Goal: Task Accomplishment & Management: Manage account settings

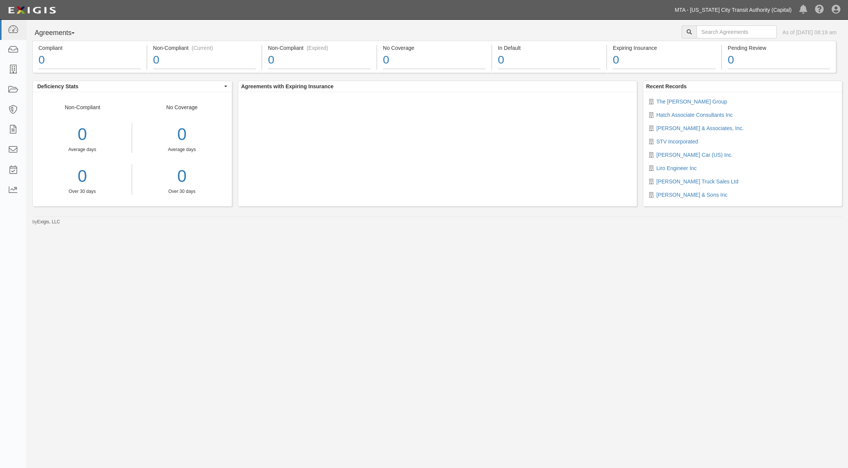
click at [775, 11] on link "MTA - [US_STATE] City Transit Authority (Capital)" at bounding box center [733, 9] width 124 height 15
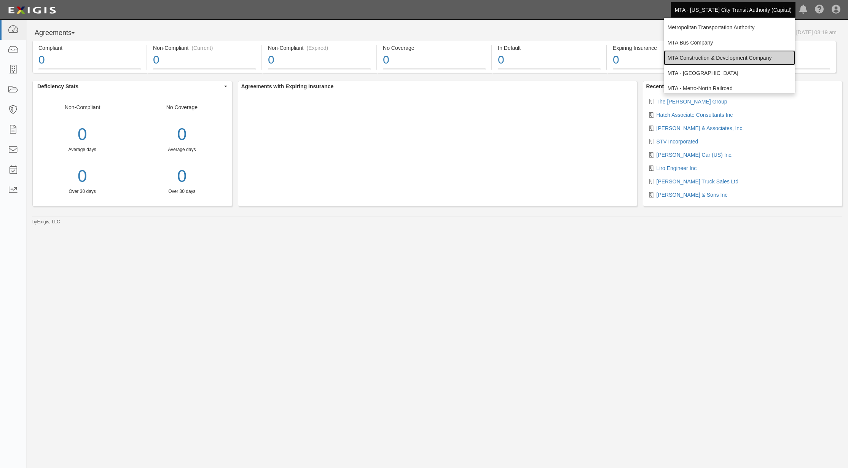
click at [730, 56] on link "MTA Construction & Development Company" at bounding box center [729, 57] width 131 height 15
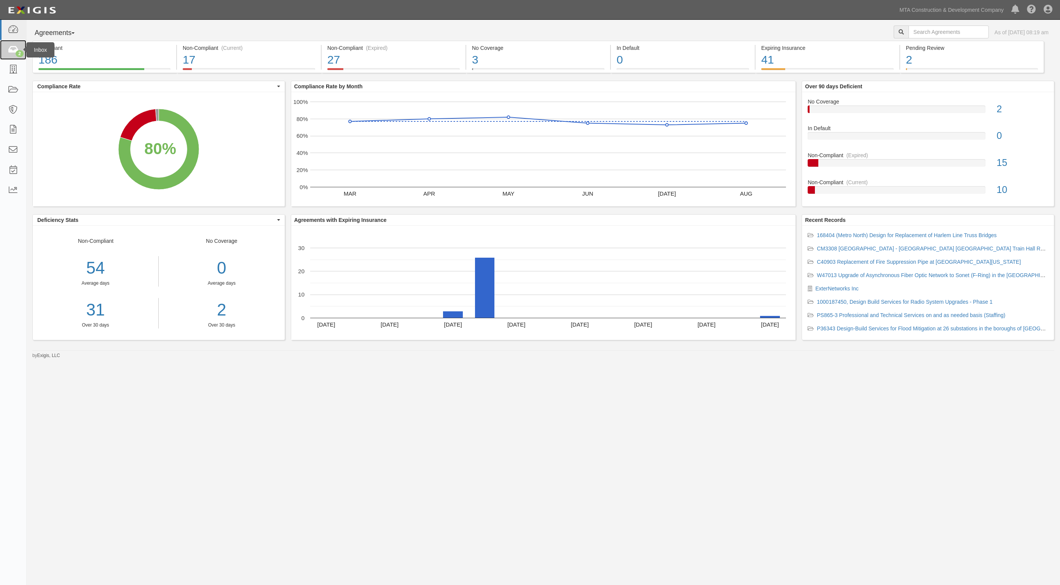
drag, startPoint x: 0, startPoint y: 0, endPoint x: 14, endPoint y: 52, distance: 54.0
click at [14, 52] on icon at bounding box center [13, 50] width 11 height 9
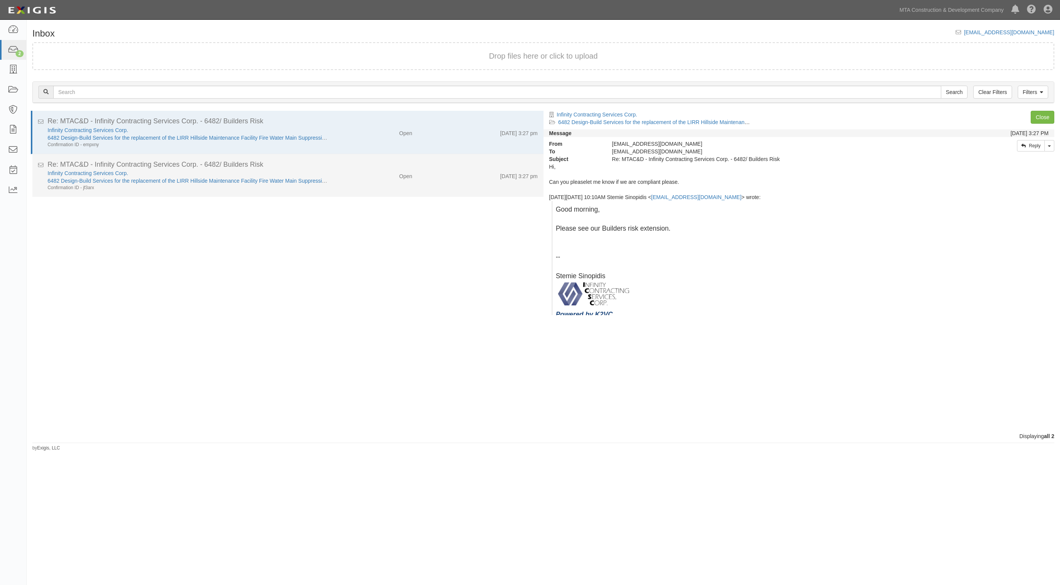
drag, startPoint x: 334, startPoint y: 177, endPoint x: 330, endPoint y: 176, distance: 4.3
click at [335, 177] on div "Open" at bounding box center [377, 174] width 84 height 11
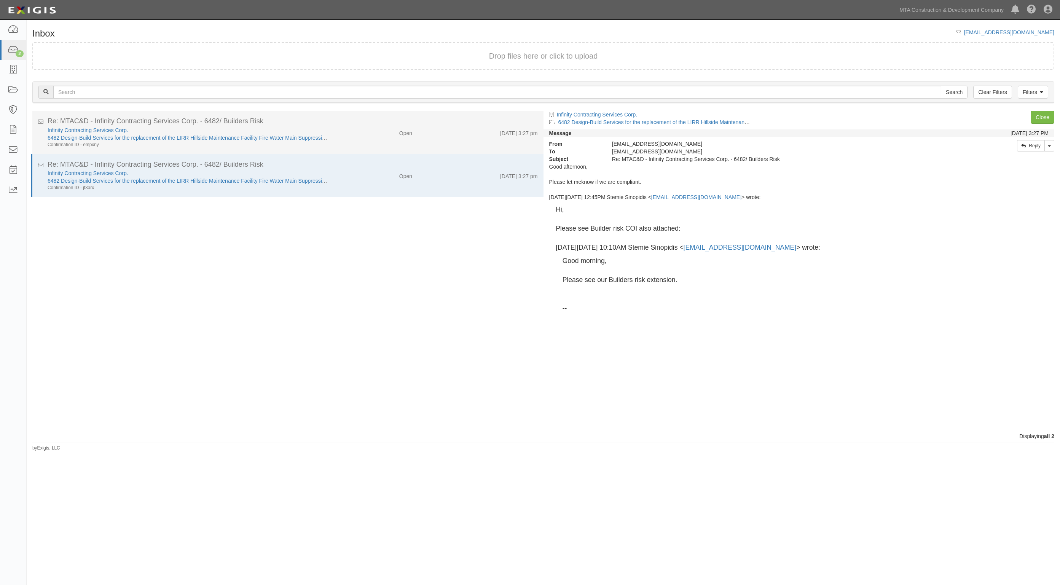
click at [350, 126] on div "Open" at bounding box center [377, 131] width 84 height 11
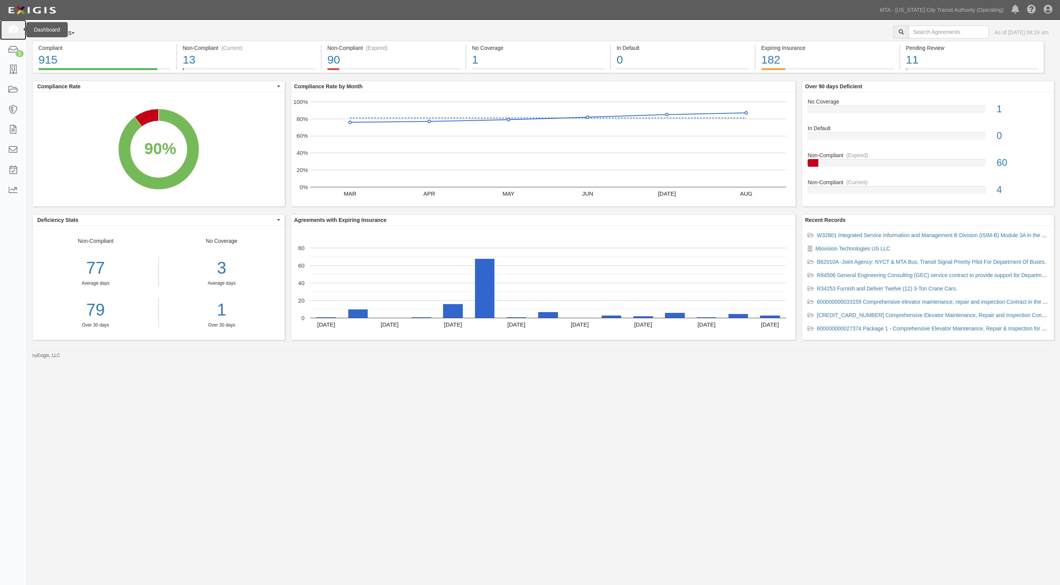
drag, startPoint x: 19, startPoint y: 29, endPoint x: 19, endPoint y: 25, distance: 3.8
click at [19, 29] on link at bounding box center [13, 30] width 26 height 20
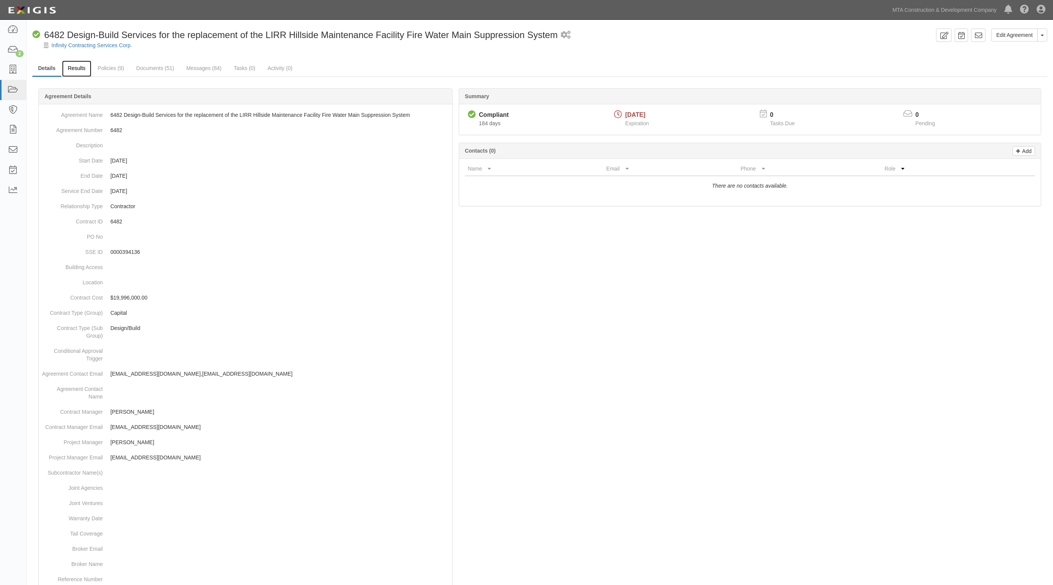
click at [82, 67] on link "Results" at bounding box center [76, 69] width 29 height 16
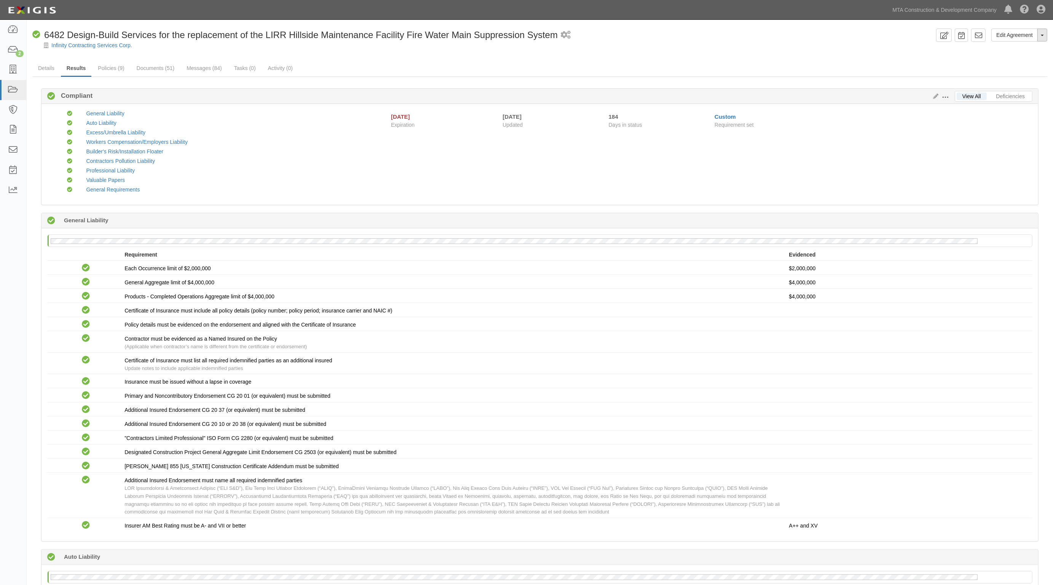
click at [1044, 36] on button "Toggle Agreement Dropdown" at bounding box center [1042, 35] width 10 height 13
click at [998, 48] on link "View Audit Trail" at bounding box center [1017, 50] width 60 height 10
click at [167, 70] on link "Documents (51)" at bounding box center [155, 69] width 49 height 16
click at [195, 65] on link "Messages (84)" at bounding box center [204, 69] width 47 height 16
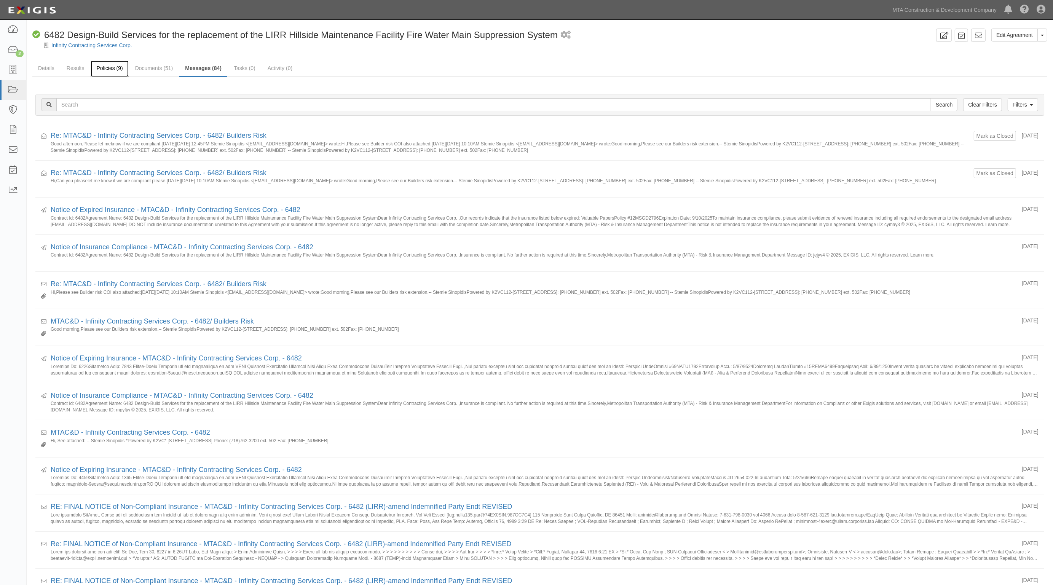
click at [99, 69] on link "Policies (9)" at bounding box center [110, 69] width 38 height 16
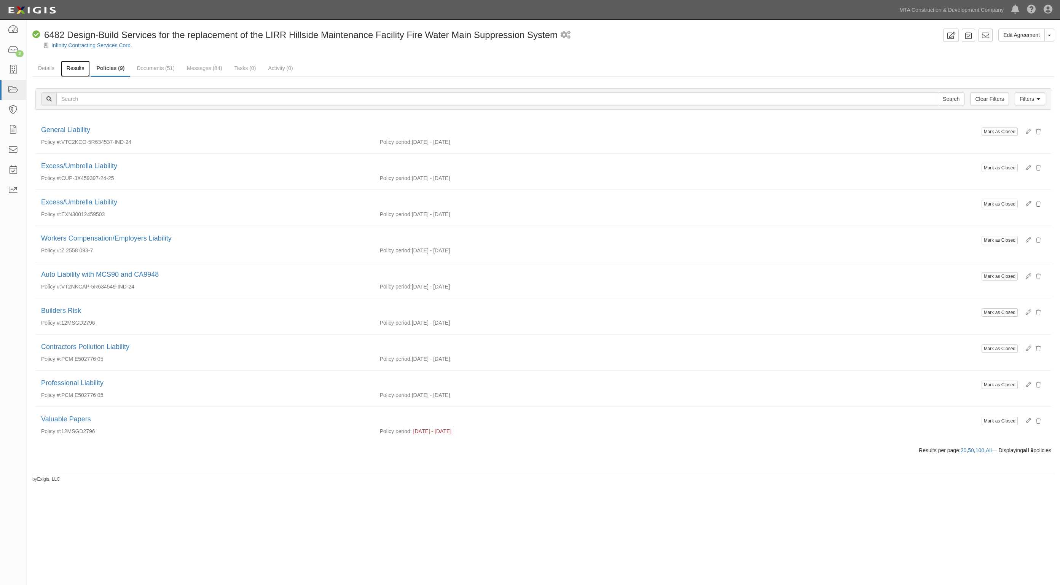
click at [73, 71] on link "Results" at bounding box center [75, 69] width 29 height 16
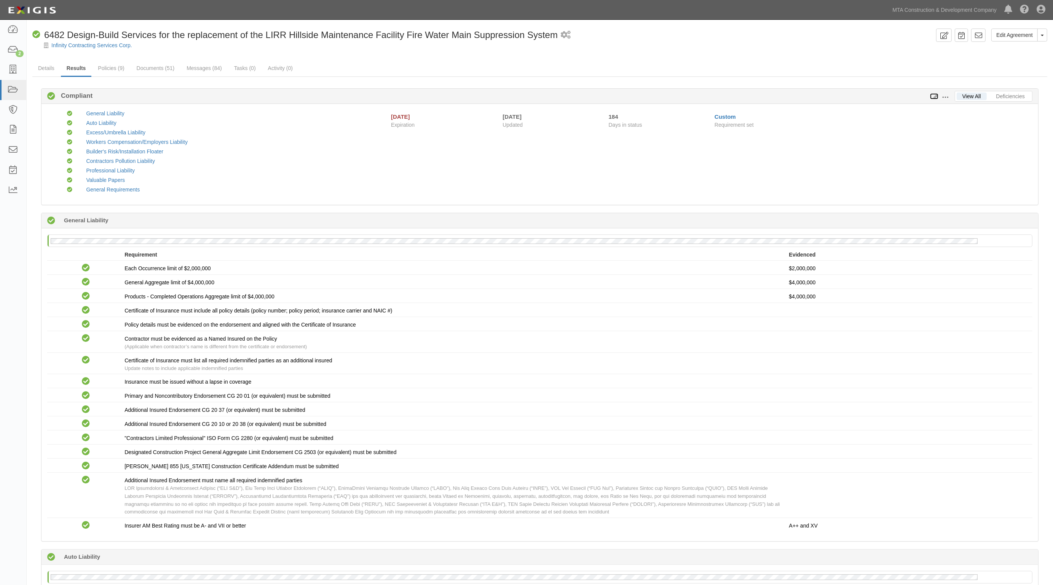
click at [936, 94] on icon at bounding box center [934, 96] width 8 height 5
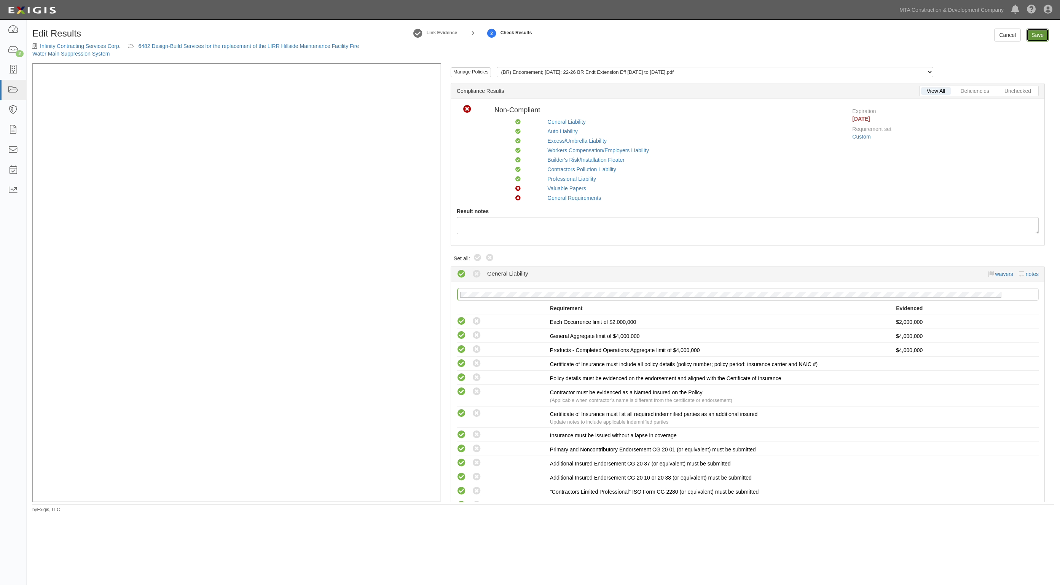
click at [1035, 37] on link "Save" at bounding box center [1038, 35] width 22 height 13
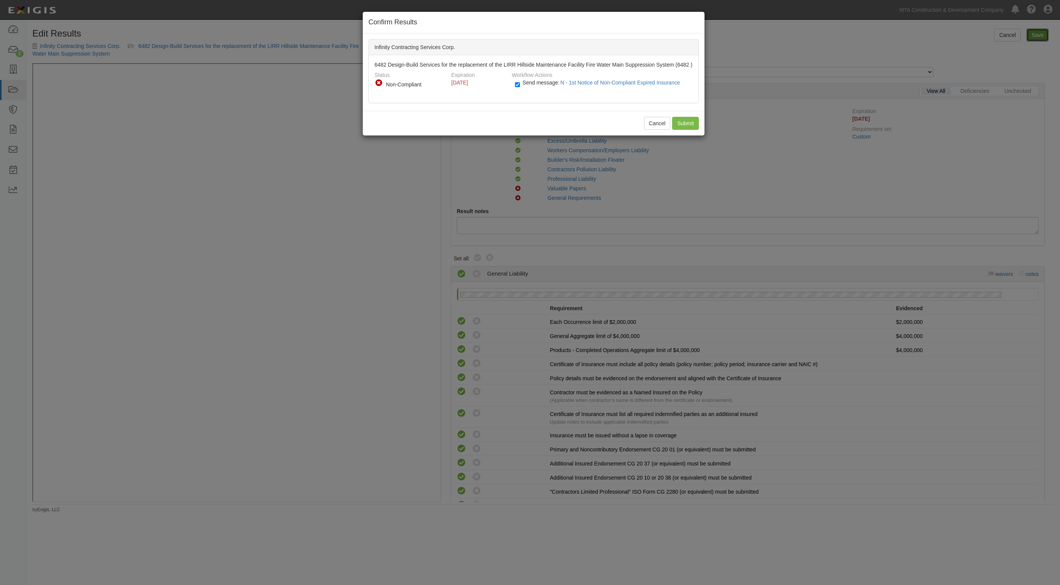
radio input "true"
click at [671, 128] on div "Cancel Submit" at bounding box center [534, 123] width 342 height 25
click at [674, 130] on input "Submit" at bounding box center [685, 123] width 27 height 13
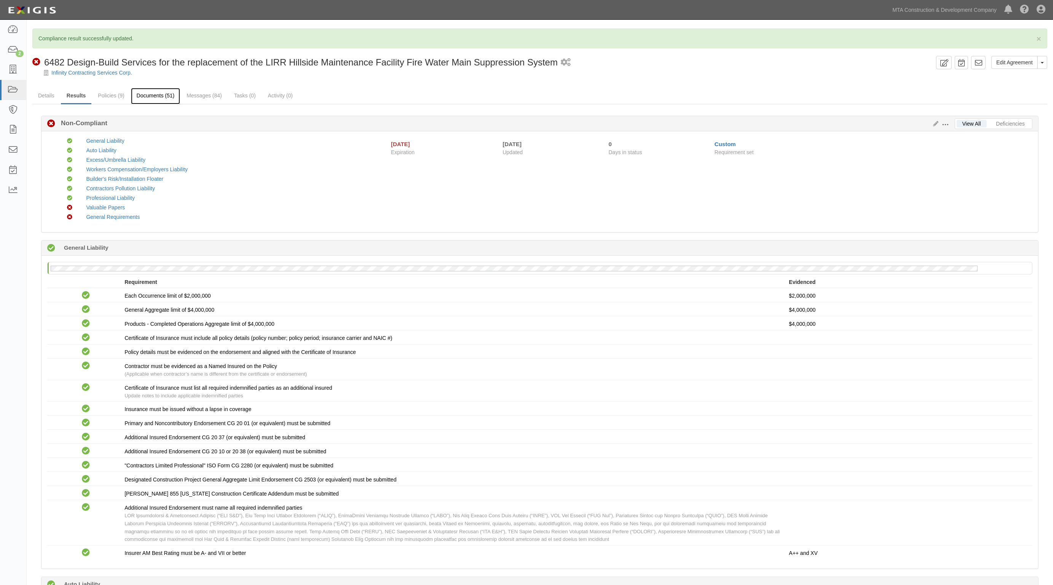
click at [170, 96] on link "Documents (51)" at bounding box center [155, 96] width 49 height 16
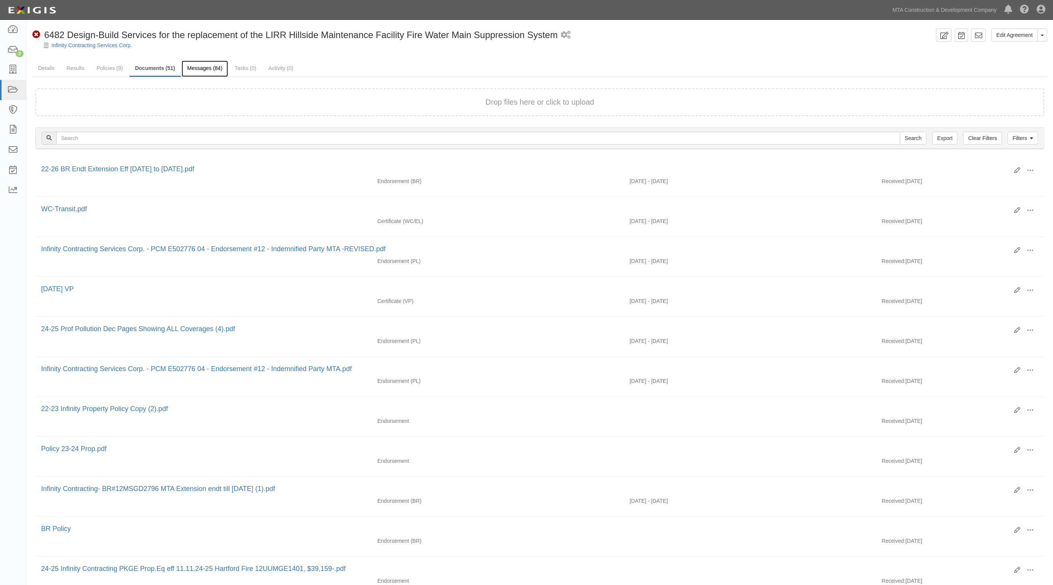
click at [218, 69] on link "Messages (84)" at bounding box center [205, 69] width 47 height 16
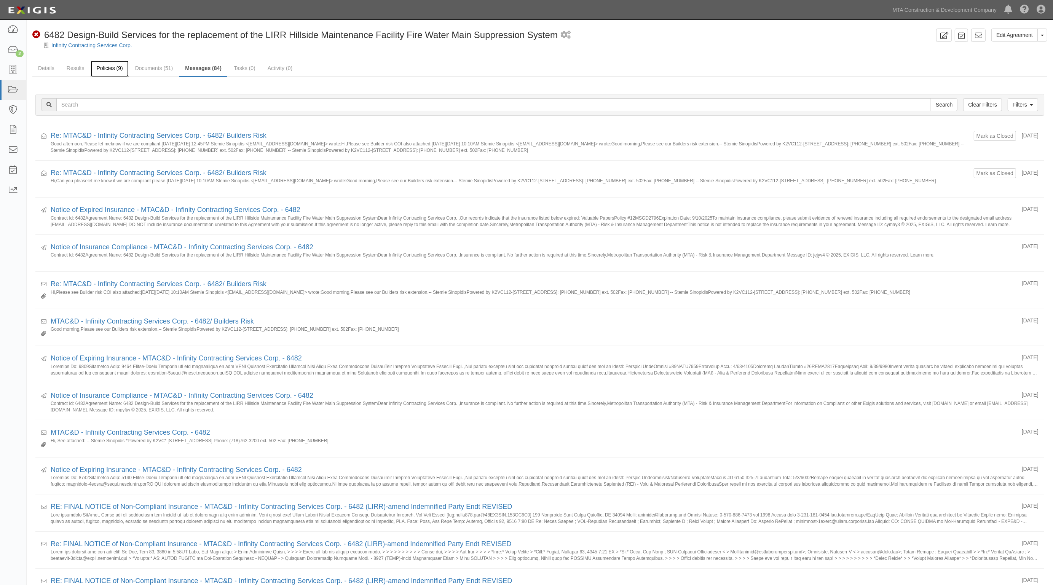
click at [117, 73] on link "Policies (9)" at bounding box center [110, 69] width 38 height 16
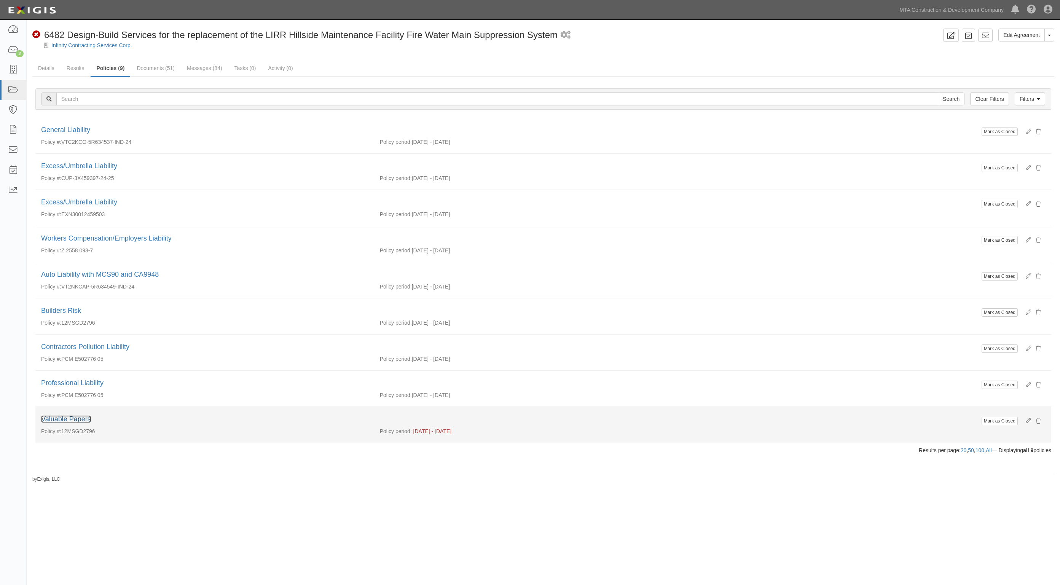
click at [79, 421] on link "Valuable Papers" at bounding box center [66, 419] width 50 height 8
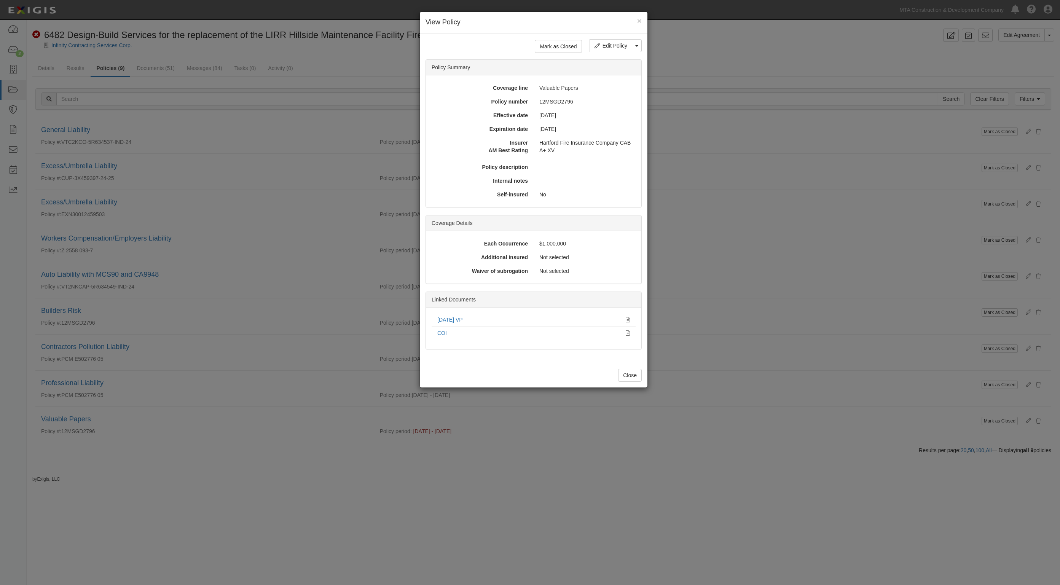
click at [183, 392] on div "× View Policy Mark as Closed Edit Policy Toggle Dropdown Delete Policy Policy S…" at bounding box center [530, 292] width 1060 height 585
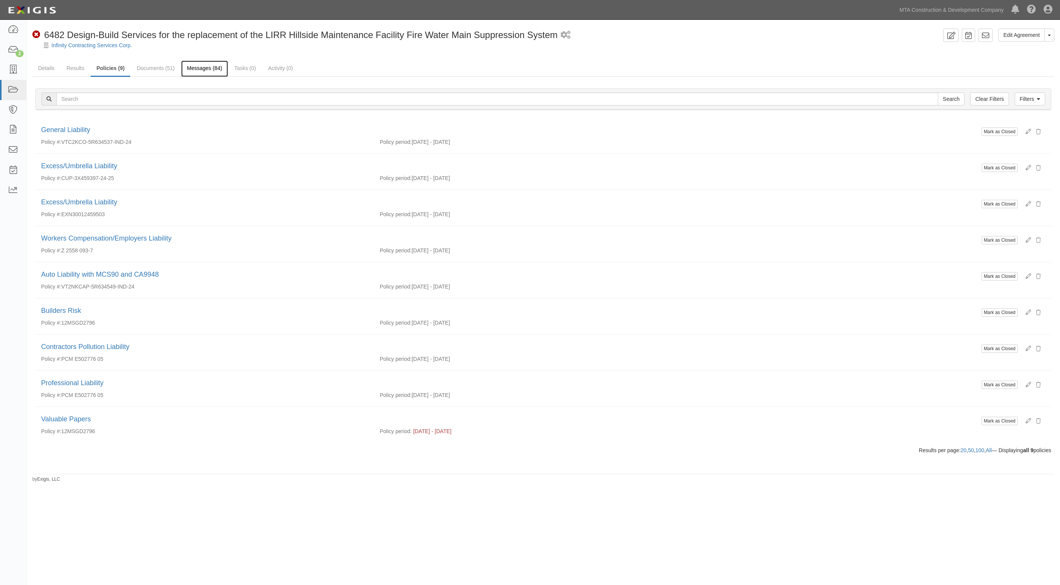
click at [196, 65] on link "Messages (84)" at bounding box center [204, 69] width 47 height 16
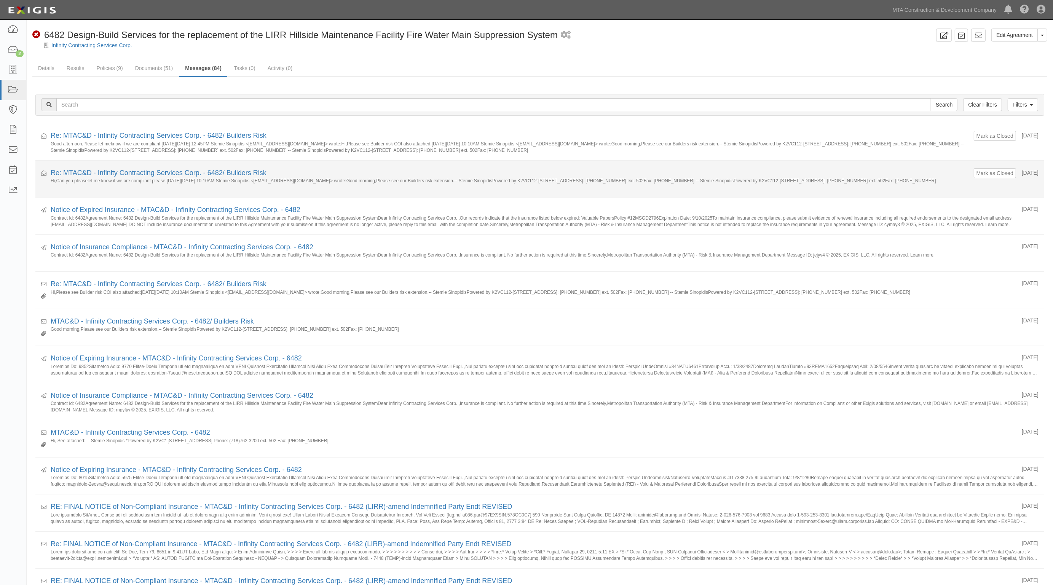
click at [130, 178] on div "Re: MTAC&D - Infinity Contracting Services Corp. - 6482/ Builders Risk" at bounding box center [509, 173] width 917 height 10
click at [132, 175] on link "Re: MTAC&D - Infinity Contracting Services Corp. - 6482/ Builders Risk" at bounding box center [159, 173] width 216 height 8
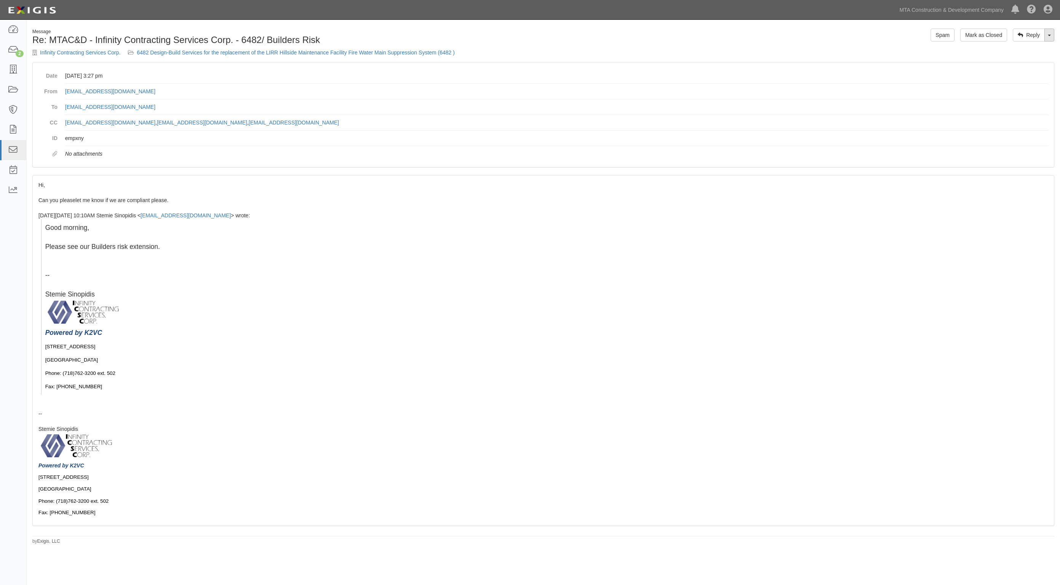
click at [1048, 39] on link "Toggle Dropdown" at bounding box center [1049, 35] width 10 height 13
click at [1025, 46] on link "Reply All" at bounding box center [1024, 50] width 60 height 10
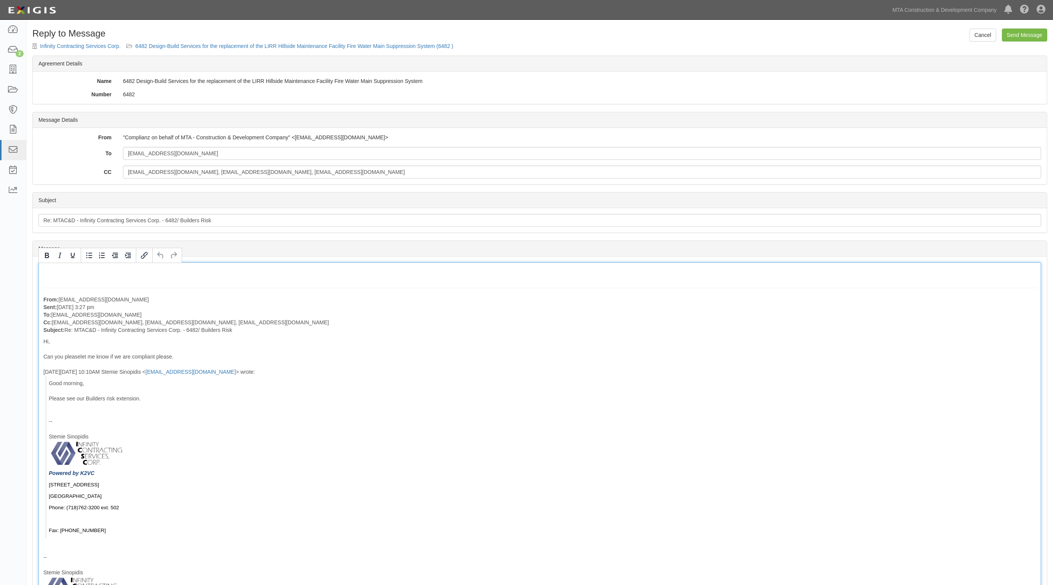
click at [114, 271] on div "From: insurance@infinitycsc.com Sent: September 24, 2025 at 3:27 pm To: agreeme…" at bounding box center [539, 469] width 1003 height 414
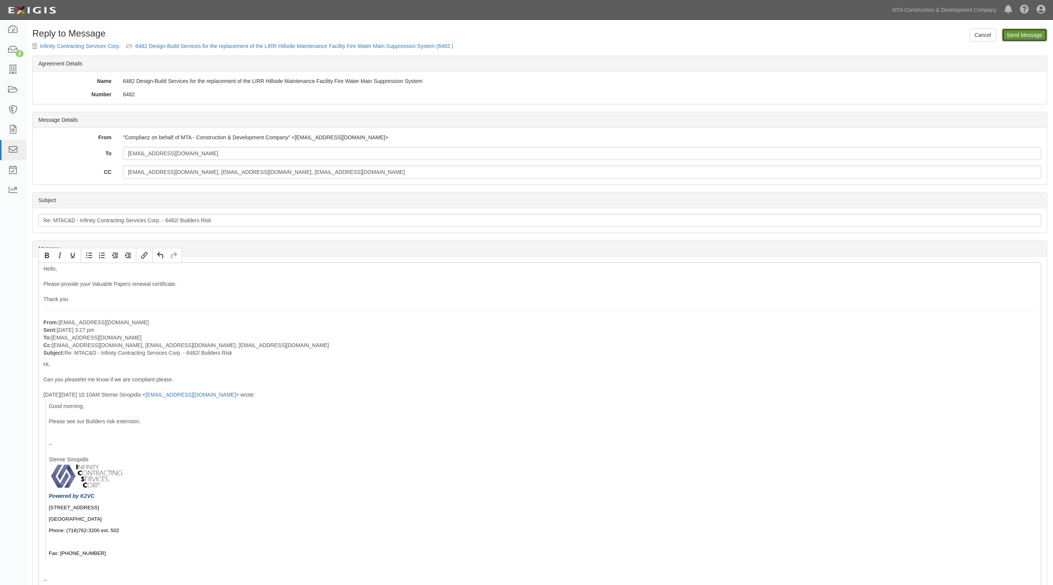
click at [1030, 31] on input "Send Message" at bounding box center [1024, 35] width 45 height 13
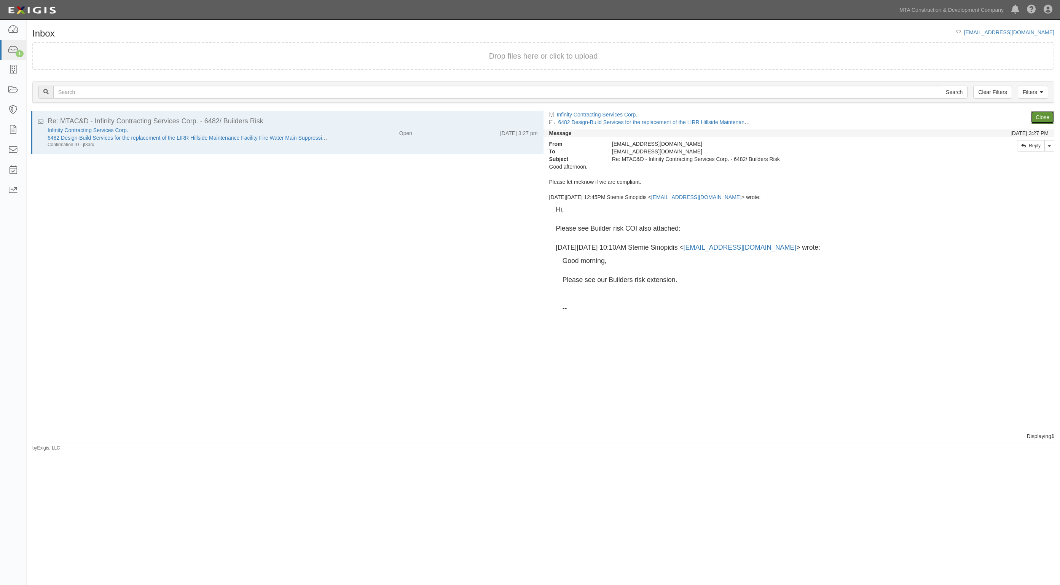
click at [1039, 120] on link "Close" at bounding box center [1043, 117] width 24 height 13
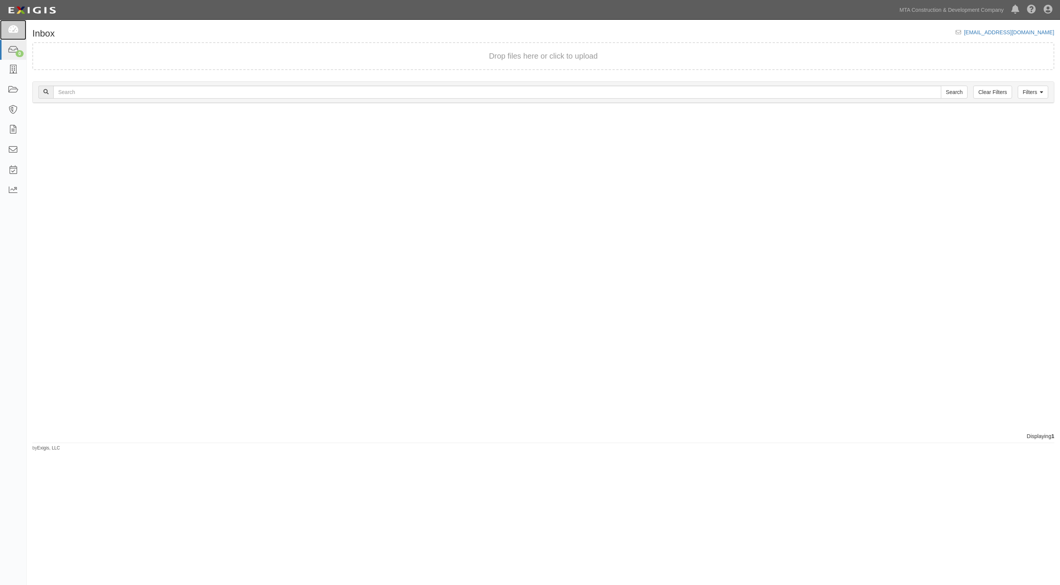
drag, startPoint x: 13, startPoint y: 23, endPoint x: 34, endPoint y: 15, distance: 22.4
click at [13, 24] on link at bounding box center [13, 30] width 26 height 20
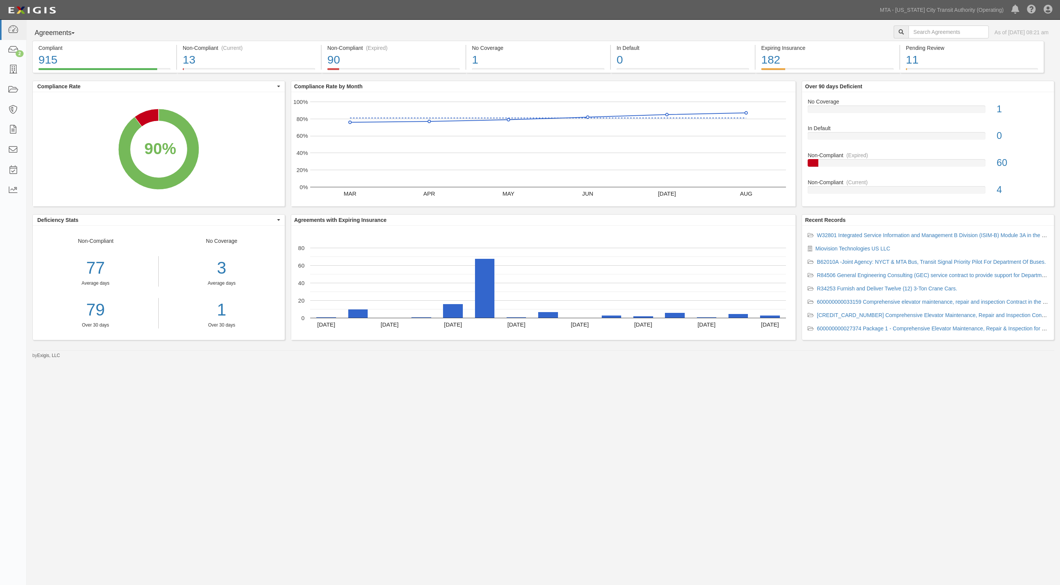
click at [454, 533] on div "Agreements Parties Agreements Coverages As of Sep 25, 2025 08:21 am Compliant 9…" at bounding box center [530, 283] width 1060 height 526
click at [11, 48] on icon at bounding box center [13, 50] width 11 height 9
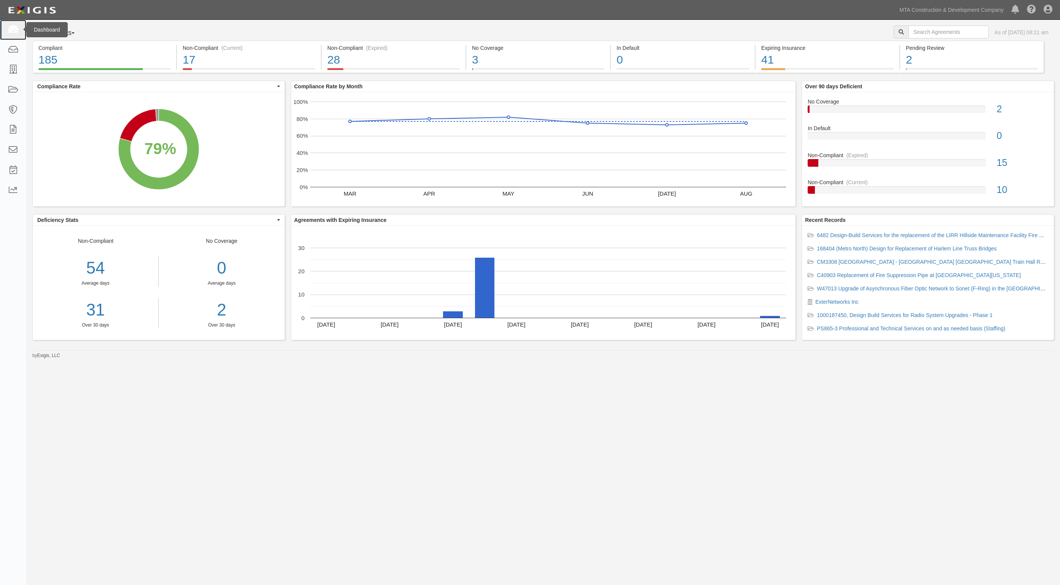
click at [18, 30] on icon at bounding box center [13, 30] width 11 height 9
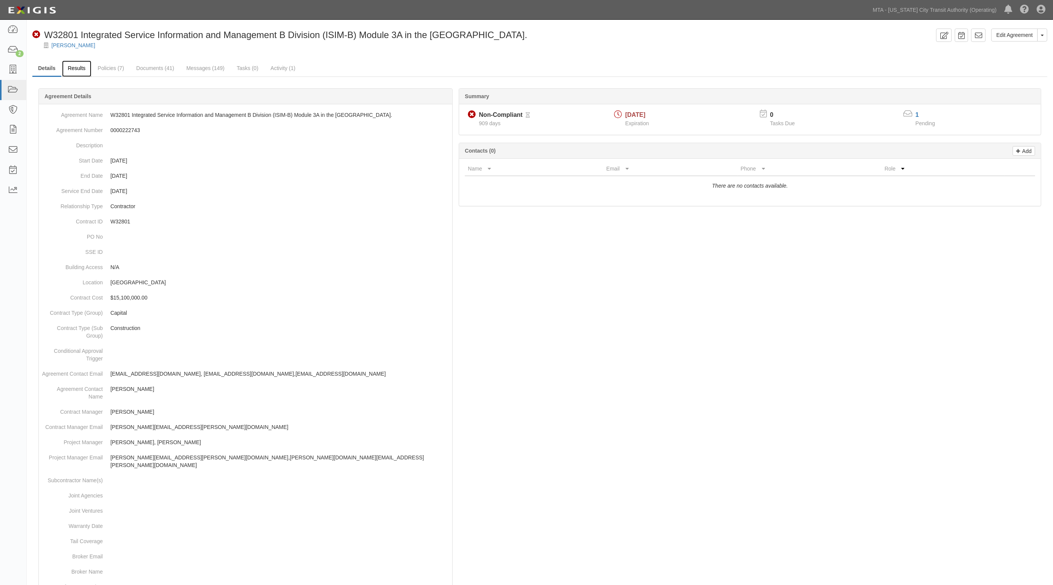
click at [79, 68] on link "Results" at bounding box center [76, 69] width 29 height 16
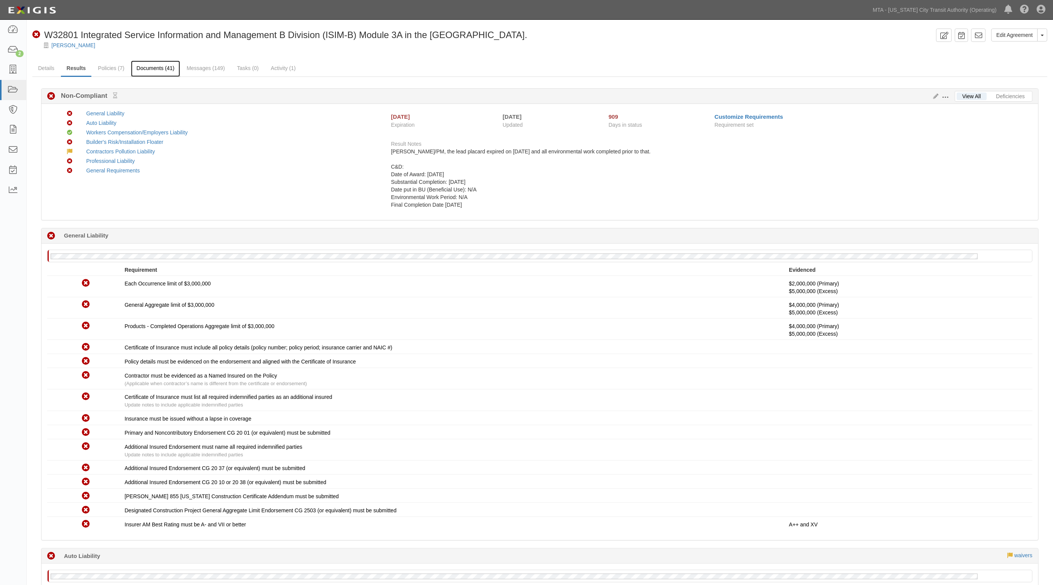
click at [172, 69] on link "Documents (41)" at bounding box center [155, 69] width 49 height 16
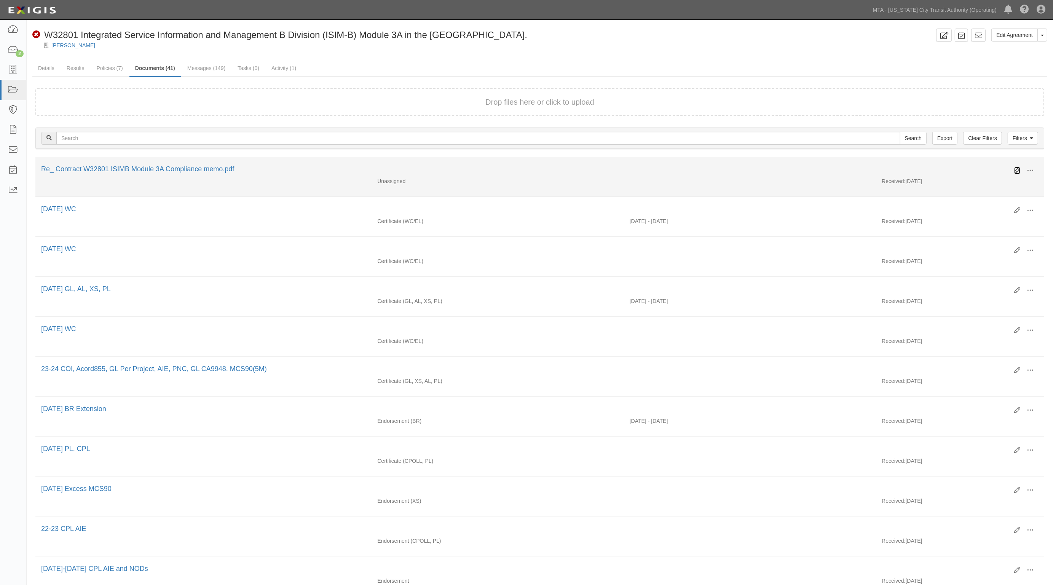
click at [1015, 169] on icon at bounding box center [1017, 170] width 6 height 6
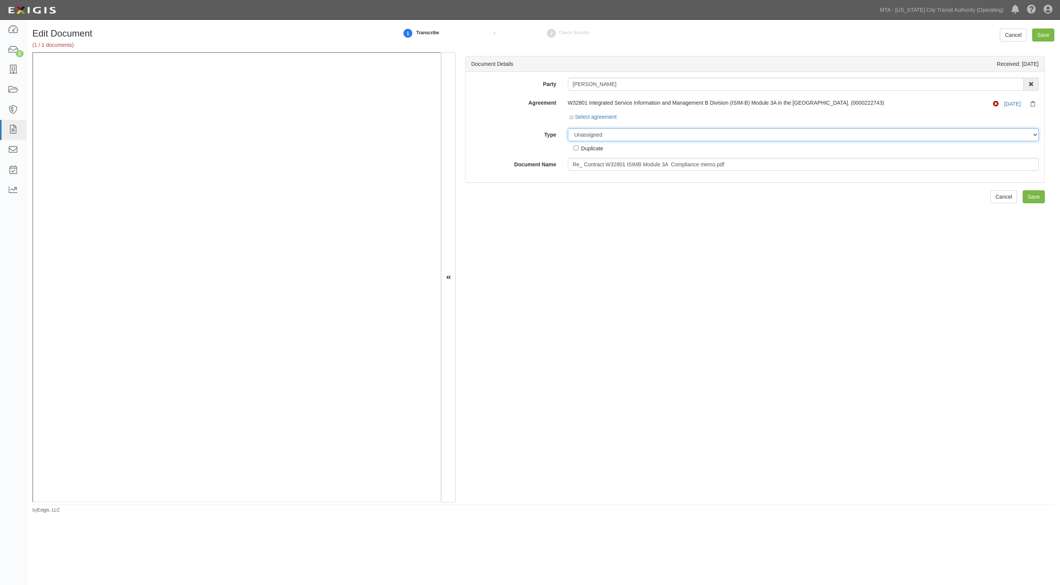
click at [618, 136] on select "Unassigned Binder Cancellation Notice Certificate Contract Endorsement Insuranc…" at bounding box center [803, 134] width 471 height 13
select select "OtherDetail"
click at [568, 128] on select "Unassigned Binder Cancellation Notice Certificate Contract Endorsement Insuranc…" at bounding box center [803, 134] width 471 height 13
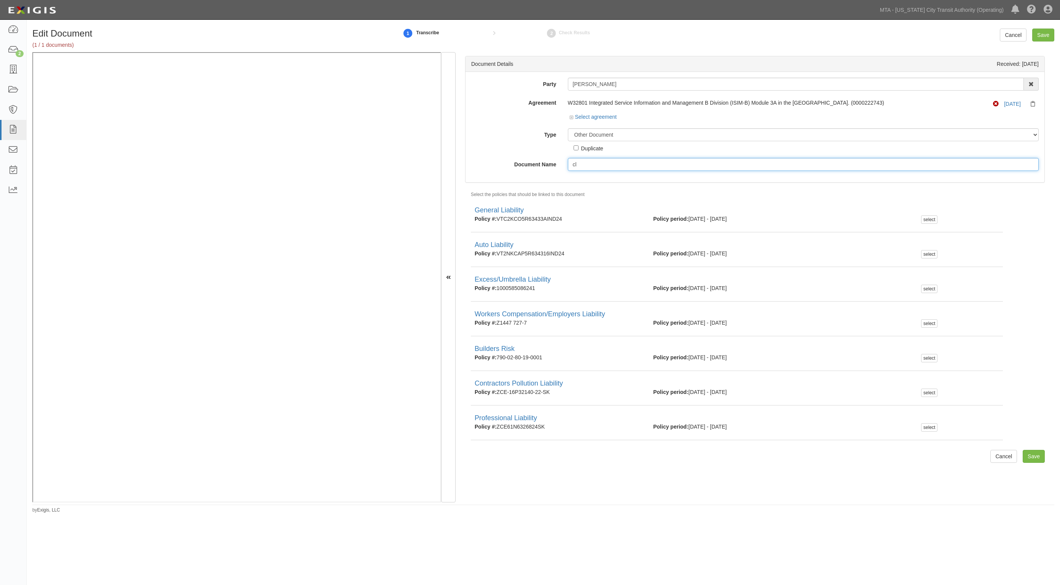
type input "c"
type input "Closeout Request"
click at [1028, 37] on div "Cancel Save" at bounding box center [1027, 35] width 54 height 13
click at [1033, 39] on input "Save" at bounding box center [1043, 35] width 22 height 13
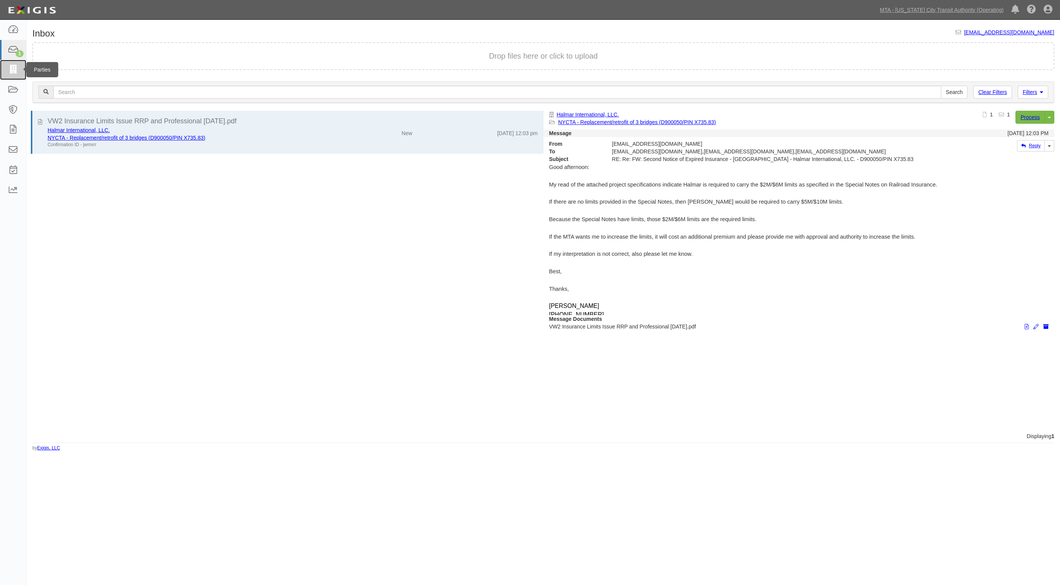
click at [12, 72] on icon at bounding box center [13, 69] width 11 height 9
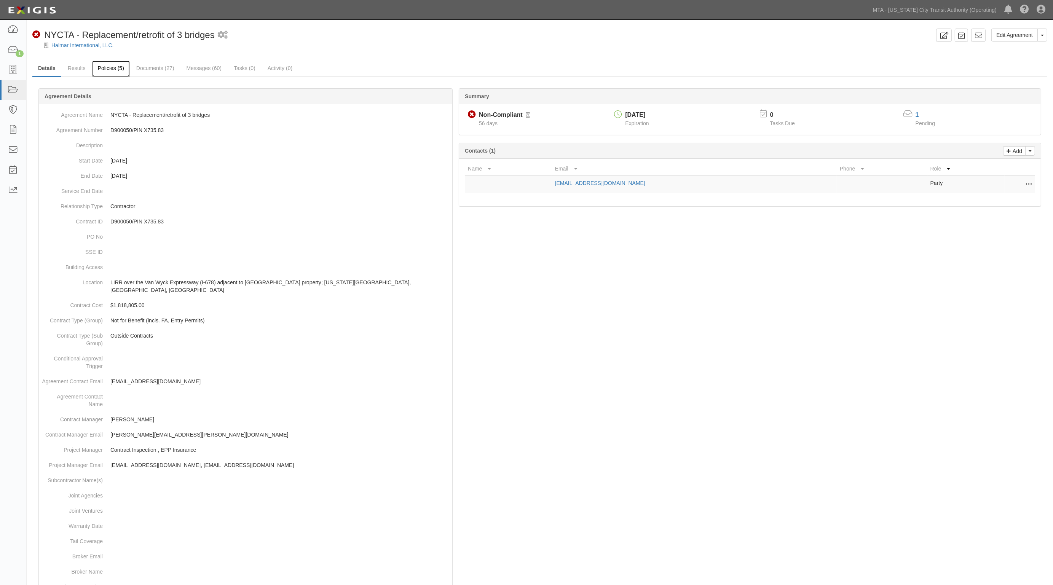
click at [122, 69] on link "Policies (5)" at bounding box center [111, 69] width 38 height 16
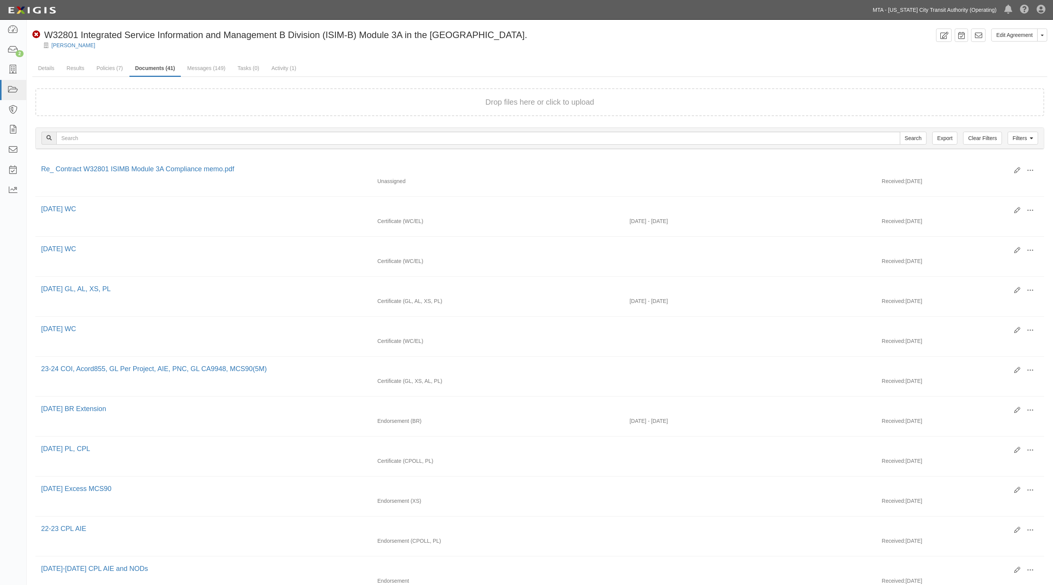
click at [925, 13] on link "MTA - [US_STATE] City Transit Authority (Operating)" at bounding box center [934, 9] width 131 height 15
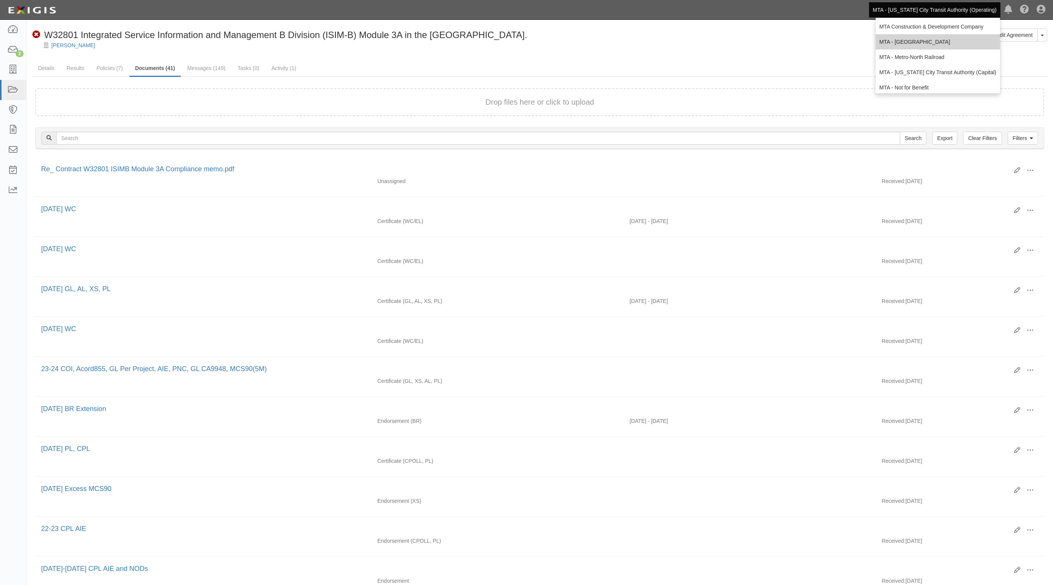
scroll to position [50, 0]
click at [900, 86] on link "MTA - Triborough Bridge & Tunnel Authority" at bounding box center [937, 83] width 124 height 15
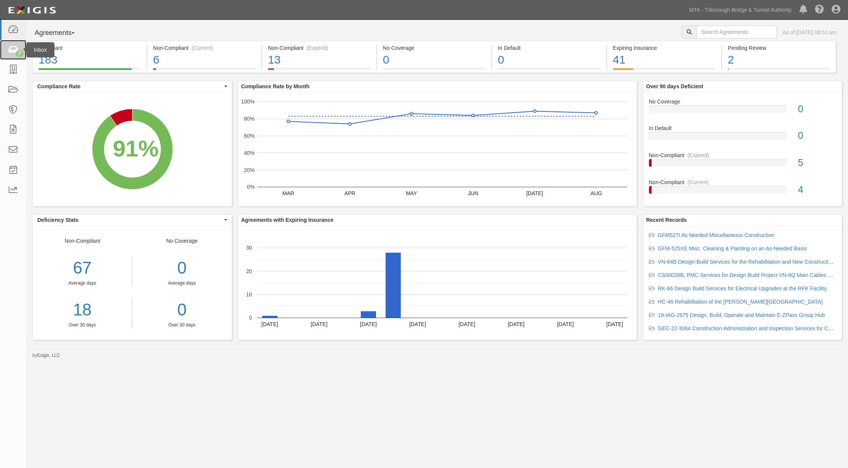
click at [6, 53] on link "7" at bounding box center [13, 50] width 26 height 20
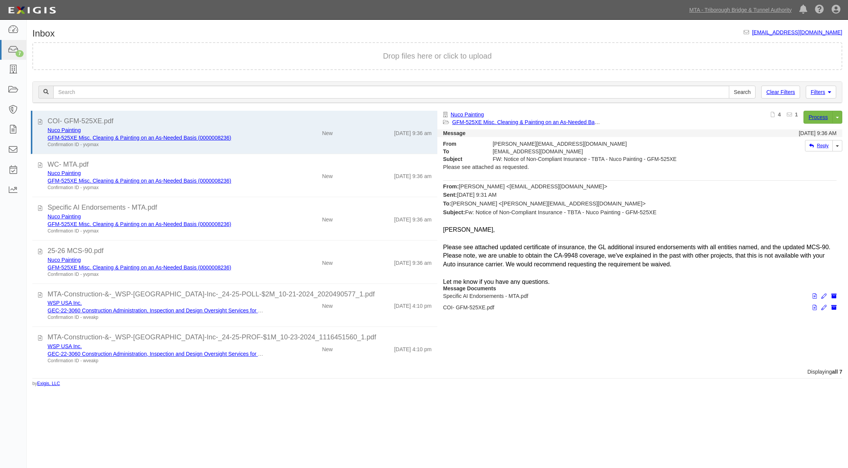
click at [329, 15] on div "Dashboard 7 Inbox Parties Agreements Coverages Documents Messages Tasks Reports…" at bounding box center [424, 9] width 837 height 19
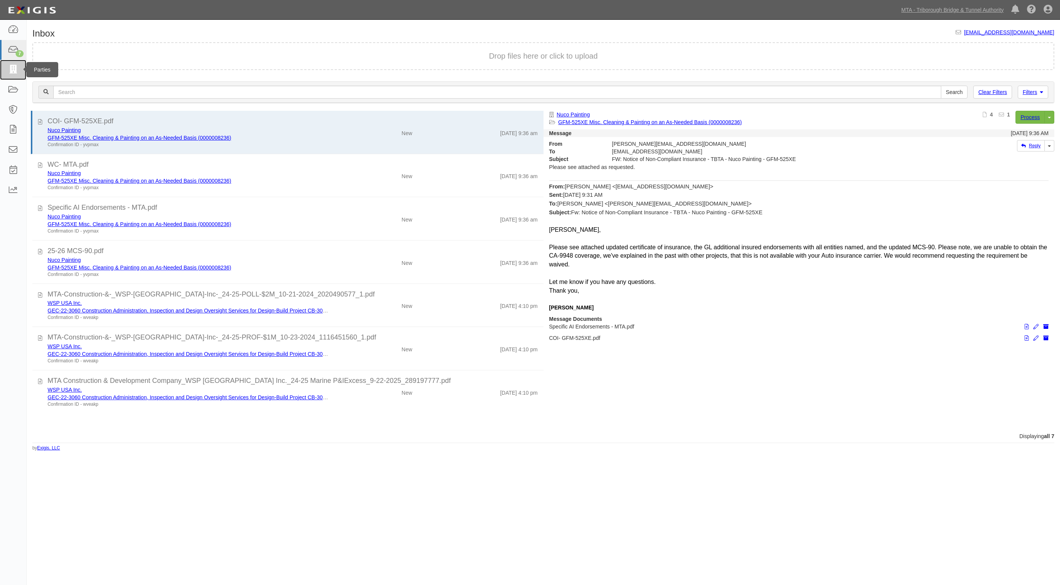
click at [8, 75] on link at bounding box center [13, 70] width 26 height 20
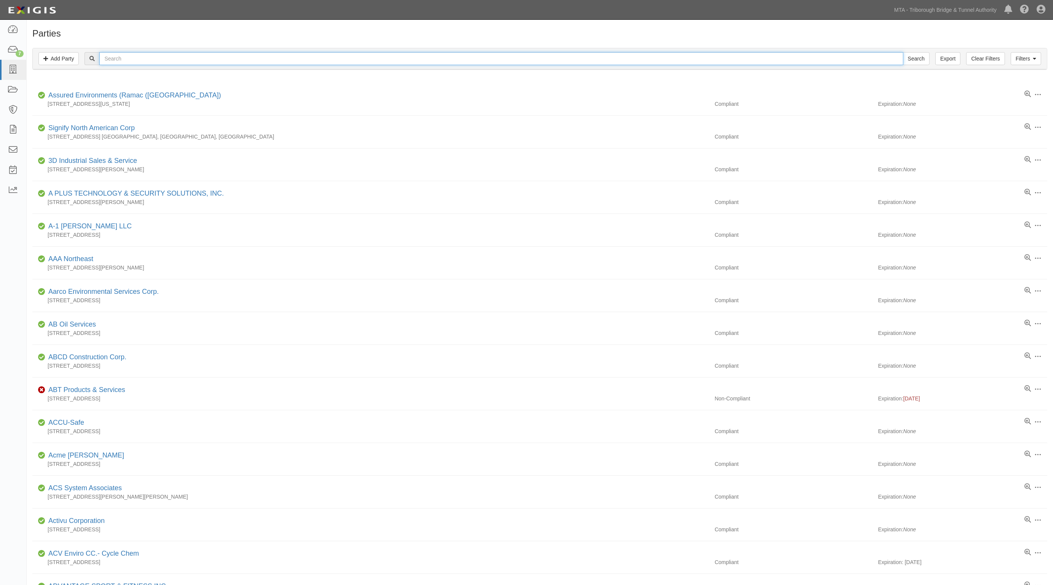
click at [153, 57] on input "text" at bounding box center [500, 58] width 803 height 13
type input "ej"
click at [903, 52] on input "Search" at bounding box center [916, 58] width 27 height 13
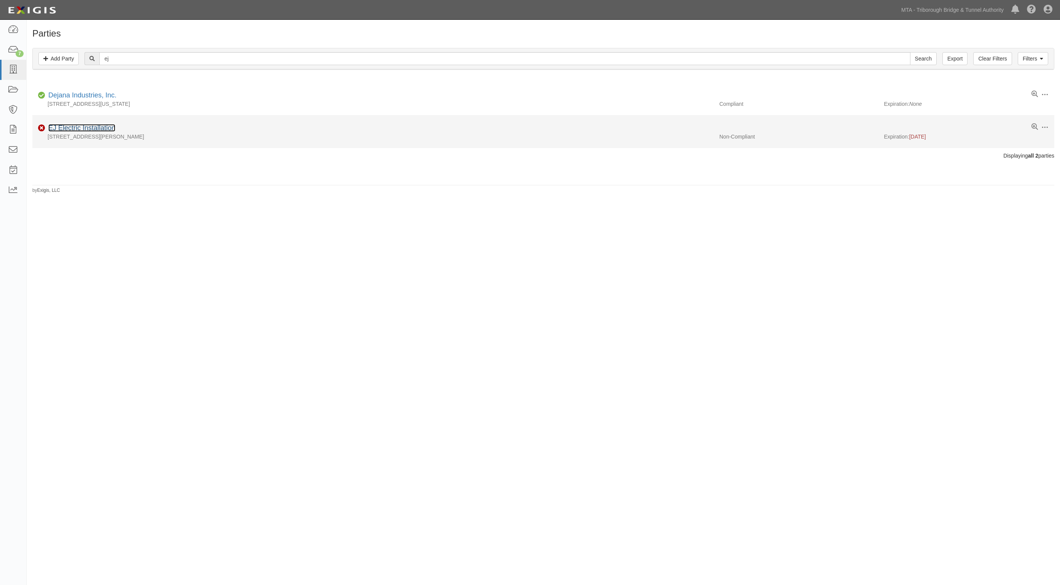
click at [102, 131] on link "EJ Electric Installation" at bounding box center [81, 128] width 67 height 8
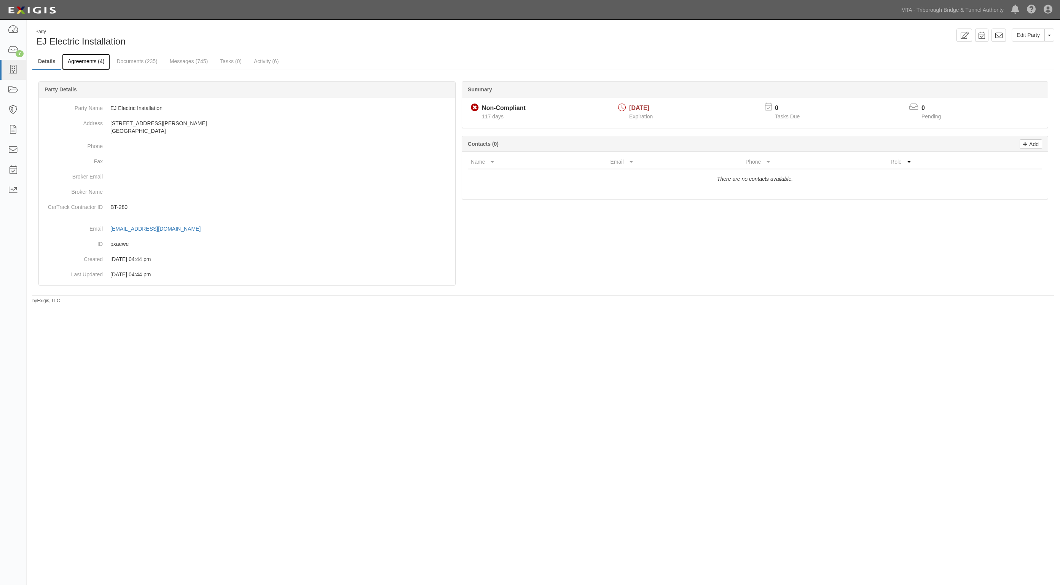
click at [88, 59] on link "Agreements (4)" at bounding box center [86, 62] width 48 height 16
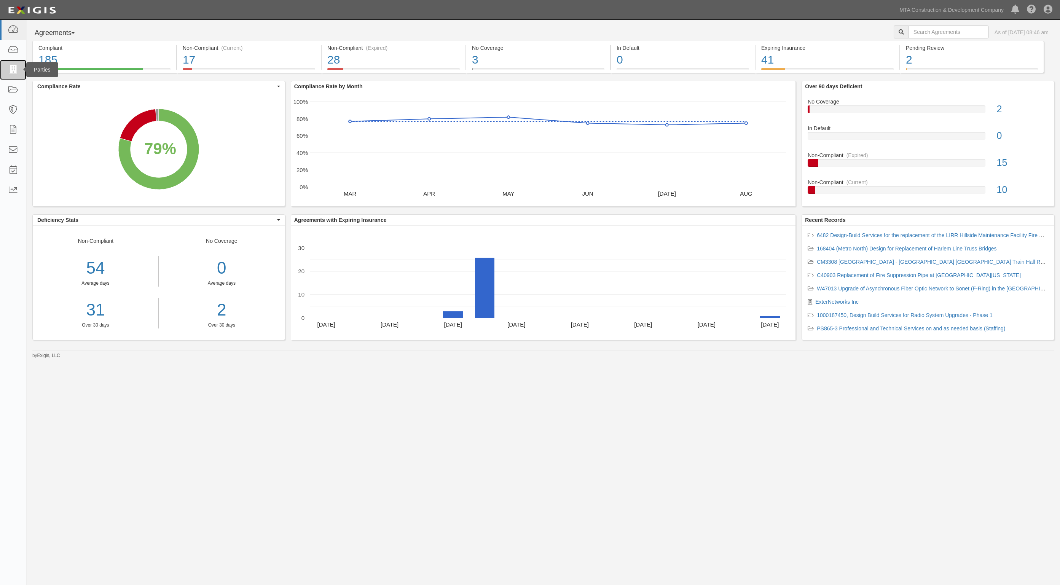
click at [9, 70] on icon at bounding box center [13, 69] width 11 height 9
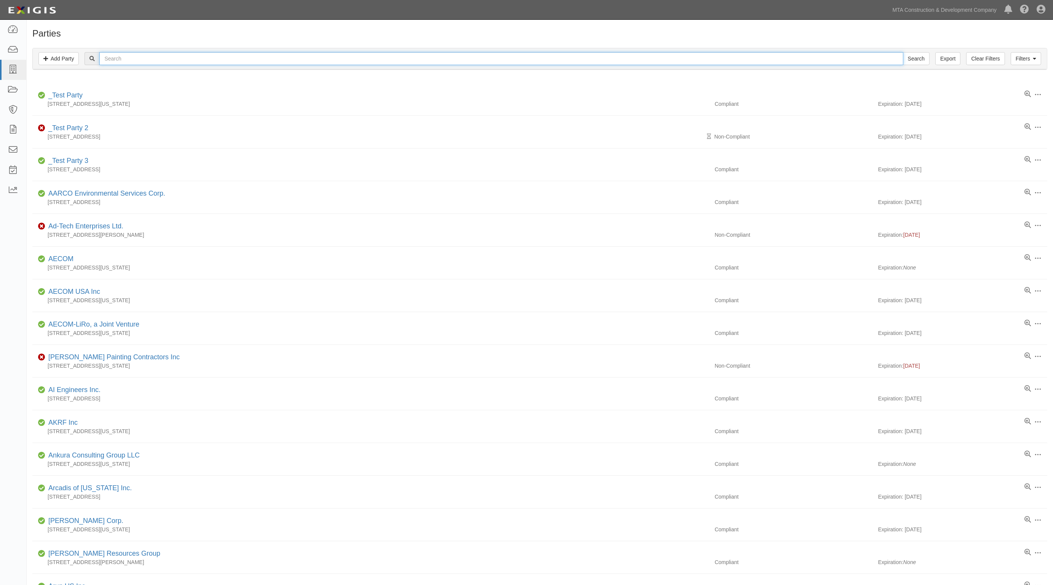
click at [157, 57] on input "text" at bounding box center [500, 58] width 803 height 13
type input "ej"
click at [903, 52] on input "Search" at bounding box center [916, 58] width 27 height 13
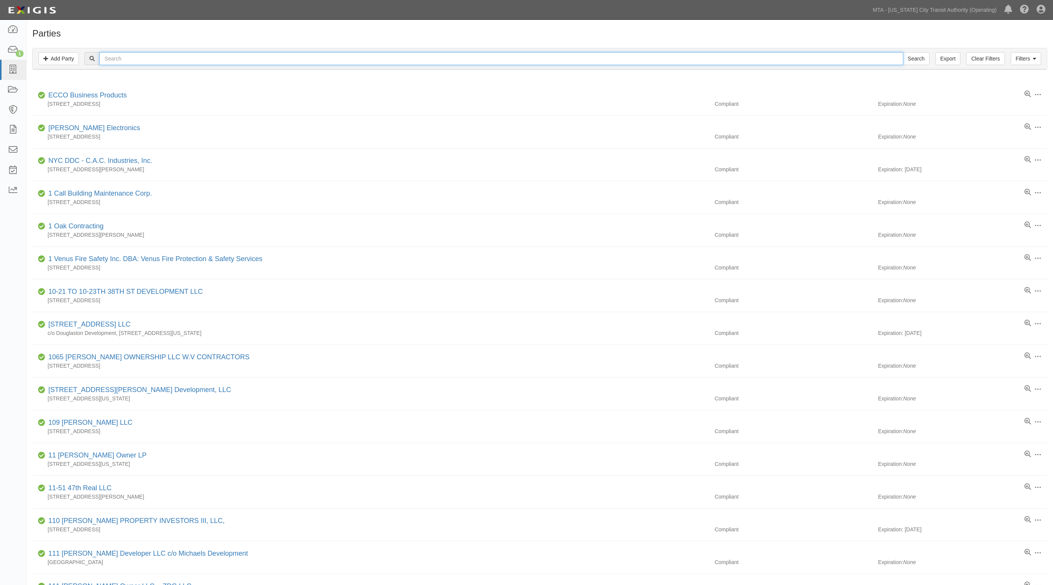
click at [132, 57] on input "text" at bounding box center [500, 58] width 803 height 13
type input "ej"
click at [903, 52] on input "Search" at bounding box center [916, 58] width 27 height 13
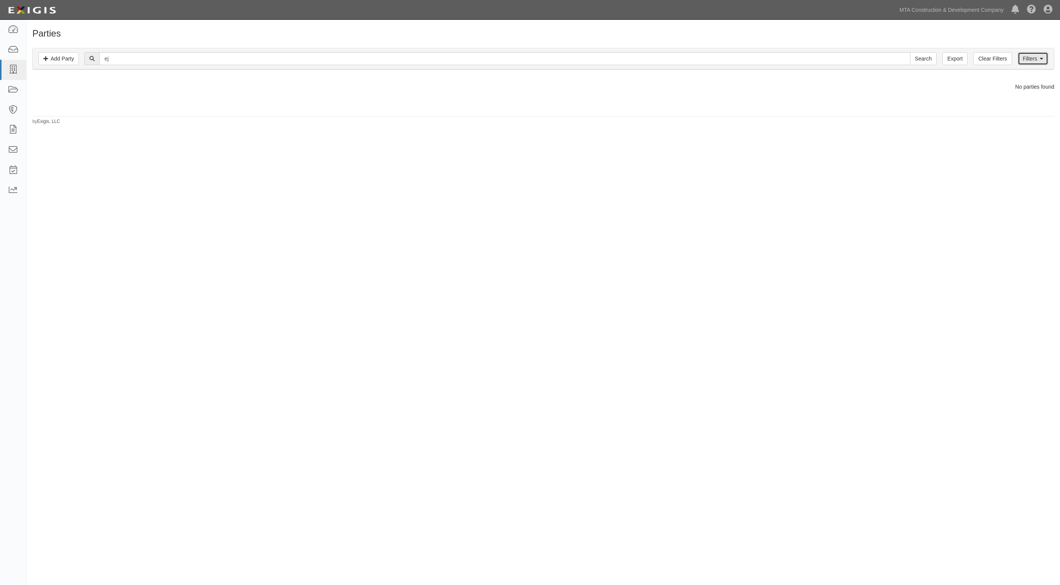
click at [1034, 62] on link "Filters" at bounding box center [1033, 58] width 30 height 13
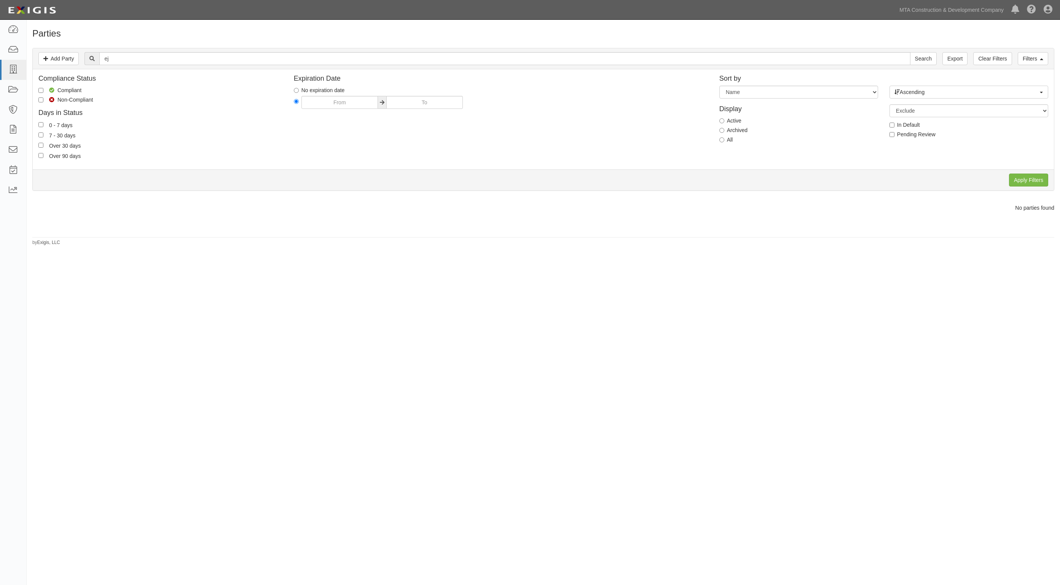
click at [148, 51] on div "Filters Add Party Clear Filters Export ej Search Filters" at bounding box center [543, 58] width 1021 height 21
click at [148, 58] on input "ej" at bounding box center [504, 58] width 811 height 13
type input "e.j."
click at [910, 52] on input "Search" at bounding box center [923, 58] width 27 height 13
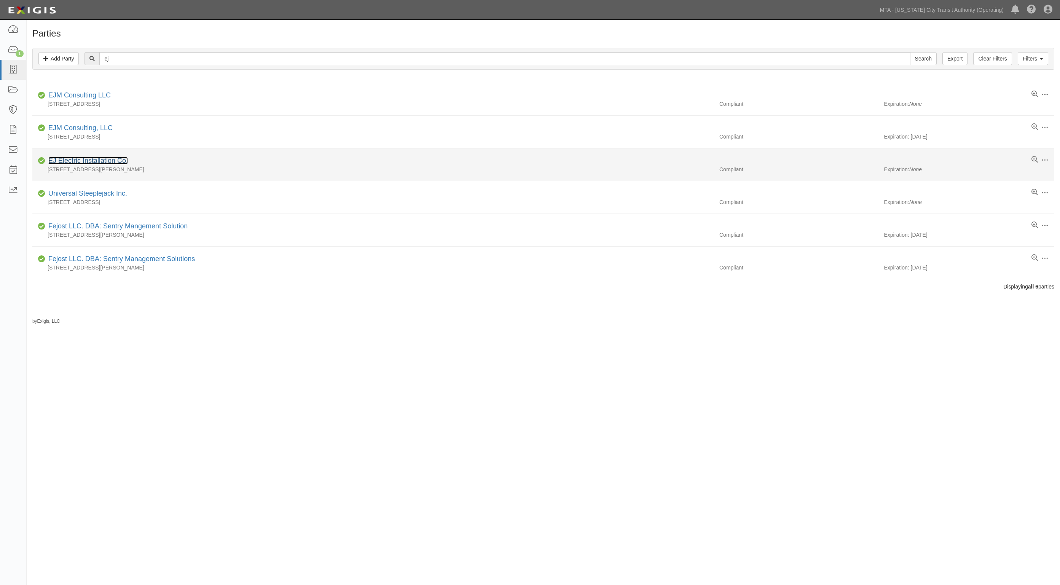
click at [98, 160] on link "EJ Electric Installation Co." at bounding box center [88, 161] width 80 height 8
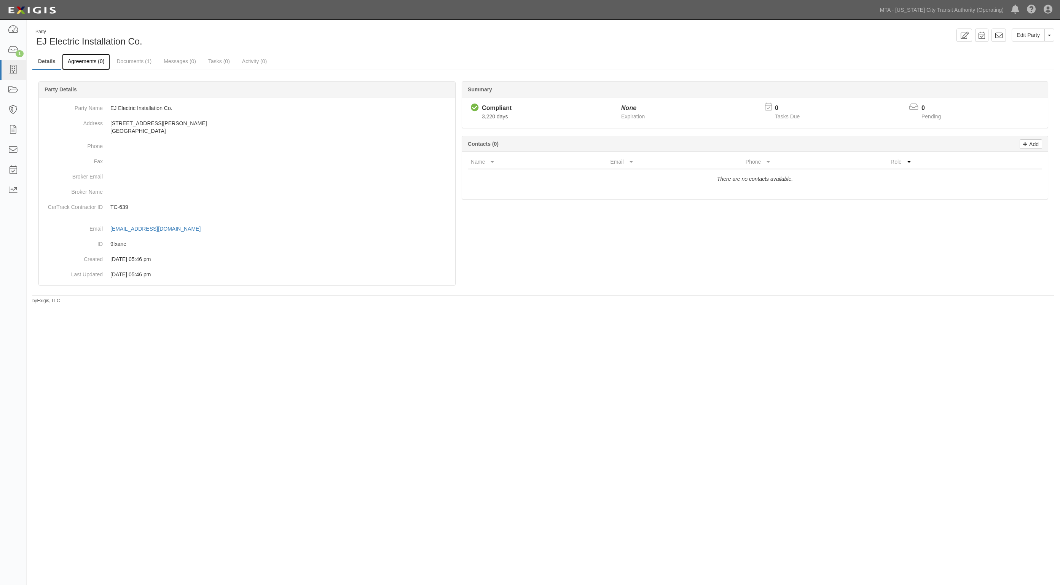
click at [84, 62] on link "Agreements (0)" at bounding box center [86, 62] width 48 height 16
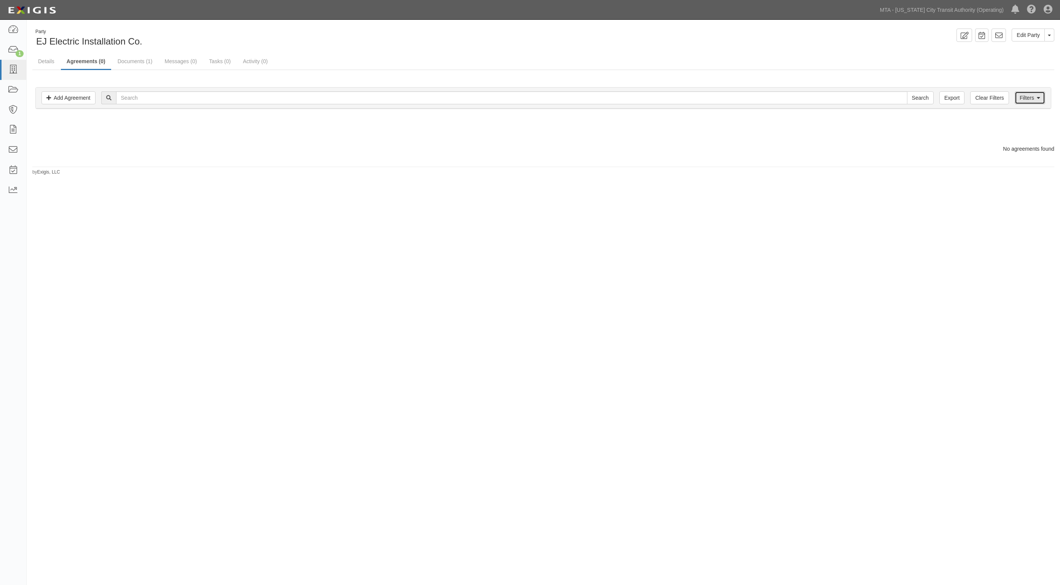
click at [1039, 92] on link "Filters" at bounding box center [1030, 97] width 30 height 13
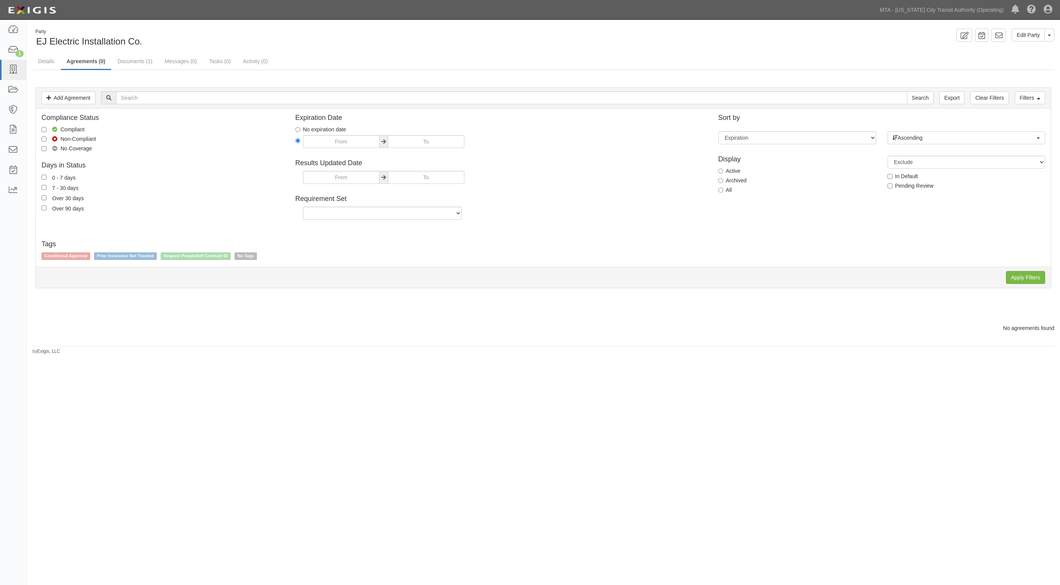
click at [716, 191] on div "Display Active Archived All" at bounding box center [797, 174] width 169 height 48
click at [722, 191] on input "All" at bounding box center [720, 190] width 5 height 5
radio input "true"
click at [1036, 281] on input "Apply Filters" at bounding box center [1025, 277] width 39 height 13
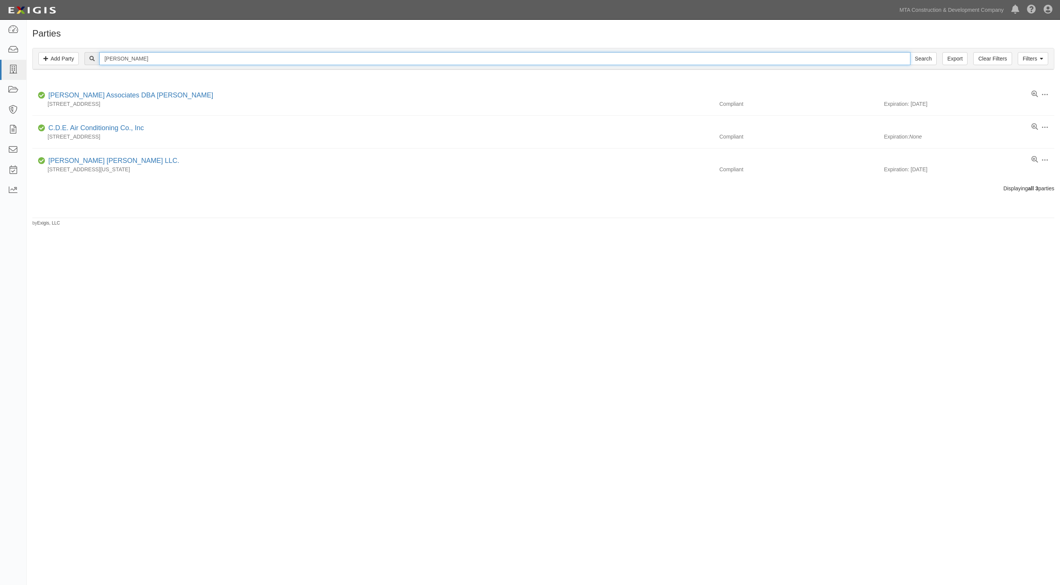
click at [149, 58] on input "e.j." at bounding box center [504, 58] width 811 height 13
type input "ej electric"
click at [910, 52] on input "Search" at bounding box center [923, 58] width 27 height 13
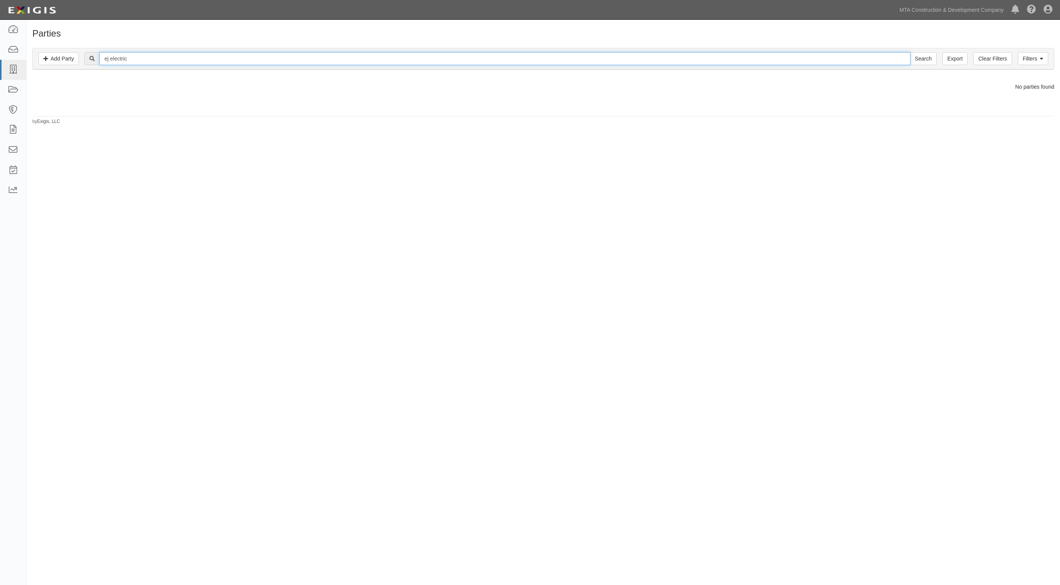
click at [140, 60] on input "ej electric" at bounding box center [504, 58] width 811 height 13
click at [11, 88] on icon at bounding box center [13, 90] width 11 height 9
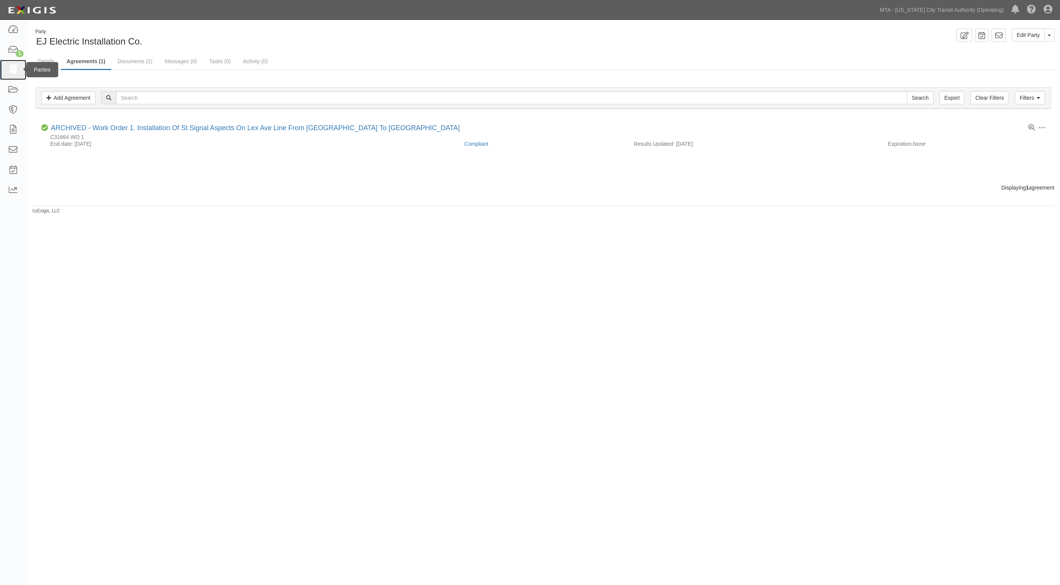
click at [16, 70] on icon at bounding box center [13, 69] width 11 height 9
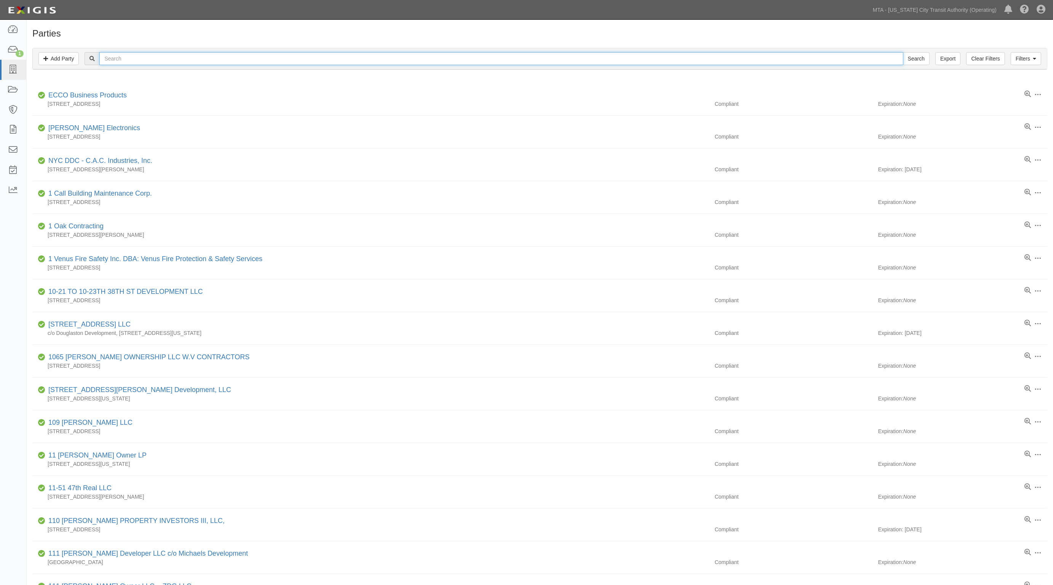
click at [124, 60] on input "text" at bounding box center [500, 58] width 803 height 13
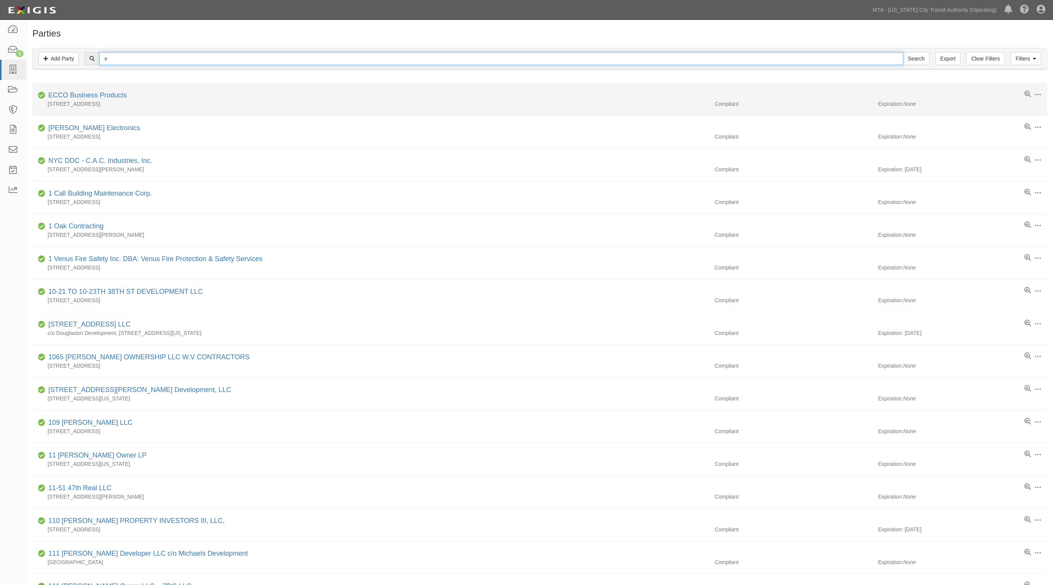
type input "e"
click at [903, 52] on input "Search" at bounding box center [916, 58] width 27 height 13
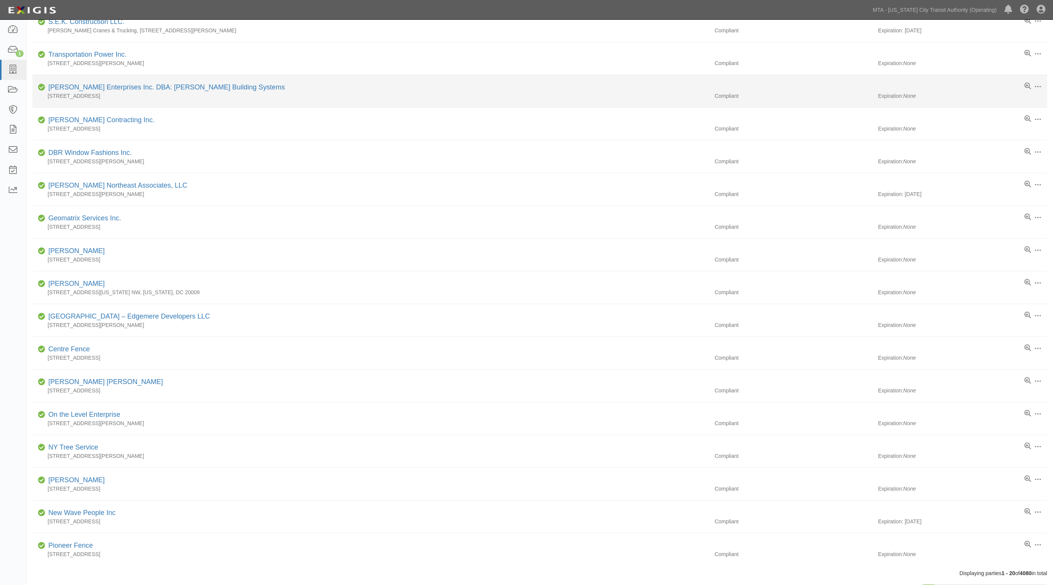
scroll to position [223, 0]
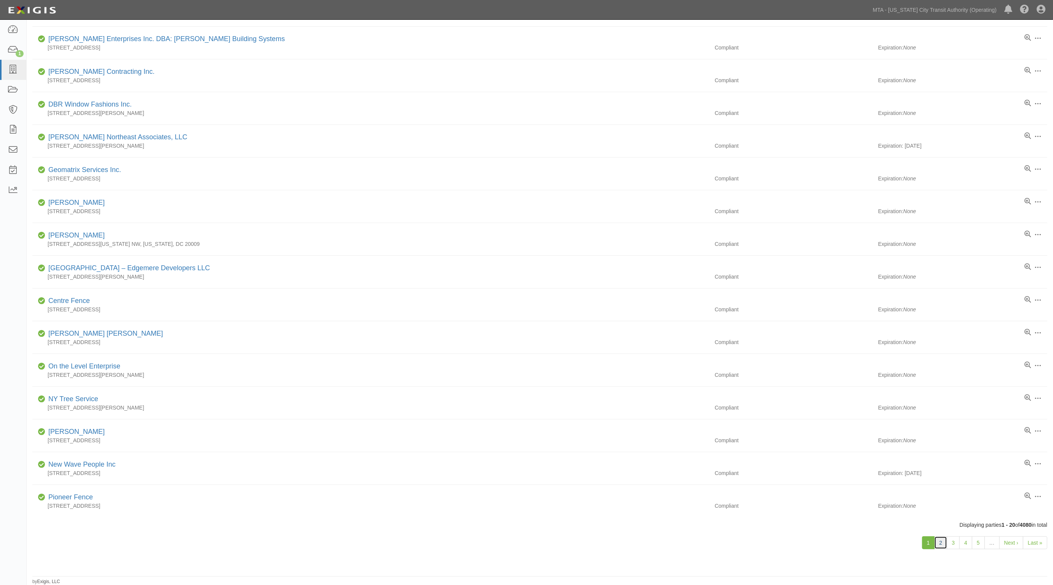
click at [937, 545] on link "2" at bounding box center [940, 542] width 13 height 13
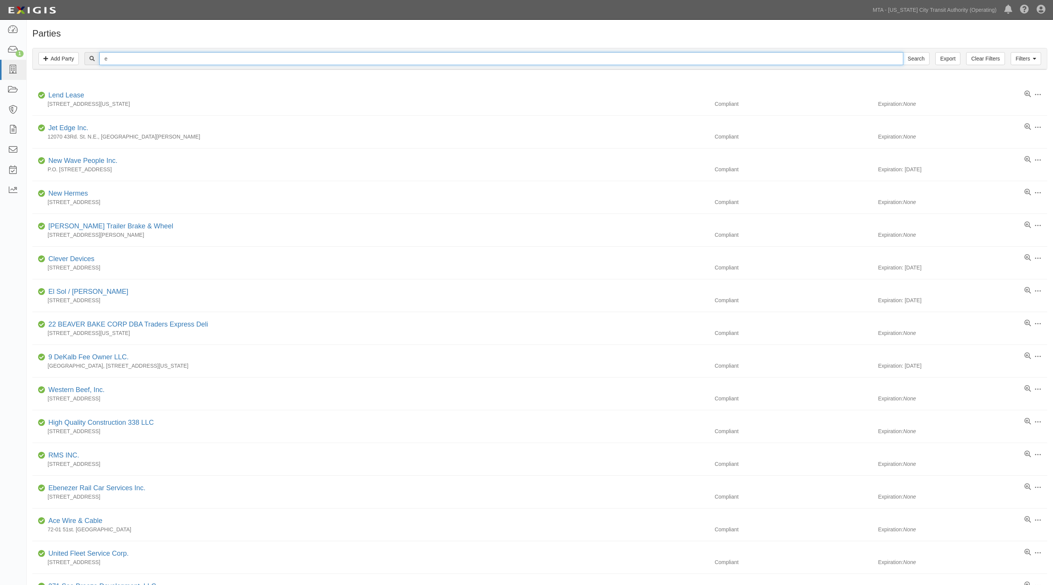
click at [130, 61] on input "e" at bounding box center [500, 58] width 803 height 13
type input "ej"
click at [903, 52] on input "Search" at bounding box center [916, 58] width 27 height 13
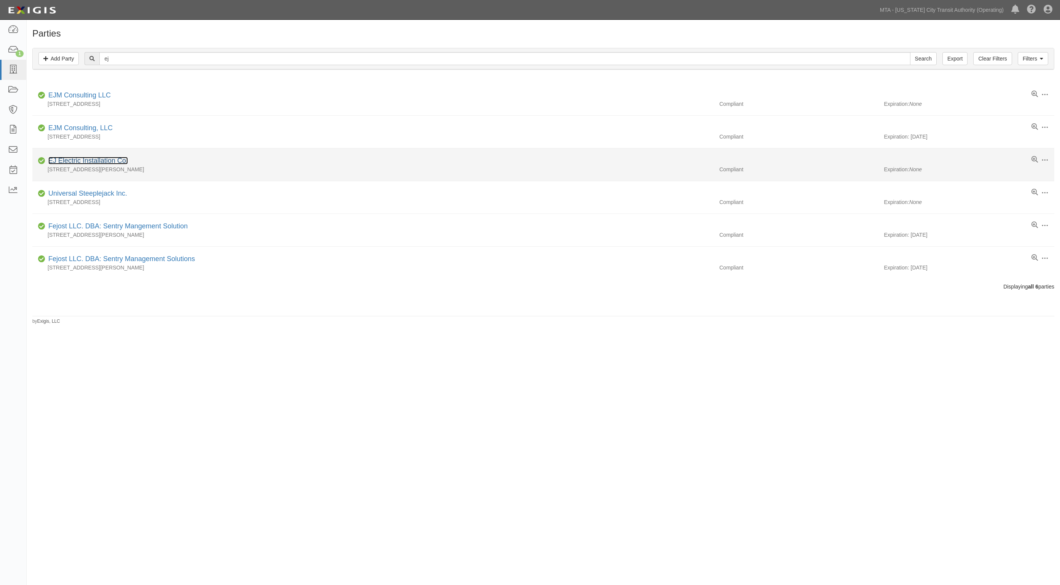
click at [84, 160] on link "EJ Electric Installation Co." at bounding box center [88, 161] width 80 height 8
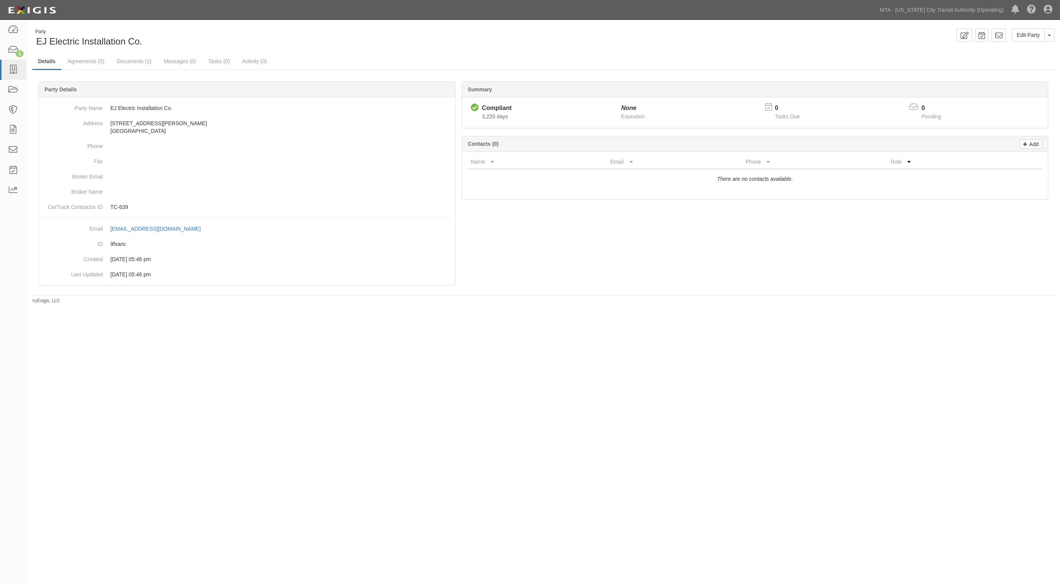
click at [79, 51] on div "Party EJ Electric Installation Co. Edit Party Toggle Party Dropdown View Audit …" at bounding box center [543, 167] width 1033 height 276
click at [79, 59] on link "Agreements (0)" at bounding box center [86, 62] width 48 height 16
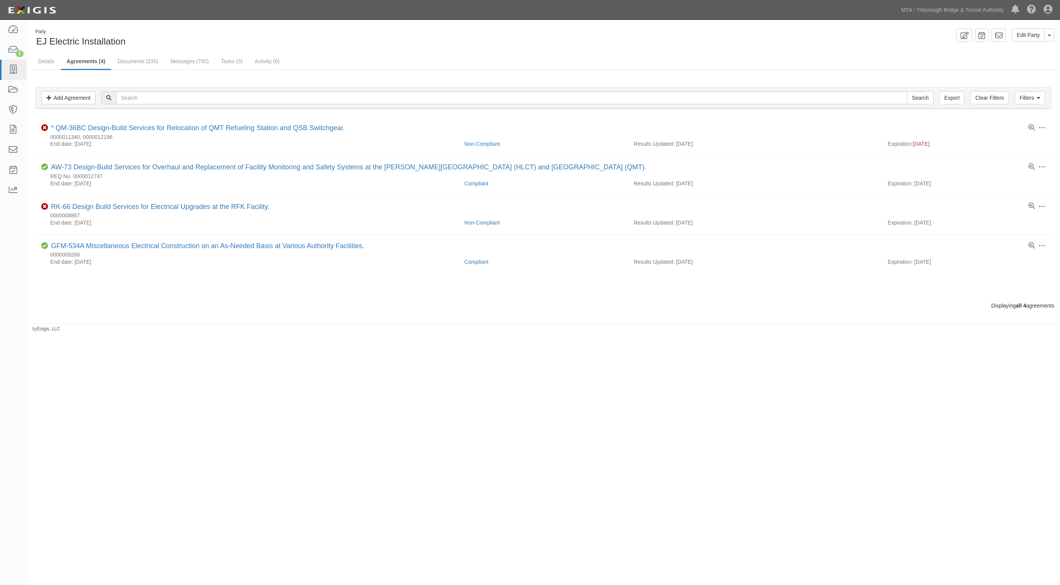
click at [722, 375] on div "Party EJ Electric Installation Edit Party Toggle Party Dropdown View Audit Trai…" at bounding box center [530, 286] width 1060 height 526
click at [14, 88] on icon at bounding box center [13, 90] width 11 height 9
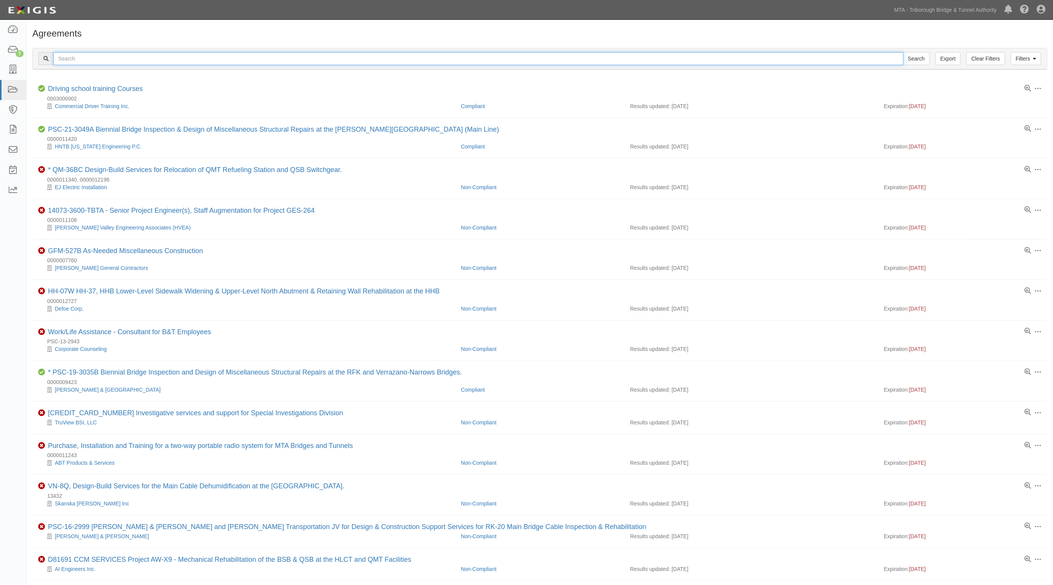
drag, startPoint x: 0, startPoint y: 0, endPoint x: 113, endPoint y: 62, distance: 128.9
click at [113, 62] on input "text" at bounding box center [478, 58] width 850 height 13
type input "c34916"
click at [903, 52] on input "Search" at bounding box center [916, 58] width 27 height 13
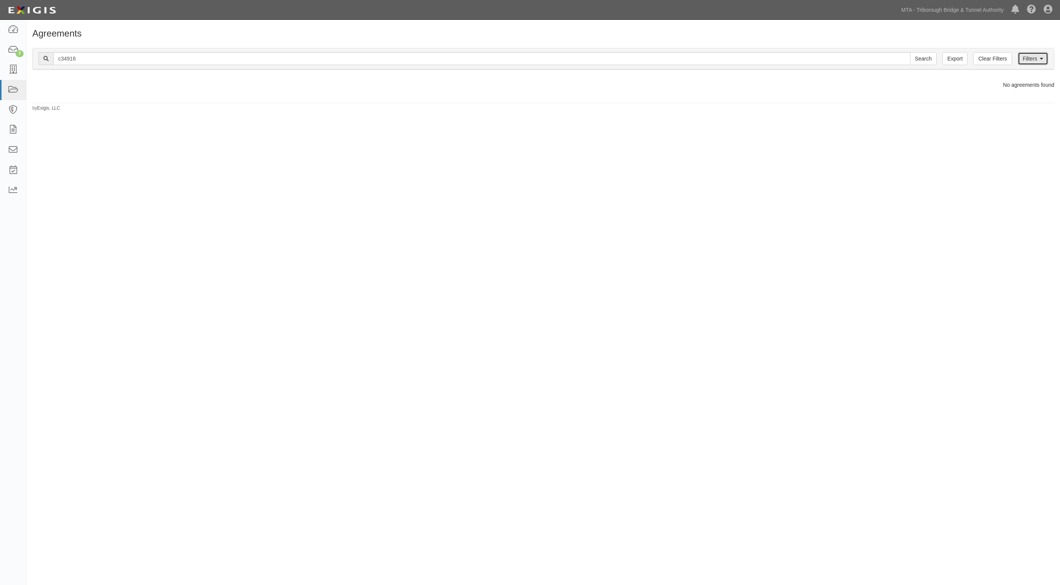
click at [1041, 59] on icon at bounding box center [1041, 58] width 3 height 5
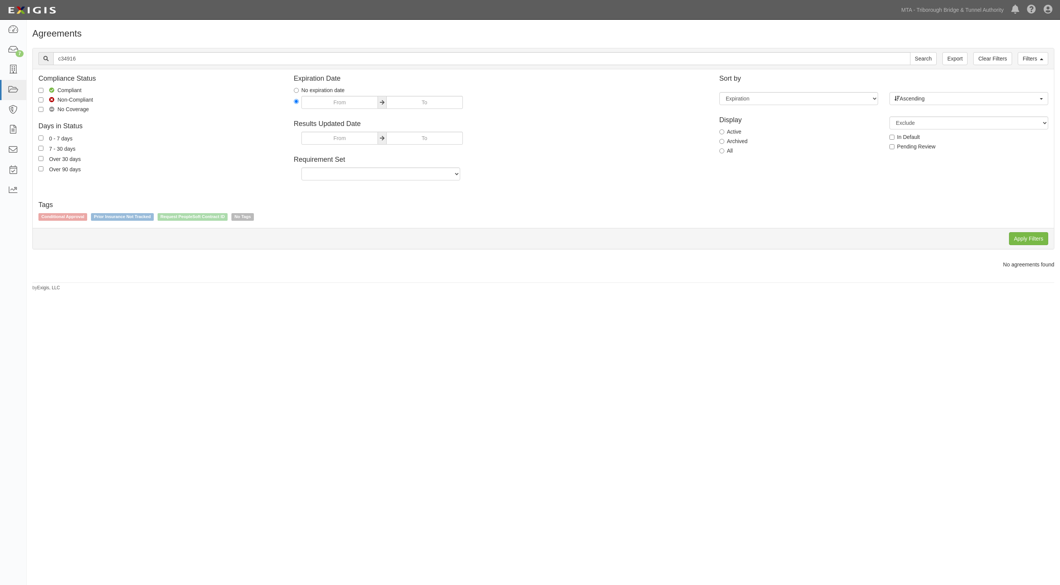
click at [726, 155] on label "All" at bounding box center [726, 151] width 14 height 8
click at [724, 153] on input "All" at bounding box center [721, 150] width 5 height 5
radio input "true"
click at [1028, 238] on input "Apply Filters" at bounding box center [1028, 238] width 39 height 13
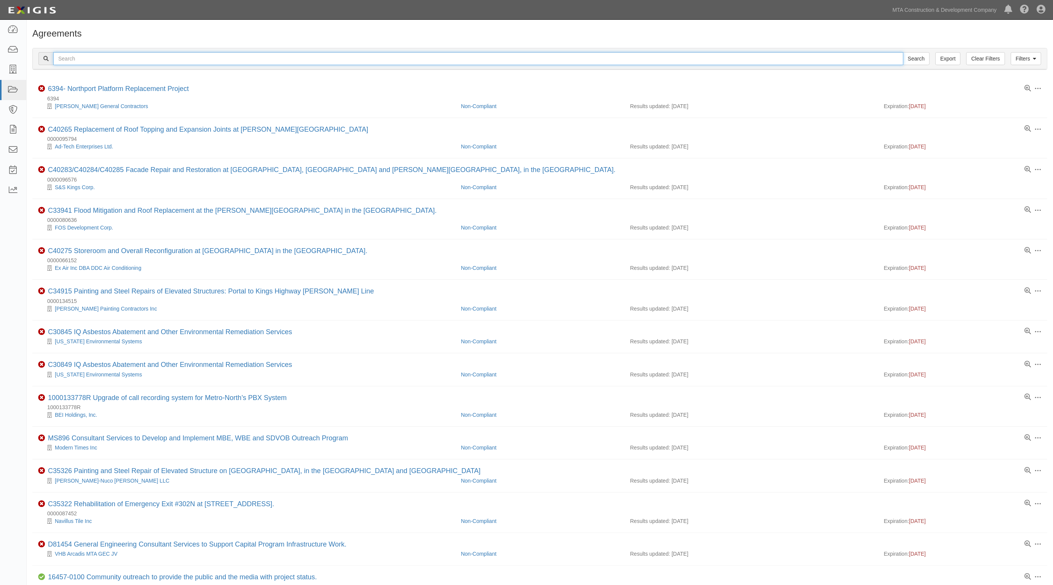
drag, startPoint x: 0, startPoint y: 0, endPoint x: 151, endPoint y: 59, distance: 162.2
click at [151, 59] on input "text" at bounding box center [478, 58] width 850 height 13
type input "c34916"
click at [903, 52] on input "Search" at bounding box center [916, 58] width 27 height 13
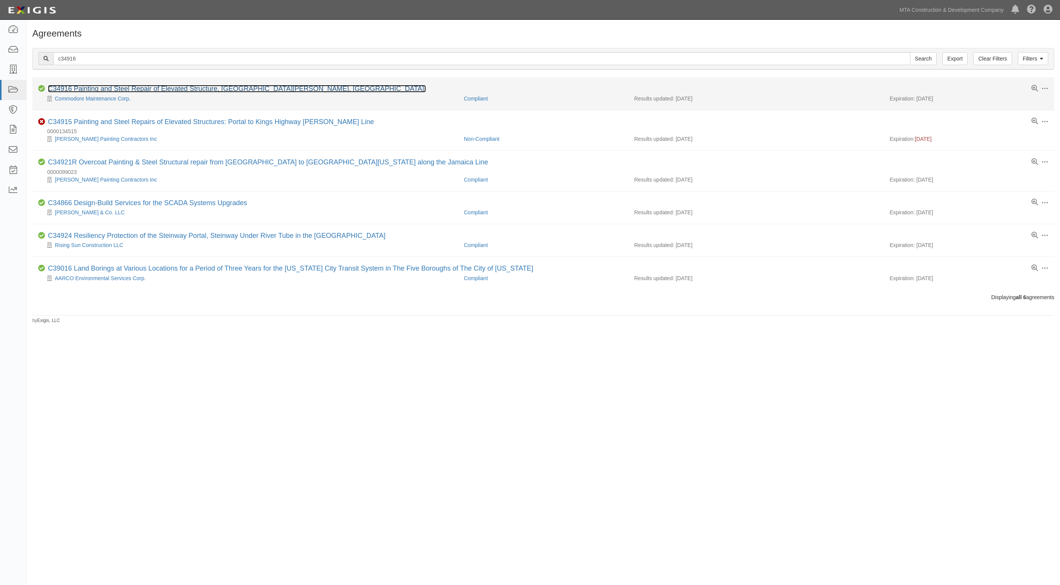
click at [126, 91] on link "C34916 Painting and Steel Repair of Elevated Structure, Kings Highway W. 8th St…" at bounding box center [237, 89] width 378 height 8
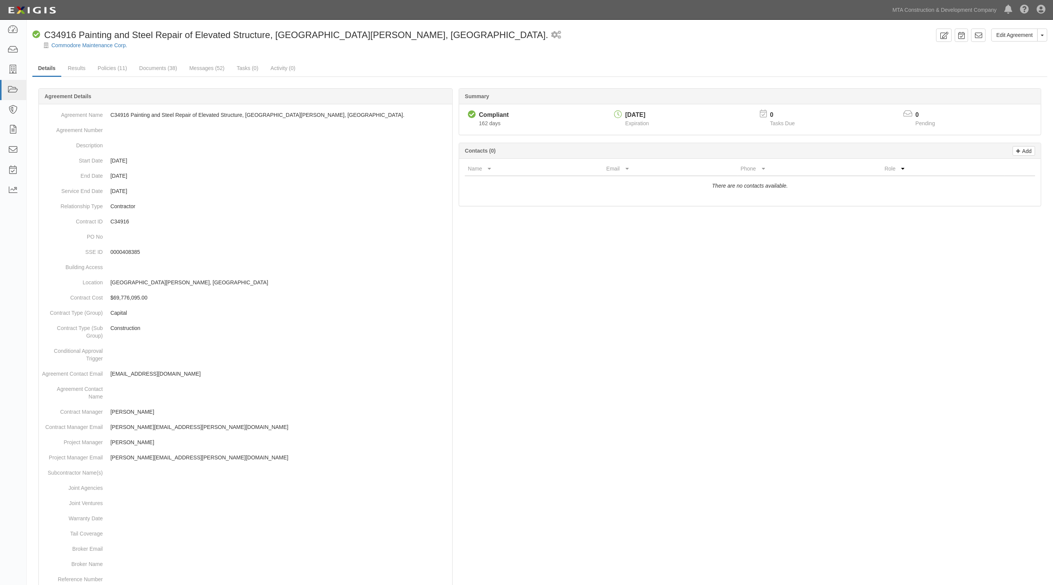
click at [305, 52] on div at bounding box center [540, 52] width 1026 height 6
click at [122, 69] on link "Policies (11)" at bounding box center [112, 69] width 41 height 16
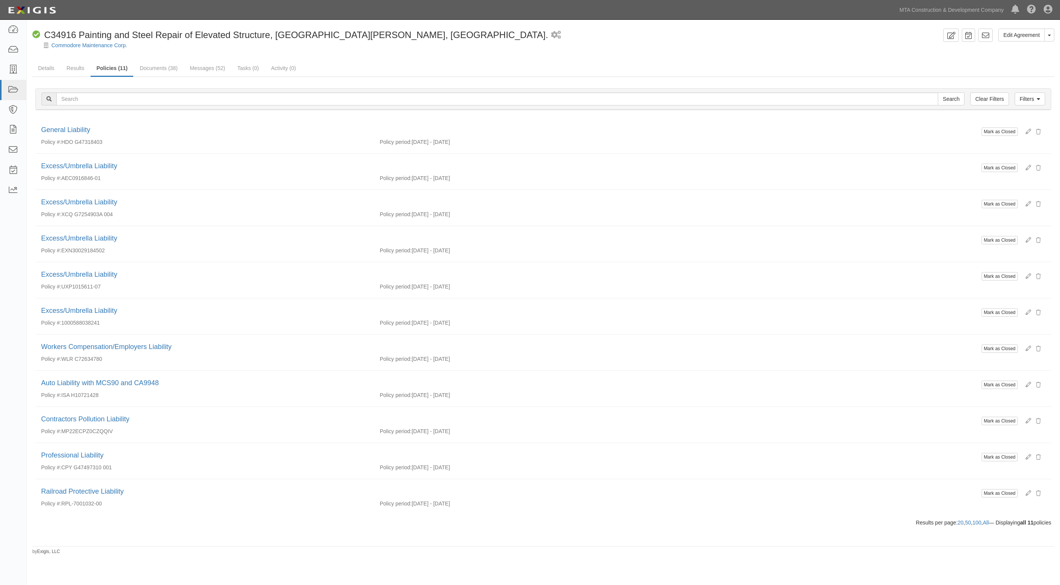
click at [343, 56] on div "Edit Agreement Toggle Agreement Dropdown View Audit Trail Archive Agreement Sen…" at bounding box center [543, 292] width 1033 height 526
click at [1037, 101] on icon at bounding box center [1038, 99] width 3 height 5
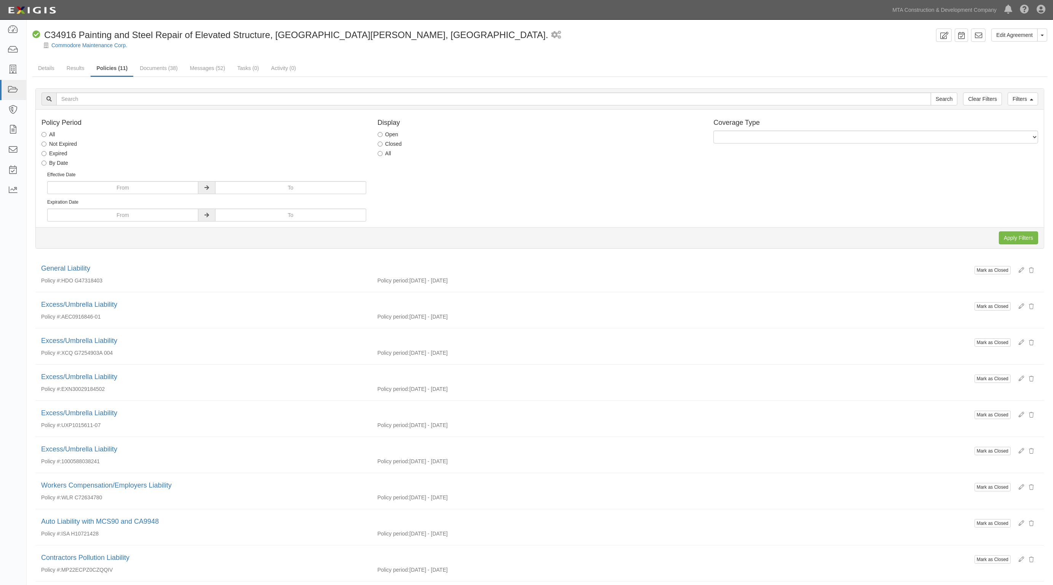
click at [383, 155] on label "All" at bounding box center [385, 154] width 14 height 8
click at [383, 155] on input "All" at bounding box center [380, 153] width 5 height 5
radio input "true"
drag, startPoint x: 1018, startPoint y: 237, endPoint x: 1014, endPoint y: 233, distance: 5.4
click at [1017, 237] on input "Apply Filters" at bounding box center [1018, 237] width 39 height 13
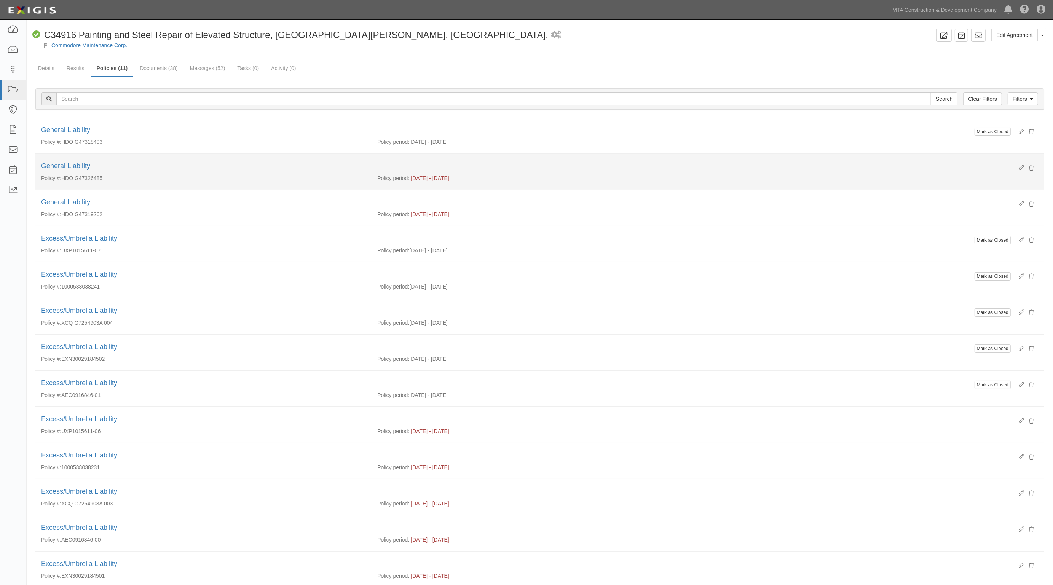
click at [71, 162] on div "General Liability" at bounding box center [539, 166] width 997 height 10
click at [71, 164] on link "General Liability" at bounding box center [65, 166] width 49 height 8
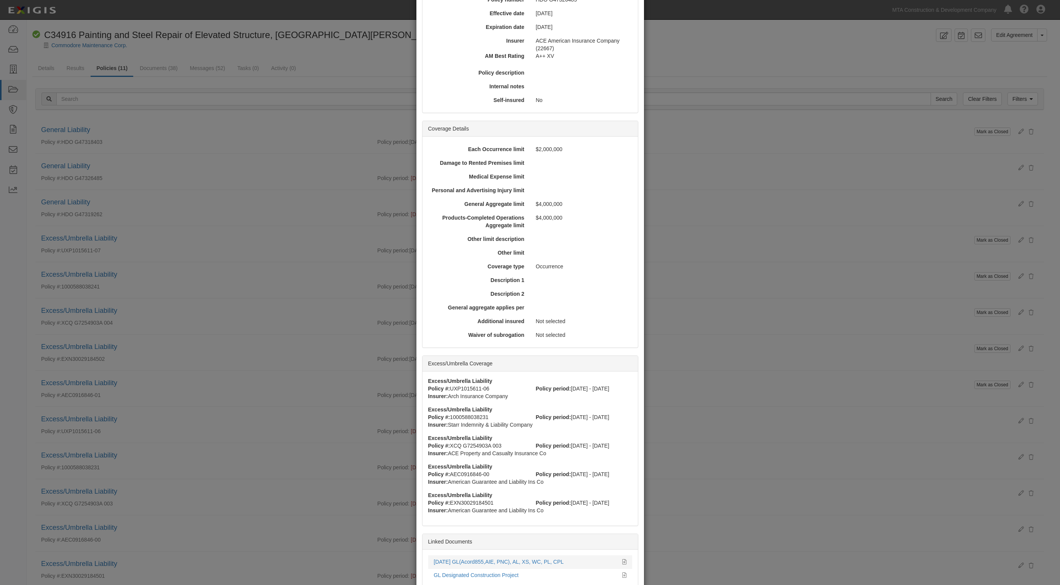
scroll to position [160, 0]
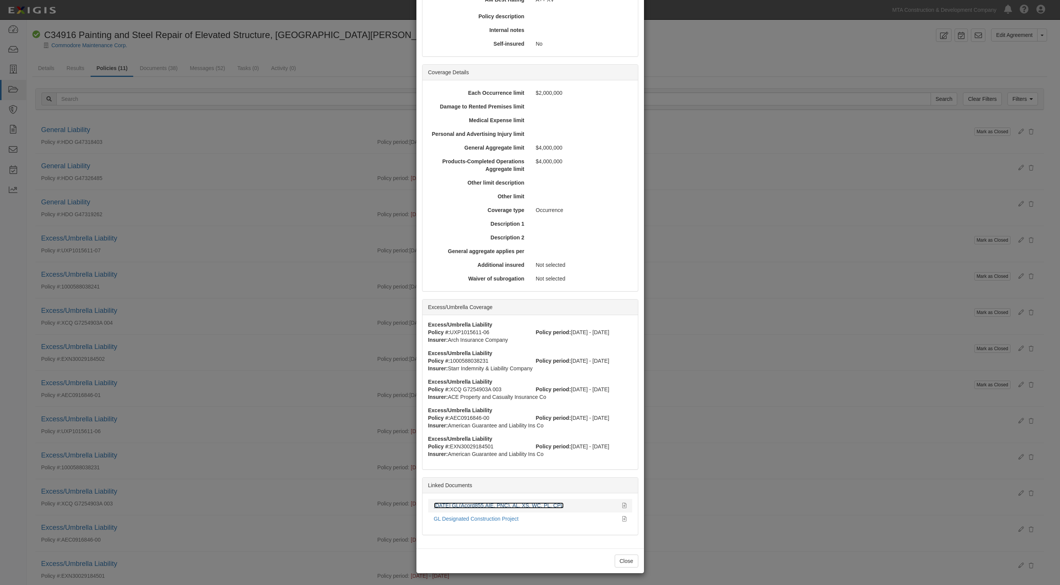
click at [493, 507] on link "[DATE] GL(Acord855,AIE, PNC), AL, XS, WC, PL, CPL" at bounding box center [499, 505] width 130 height 6
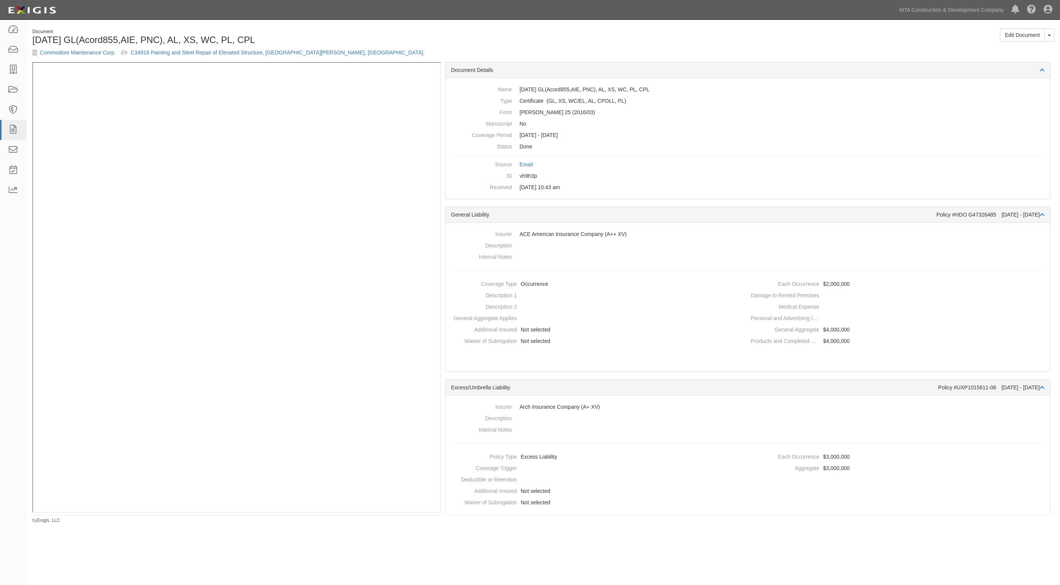
click at [538, 31] on div "Document 11.1.24 GL(Acord855,AIE, PNC), AL, XS, WC, PL, CPL Commodore Maintenan…" at bounding box center [285, 45] width 517 height 33
click at [14, 89] on icon at bounding box center [13, 90] width 11 height 9
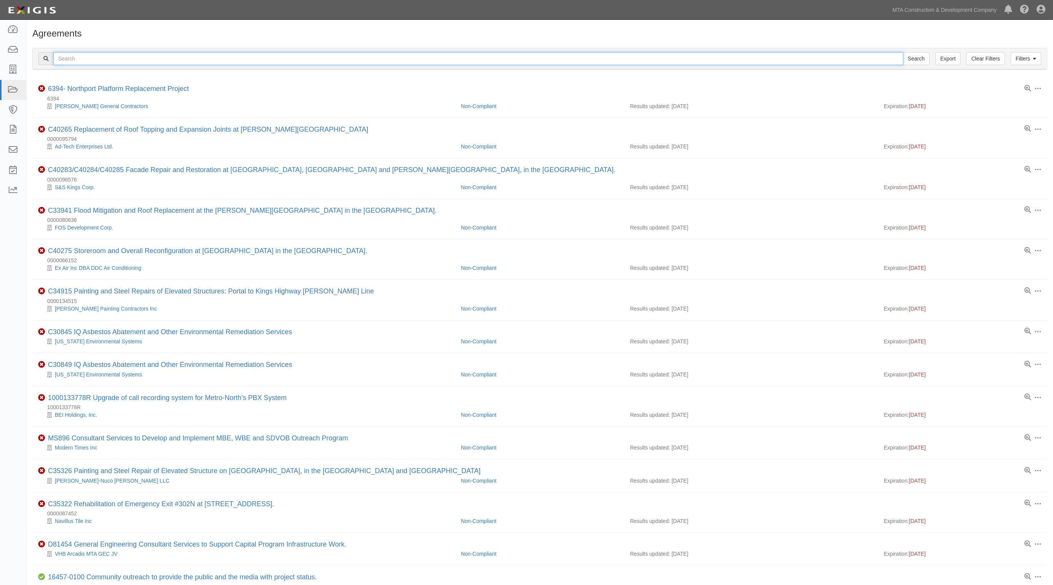
click at [132, 59] on input "text" at bounding box center [478, 58] width 850 height 13
type input "a37140"
click at [903, 52] on input "Search" at bounding box center [916, 58] width 27 height 13
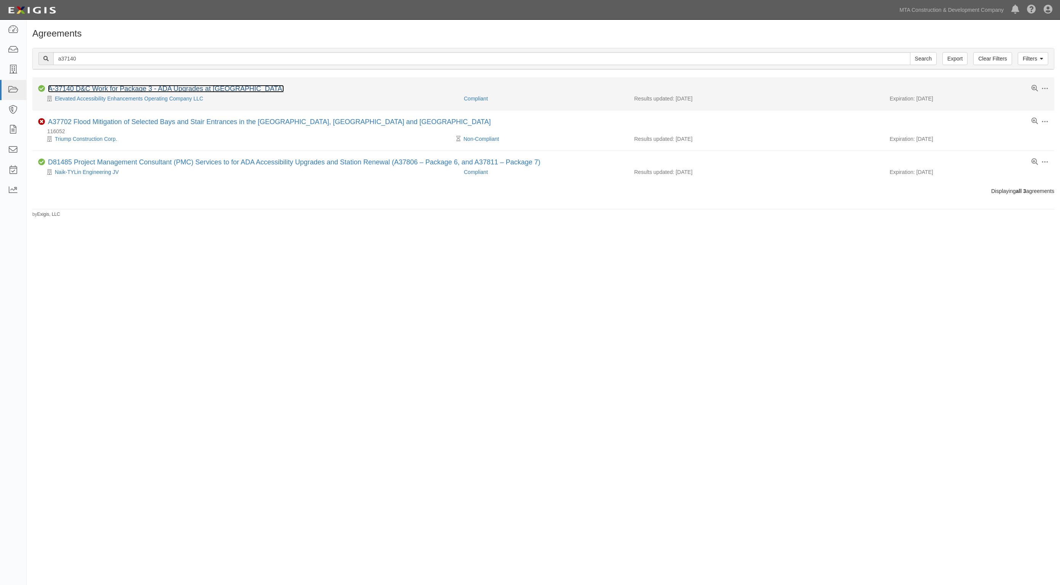
click at [80, 91] on link "A-37140 D&C Work for Package 3 - ADA Upgrades at [GEOGRAPHIC_DATA]" at bounding box center [166, 89] width 236 height 8
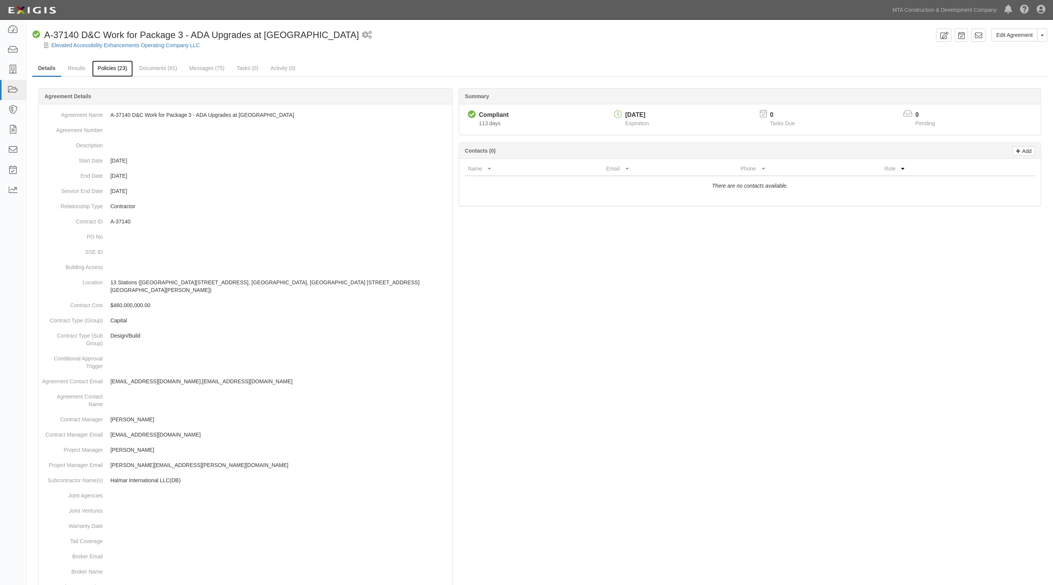
click at [121, 69] on link "Policies (23)" at bounding box center [112, 69] width 41 height 16
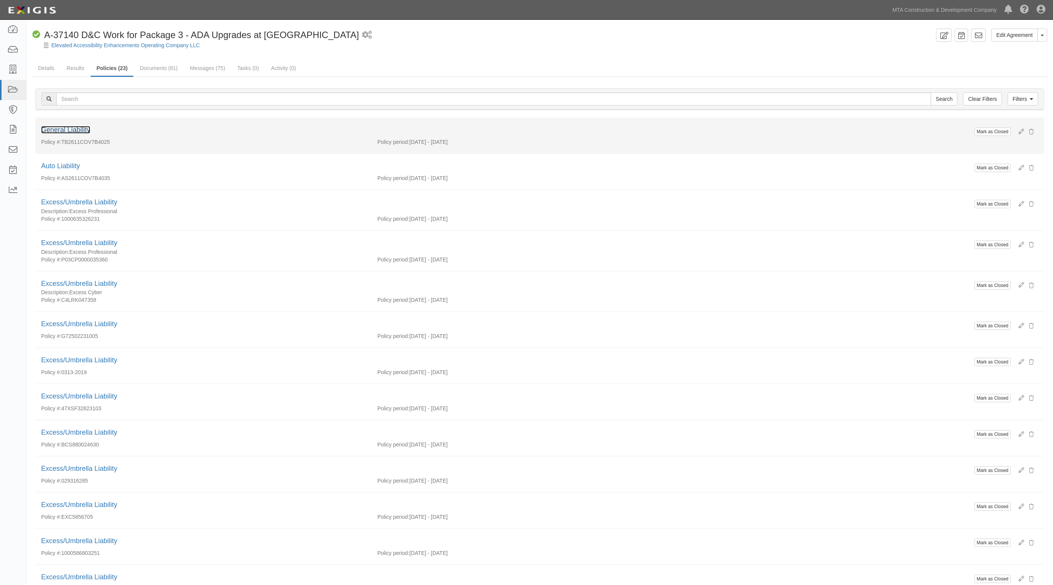
click at [67, 130] on link "General Liability" at bounding box center [65, 130] width 49 height 8
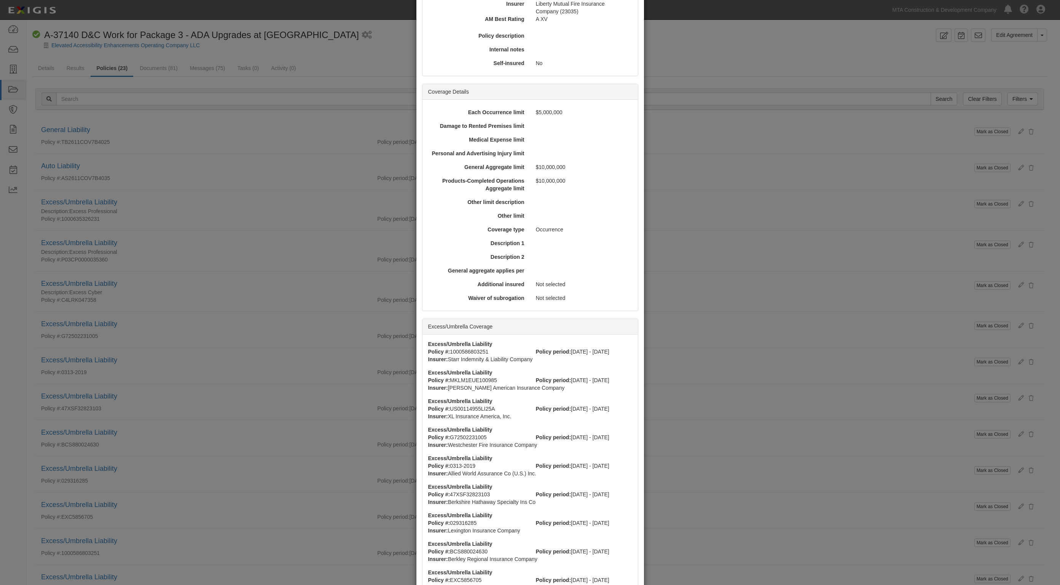
scroll to position [274, 0]
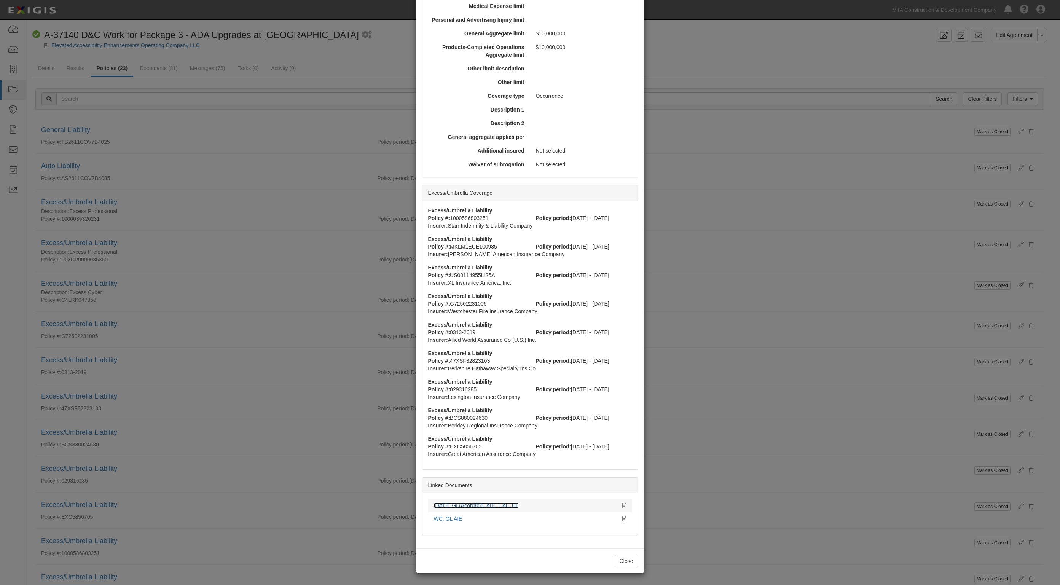
click at [462, 503] on link "[DATE] GL(Acord855, AIE, ), AL, UL" at bounding box center [476, 505] width 85 height 6
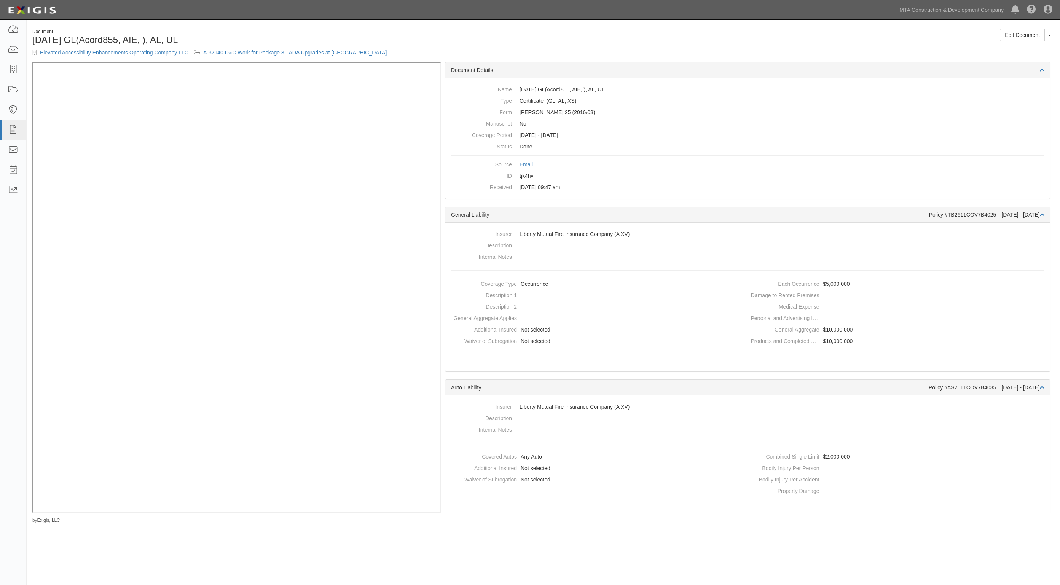
click at [378, 26] on div "Document [DATE] GL(Acord855, AIE, ), [GEOGRAPHIC_DATA], UL Elevated Accessibili…" at bounding box center [543, 273] width 1033 height 501
click at [12, 26] on icon at bounding box center [13, 30] width 11 height 9
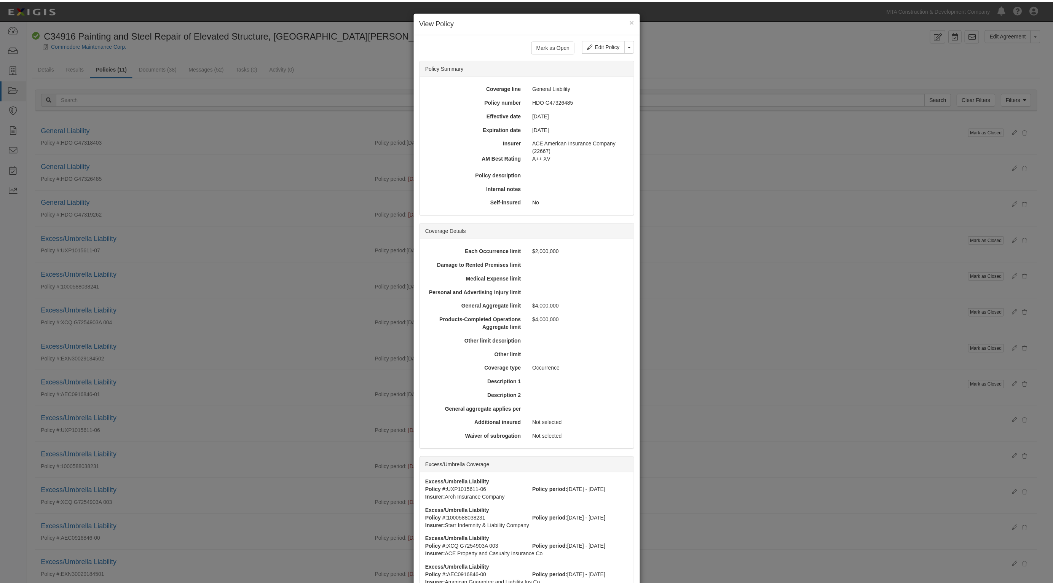
scroll to position [160, 0]
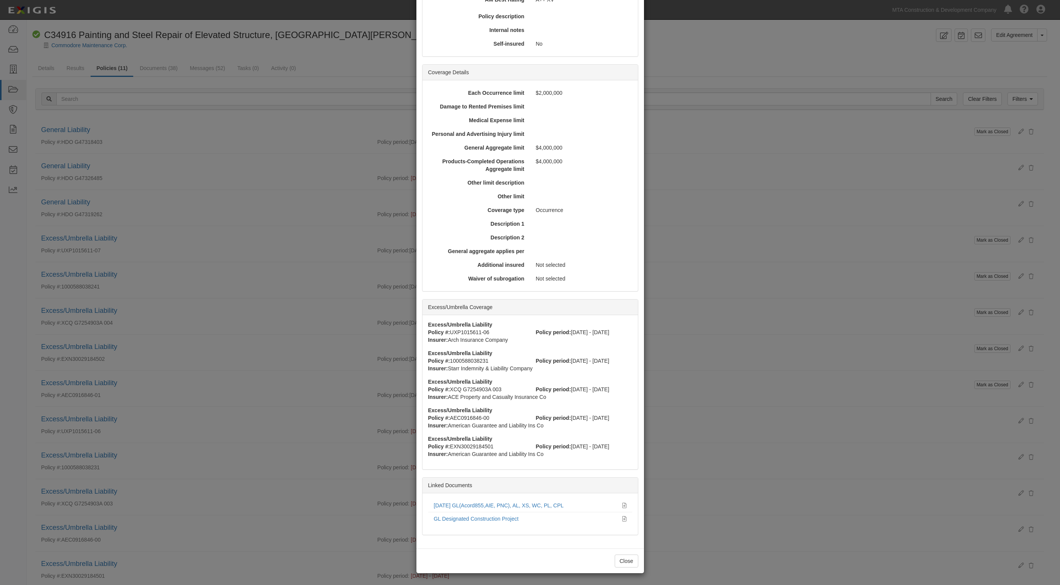
click at [12, 29] on div "× View Policy Mark as Open Edit Policy Toggle Dropdown Delete Policy Policy Sum…" at bounding box center [530, 292] width 1060 height 585
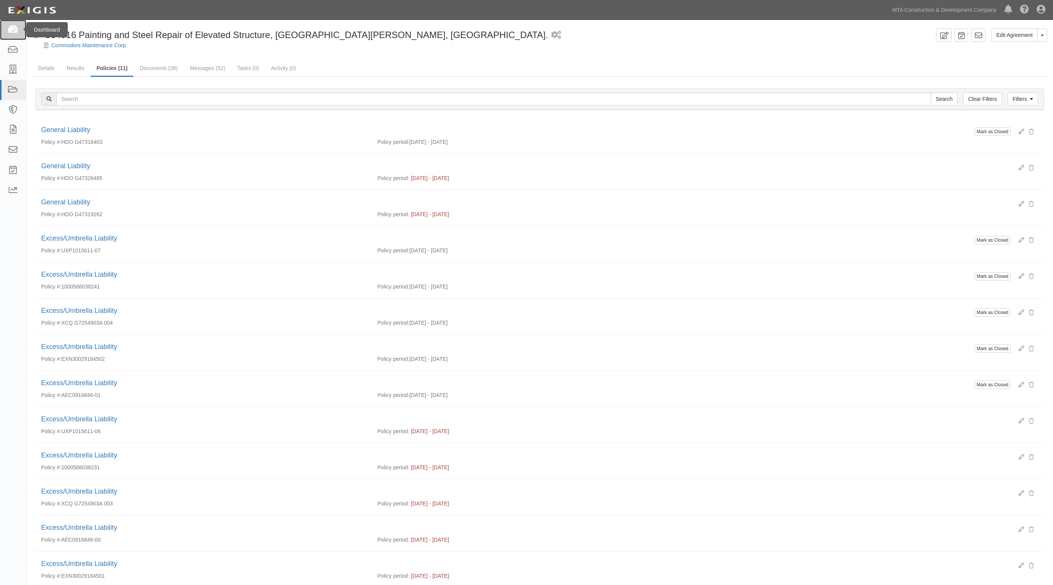
click at [12, 29] on icon at bounding box center [13, 30] width 11 height 9
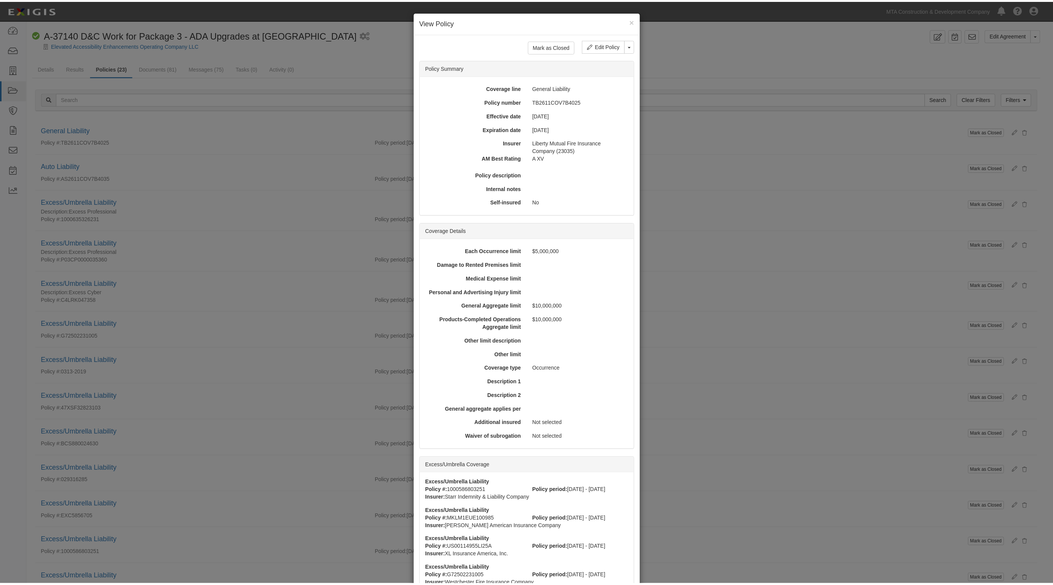
scroll to position [274, 0]
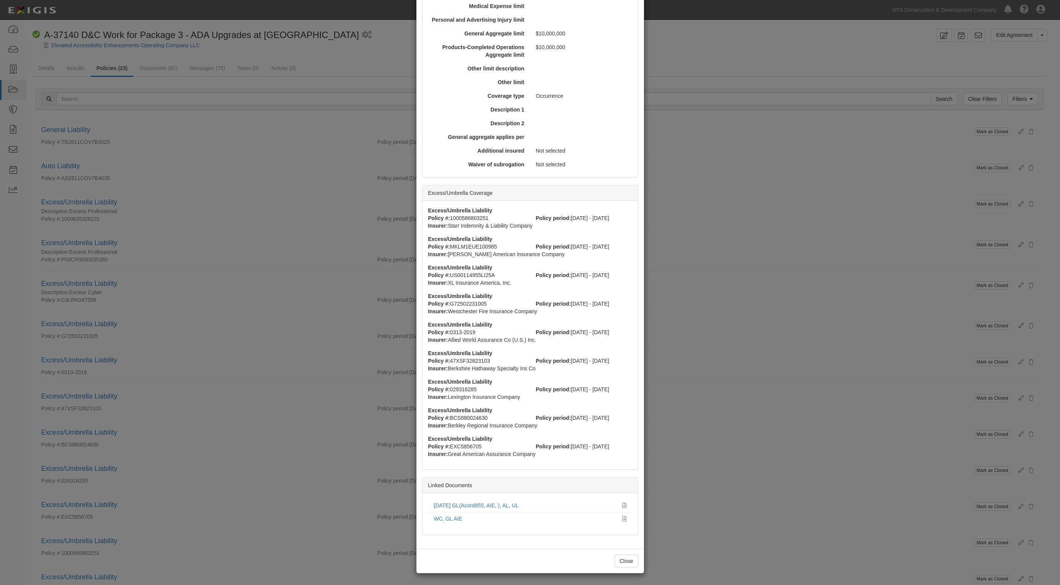
click at [863, 51] on div "× View Policy Mark as Closed Edit Policy Toggle Dropdown Delete Policy Policy S…" at bounding box center [530, 292] width 1060 height 585
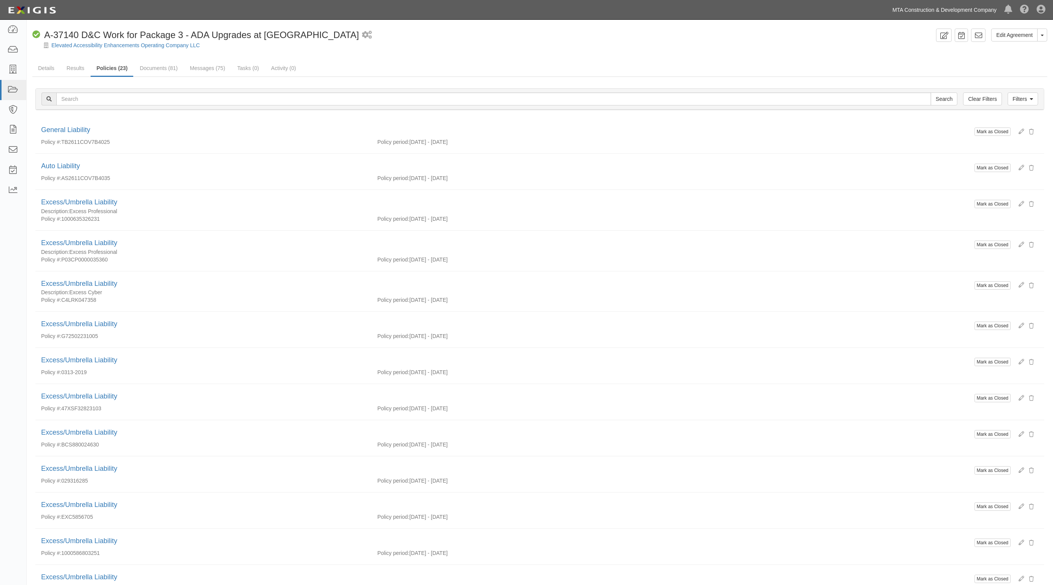
click at [975, 6] on link "MTA Construction & Development Company" at bounding box center [944, 9] width 112 height 15
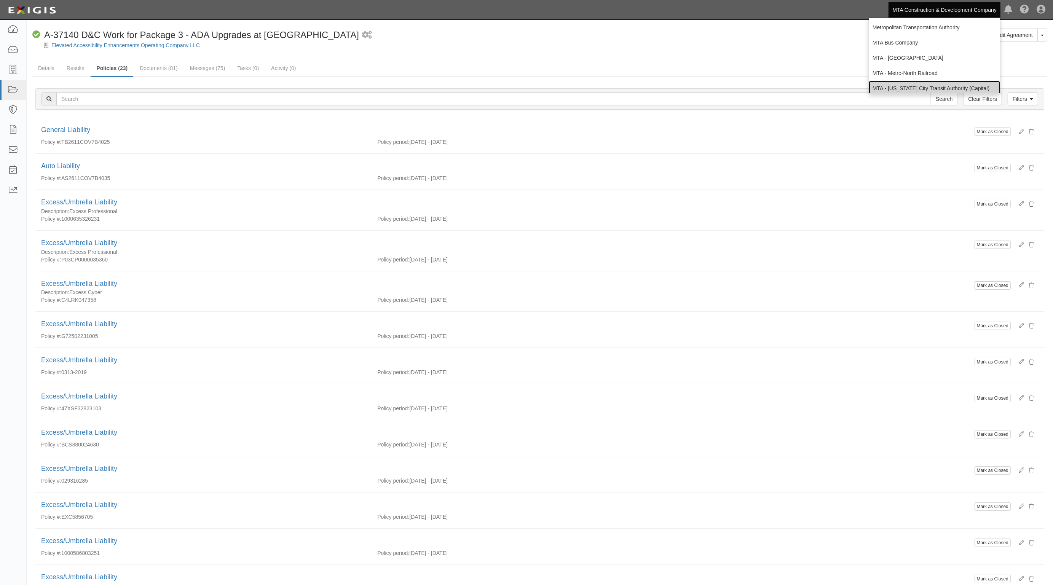
click at [920, 86] on link "MTA - [US_STATE] City Transit Authority (Capital)" at bounding box center [934, 88] width 131 height 15
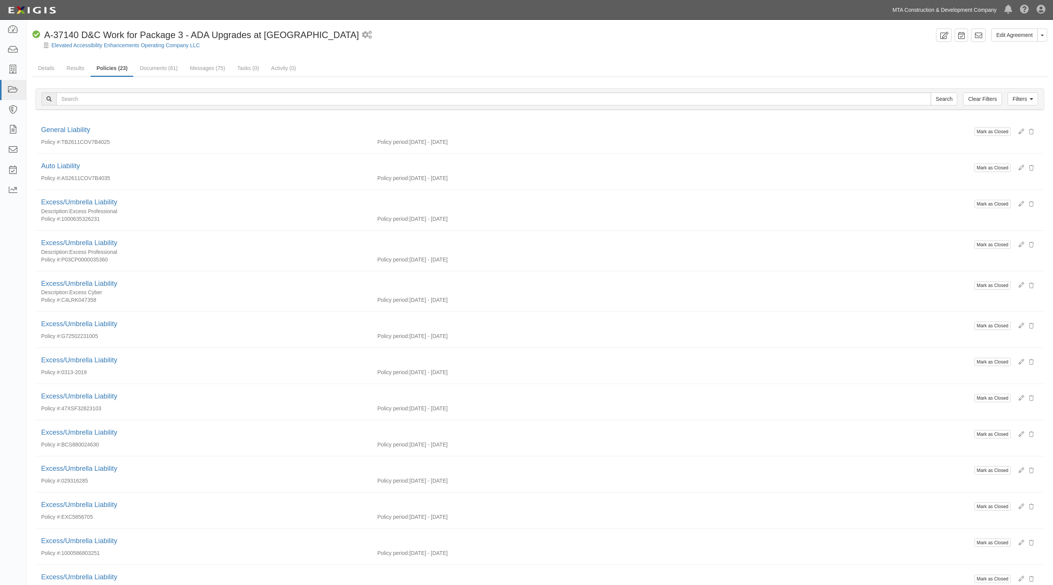
click at [985, 8] on link "MTA Construction & Development Company" at bounding box center [944, 9] width 112 height 15
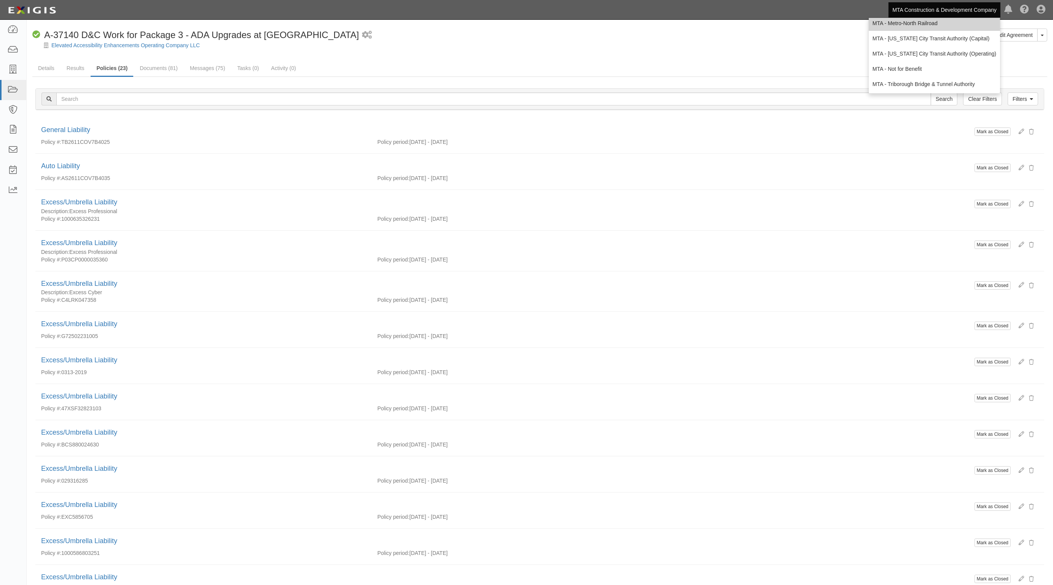
scroll to position [50, 0]
click at [946, 53] on link "MTA - [US_STATE] City Transit Authority (Operating)" at bounding box center [934, 53] width 131 height 15
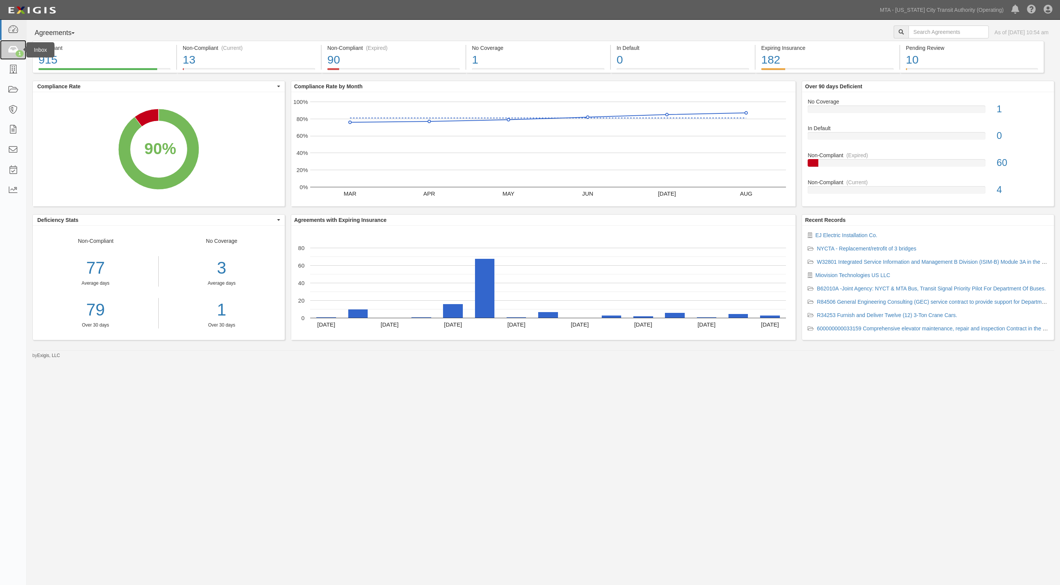
click at [15, 47] on icon at bounding box center [13, 50] width 11 height 9
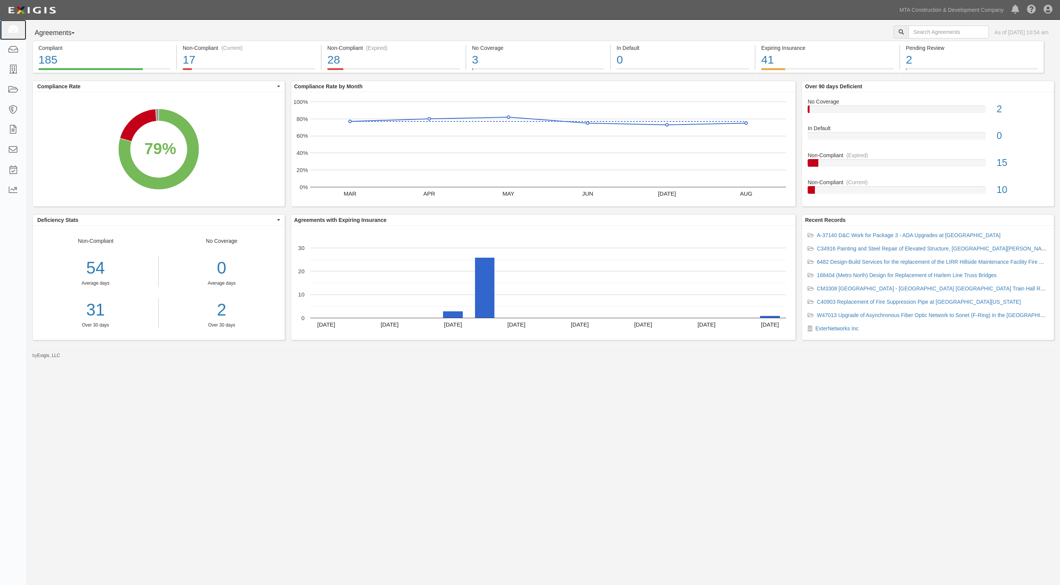
drag, startPoint x: 17, startPoint y: 30, endPoint x: 90, endPoint y: 14, distance: 74.4
click at [17, 30] on icon at bounding box center [13, 30] width 11 height 9
click at [950, 6] on link "MTA Construction & Development Company" at bounding box center [952, 9] width 112 height 15
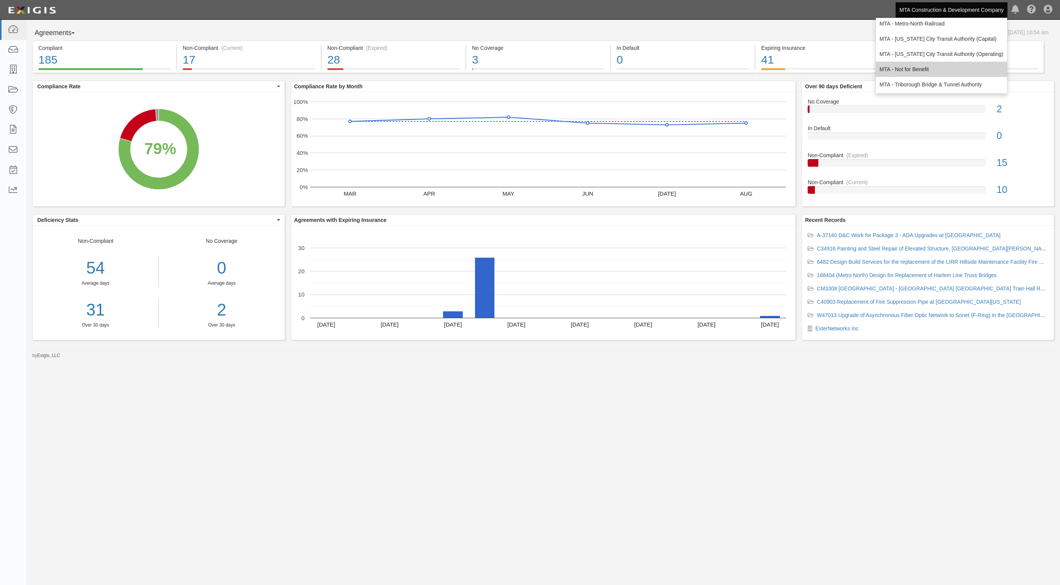
scroll to position [50, 0]
click at [936, 82] on link "MTA - Triborough Bridge & Tunnel Authority" at bounding box center [941, 83] width 131 height 15
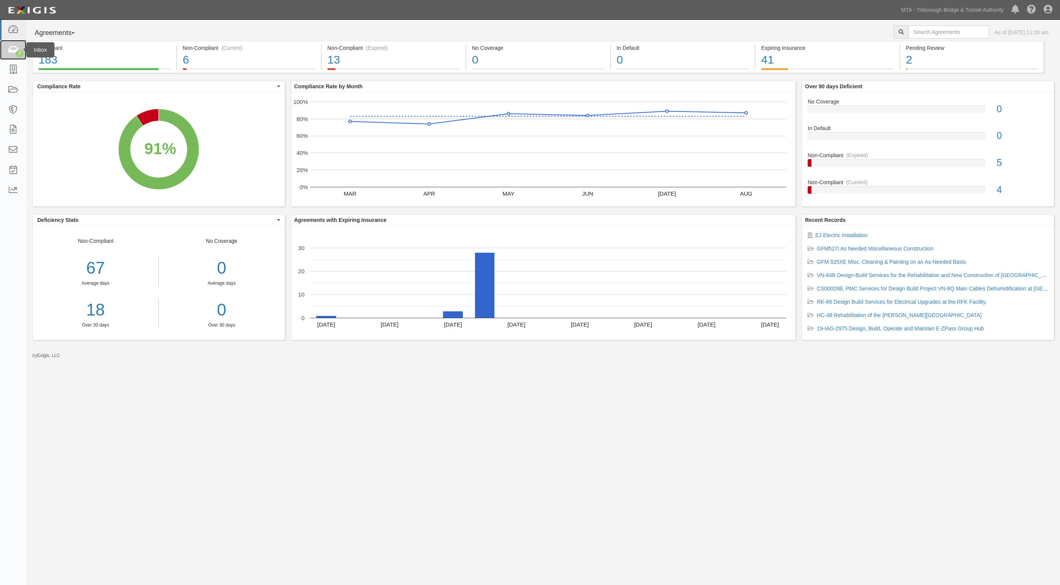
click at [5, 50] on link "7" at bounding box center [13, 50] width 26 height 20
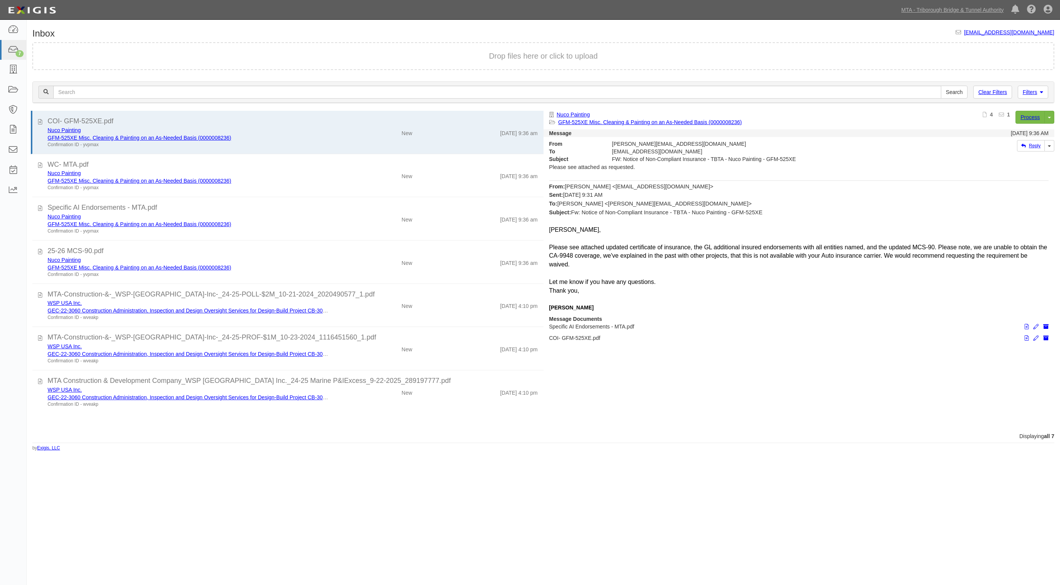
click at [197, 25] on div "Inbox inbox@mtabt.complianz.com Drop files here or click to upload Filters Clea…" at bounding box center [543, 237] width 1033 height 429
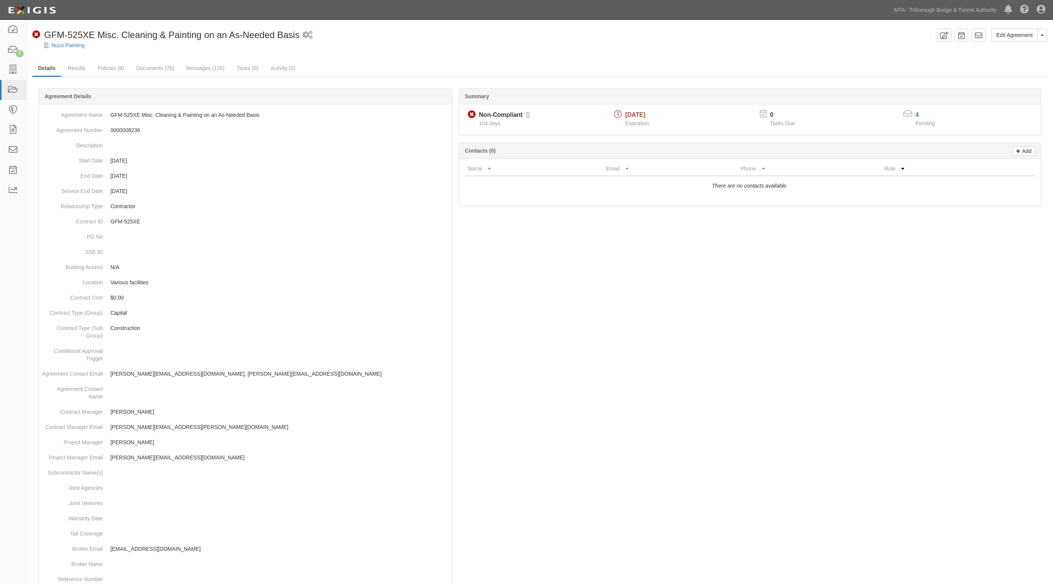
drag, startPoint x: 715, startPoint y: 359, endPoint x: 710, endPoint y: 252, distance: 106.7
click at [714, 353] on div at bounding box center [539, 435] width 1015 height 670
click at [79, 70] on link "Results" at bounding box center [76, 69] width 29 height 16
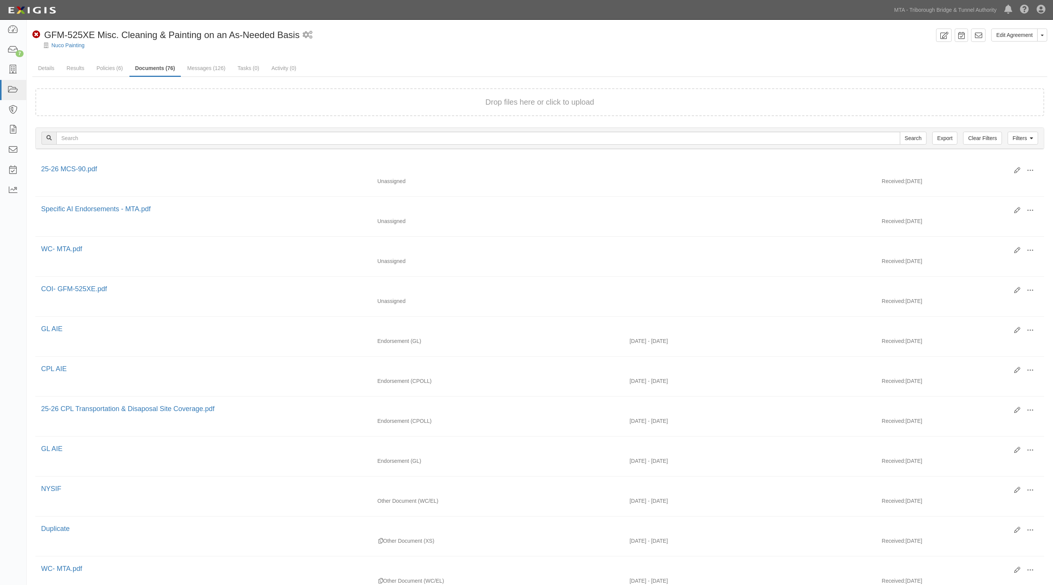
click at [937, 69] on ul "Details Results Policies (6) Documents (76) Messages (126) Tasks (0) Activity (…" at bounding box center [539, 69] width 1015 height 16
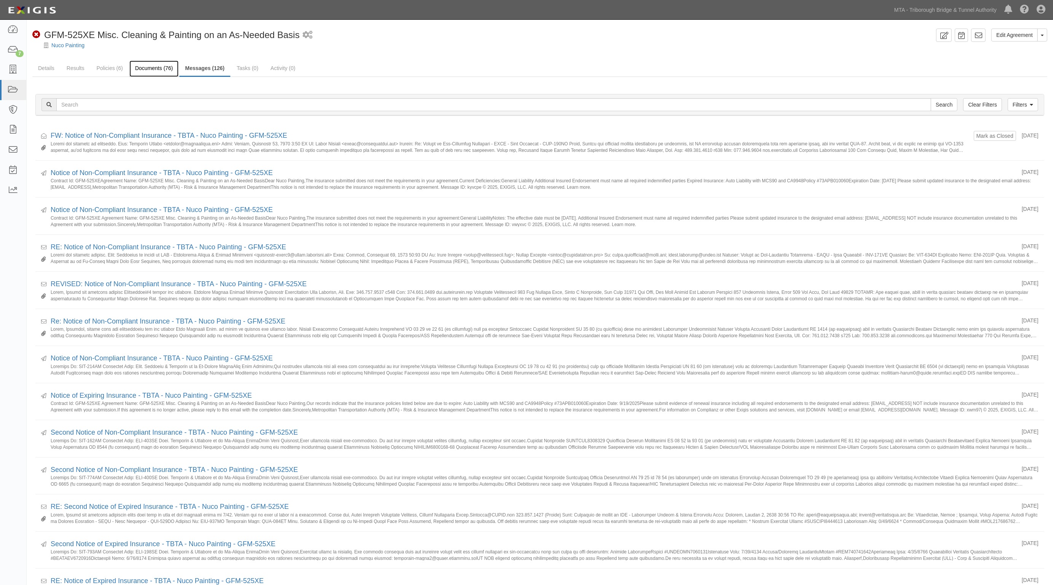
click at [148, 67] on link "Documents (76)" at bounding box center [153, 69] width 49 height 16
click at [162, 67] on link "Documents (76)" at bounding box center [153, 69] width 49 height 16
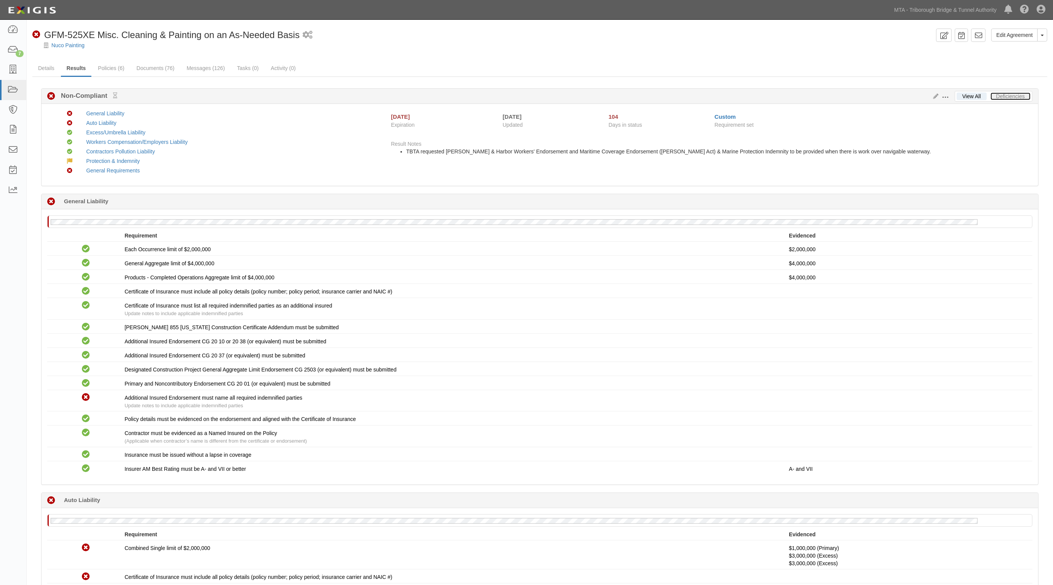
click at [1014, 94] on link "Deficiencies" at bounding box center [1010, 96] width 40 height 8
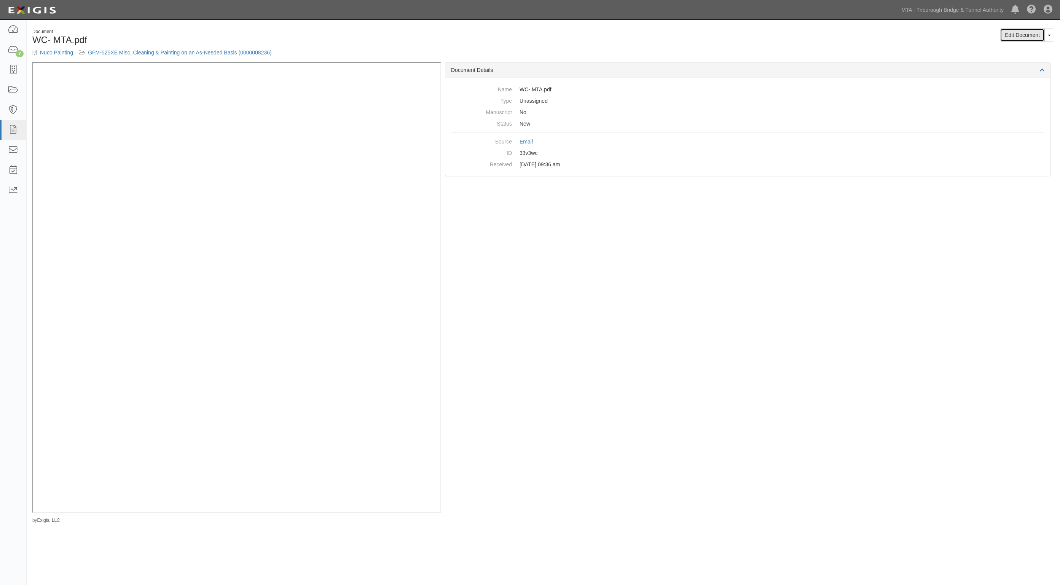
click at [1028, 35] on link "Edit Document" at bounding box center [1022, 35] width 45 height 13
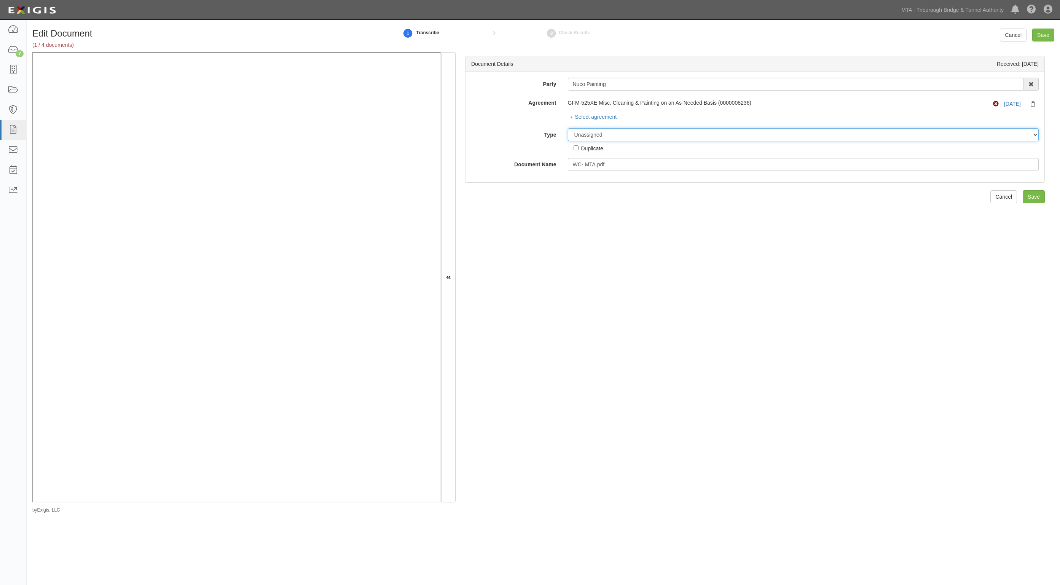
click at [609, 133] on select "Unassigned Binder Cancellation Notice Certificate Contract Endorsement Insuranc…" at bounding box center [803, 134] width 471 height 13
click at [568, 128] on select "Unassigned Binder Cancellation Notice Certificate Contract Endorsement Insuranc…" at bounding box center [803, 134] width 471 height 13
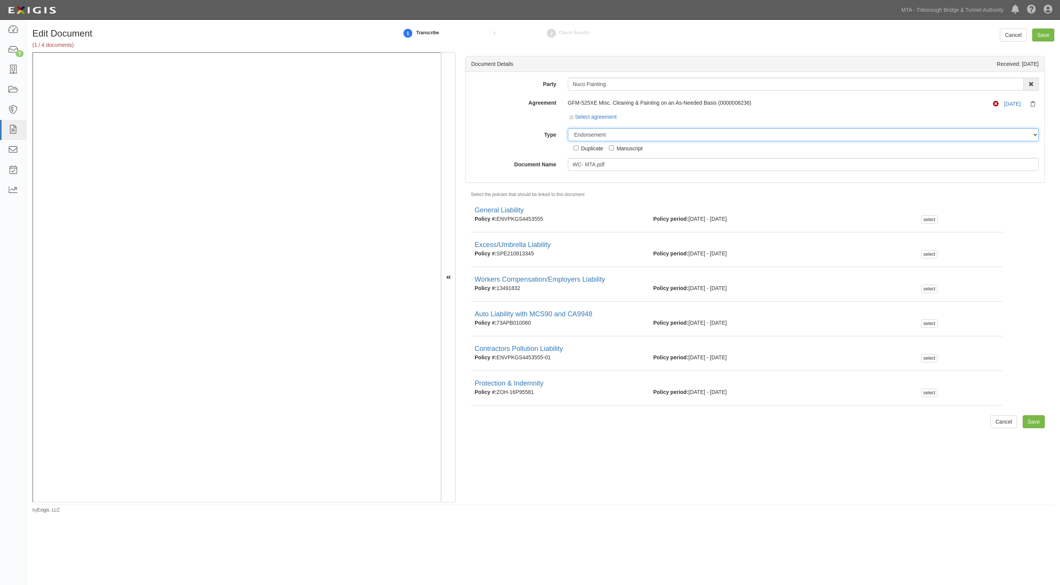
click at [613, 131] on select "Unassigned Binder Cancellation Notice Certificate Contract Endorsement Insuranc…" at bounding box center [803, 134] width 471 height 13
select select "JunkDetail"
click at [568, 128] on select "Unassigned Binder Cancellation Notice Certificate Contract Endorsement Insuranc…" at bounding box center [803, 134] width 471 height 13
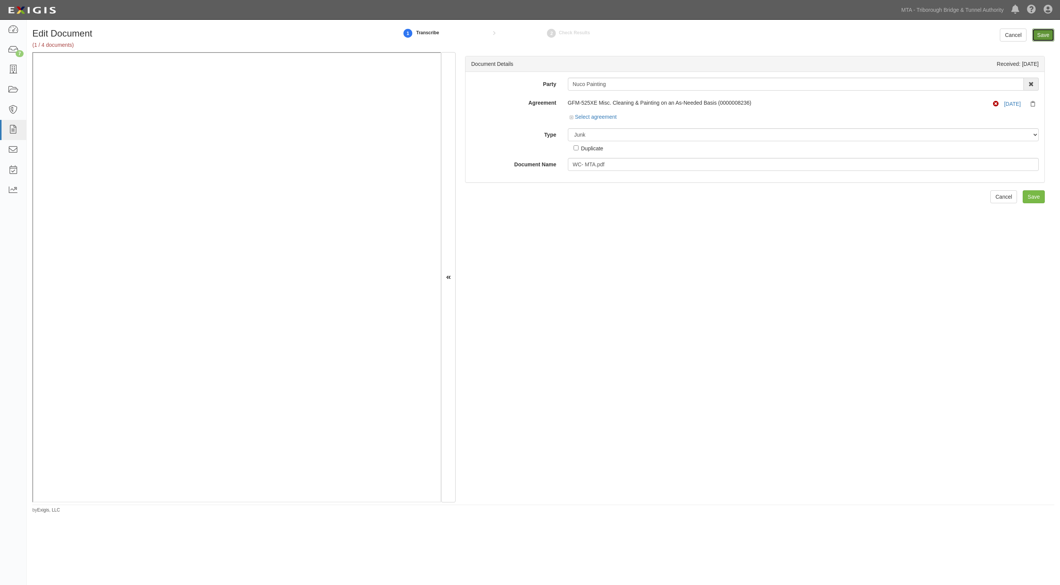
click at [1046, 29] on input "Save" at bounding box center [1043, 35] width 22 height 13
drag, startPoint x: 604, startPoint y: 138, endPoint x: 600, endPoint y: 135, distance: 4.8
click at [602, 137] on select "Unassigned Binder Cancellation Notice Certificate Contract Endorsement Insuranc…" at bounding box center [803, 134] width 471 height 13
select select "EndorsementDetail"
click at [568, 128] on select "Unassigned Binder Cancellation Notice Certificate Contract Endorsement Insuranc…" at bounding box center [803, 134] width 471 height 13
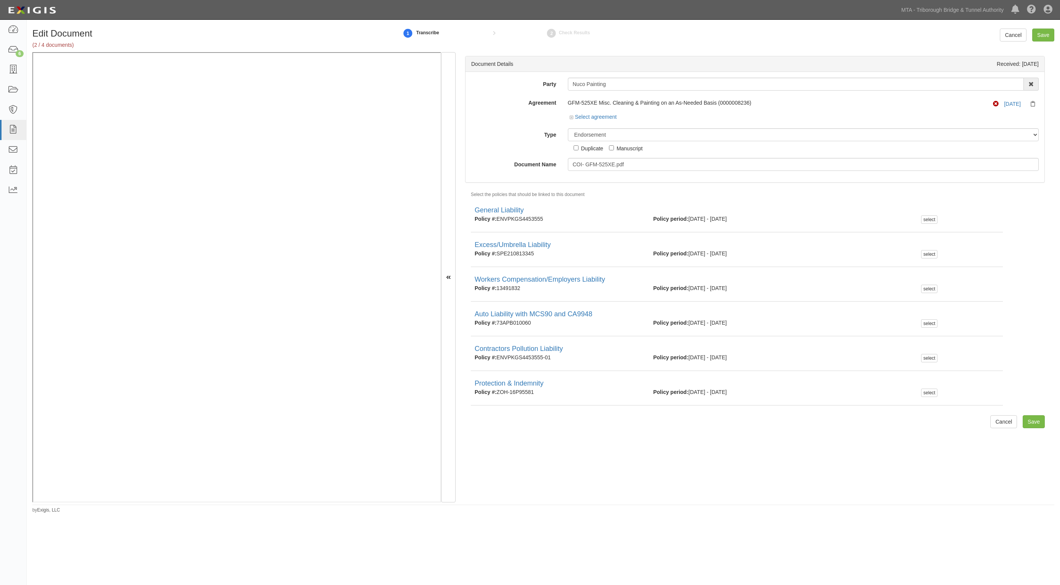
drag, startPoint x: 571, startPoint y: 484, endPoint x: 566, endPoint y: 482, distance: 4.8
click at [568, 483] on div "Document Details Received: 09/22/2025 Party Nuco Painting 3D Industrial Sales &…" at bounding box center [755, 277] width 599 height 450
drag, startPoint x: 583, startPoint y: 480, endPoint x: 571, endPoint y: 481, distance: 12.6
click at [580, 478] on div "Document Details Received: 09/22/2025 Party Nuco Painting 3D Industrial Sales &…" at bounding box center [755, 277] width 599 height 450
click at [608, 80] on input "Nuco Painting" at bounding box center [796, 84] width 456 height 13
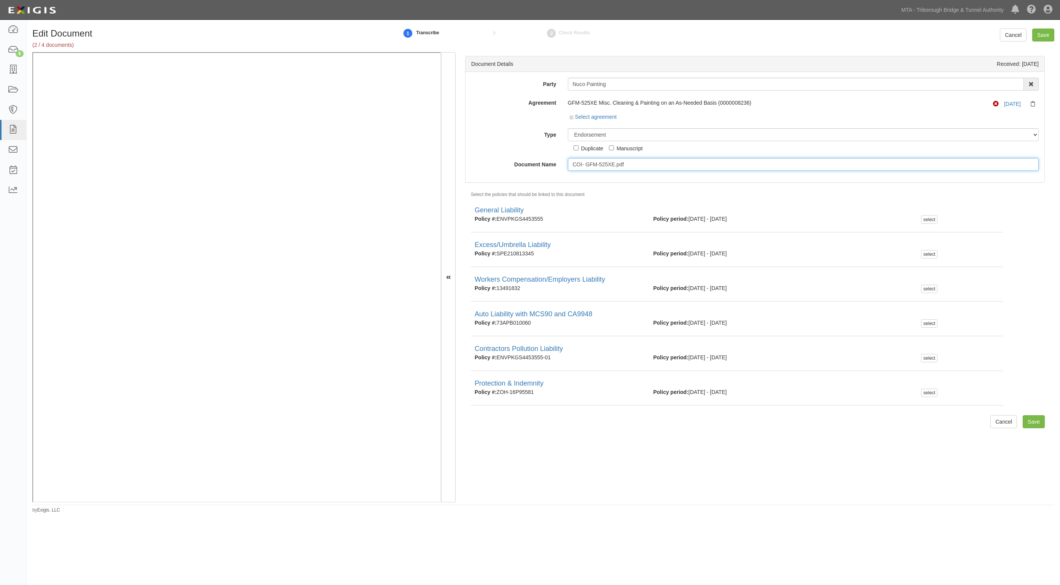
drag, startPoint x: 627, startPoint y: 162, endPoint x: 552, endPoint y: 164, distance: 75.0
click at [552, 164] on div "Document Name COI- GFM-525XE.pdf" at bounding box center [754, 164] width 579 height 13
type input "[DATE] AL"
click at [602, 132] on select "Unassigned Binder Cancellation Notice Certificate Contract Endorsement Insuranc…" at bounding box center [803, 134] width 471 height 13
select select "CertificateDetail"
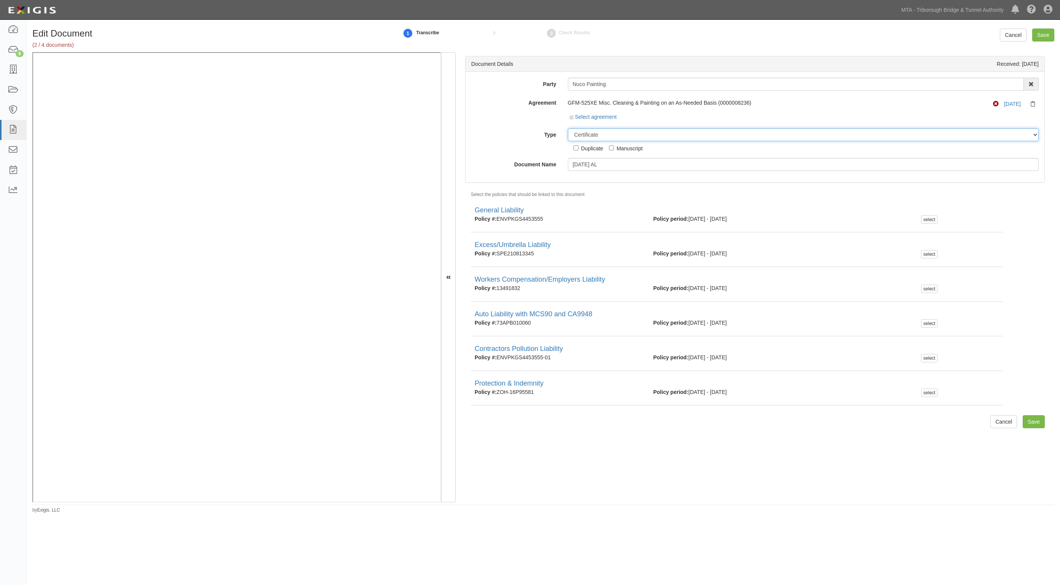
click at [568, 128] on select "Unassigned Binder Cancellation Notice Certificate Contract Endorsement Insuranc…" at bounding box center [803, 134] width 471 height 13
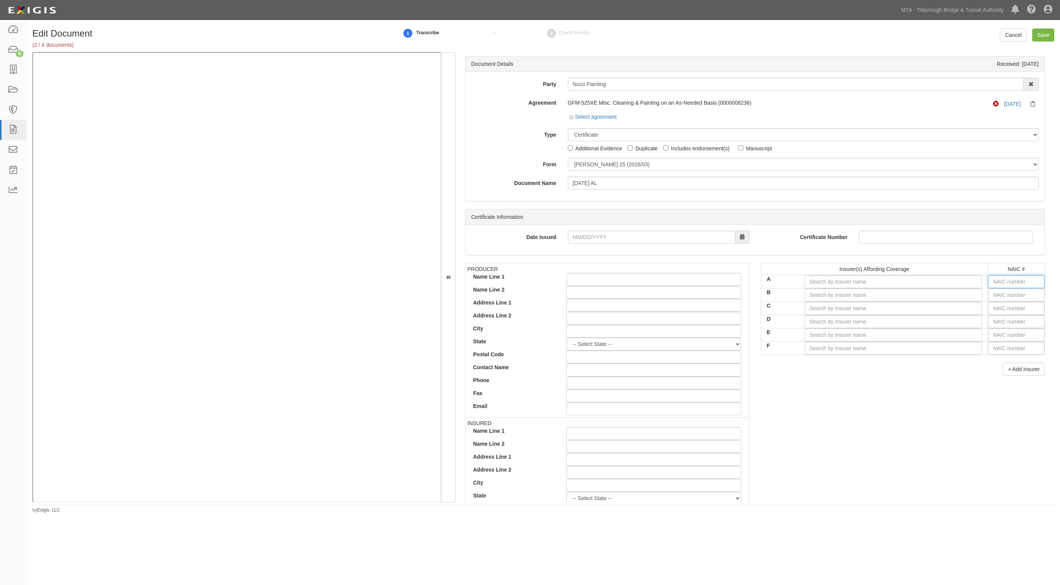
click at [1011, 282] on input "text" at bounding box center [1016, 281] width 56 height 13
type input "25232"
type input "2"
type input "20796"
type input "20"
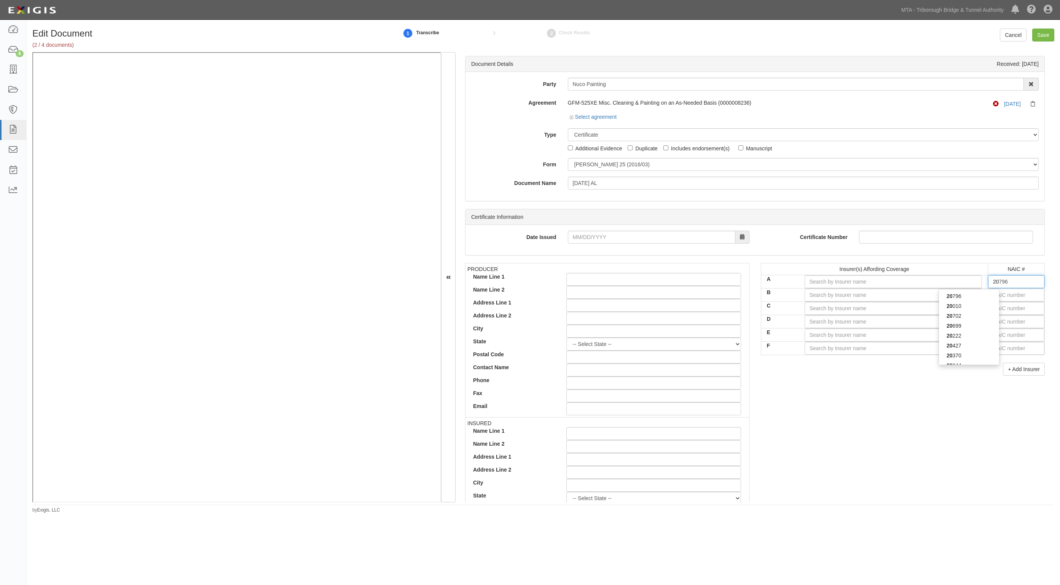
type input "20010"
type input "200"
type input "20052"
type input "2005"
type input "20052"
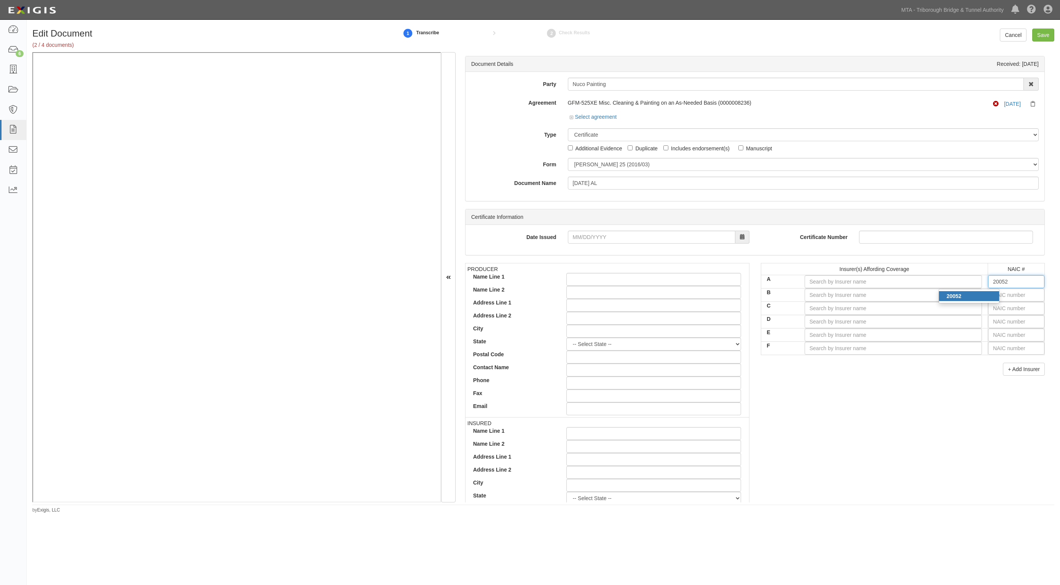
click at [983, 293] on div "20052" at bounding box center [969, 296] width 60 height 10
type input "National Liability & Fire Insurance Co (A++ XV Rating)"
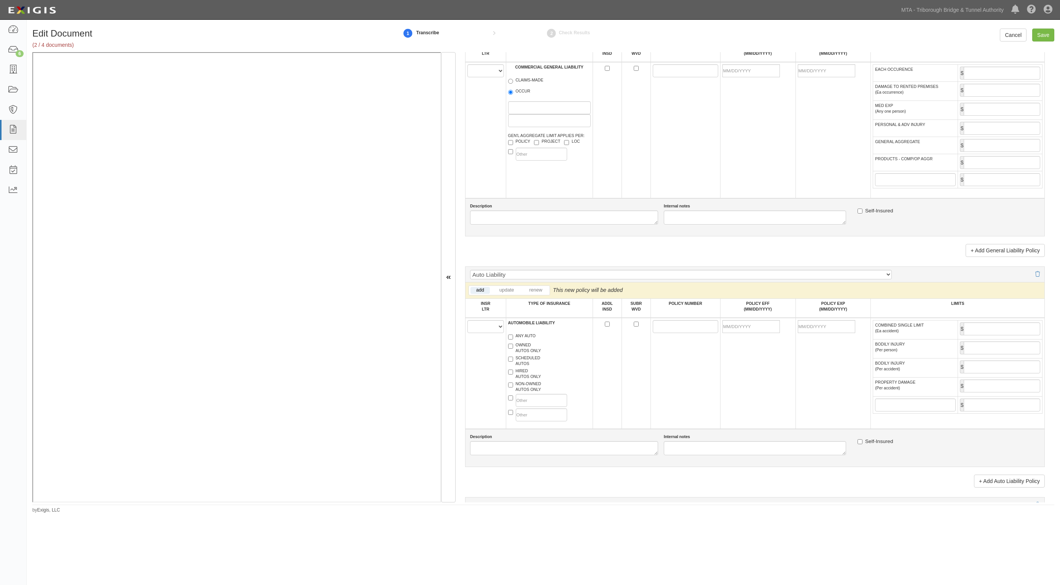
scroll to position [523, 0]
type input "20052"
click at [523, 271] on select "Auto Liability Auto Liability with CA9948 Auto Liability with MCS90 Auto Liabil…" at bounding box center [681, 272] width 422 height 10
select select "116"
click at [470, 268] on select "Auto Liability Auto Liability with CA9948 Auto Liability with MCS90 Auto Liabil…" at bounding box center [681, 272] width 422 height 10
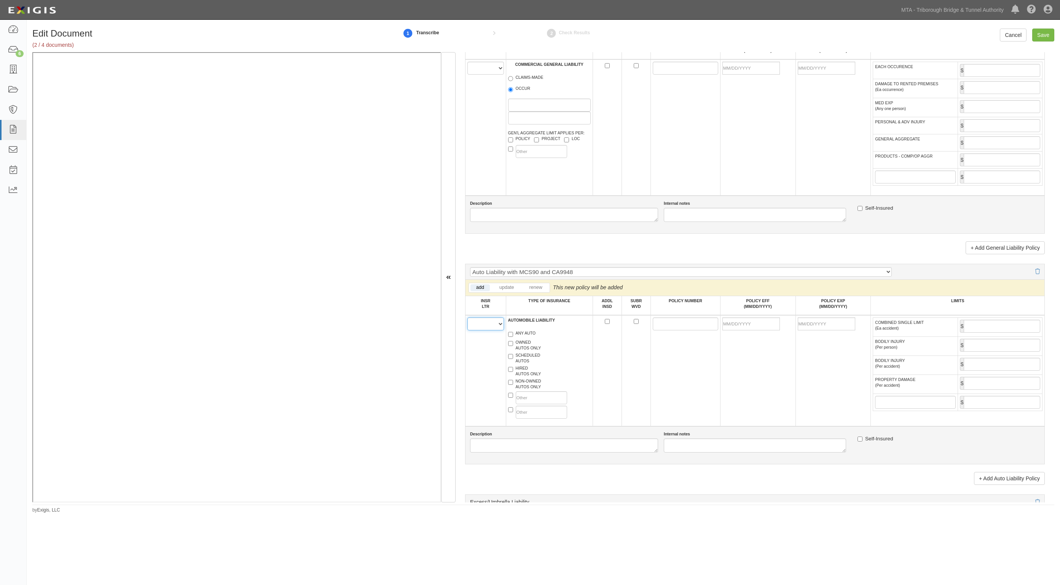
click at [490, 328] on select "A B C D E F" at bounding box center [485, 323] width 37 height 13
select select "A"
click at [467, 318] on select "A B C D E F" at bounding box center [485, 323] width 37 height 13
click at [521, 333] on label "ANY AUTO" at bounding box center [522, 334] width 28 height 8
click at [513, 333] on input "ANY AUTO" at bounding box center [510, 334] width 5 height 5
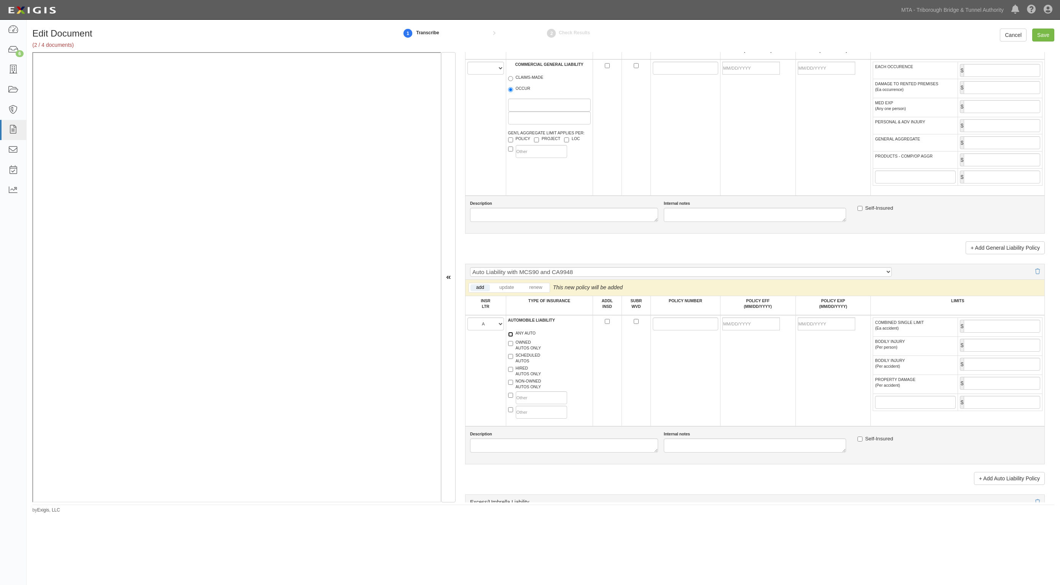
checkbox input "true"
click at [666, 328] on input "POLICY NUMBER" at bounding box center [685, 323] width 65 height 13
paste input "73APB012531"
type input "73APB012531"
click at [754, 322] on input "POLICY EFF (MM/DD/YYYY)" at bounding box center [750, 323] width 57 height 13
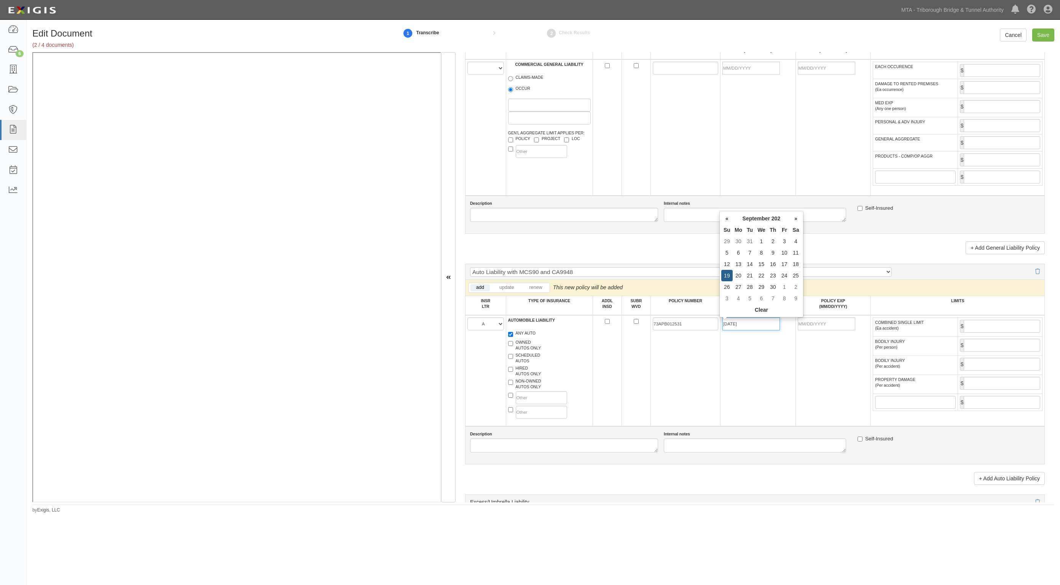
type input "09/19/2025"
type input "09/19/2026"
click at [1047, 31] on input "Save" at bounding box center [1043, 35] width 22 height 13
type input "1000000"
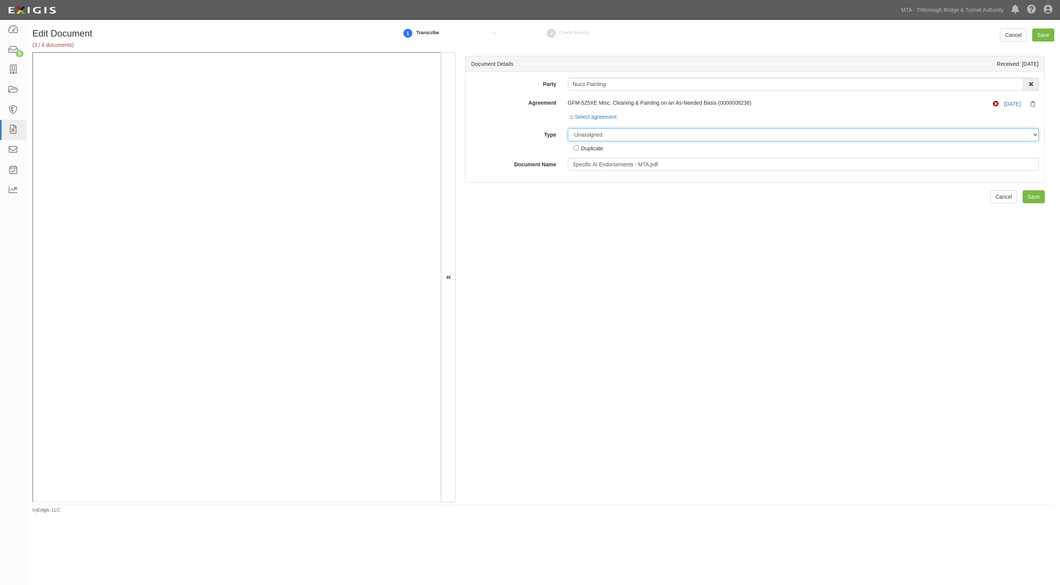
click at [603, 136] on select "Unassigned Binder Cancellation Notice Certificate Contract Endorsement Insuranc…" at bounding box center [803, 134] width 471 height 13
select select "EndorsementDetail"
click at [568, 128] on select "Unassigned Binder Cancellation Notice Certificate Contract Endorsement Insuranc…" at bounding box center [803, 134] width 471 height 13
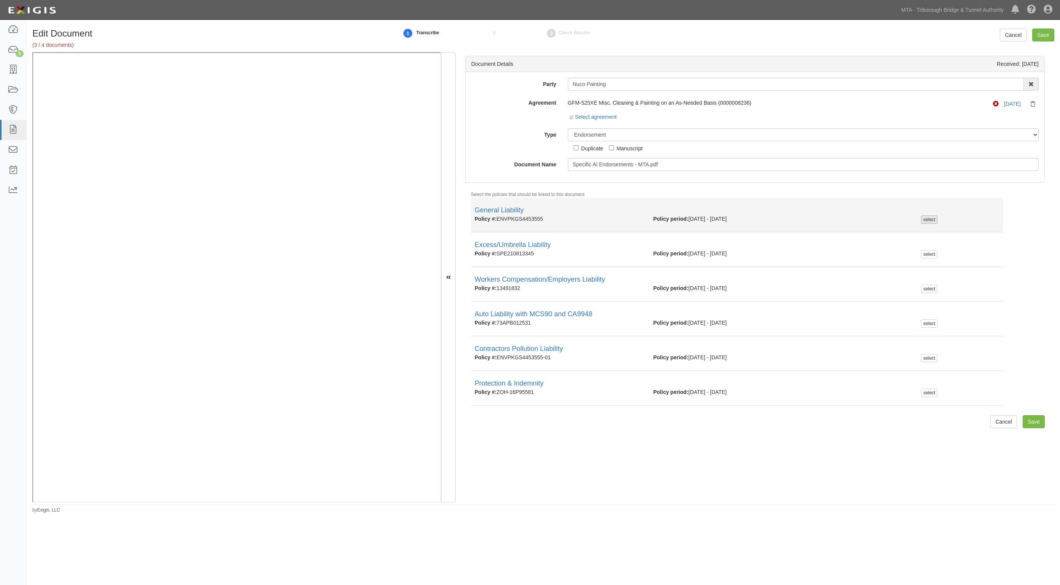
click at [921, 220] on div "select" at bounding box center [929, 219] width 16 height 8
checkbox input "true"
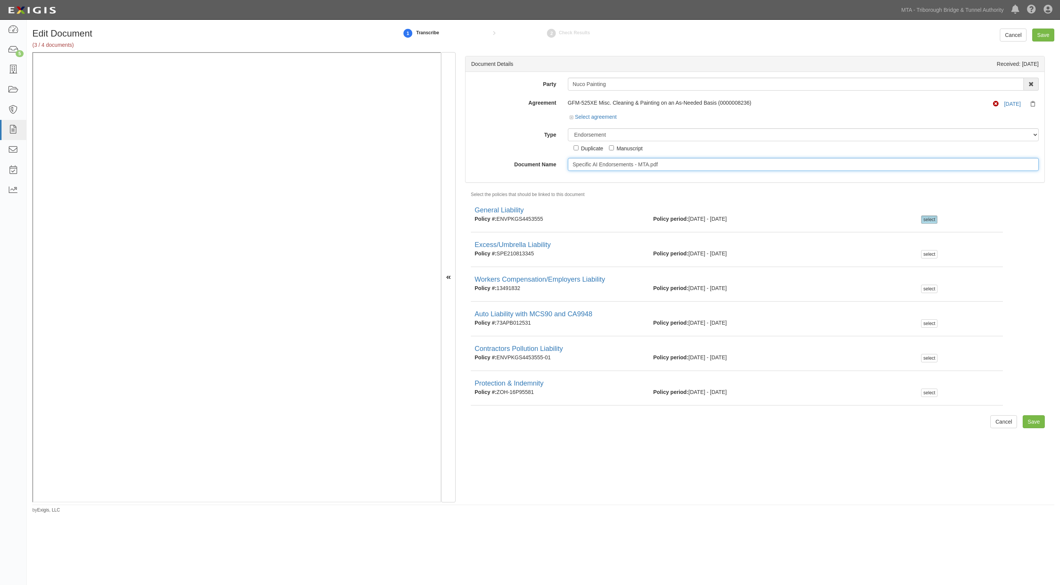
type input "L"
type input "GL AIE"
click at [1039, 30] on input "Save" at bounding box center [1043, 35] width 22 height 13
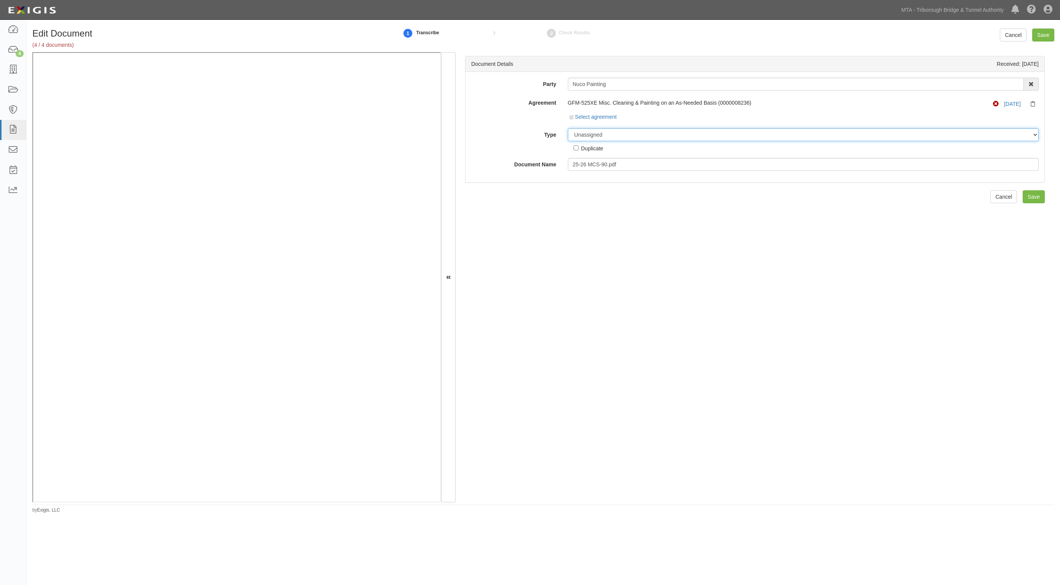
click at [641, 137] on select "Unassigned Binder Cancellation Notice Certificate Contract Endorsement Insuranc…" at bounding box center [803, 134] width 471 height 13
select select "EndorsementDetail"
click at [568, 128] on select "Unassigned Binder Cancellation Notice Certificate Contract Endorsement Insuranc…" at bounding box center [803, 134] width 471 height 13
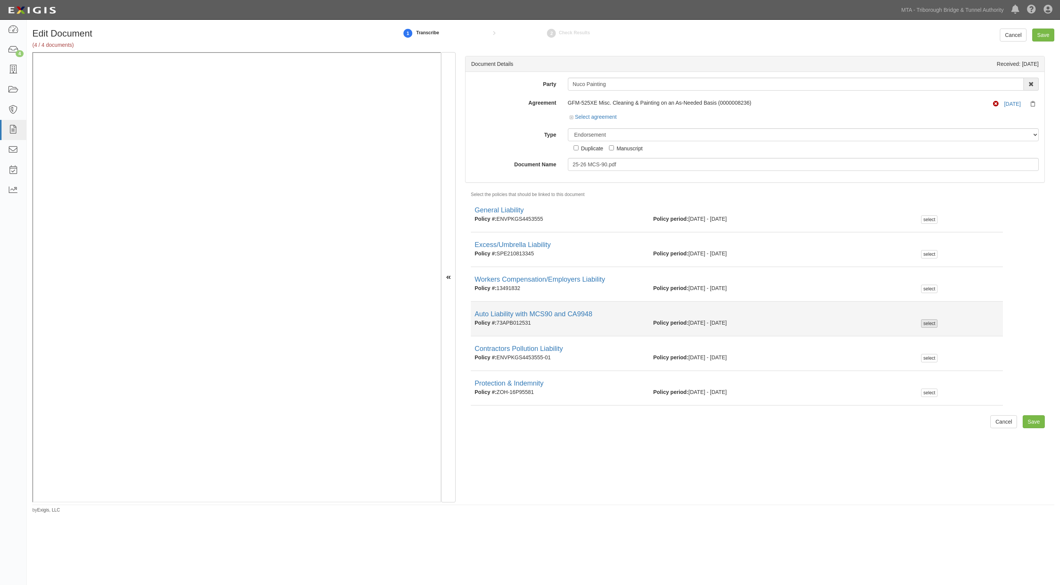
drag, startPoint x: 925, startPoint y: 324, endPoint x: 918, endPoint y: 320, distance: 8.0
click at [925, 324] on div "select" at bounding box center [929, 323] width 16 height 8
checkbox input "true"
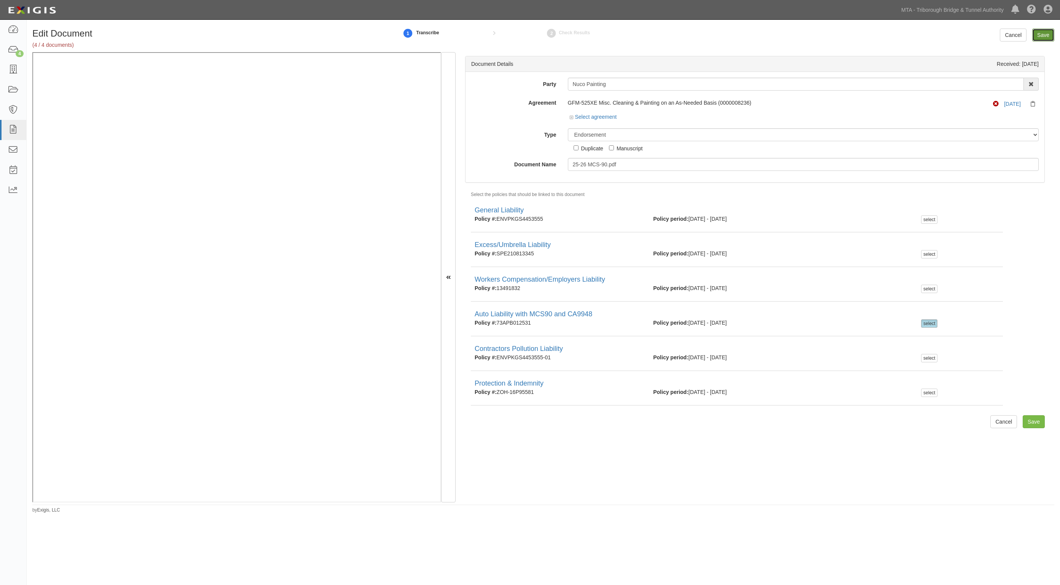
click at [1042, 35] on input "Save" at bounding box center [1043, 35] width 22 height 13
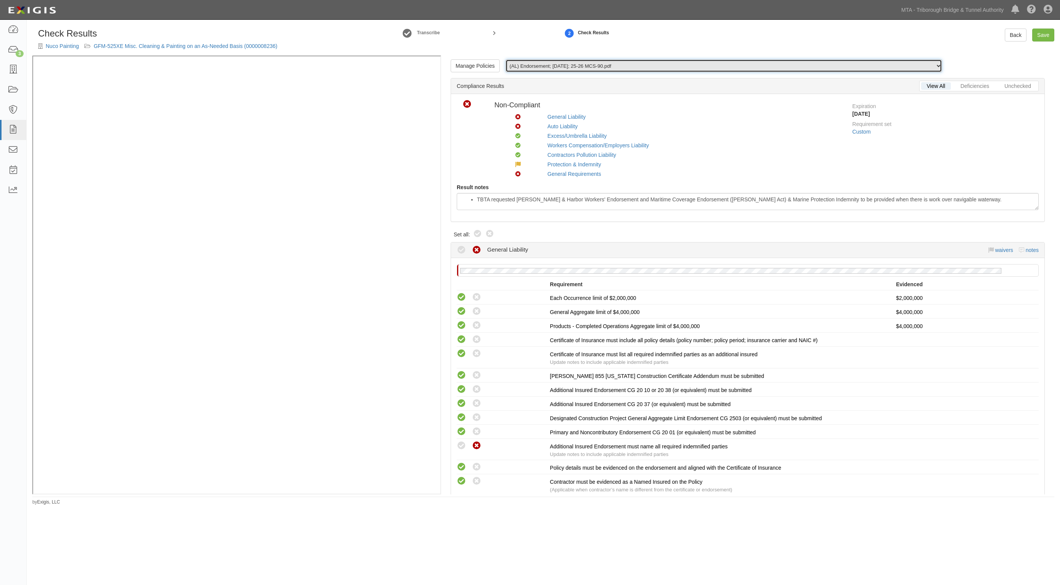
click at [521, 67] on select "(AL) Endorsement; 9/22/2025; 25-26 MCS-90.pdf (GL) Endorsement; 9/22/2025; GL A…" at bounding box center [723, 65] width 437 height 13
select select "/documents/296390/download"
click at [505, 59] on select "(AL) Endorsement; 9/22/2025; 25-26 MCS-90.pdf (GL) Endorsement; 9/22/2025; GL A…" at bounding box center [723, 65] width 437 height 13
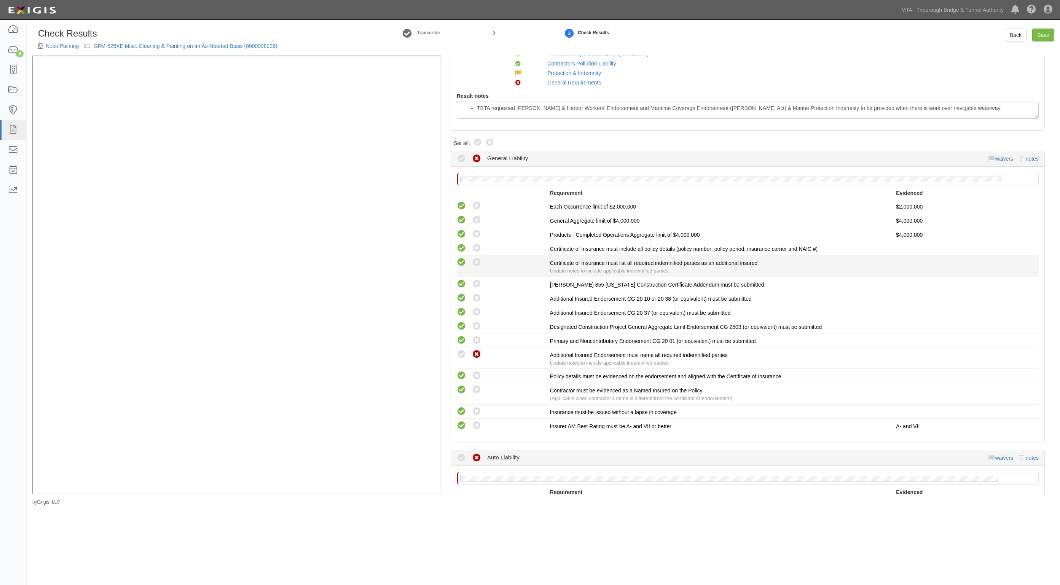
scroll to position [95, 0]
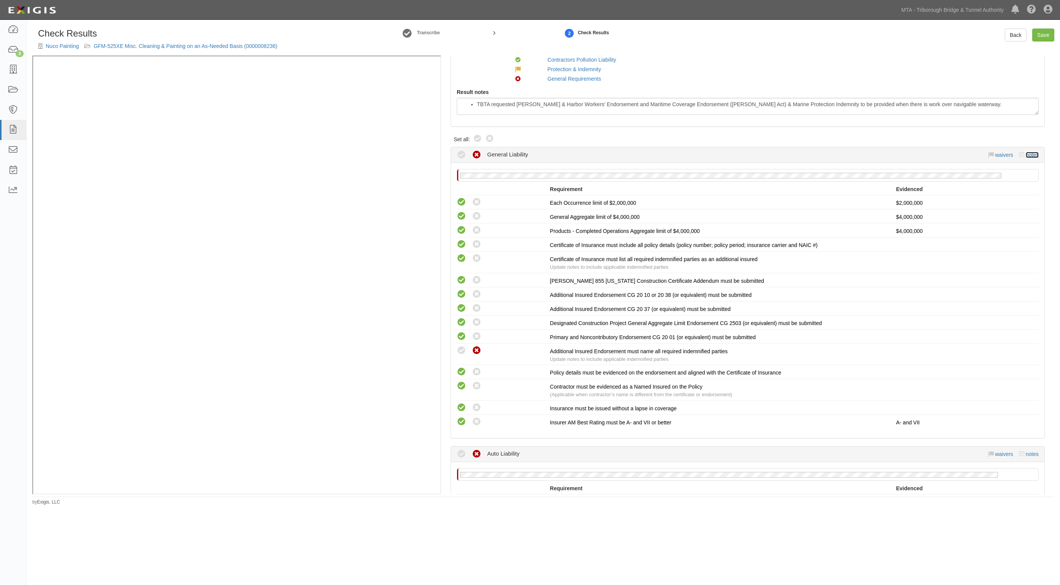
click at [1028, 154] on link "notes" at bounding box center [1032, 155] width 13 height 6
radio input "true"
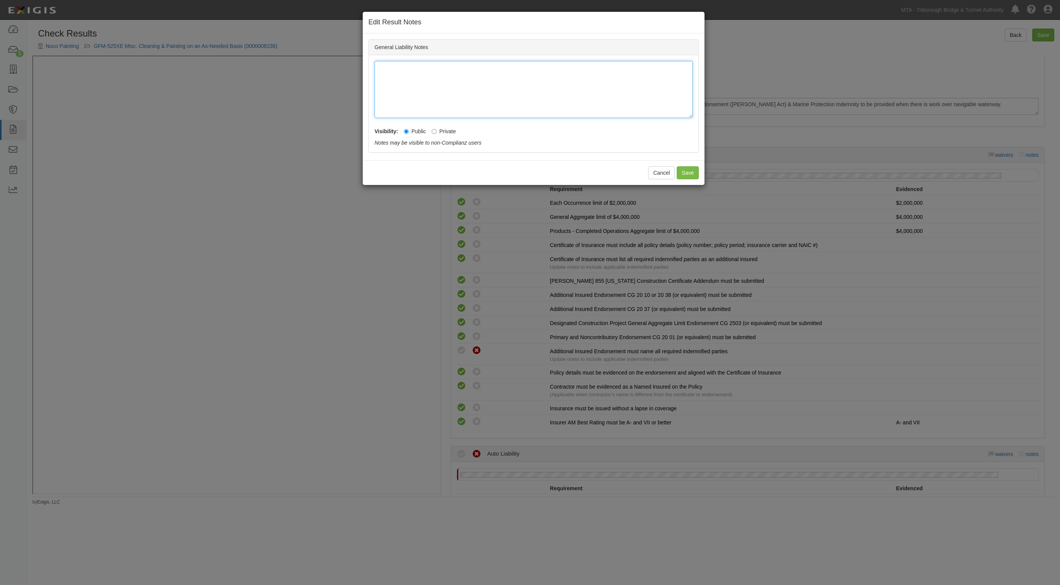
click at [435, 92] on div at bounding box center [534, 89] width 318 height 57
click at [688, 174] on button "Save" at bounding box center [688, 172] width 22 height 13
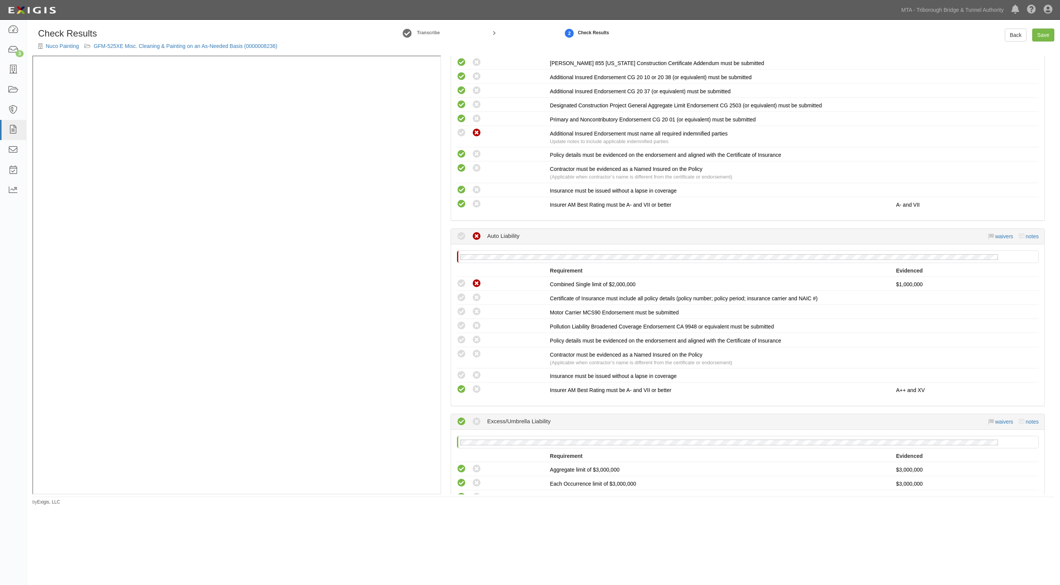
scroll to position [333, 0]
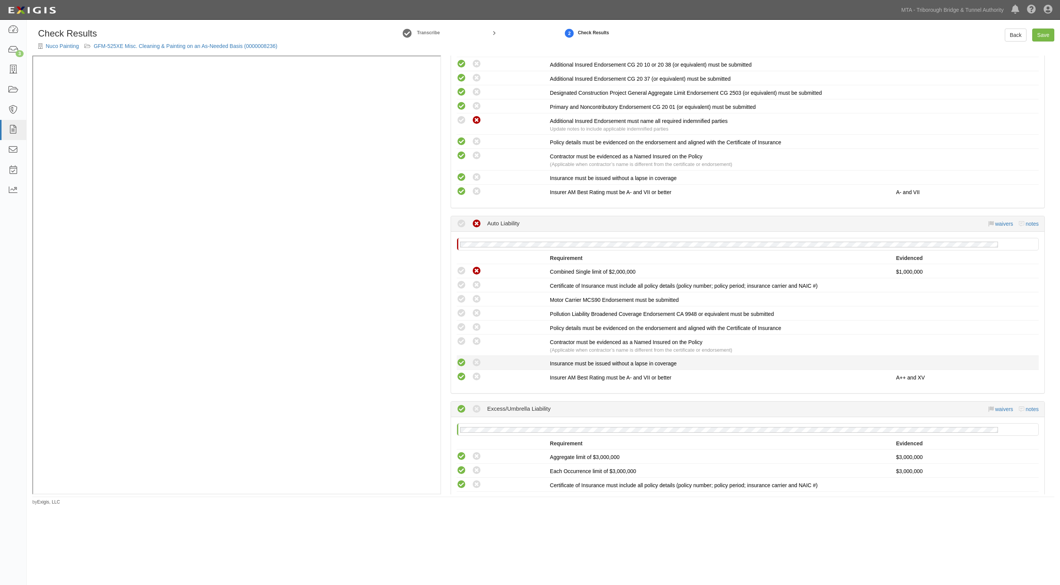
click at [461, 358] on icon at bounding box center [462, 363] width 10 height 10
radio input "true"
click at [1026, 222] on link "notes" at bounding box center [1032, 224] width 13 height 6
radio input "true"
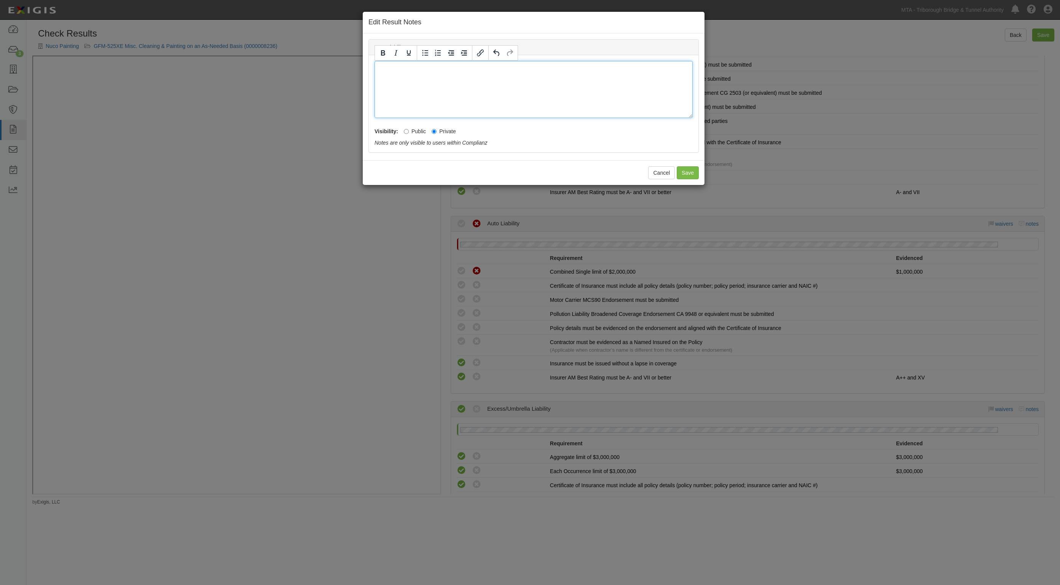
click at [463, 109] on div at bounding box center [534, 89] width 318 height 57
click at [686, 174] on button "Save" at bounding box center [688, 172] width 22 height 13
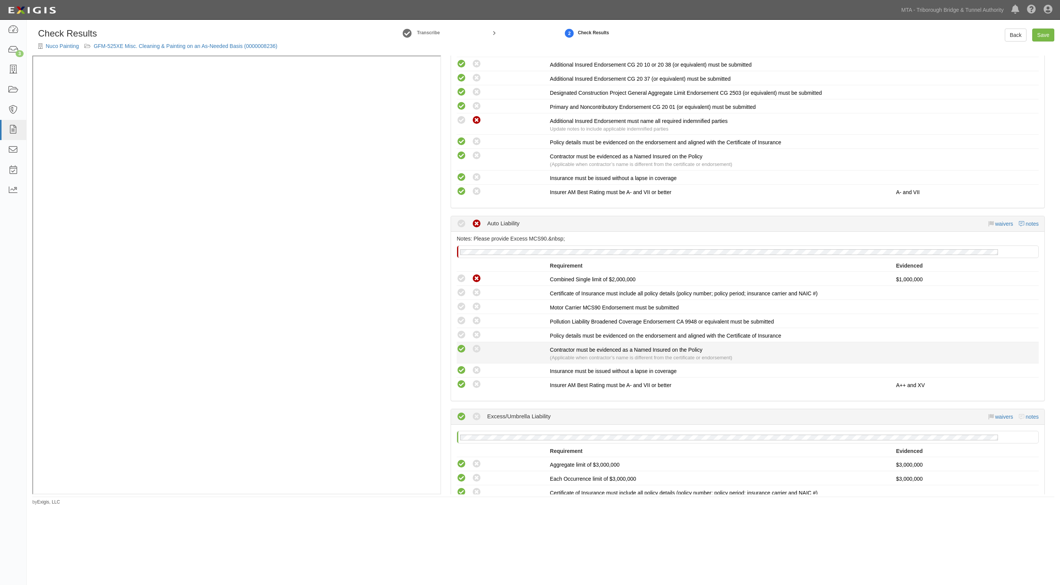
click at [460, 346] on icon at bounding box center [462, 349] width 10 height 10
radio input "true"
click at [462, 333] on icon at bounding box center [462, 335] width 10 height 10
radio input "true"
click at [478, 318] on icon at bounding box center [477, 321] width 10 height 10
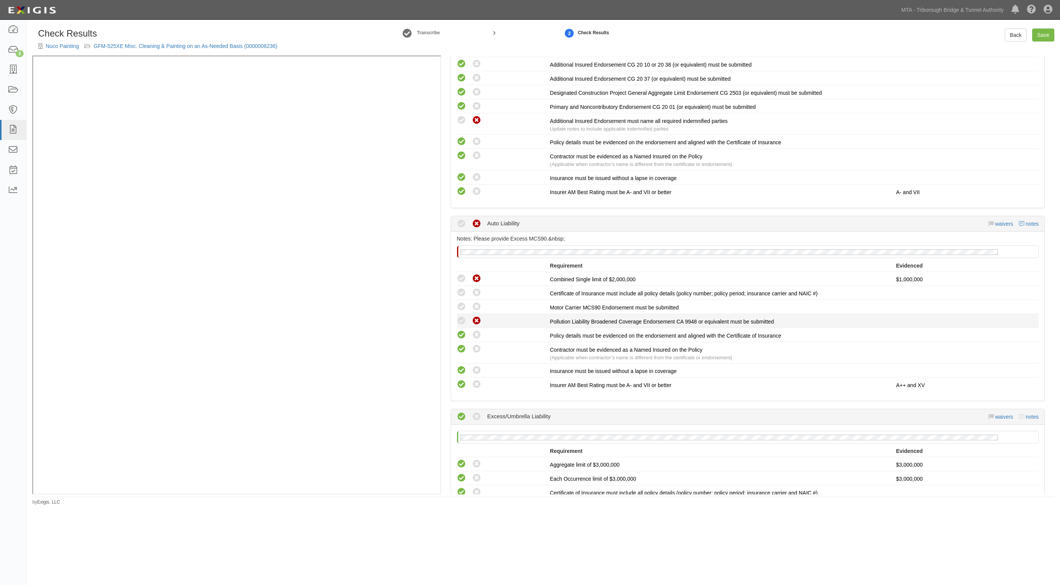
radio input "true"
click at [459, 303] on icon at bounding box center [462, 307] width 10 height 10
radio input "true"
click at [462, 290] on icon at bounding box center [462, 293] width 10 height 10
radio input "true"
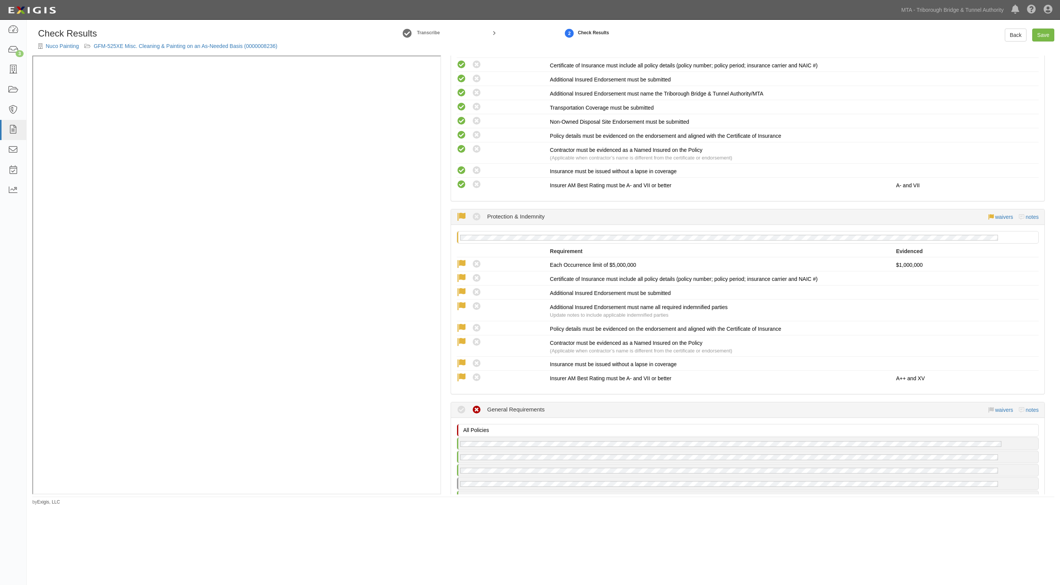
scroll to position [1380, 0]
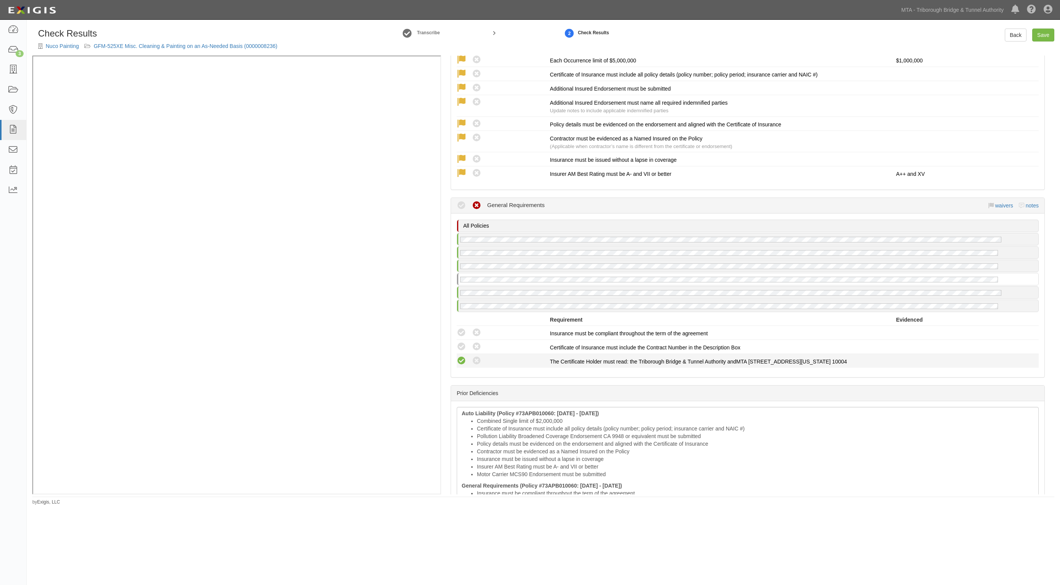
click at [463, 356] on icon at bounding box center [462, 361] width 10 height 10
radio input "true"
drag, startPoint x: 462, startPoint y: 338, endPoint x: 461, endPoint y: 324, distance: 14.1
click at [462, 342] on icon at bounding box center [462, 347] width 10 height 10
radio input "true"
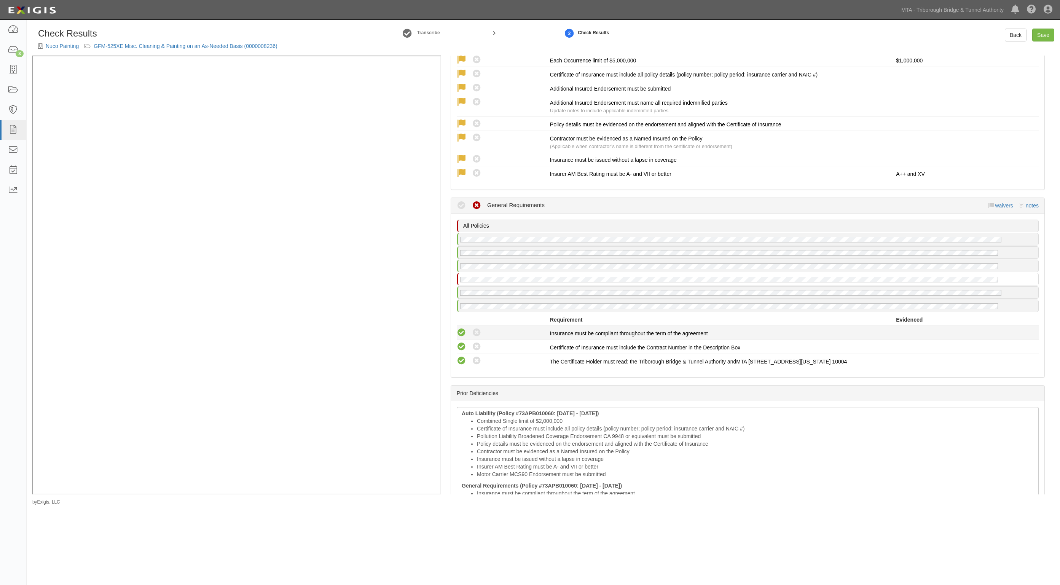
click at [461, 328] on icon at bounding box center [462, 333] width 10 height 10
radio input "true"
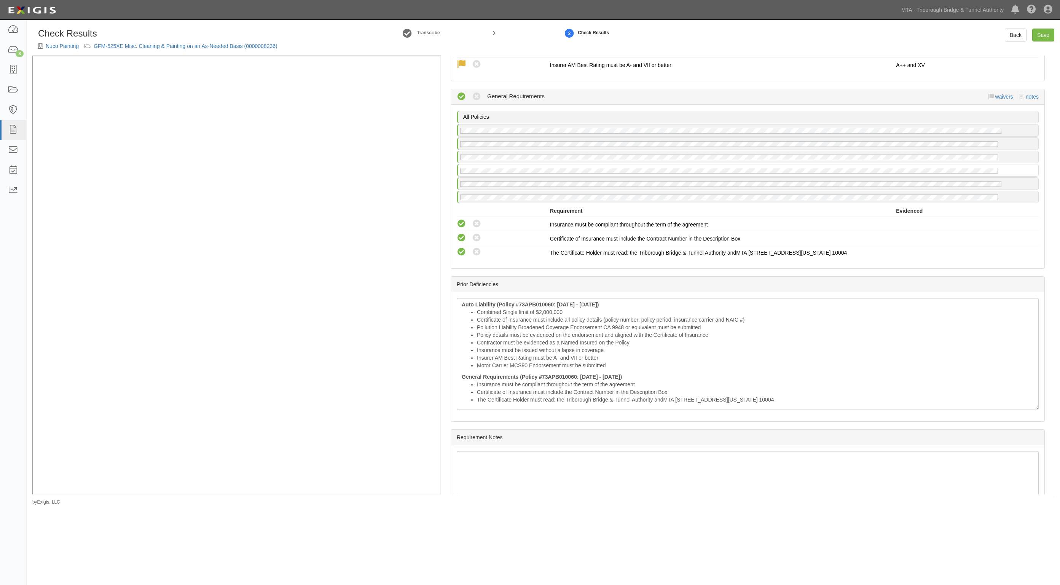
scroll to position [1517, 0]
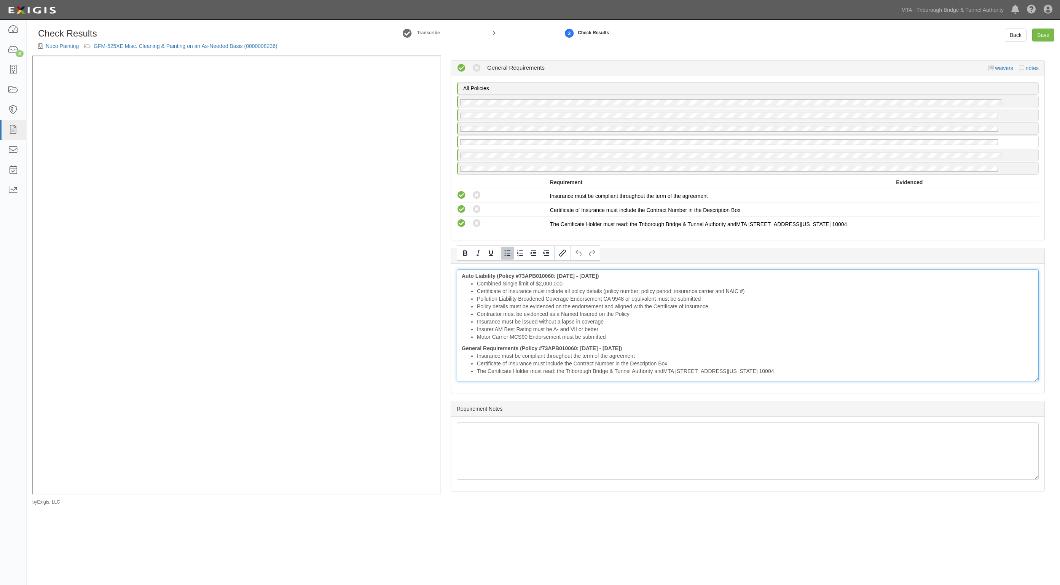
click at [478, 360] on li "Certificate of Insurance must include the Contract Number in the Description Box" at bounding box center [755, 364] width 557 height 8
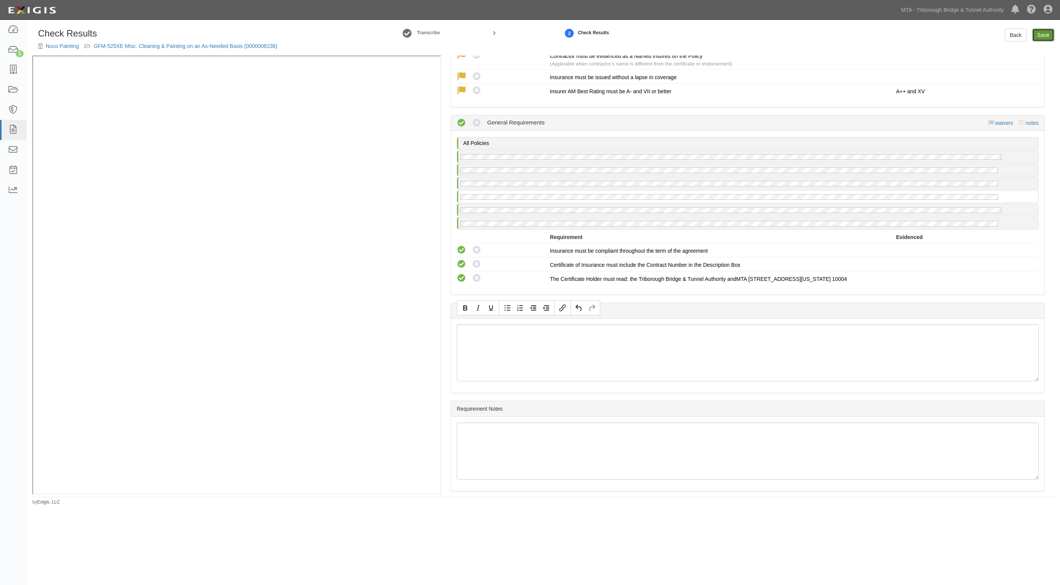
click at [1048, 32] on link "Save" at bounding box center [1043, 35] width 22 height 13
radio input "true"
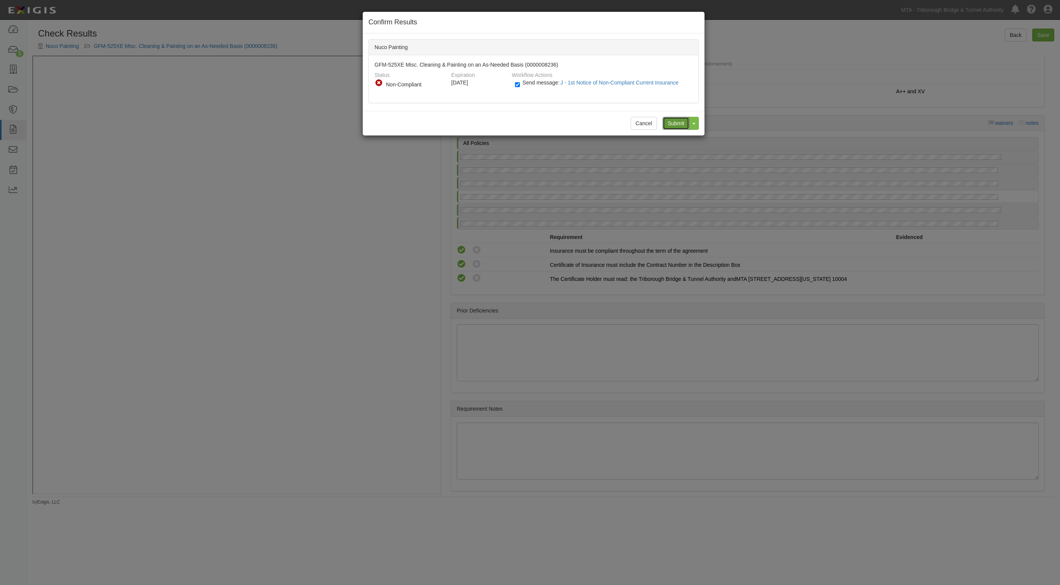
click at [678, 120] on input "Submit" at bounding box center [676, 123] width 27 height 13
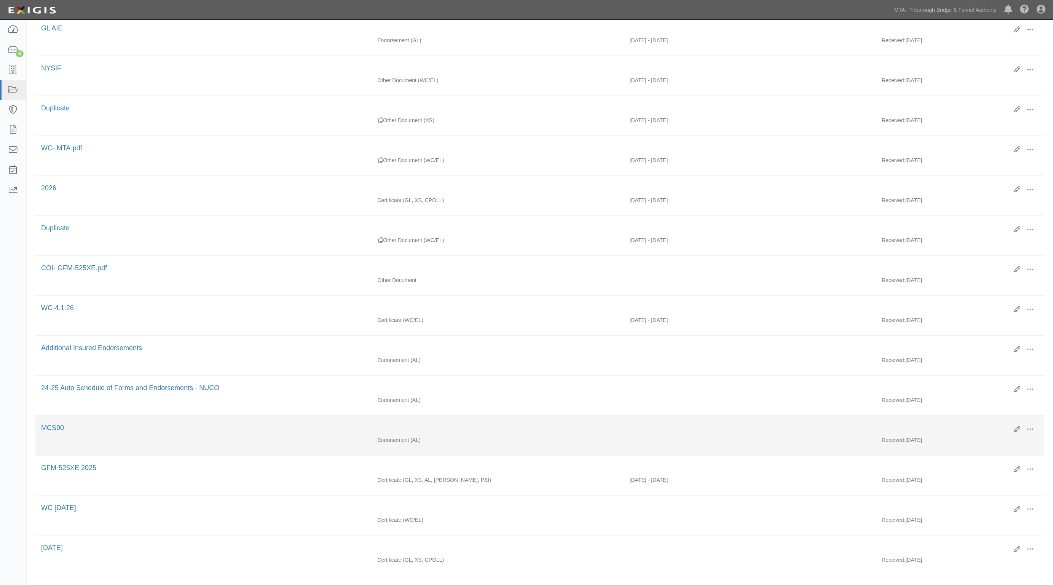
scroll to position [451, 0]
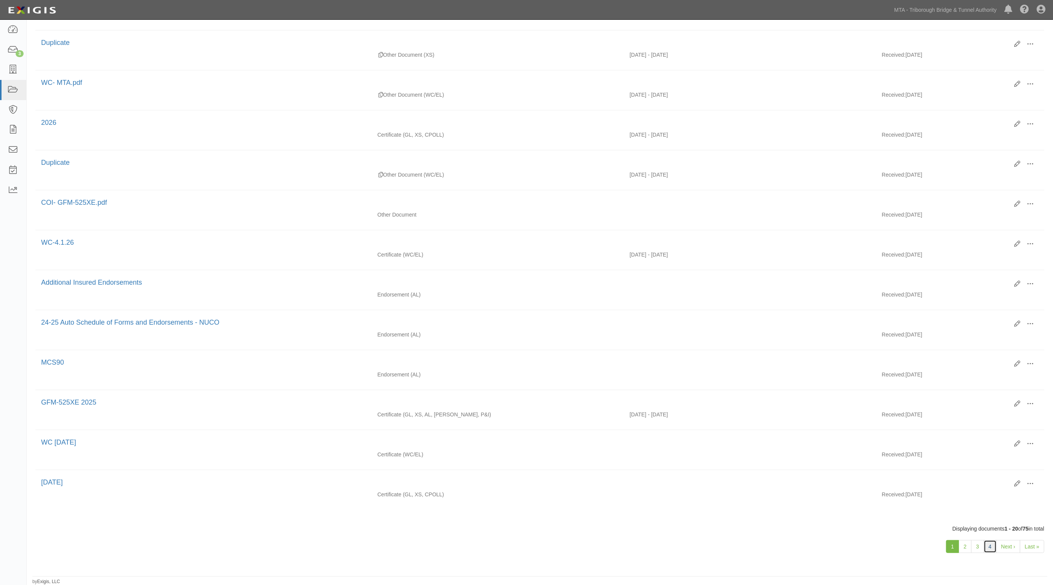
click at [988, 549] on link "4" at bounding box center [990, 546] width 13 height 13
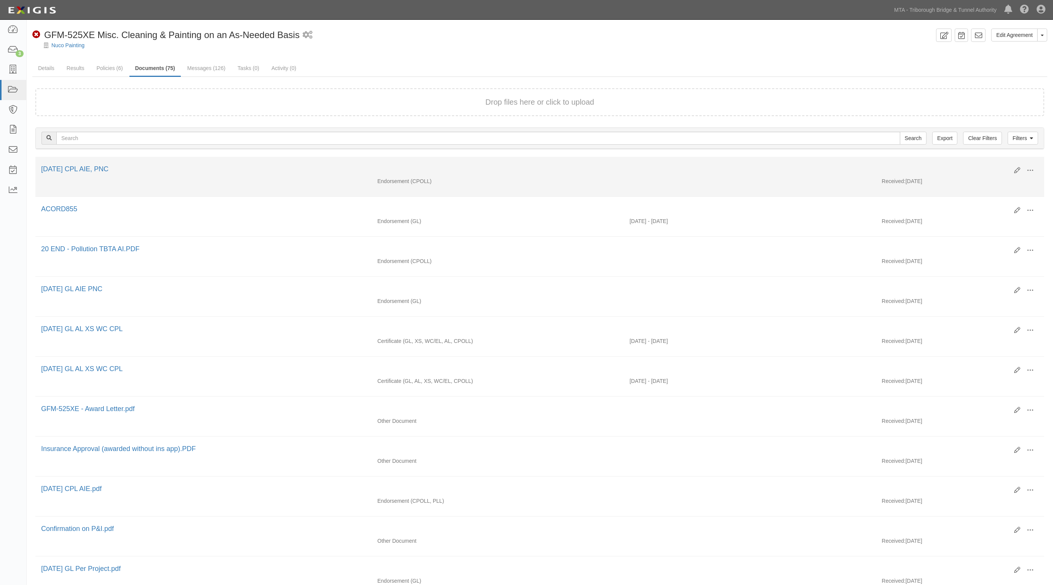
click at [219, 170] on div "[DATE] CPL AIE, PNC" at bounding box center [524, 169] width 967 height 10
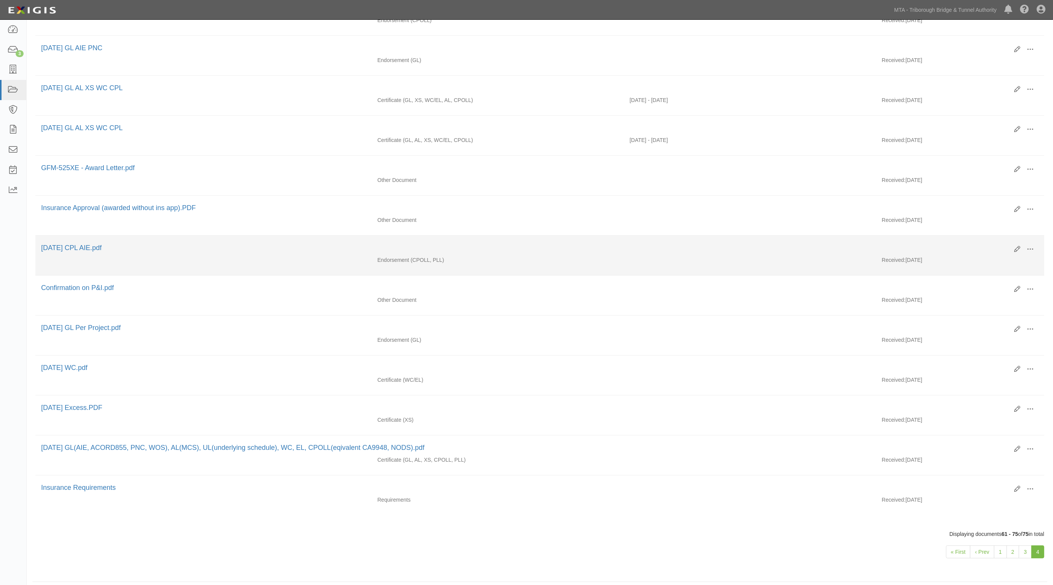
scroll to position [250, 0]
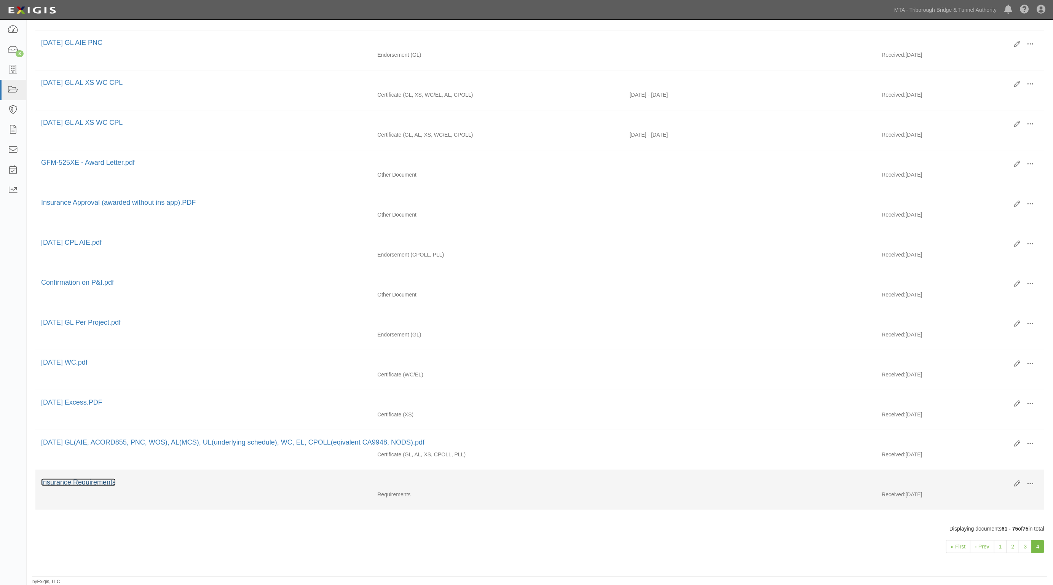
click at [96, 484] on link "Insurance Requirements" at bounding box center [78, 482] width 75 height 8
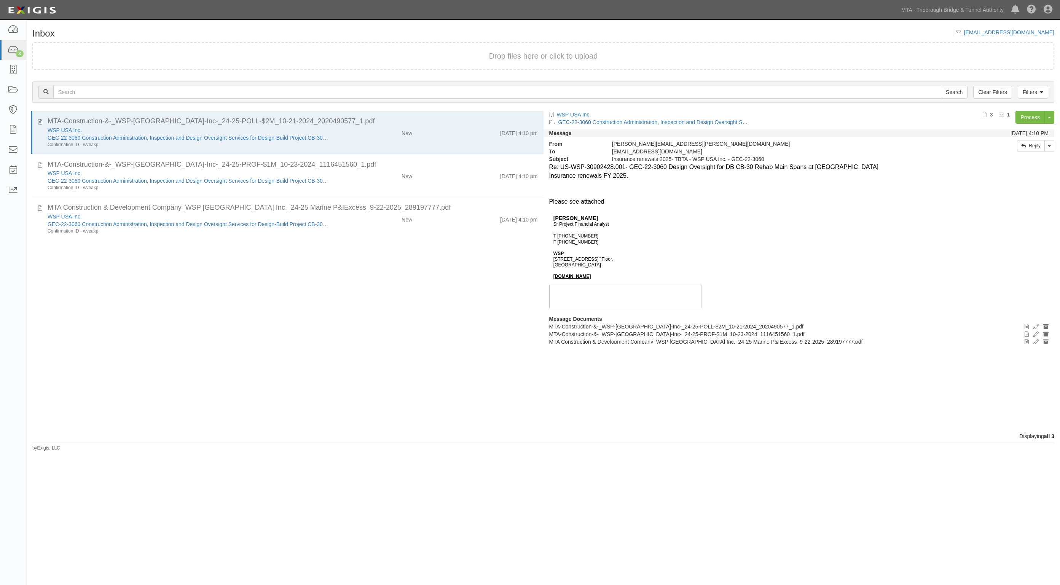
click at [448, 301] on div "MTA-Construction-&-_WSP-USA-Inc-_24-25-POLL-$2M_10-21-2024_2020490577_1.pdf WSP…" at bounding box center [285, 272] width 517 height 322
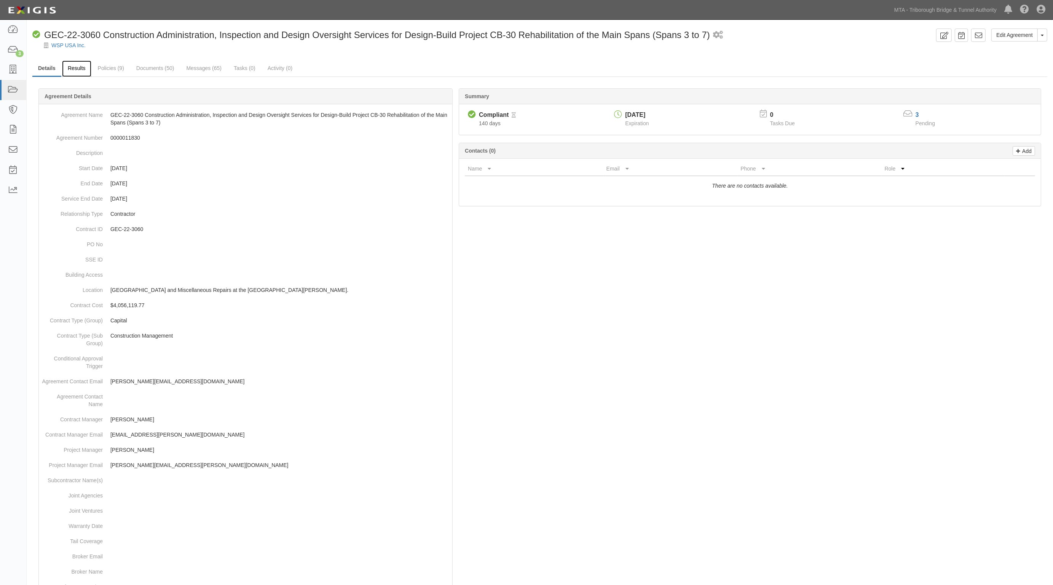
click at [79, 65] on link "Results" at bounding box center [76, 69] width 29 height 16
drag, startPoint x: 169, startPoint y: 69, endPoint x: 201, endPoint y: 73, distance: 31.8
click at [201, 73] on link "Messages (65)" at bounding box center [203, 69] width 47 height 16
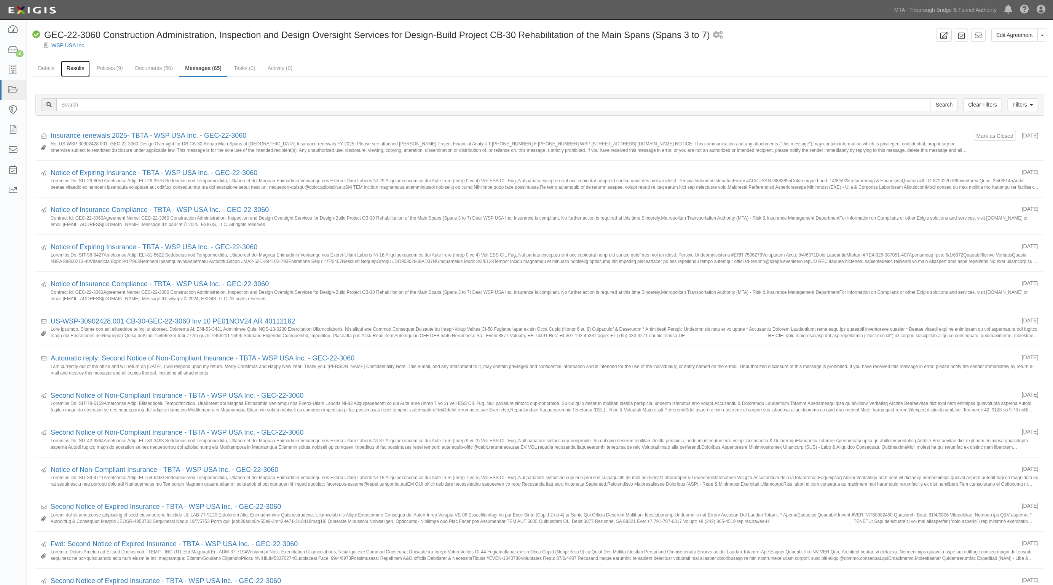
click at [77, 67] on link "Results" at bounding box center [75, 69] width 29 height 16
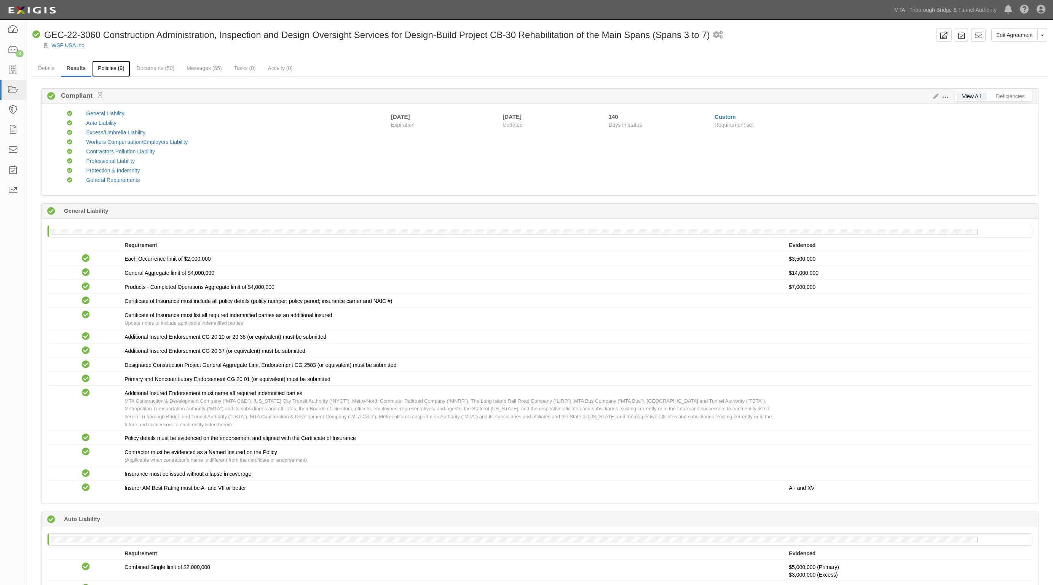
click at [115, 67] on link "Policies (9)" at bounding box center [111, 69] width 38 height 16
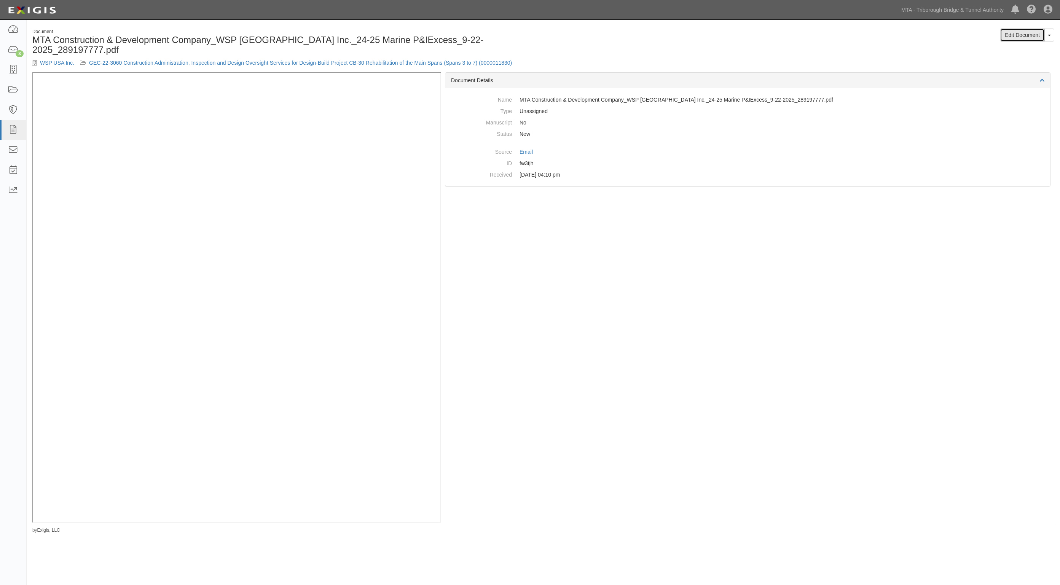
click at [1009, 33] on link "Edit Document" at bounding box center [1022, 35] width 45 height 13
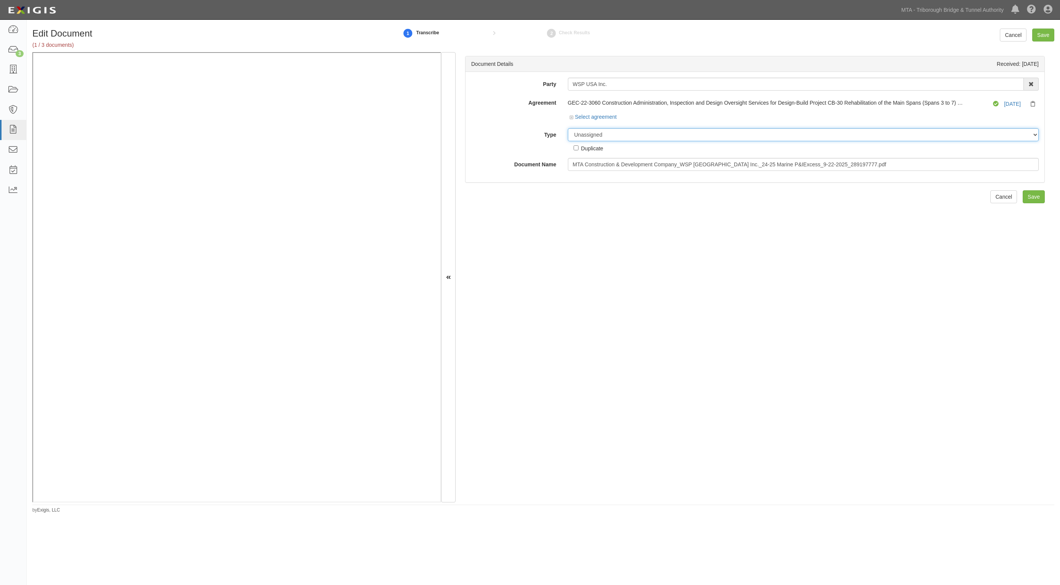
click at [615, 132] on select "Unassigned Binder Cancellation Notice Certificate Contract Endorsement Insuranc…" at bounding box center [803, 134] width 471 height 13
select select "JunkDetail"
click at [568, 128] on select "Unassigned Binder Cancellation Notice Certificate Contract Endorsement Insuranc…" at bounding box center [803, 134] width 471 height 13
click at [1045, 36] on input "Save" at bounding box center [1043, 35] width 22 height 13
click at [613, 136] on select "Unassigned Binder Cancellation Notice Certificate Contract Endorsement Insuranc…" at bounding box center [803, 134] width 471 height 13
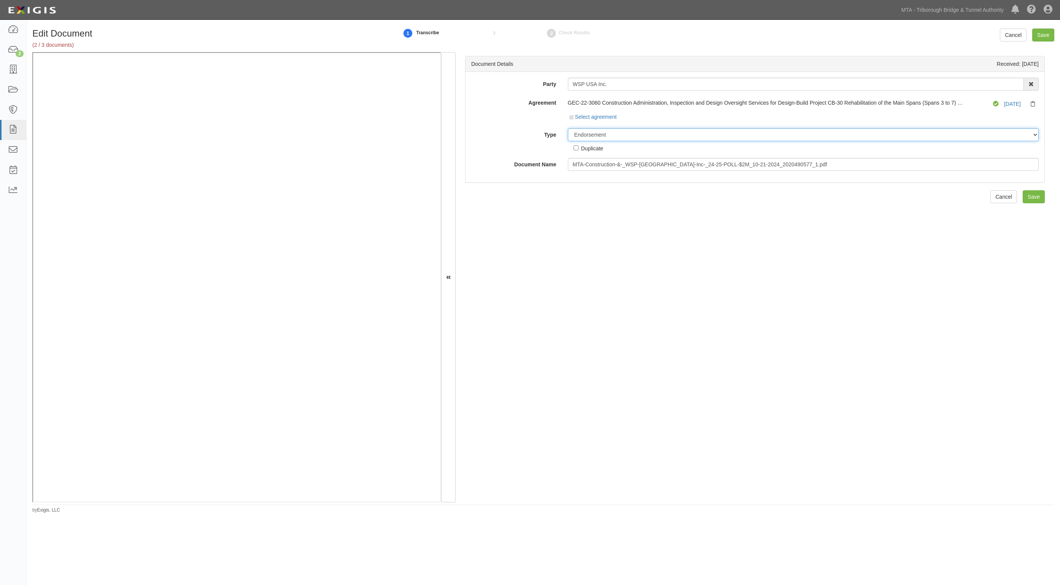
click at [568, 128] on select "Unassigned Binder Cancellation Notice Certificate Contract Endorsement Insuranc…" at bounding box center [803, 134] width 471 height 13
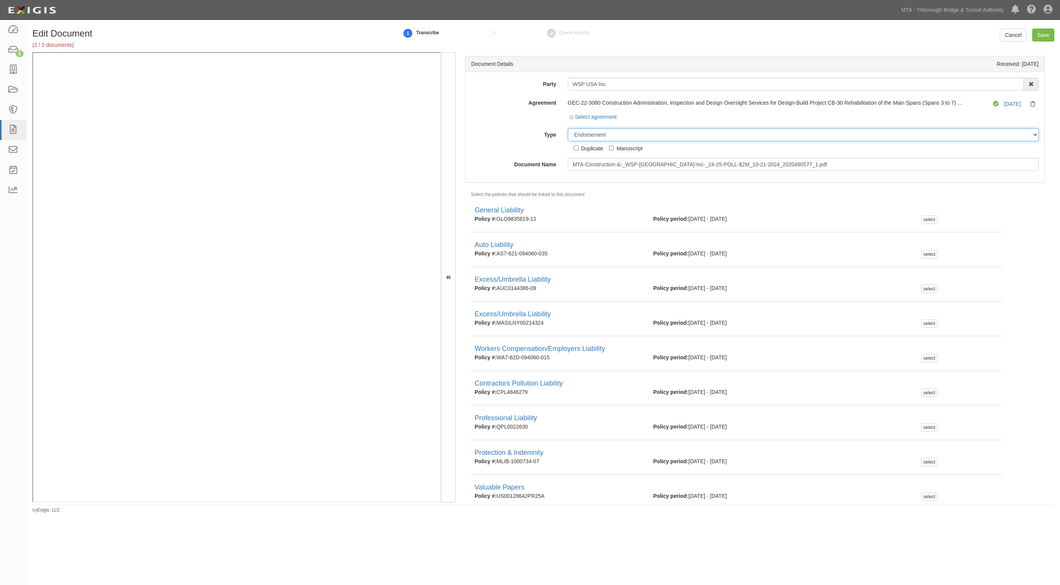
click at [602, 132] on select "Unassigned Binder Cancellation Notice Certificate Contract Endorsement Insuranc…" at bounding box center [803, 134] width 471 height 13
select select "JunkDetail"
click at [568, 128] on select "Unassigned Binder Cancellation Notice Certificate Contract Endorsement Insuranc…" at bounding box center [803, 134] width 471 height 13
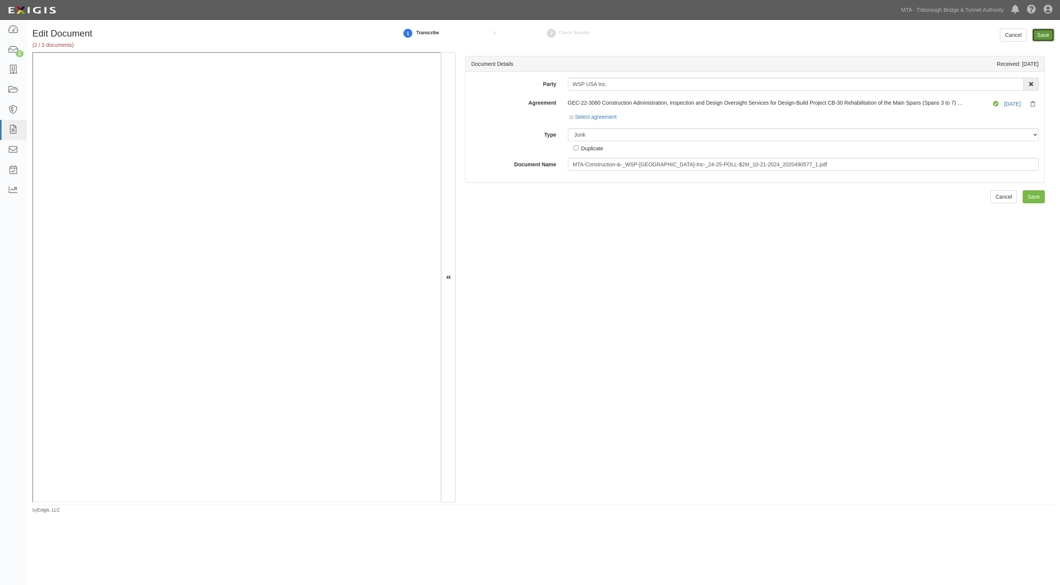
click at [1038, 30] on input "Save" at bounding box center [1043, 35] width 22 height 13
drag, startPoint x: 596, startPoint y: 134, endPoint x: 592, endPoint y: 140, distance: 7.5
click at [596, 134] on select "Unassigned Binder Cancellation Notice Certificate Contract Endorsement Insuranc…" at bounding box center [803, 134] width 471 height 13
select select "JunkDetail"
click at [568, 128] on select "Unassigned Binder Cancellation Notice Certificate Contract Endorsement Insuranc…" at bounding box center [803, 134] width 471 height 13
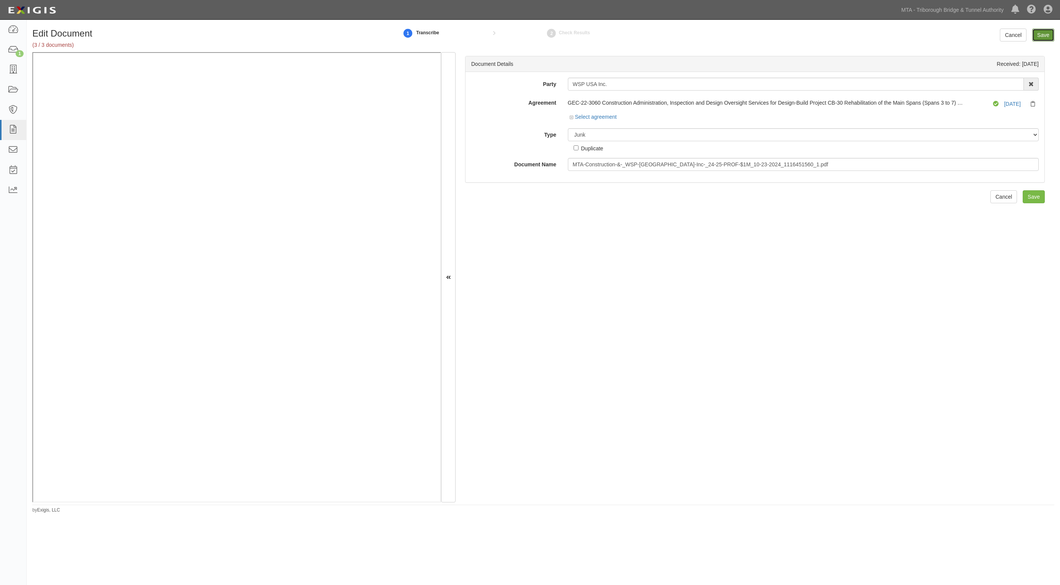
click at [1051, 33] on input "Save" at bounding box center [1043, 35] width 22 height 13
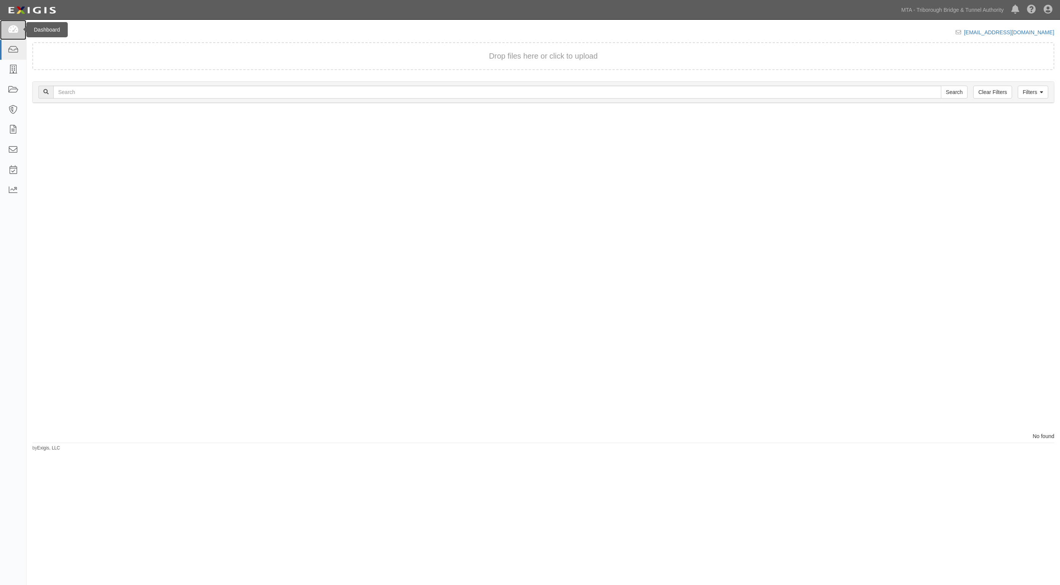
click at [14, 30] on icon at bounding box center [13, 30] width 11 height 9
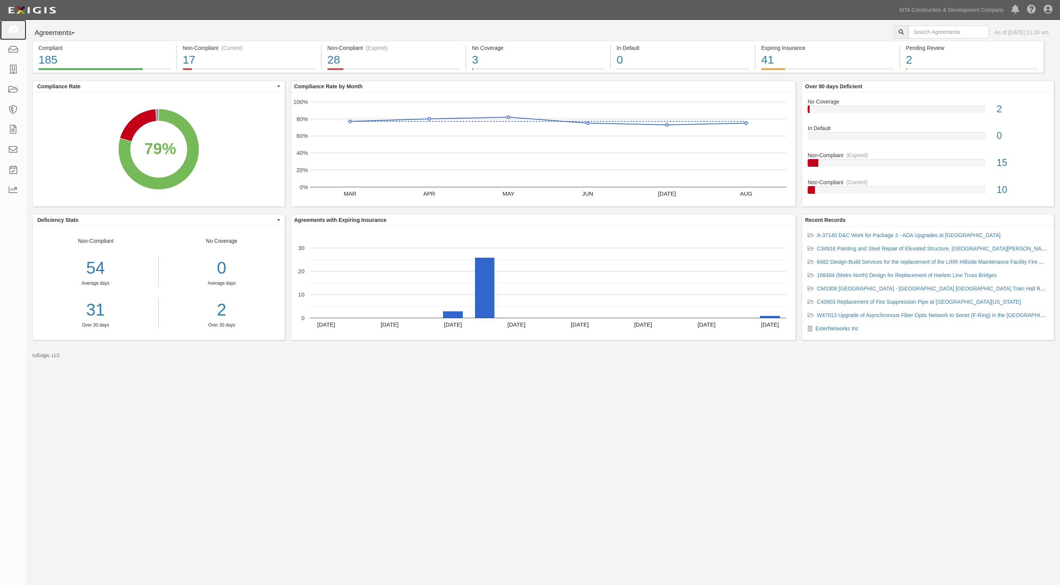
drag, startPoint x: 19, startPoint y: 32, endPoint x: 110, endPoint y: 10, distance: 93.3
click at [18, 32] on link at bounding box center [13, 30] width 26 height 20
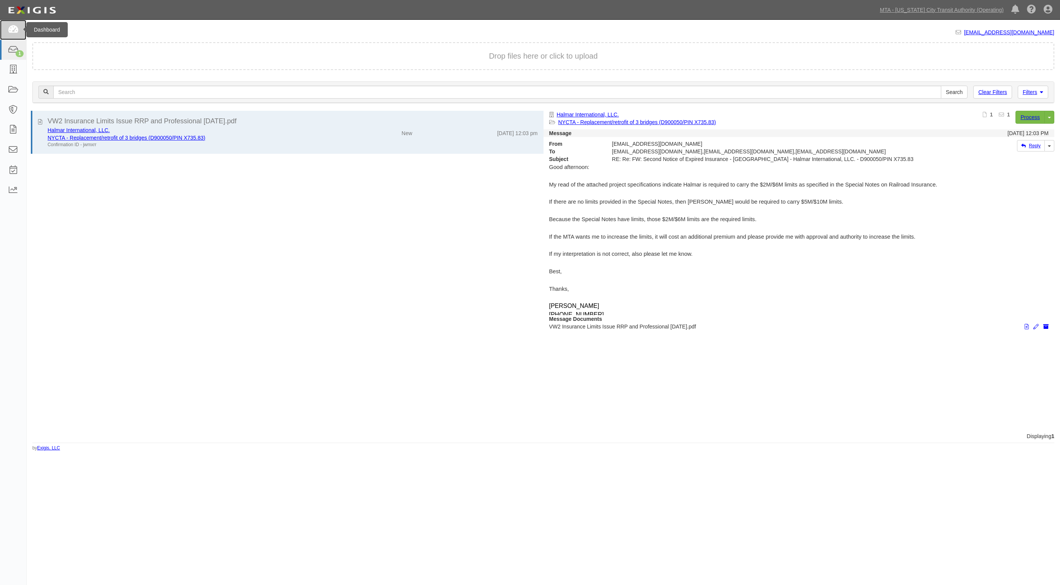
click at [10, 29] on icon at bounding box center [13, 30] width 11 height 9
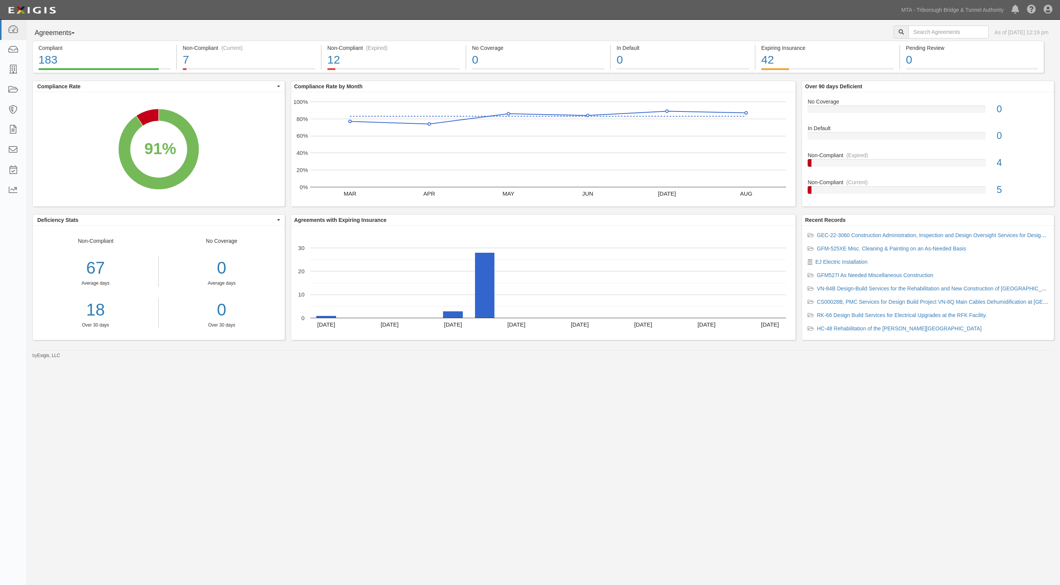
click at [137, 23] on div "Agreements Parties Agreements Coverages As of [DATE] 12:19 pm Compliant 183 91%…" at bounding box center [543, 189] width 1033 height 339
click at [6, 91] on link at bounding box center [13, 90] width 26 height 20
click at [10, 88] on icon at bounding box center [13, 90] width 11 height 9
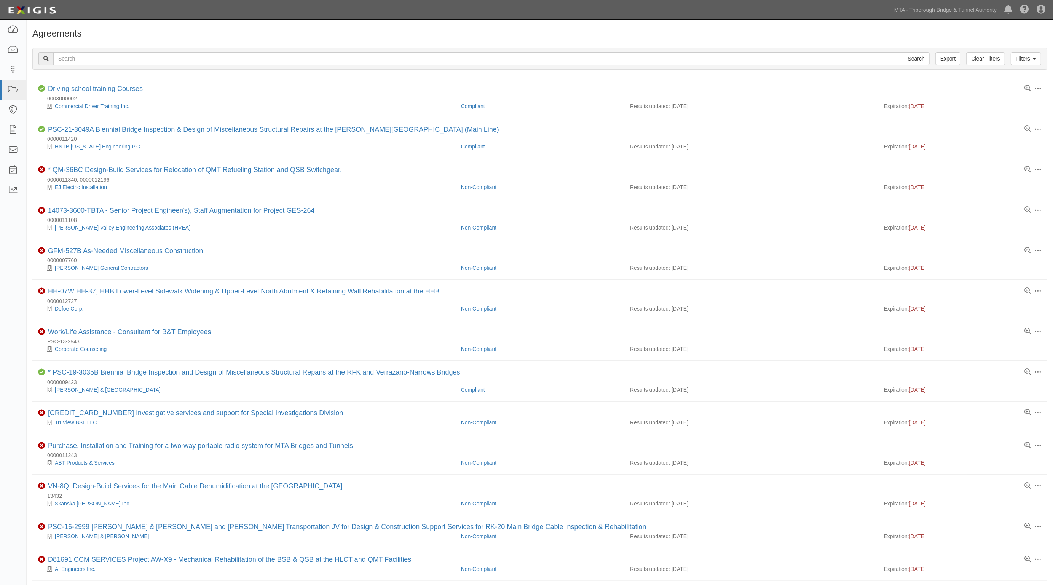
click at [164, 65] on div "Filters Clear Filters Export Search Filters" at bounding box center [540, 58] width 1014 height 21
click at [165, 60] on input "text" at bounding box center [478, 58] width 850 height 13
type input "vn-84b"
click at [903, 52] on input "Search" at bounding box center [916, 58] width 27 height 13
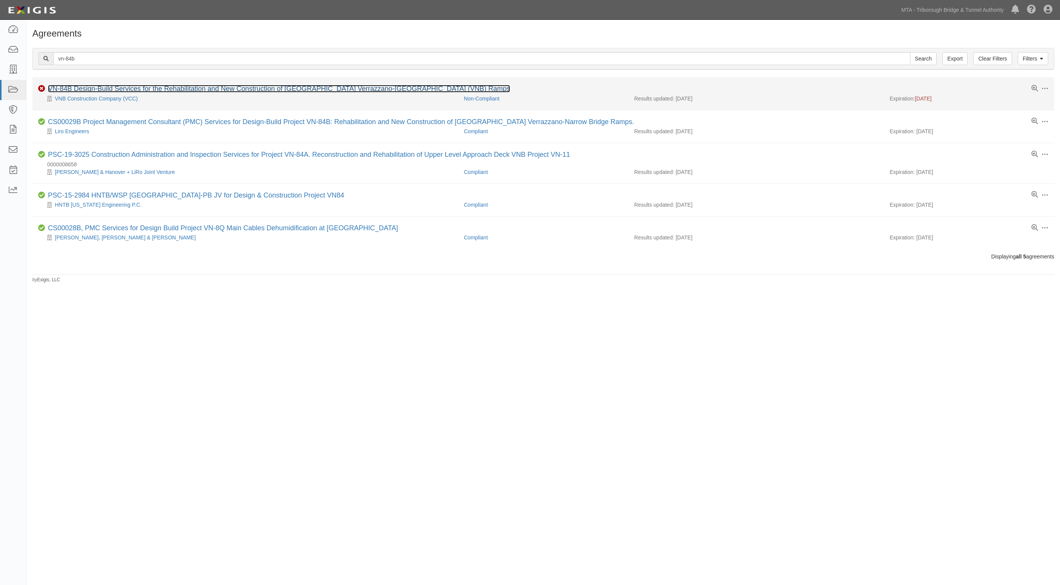
click at [107, 86] on link "VN-84B Design-Build Services for the Rehabilitation and New Construction of [GE…" at bounding box center [279, 89] width 462 height 8
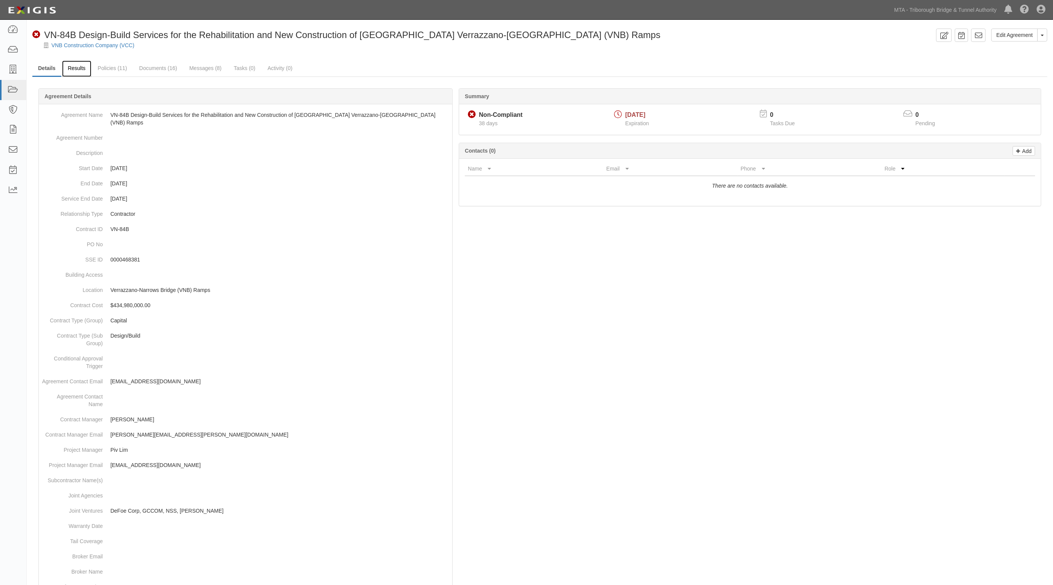
click at [65, 69] on link "Results" at bounding box center [76, 69] width 29 height 16
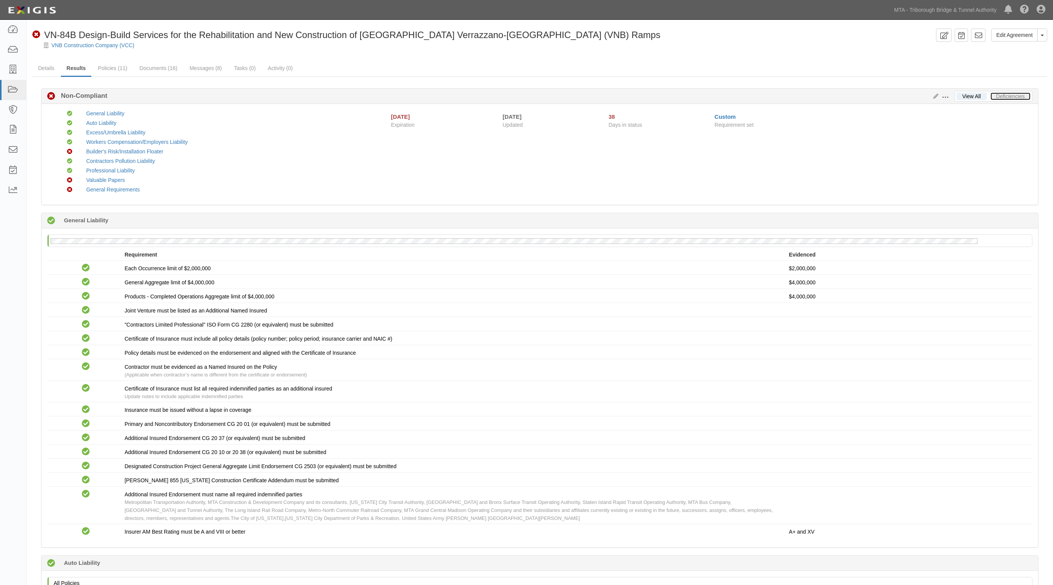
click at [1014, 97] on link "Deficiencies" at bounding box center [1010, 96] width 40 height 8
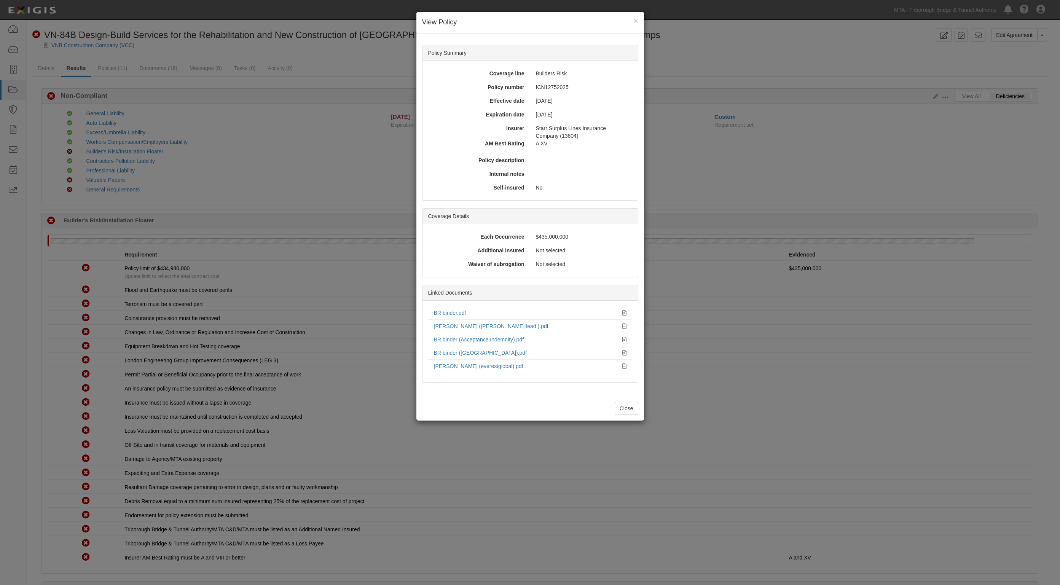
click at [221, 234] on div "× View Policy Policy Summary Coverage line Builders Risk Policy number ICN12752…" at bounding box center [530, 292] width 1060 height 585
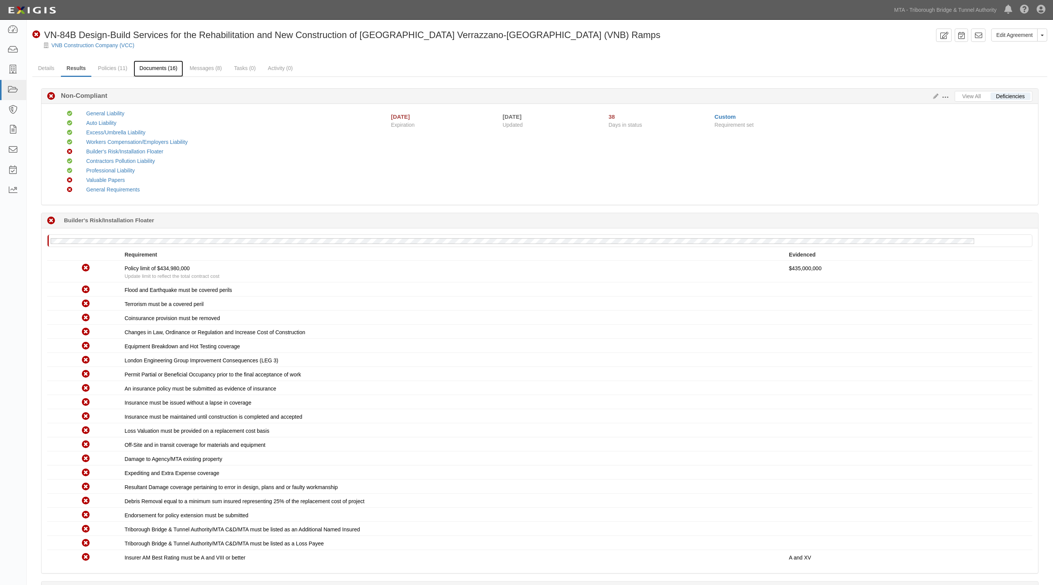
click at [157, 67] on link "Documents (16)" at bounding box center [158, 69] width 49 height 16
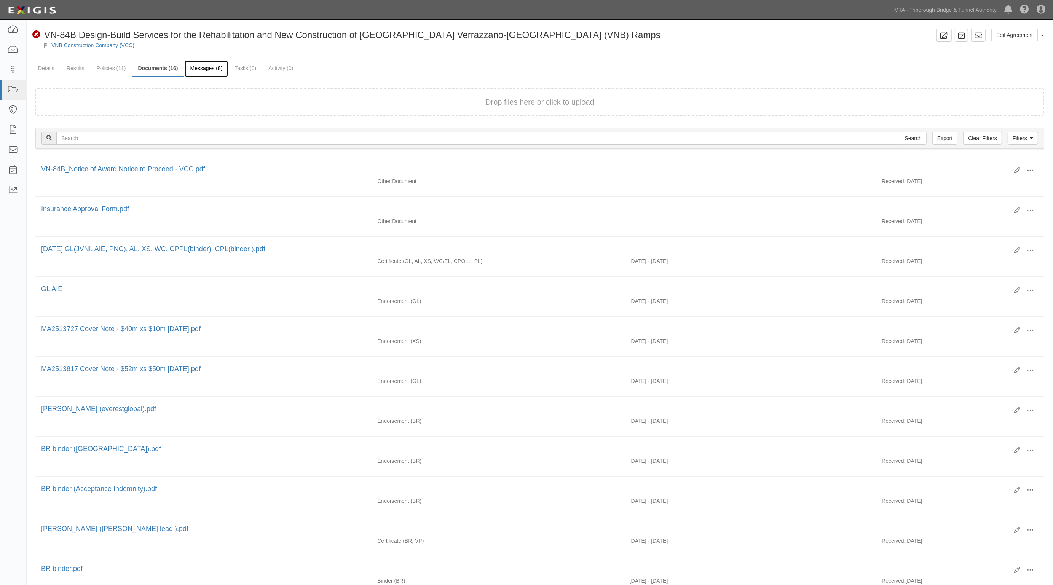
click at [213, 71] on link "Messages (8)" at bounding box center [207, 69] width 44 height 16
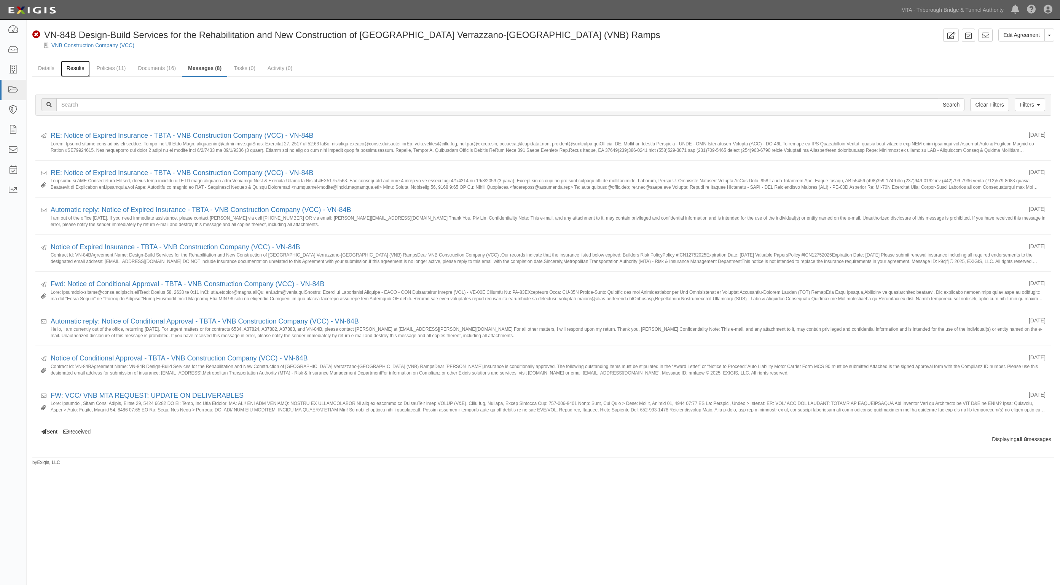
click at [83, 69] on link "Results" at bounding box center [75, 69] width 29 height 16
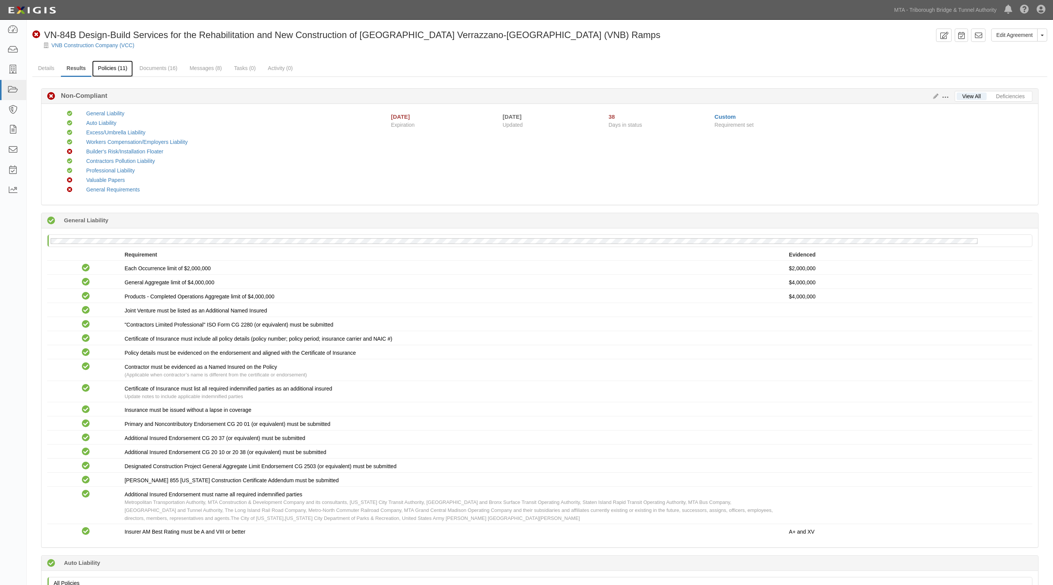
click at [116, 63] on link "Policies (11)" at bounding box center [112, 69] width 41 height 16
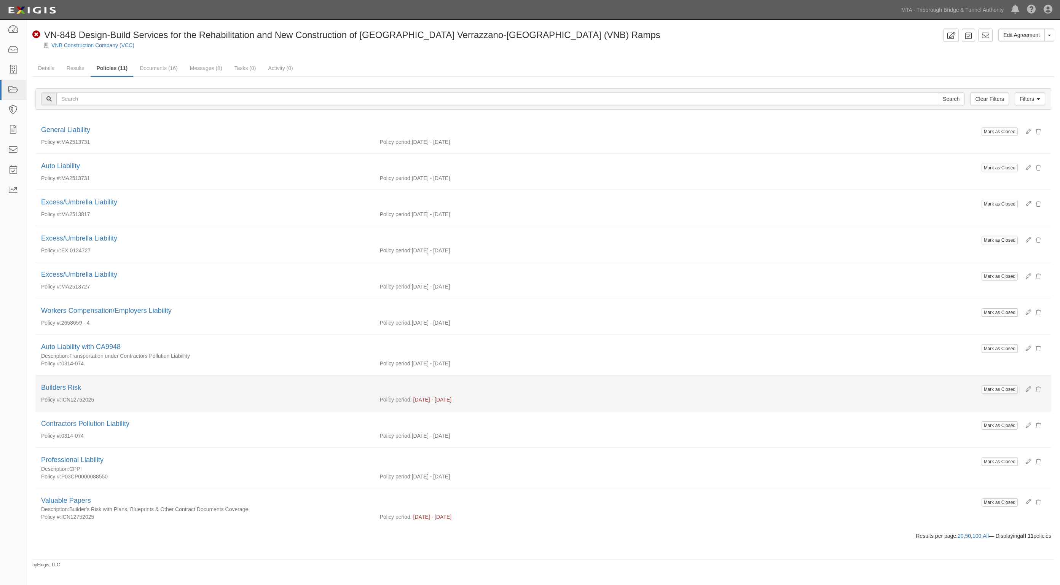
click at [77, 385] on div "Builders Risk" at bounding box center [543, 388] width 1004 height 10
click at [78, 388] on link "Builders Risk" at bounding box center [61, 388] width 40 height 8
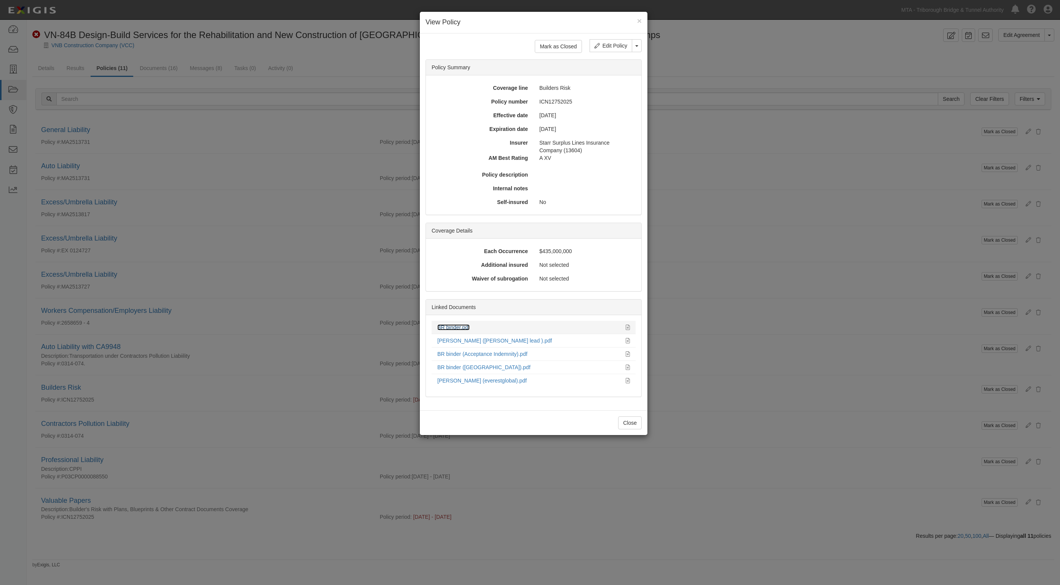
click at [451, 328] on link "BR binder.pdf" at bounding box center [453, 327] width 32 height 6
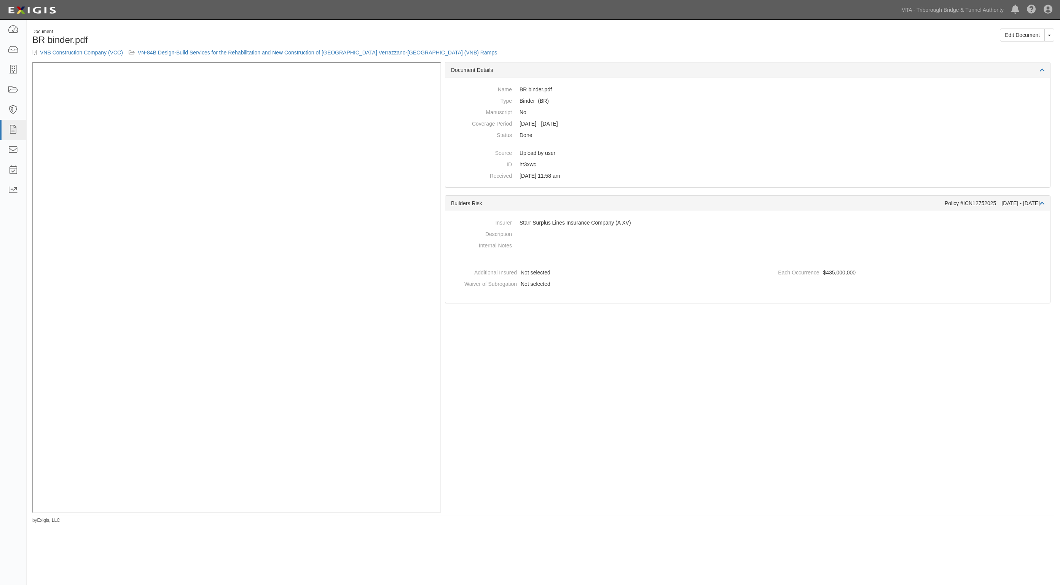
click at [544, 41] on div "Edit Document Toggle Document Dropdown View Document View Audit Trail Archive D…" at bounding box center [802, 38] width 517 height 19
click at [225, 51] on link "VN-84B Design-Build Services for the Rehabilitation and New Construction of [GE…" at bounding box center [317, 52] width 359 height 6
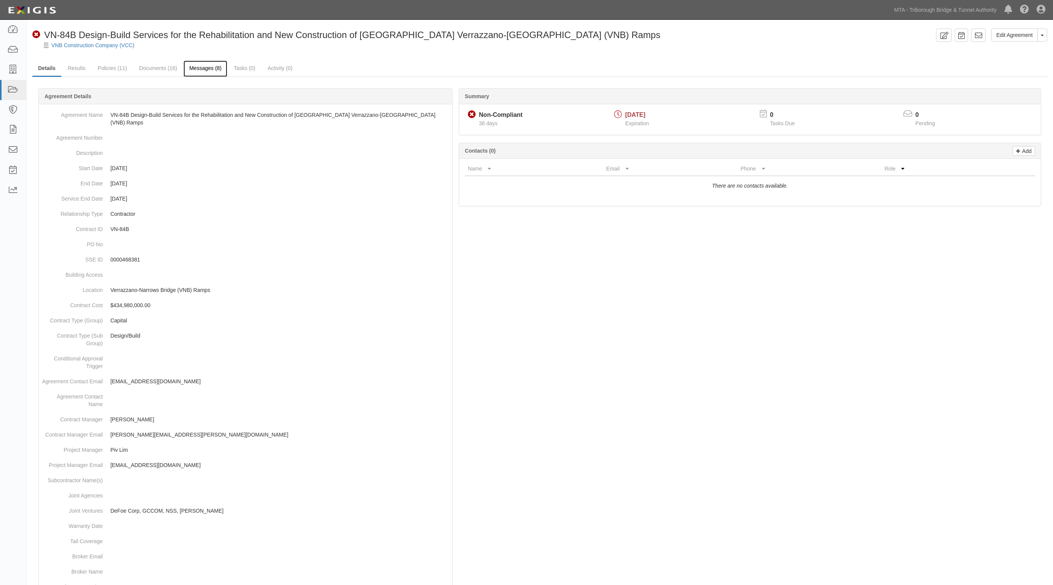
click at [212, 70] on link "Messages (8)" at bounding box center [205, 69] width 44 height 16
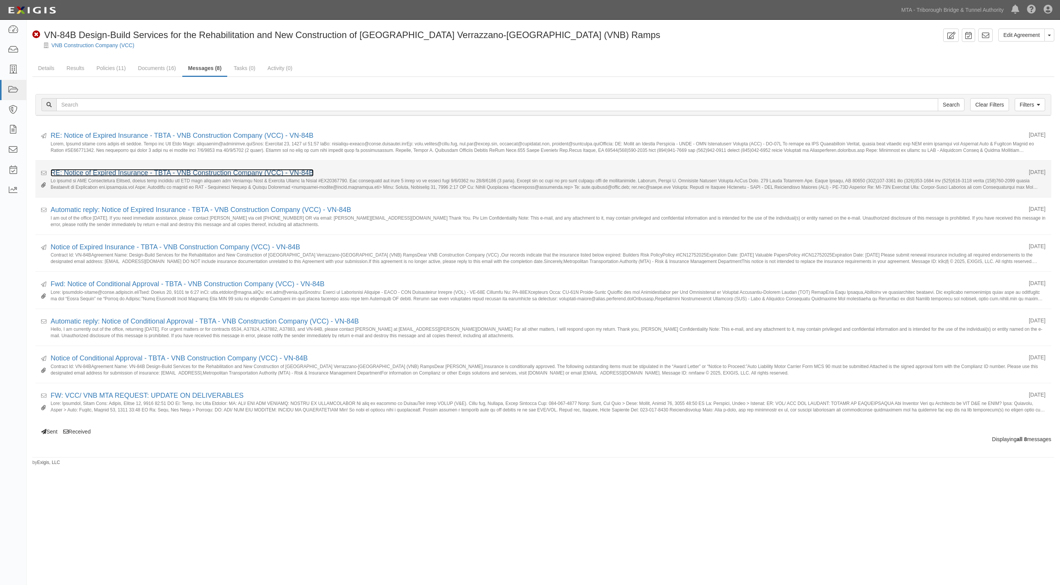
click at [105, 169] on link "RE: Notice of Expired Insurance - TBTA - VNB Construction Company (VCC) - VN-84B" at bounding box center [182, 173] width 263 height 8
click at [105, 172] on link "RE: Notice of Expired Insurance - TBTA - VNB Construction Company (VCC) - VN-84B" at bounding box center [182, 173] width 263 height 8
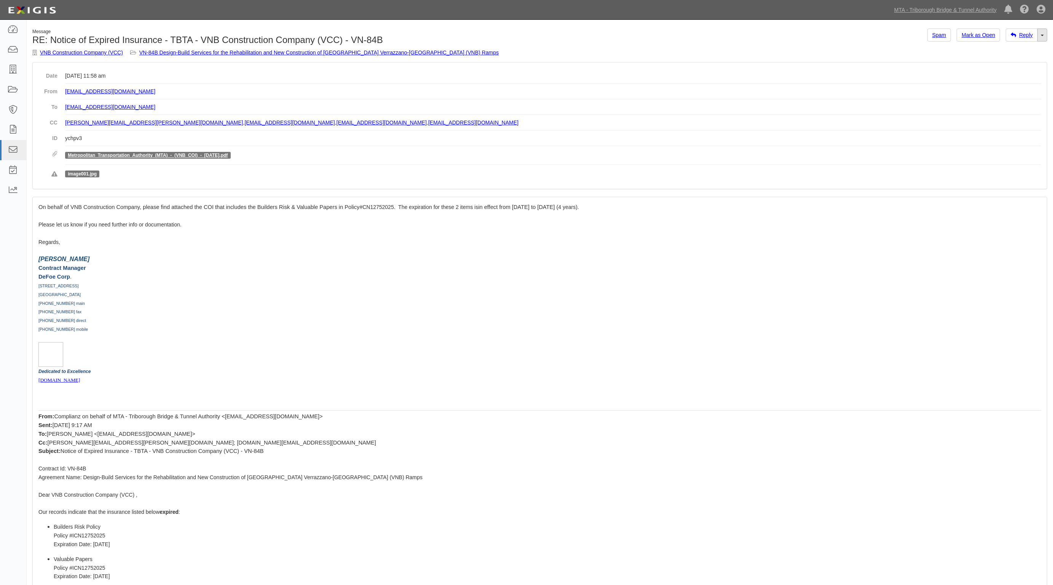
click at [1040, 39] on link "Toggle Dropdown" at bounding box center [1042, 35] width 10 height 13
click at [993, 50] on link "Reply All" at bounding box center [1017, 50] width 60 height 10
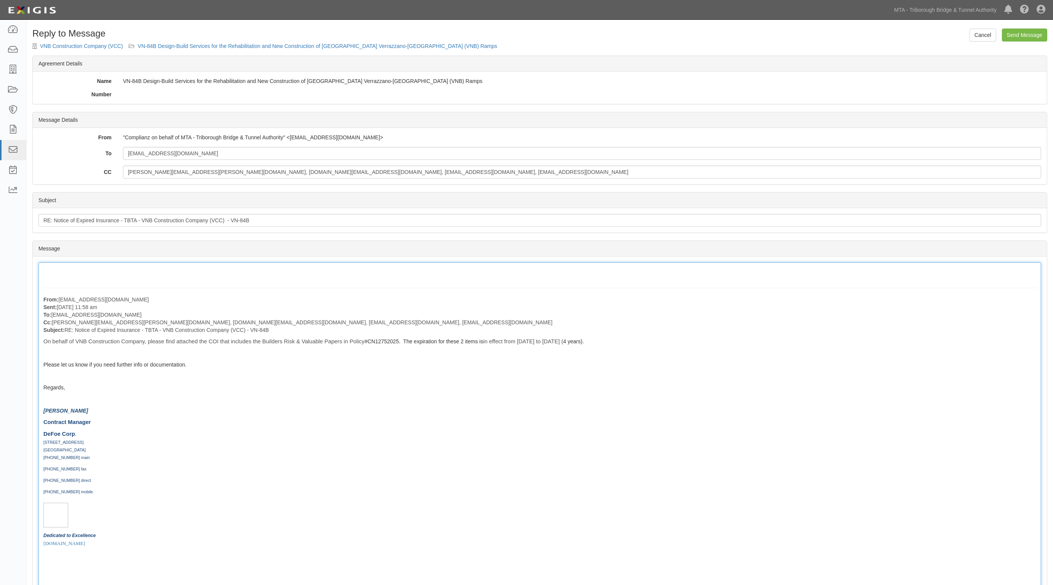
click at [99, 273] on div "From: avettorino@defoecorp.com Sent: September 22, 2025 at 11:58 am To: agreeme…" at bounding box center [539, 594] width 1003 height 665
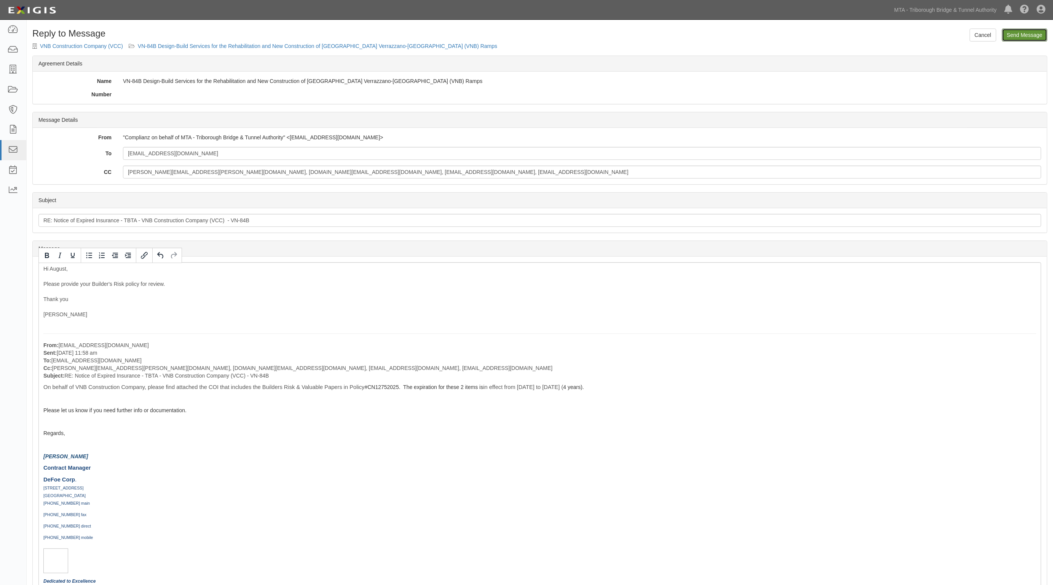
drag, startPoint x: 1014, startPoint y: 34, endPoint x: 578, endPoint y: 45, distance: 435.9
click at [1014, 34] on input "Send Message" at bounding box center [1024, 35] width 45 height 13
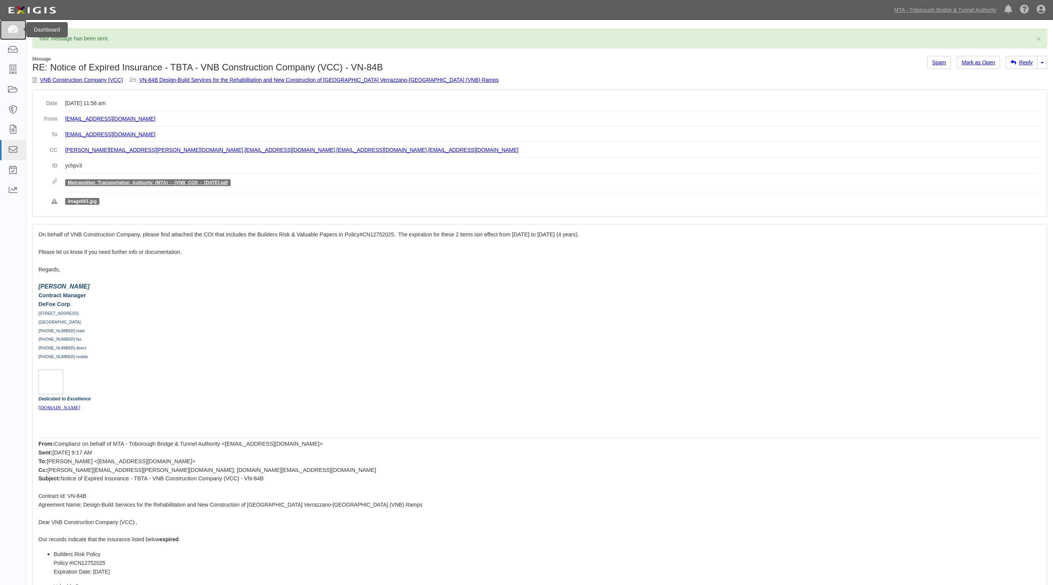
click at [8, 33] on icon at bounding box center [13, 30] width 11 height 9
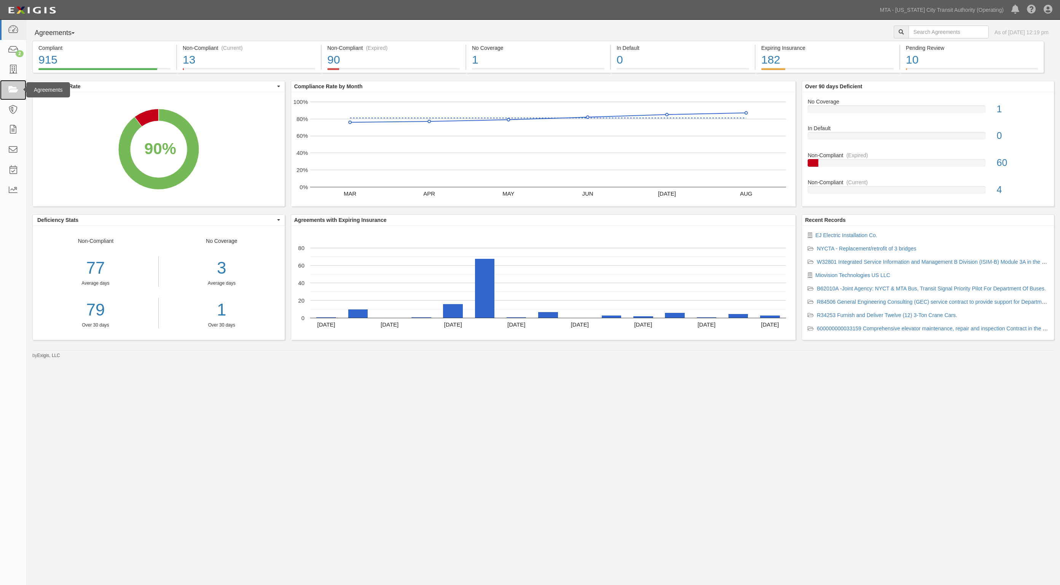
click at [14, 92] on icon at bounding box center [13, 90] width 11 height 9
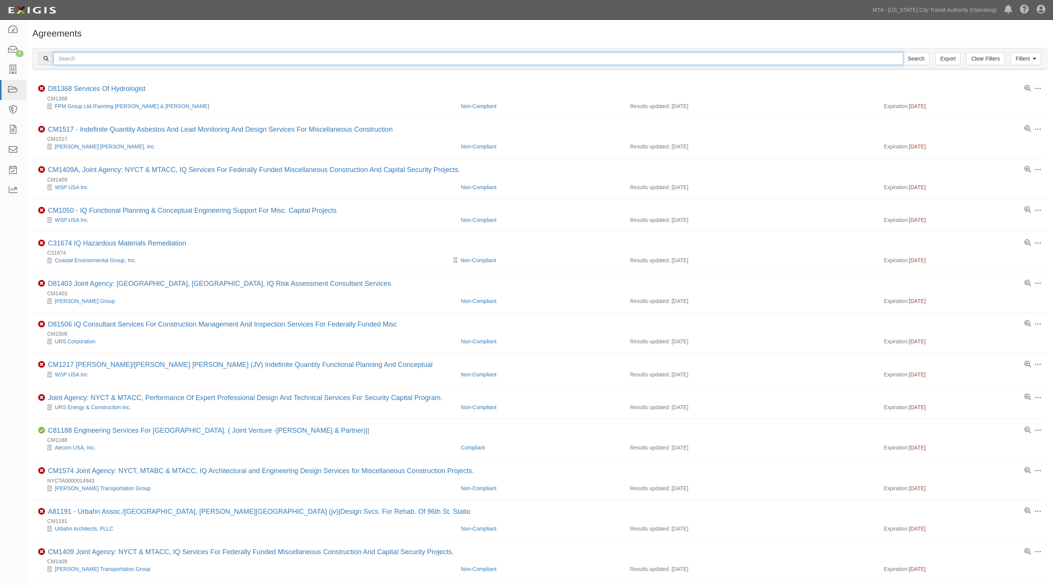
click at [90, 59] on input "text" at bounding box center [478, 58] width 850 height 13
click at [120, 59] on input "text" at bounding box center [478, 58] width 850 height 13
type input "40688"
click at [903, 52] on input "Search" at bounding box center [916, 58] width 27 height 13
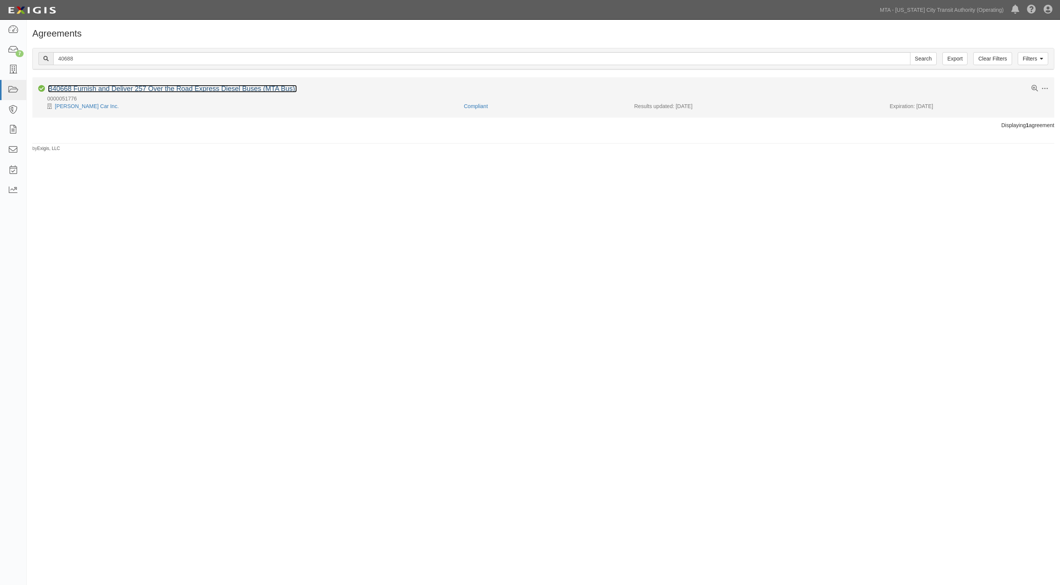
click at [102, 87] on link "B40668 Furnish and Deliver 257 Over the Road Express Diesel Buses (MTA Bus)." at bounding box center [172, 89] width 249 height 8
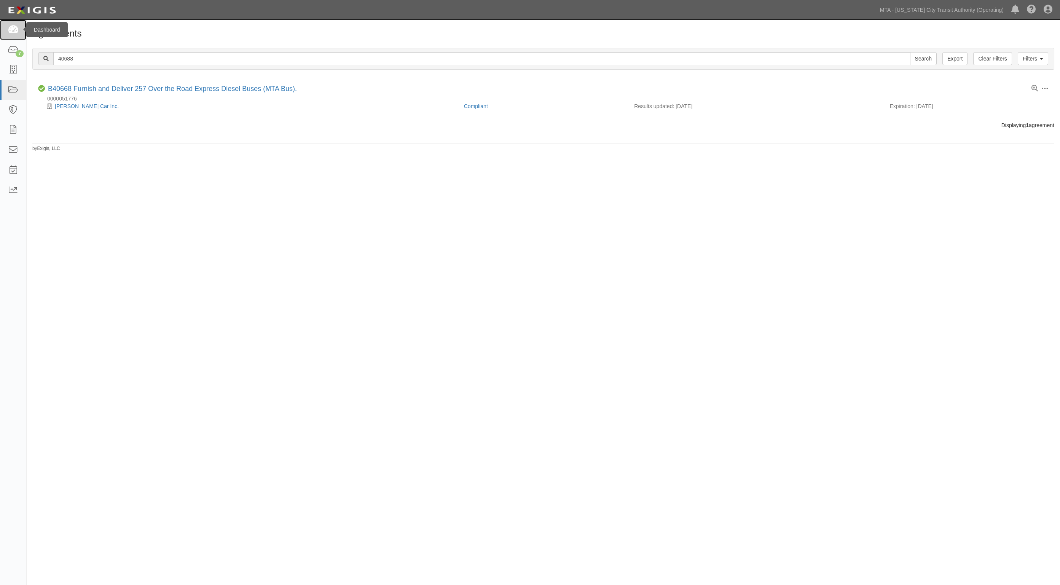
click at [16, 29] on icon at bounding box center [13, 30] width 11 height 9
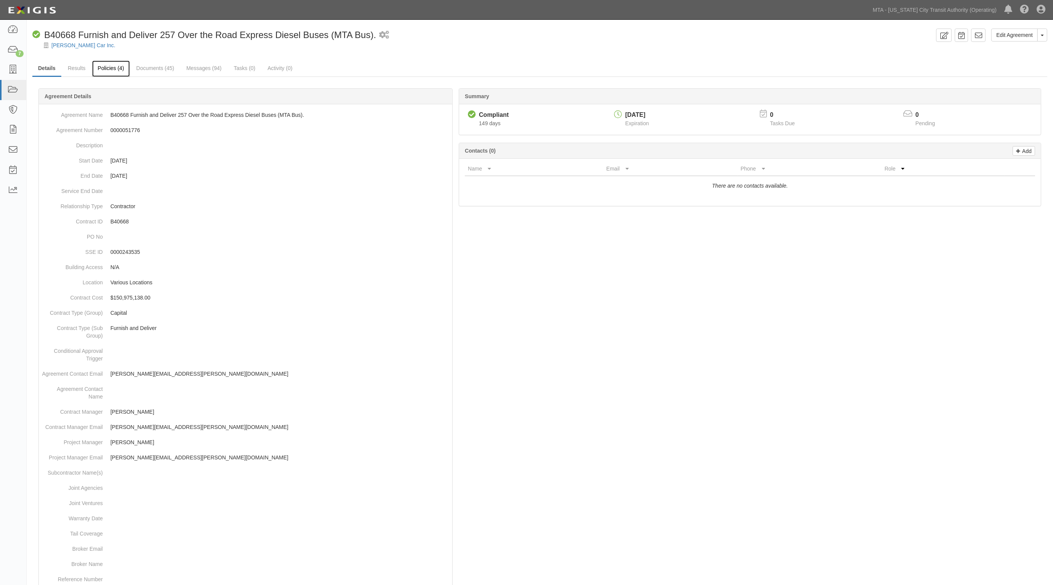
click at [115, 65] on link "Policies (4)" at bounding box center [111, 69] width 38 height 16
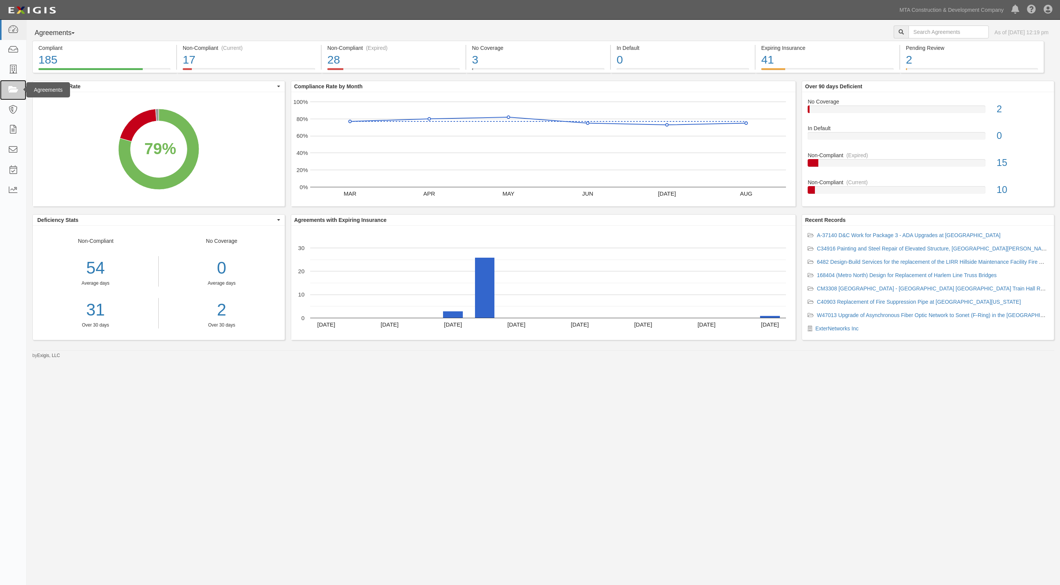
click at [12, 86] on icon at bounding box center [13, 90] width 11 height 9
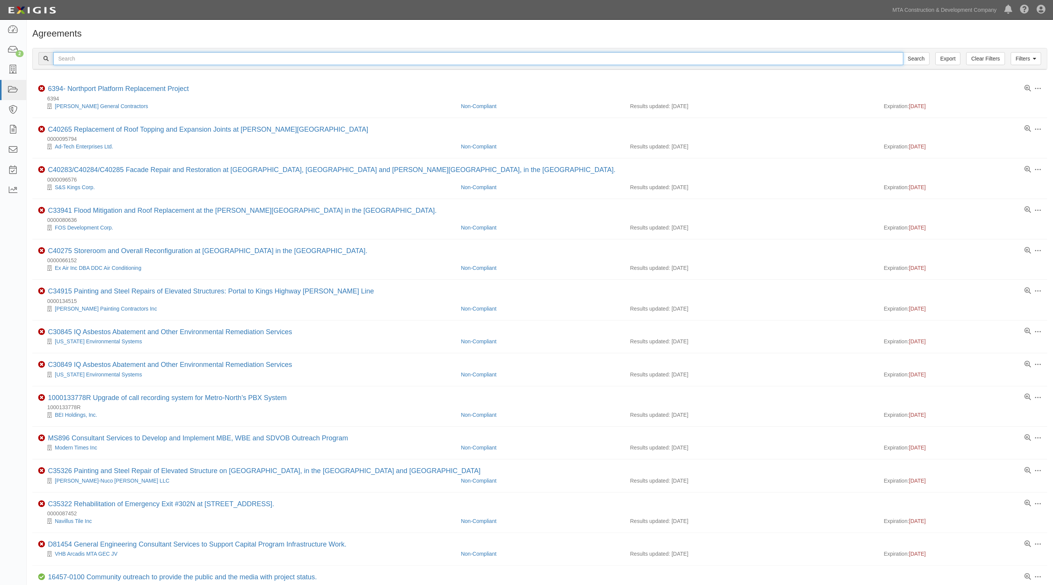
drag, startPoint x: 78, startPoint y: 57, endPoint x: 86, endPoint y: 59, distance: 7.5
click at [81, 57] on input "text" at bounding box center [478, 58] width 850 height 13
type input "40688"
click at [903, 52] on input "Search" at bounding box center [916, 58] width 27 height 13
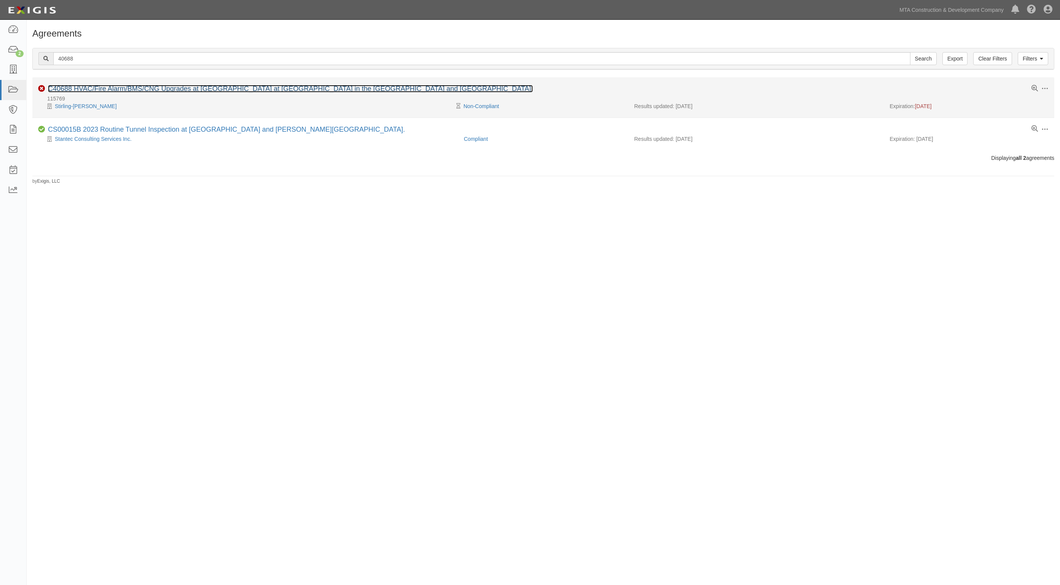
click at [92, 91] on link "C40688 HVAC/Fire Alarm/BMS/CNG Upgrades at [GEOGRAPHIC_DATA] at [GEOGRAPHIC_DAT…" at bounding box center [290, 89] width 485 height 8
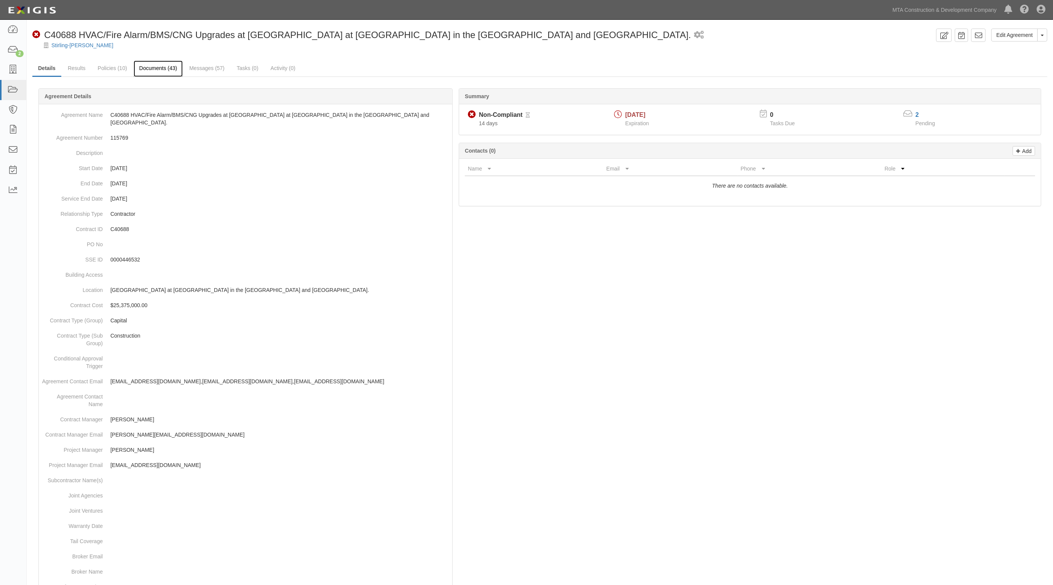
click at [152, 67] on link "Documents (43)" at bounding box center [158, 69] width 49 height 16
click at [81, 67] on link "Results" at bounding box center [76, 69] width 29 height 16
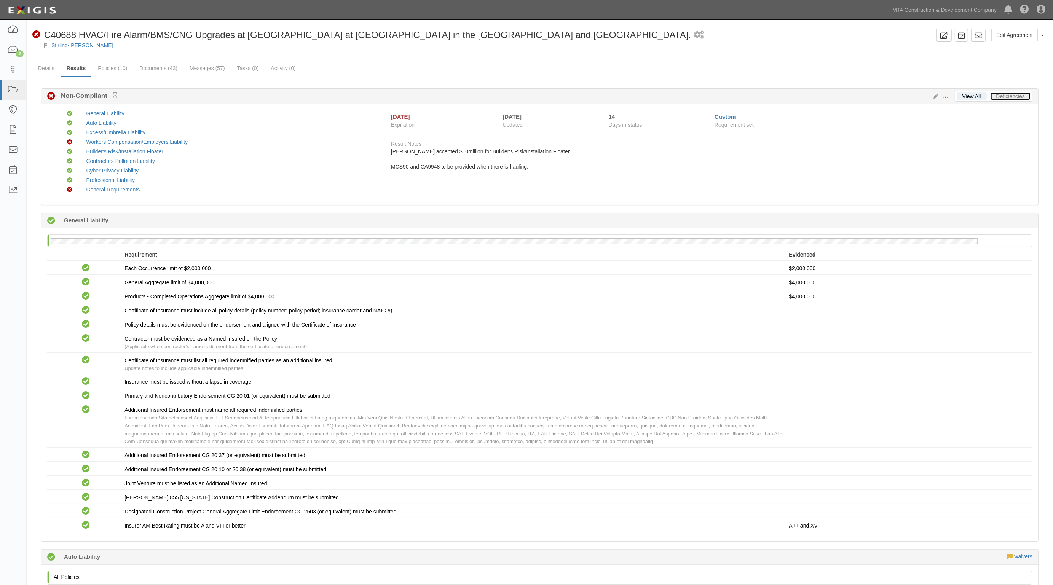
click at [1024, 96] on link "Deficiencies" at bounding box center [1010, 96] width 40 height 8
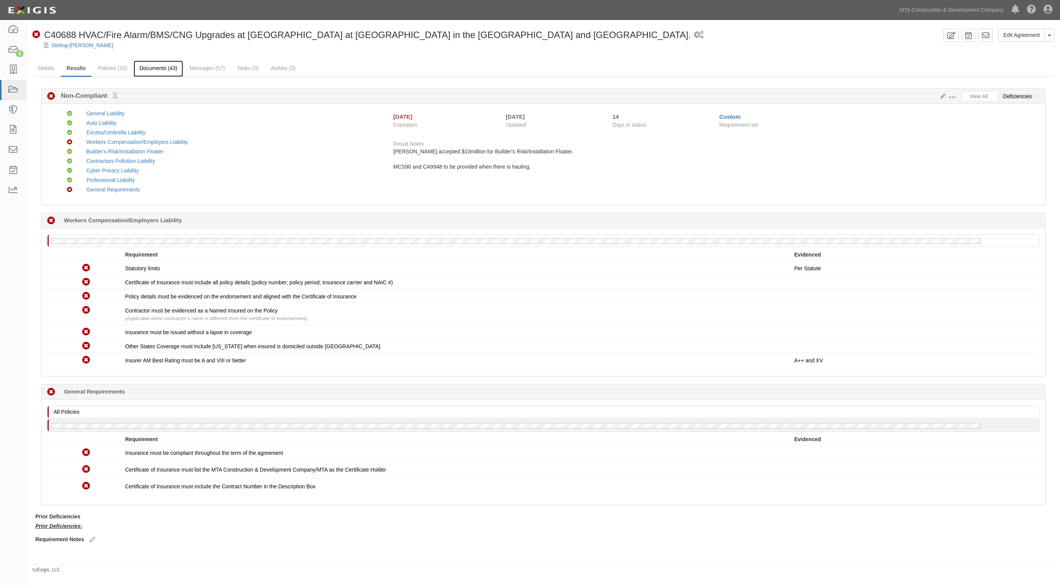
click at [172, 69] on link "Documents (43)" at bounding box center [158, 69] width 49 height 16
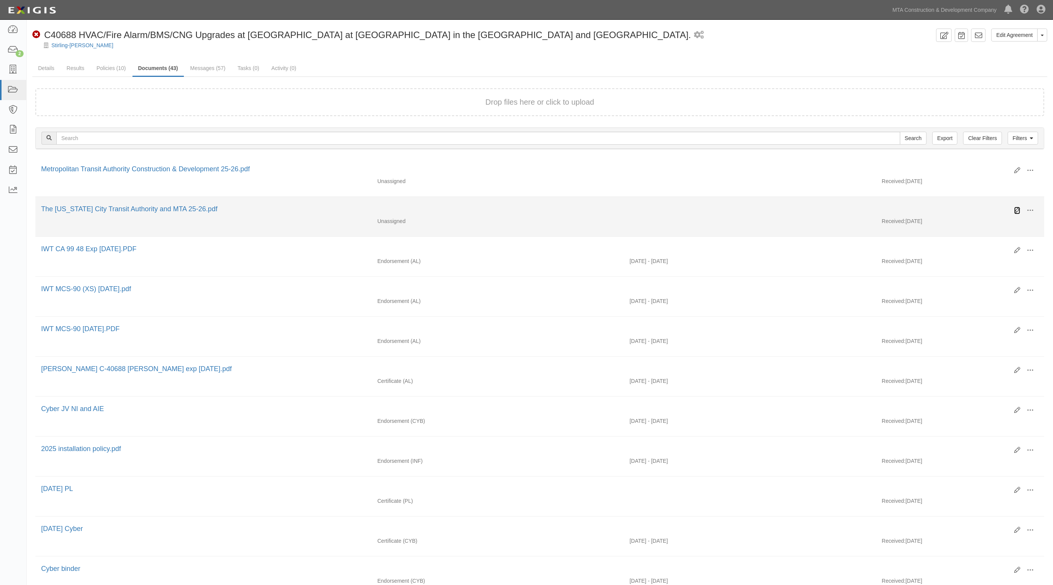
click at [1015, 210] on icon at bounding box center [1017, 210] width 6 height 6
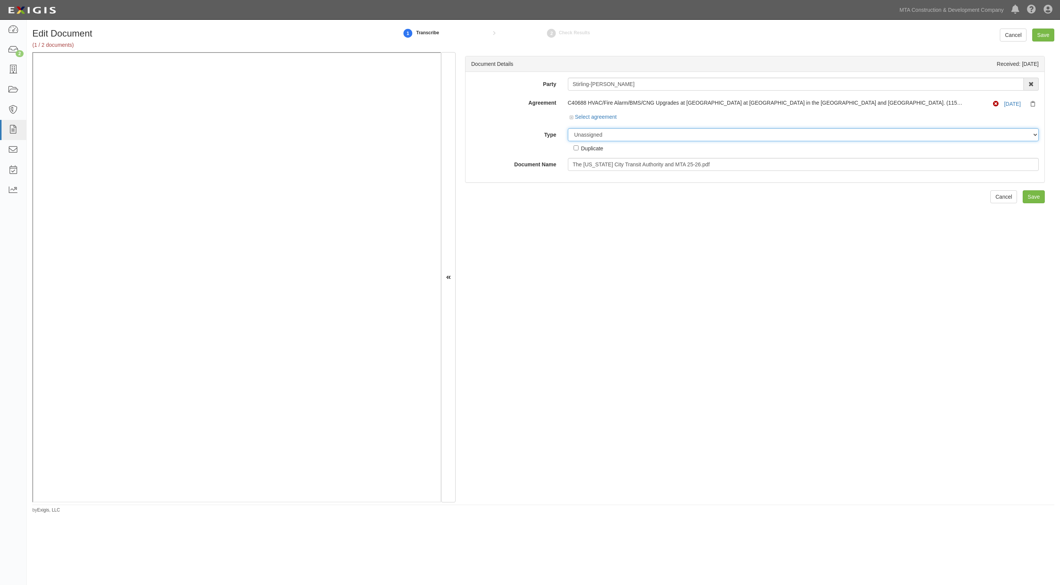
click at [599, 134] on select "Unassigned Binder Cancellation Notice Certificate Contract Endorsement Insuranc…" at bounding box center [803, 134] width 471 height 13
select select "CertificateDetail"
click at [568, 128] on select "Unassigned Binder Cancellation Notice Certificate Contract Endorsement Insuranc…" at bounding box center [803, 134] width 471 height 13
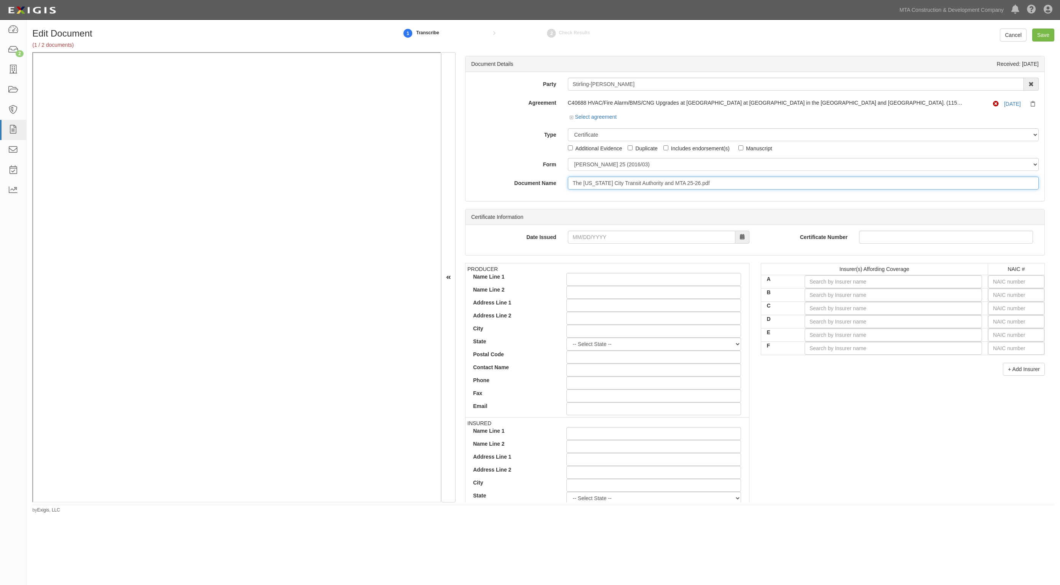
click at [611, 180] on input "The New York City Transit Authority and MTA 25-26.pdf" at bounding box center [803, 183] width 471 height 13
drag, startPoint x: 747, startPoint y: 186, endPoint x: 426, endPoint y: 179, distance: 321.7
click at [350, 100] on div "Document Details Received: 09/25/2025 Party Stirling-Forte JV AARCO Environment…" at bounding box center [543, 277] width 1022 height 450
type input "C"
type input "WC"
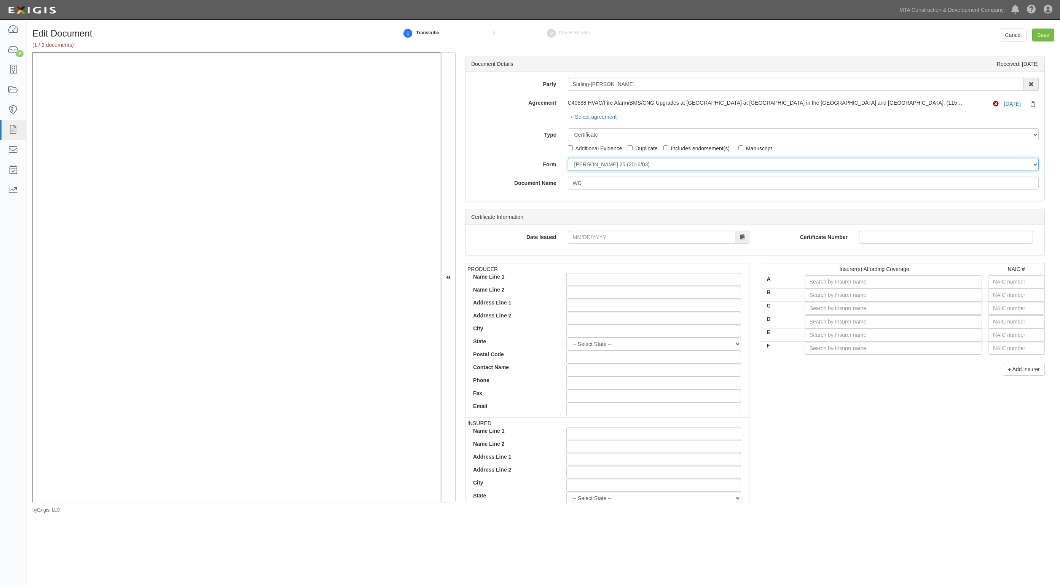
click at [600, 164] on select "ACORD 25 (2016/03) ACORD 101 ACORD 855 NY (2014/05) General" at bounding box center [803, 164] width 471 height 13
select select "GeneralFormDetail"
click at [568, 158] on select "ACORD 25 (2016/03) ACORD 101 ACORD 855 NY (2014/05) General" at bounding box center [803, 164] width 471 height 13
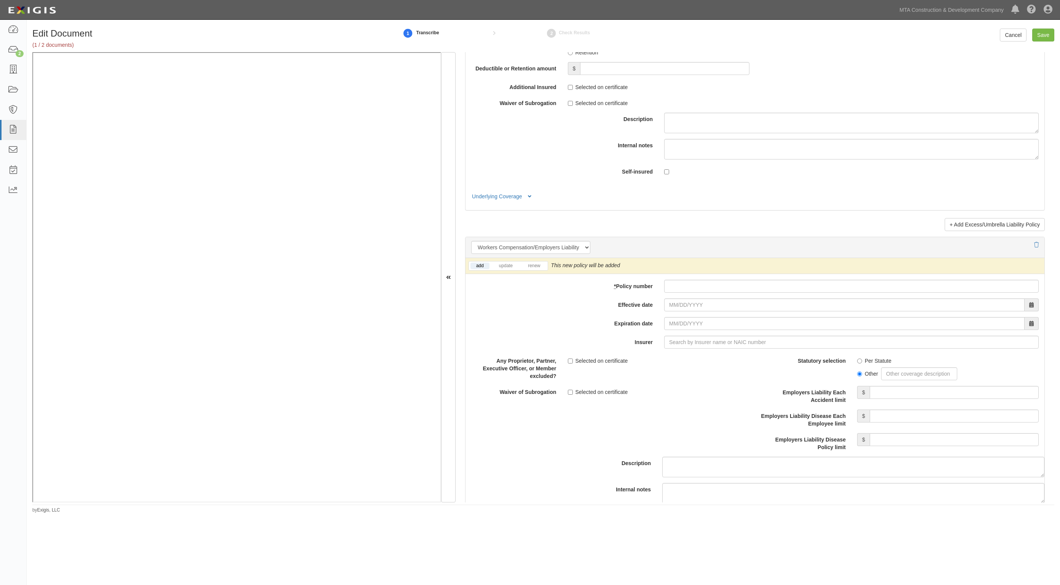
scroll to position [1808, 0]
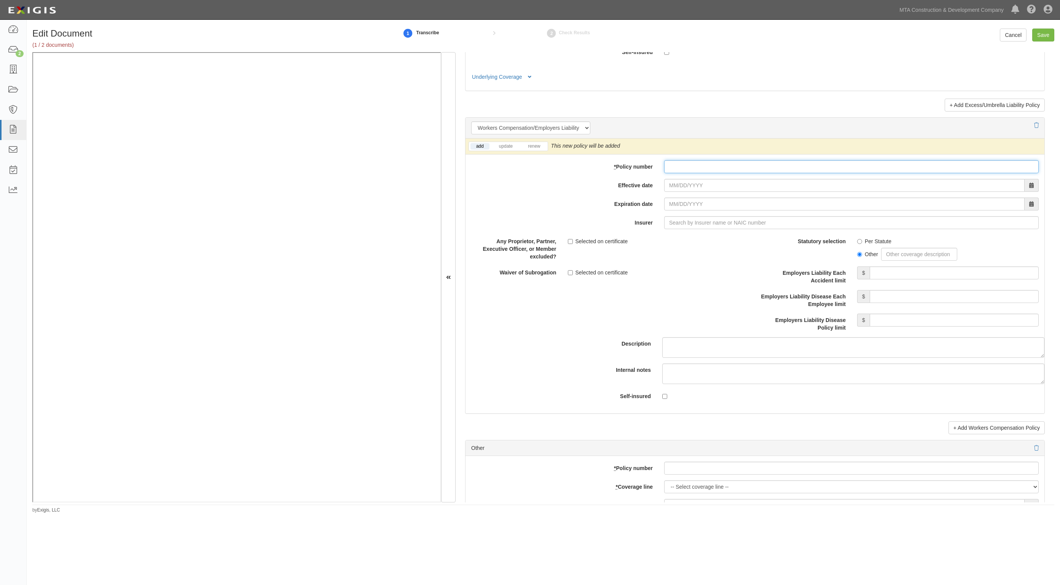
click at [689, 164] on input "* Policy number" at bounding box center [851, 166] width 375 height 13
paste input "2630 447-7"
click at [666, 169] on input "2630 447-7" at bounding box center [851, 166] width 375 height 13
type input "I2630 447-7"
click at [673, 186] on input "Effective date" at bounding box center [844, 185] width 360 height 13
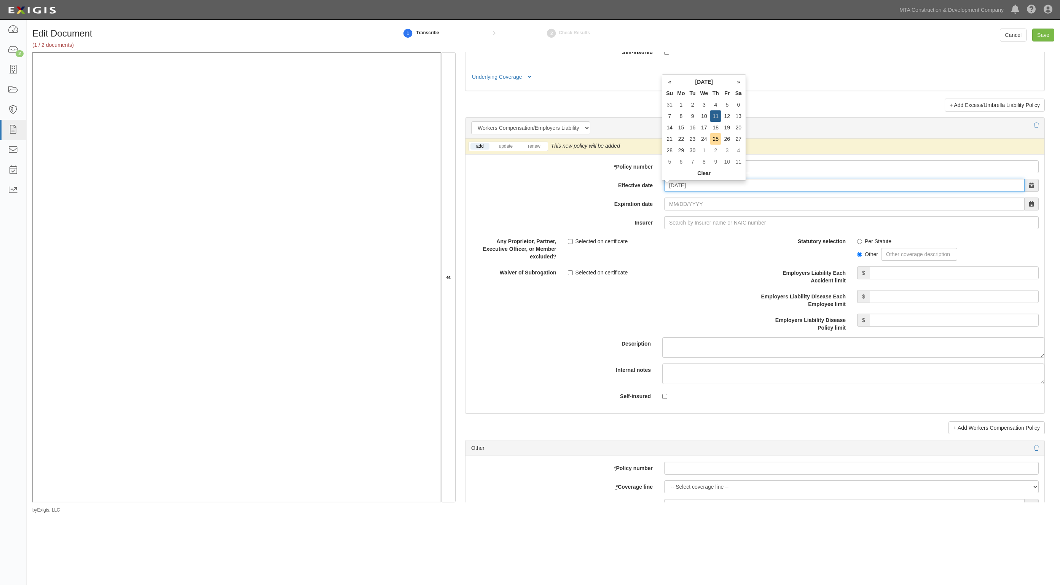
type input "09/11/2025"
type input "09/11/2026"
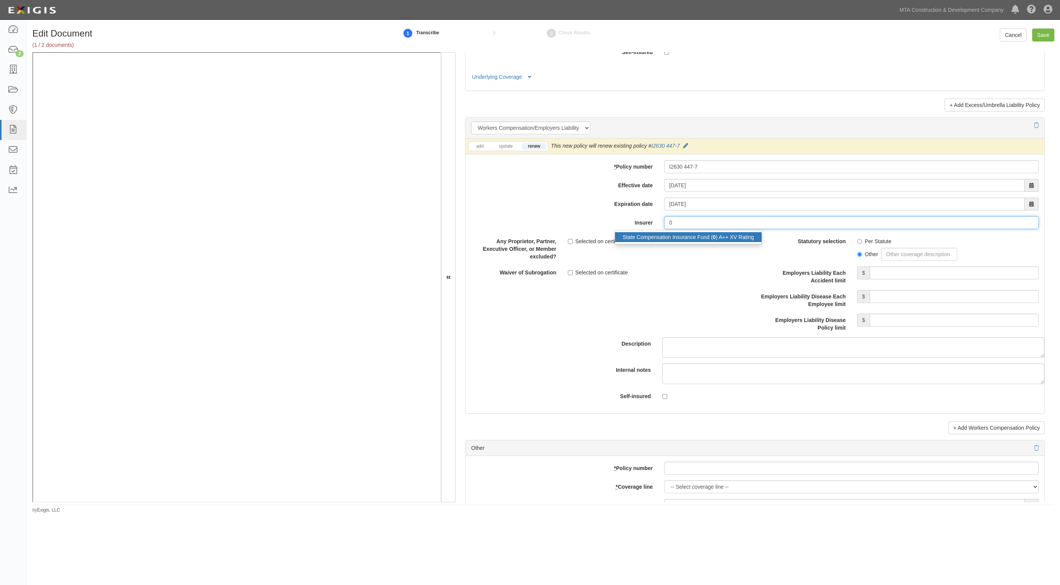
click at [690, 242] on div "State Compensation Insurance Fund ( 0 ) A++ XV Rating" at bounding box center [688, 237] width 147 height 10
type input "State Compensation Insurance Fund (0) A++ XV Rating"
click at [881, 242] on label "Per Statute" at bounding box center [874, 242] width 34 height 8
click at [862, 242] on input "Per Statute" at bounding box center [859, 241] width 5 height 5
radio input "true"
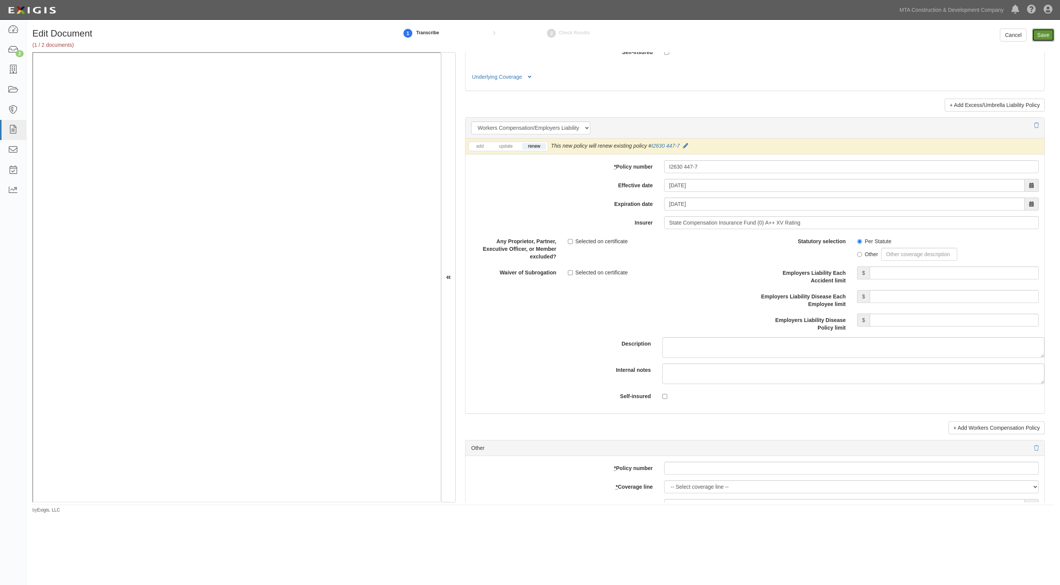
click at [1032, 37] on input "Save" at bounding box center [1043, 35] width 22 height 13
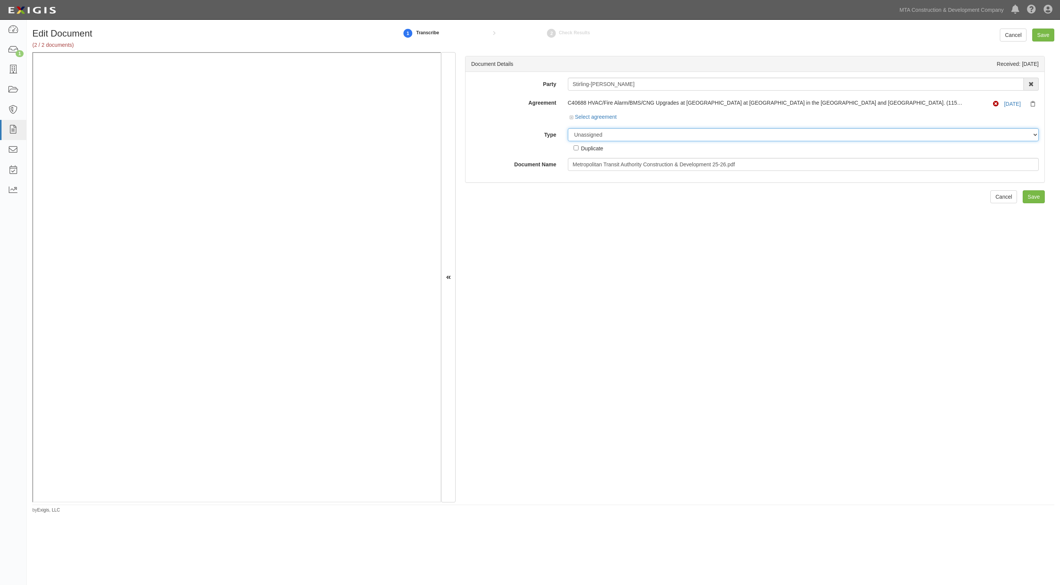
click at [613, 128] on select "Unassigned Binder Cancellation Notice Certificate Contract Endorsement Insuranc…" at bounding box center [803, 134] width 471 height 13
select select "JunkDetail"
click at [568, 128] on select "Unassigned Binder Cancellation Notice Certificate Contract Endorsement Insuranc…" at bounding box center [803, 134] width 471 height 13
click at [1039, 37] on input "Save" at bounding box center [1043, 35] width 22 height 13
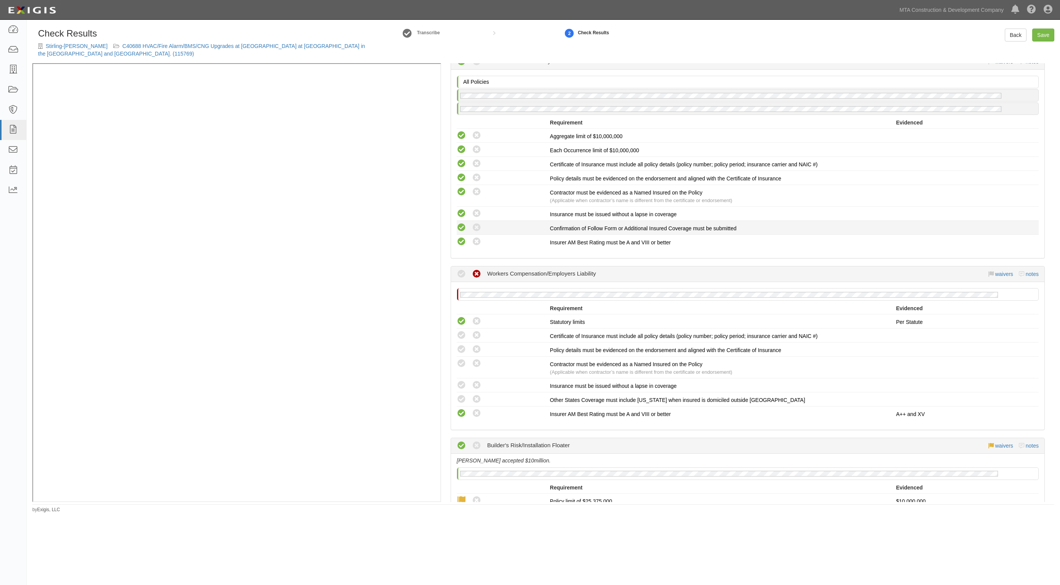
scroll to position [952, 0]
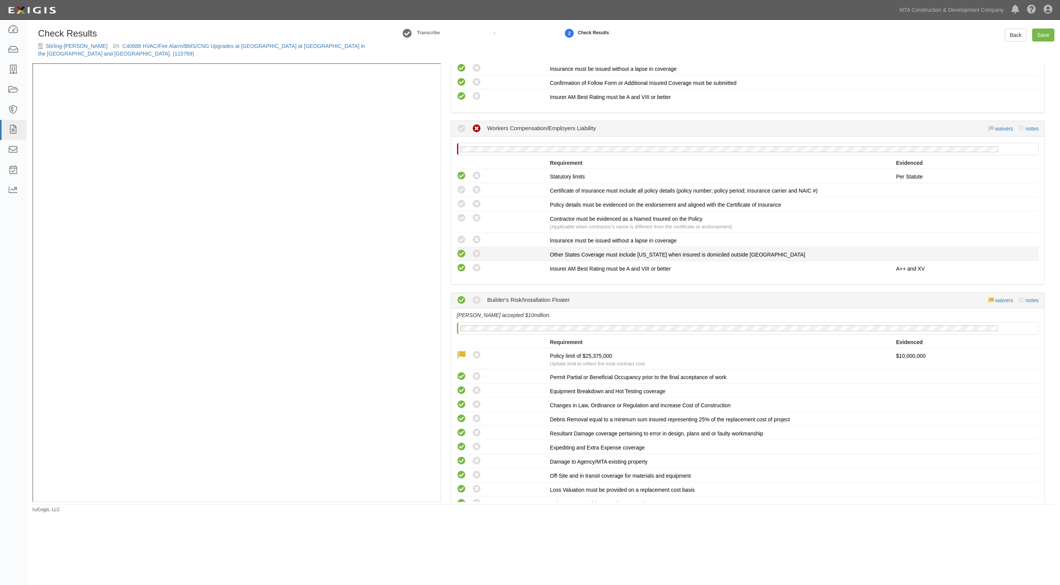
click at [462, 249] on icon at bounding box center [462, 254] width 10 height 10
radio input "true"
click at [462, 236] on icon at bounding box center [462, 240] width 10 height 10
radio input "true"
click at [462, 216] on icon at bounding box center [462, 219] width 10 height 10
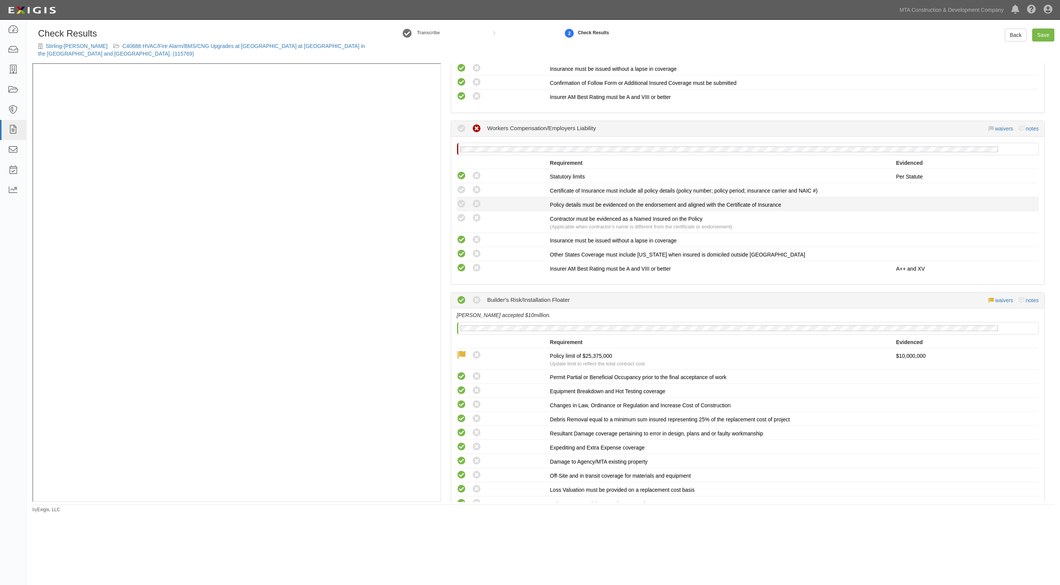
radio input "true"
click at [461, 199] on icon at bounding box center [462, 204] width 10 height 10
radio input "true"
click at [461, 185] on icon at bounding box center [462, 190] width 10 height 10
radio input "true"
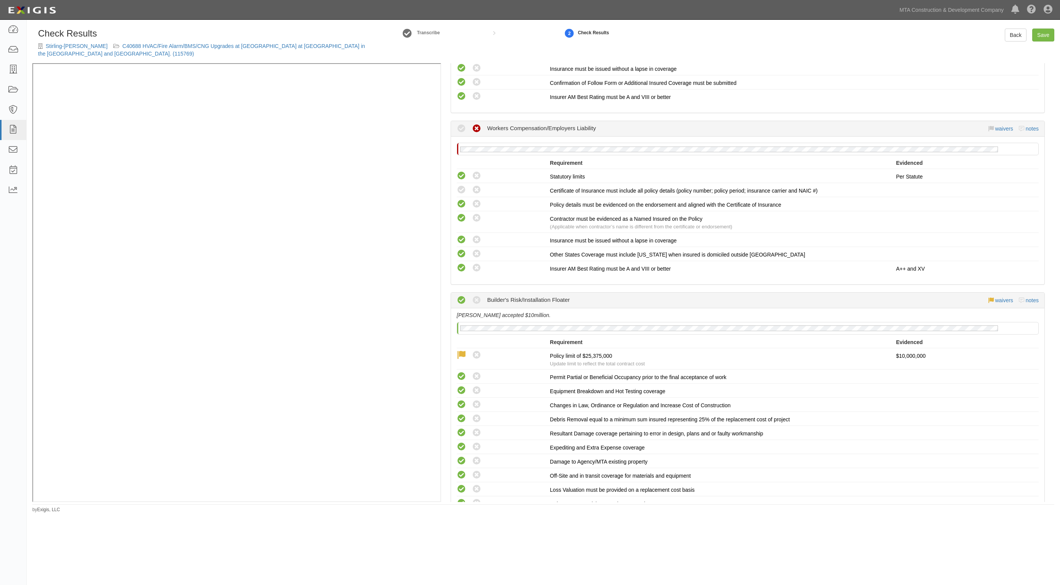
radio input "true"
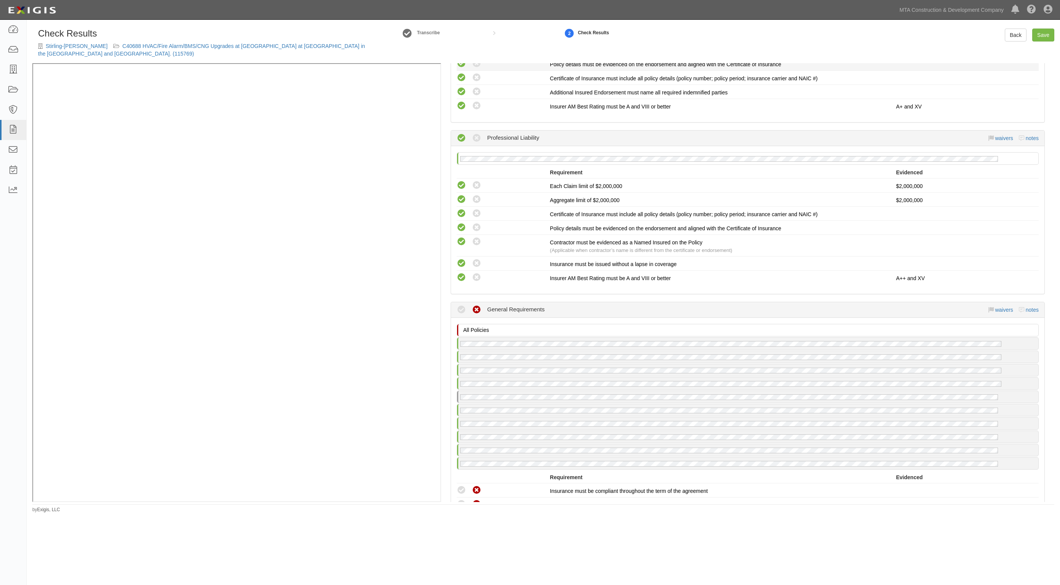
scroll to position [2046, 0]
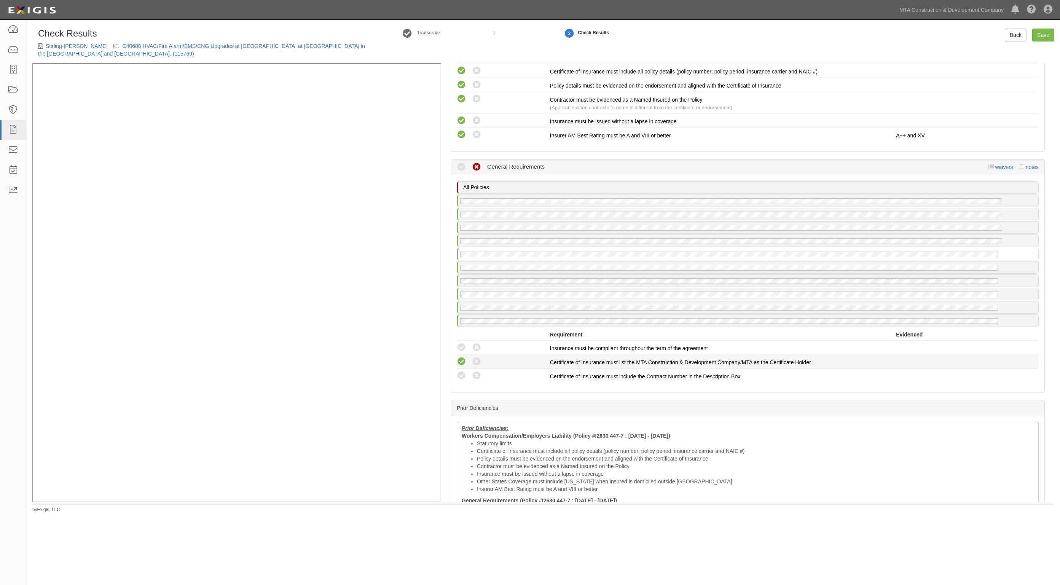
drag, startPoint x: 463, startPoint y: 361, endPoint x: 463, endPoint y: 351, distance: 10.3
click at [462, 371] on icon at bounding box center [462, 376] width 10 height 10
radio input "true"
drag, startPoint x: 463, startPoint y: 347, endPoint x: 463, endPoint y: 335, distance: 11.4
click at [463, 357] on icon at bounding box center [462, 362] width 10 height 10
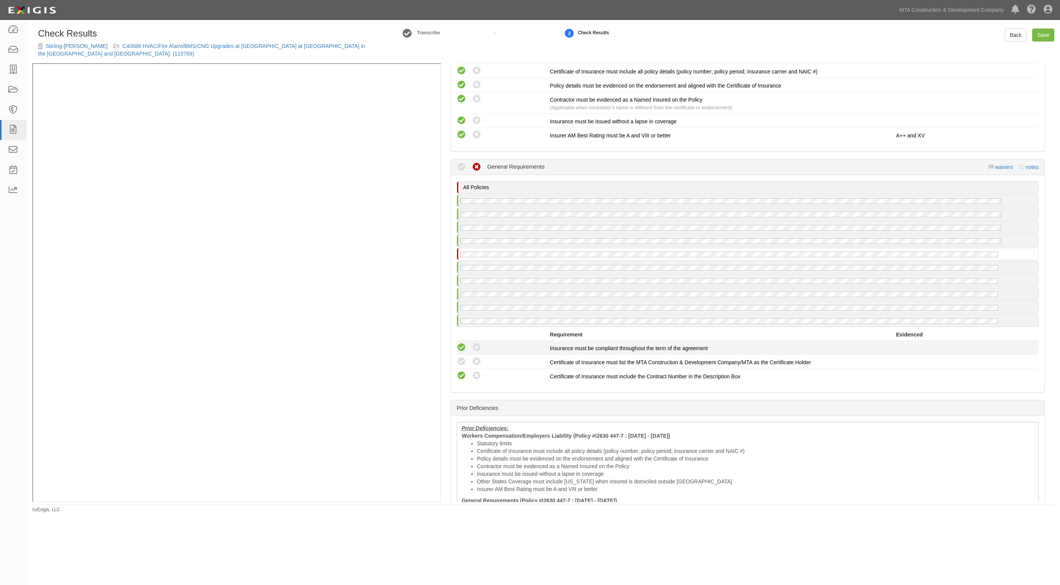
radio input "true"
click at [463, 343] on icon at bounding box center [462, 348] width 10 height 10
radio input "true"
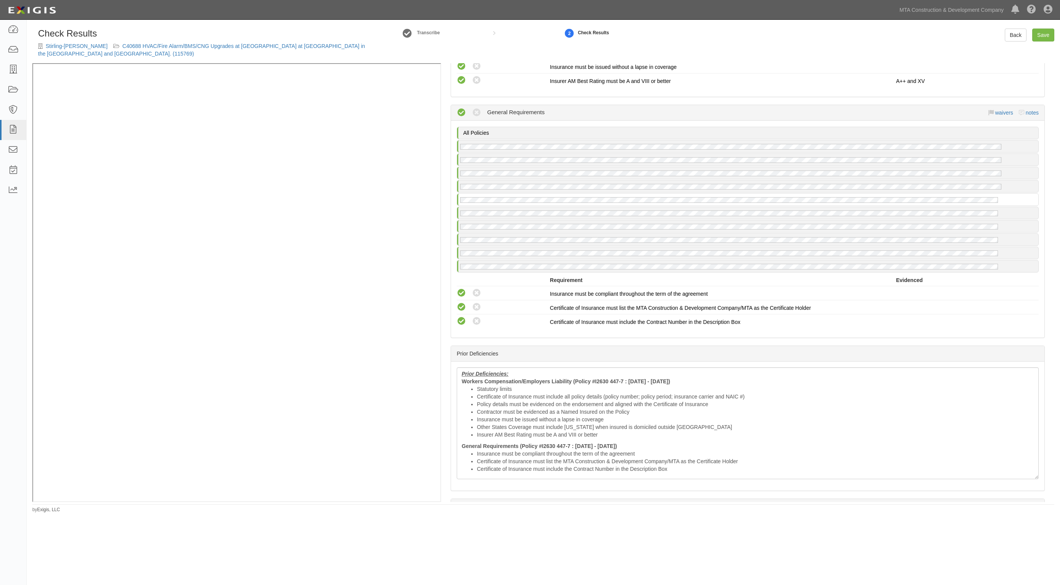
scroll to position [2183, 0]
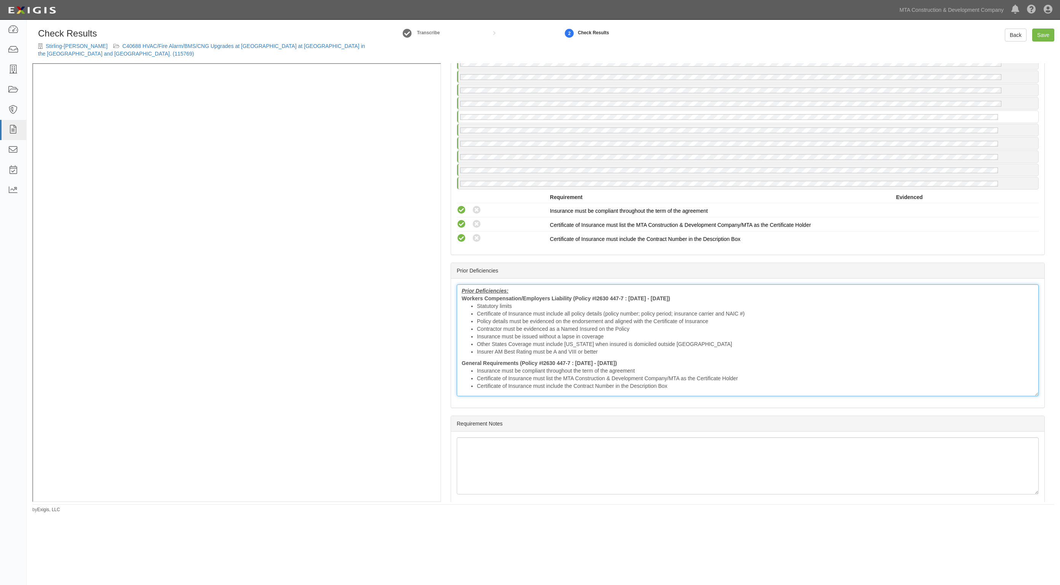
click at [505, 288] on b "Prior Deficiencies:" at bounding box center [485, 291] width 47 height 6
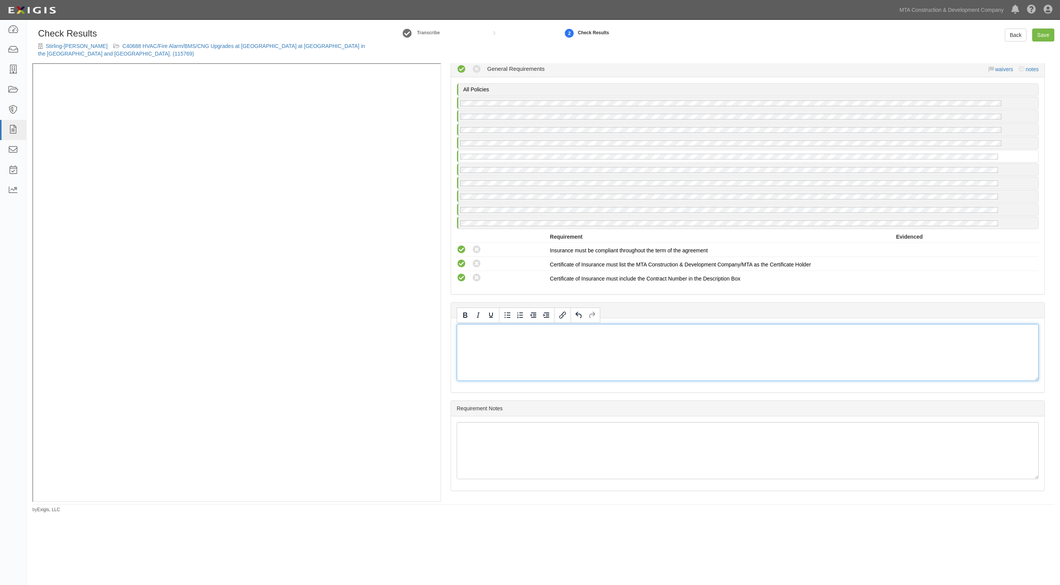
scroll to position [2128, 0]
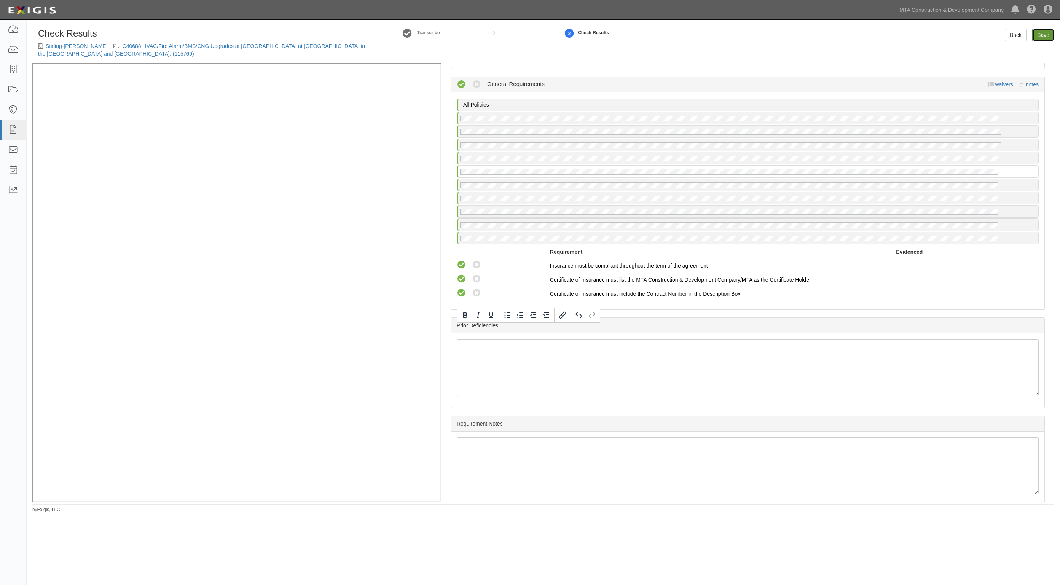
click at [1044, 29] on link "Save" at bounding box center [1043, 35] width 22 height 13
radio input "true"
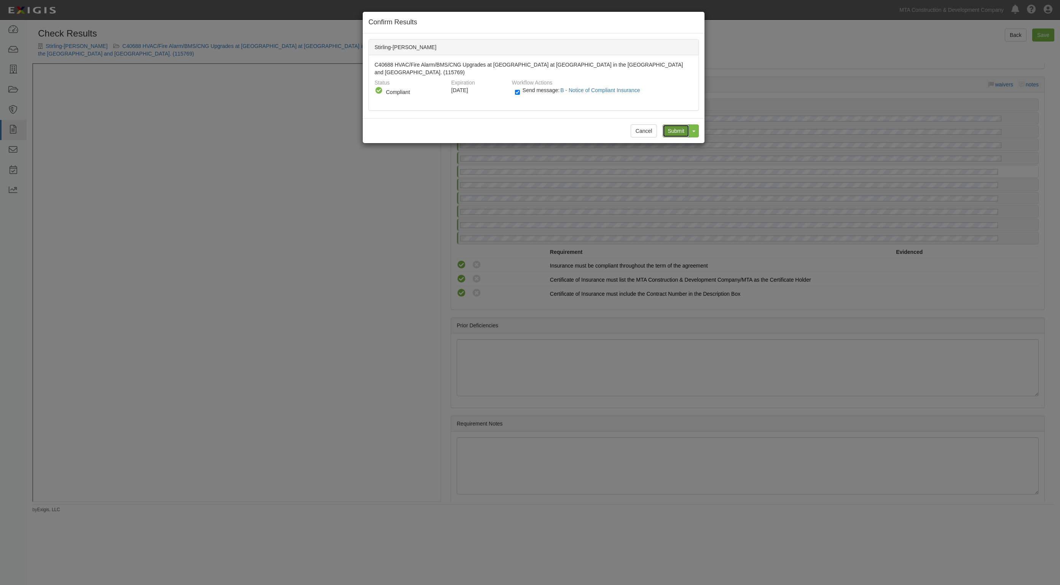
click at [671, 129] on input "Submit" at bounding box center [676, 130] width 27 height 13
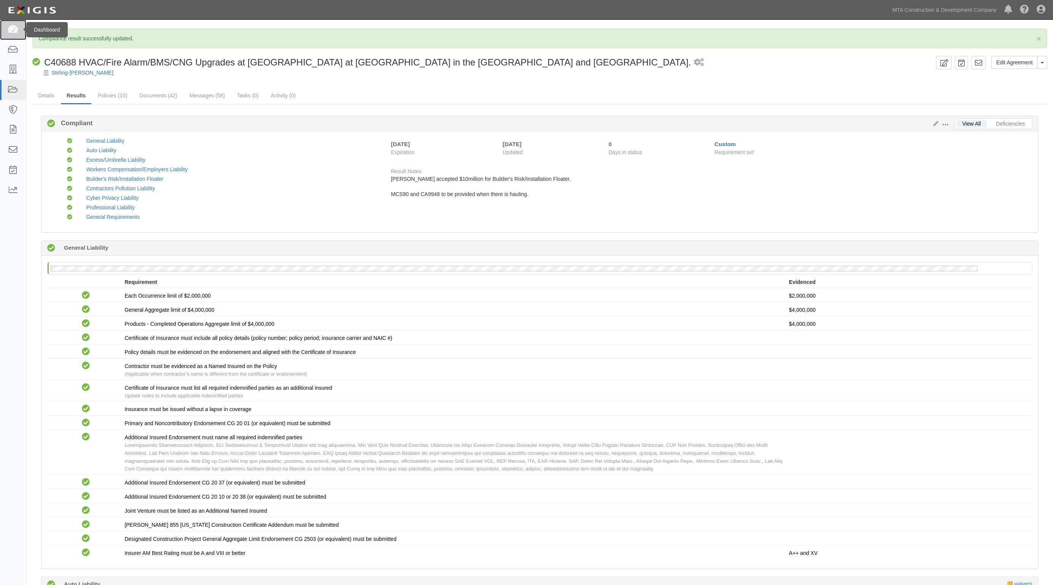
click at [15, 29] on icon at bounding box center [13, 30] width 11 height 9
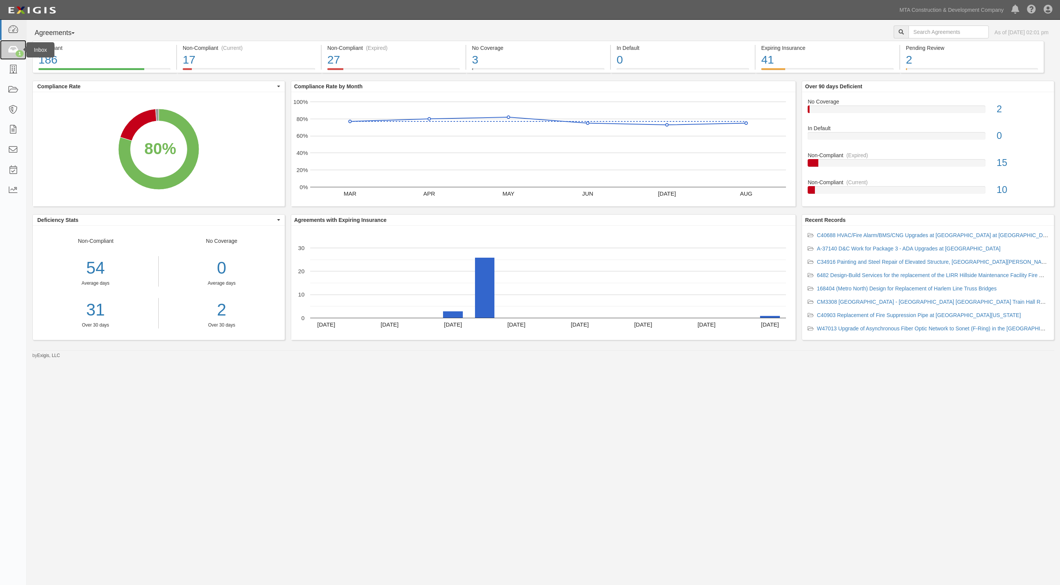
click at [17, 51] on div "1" at bounding box center [20, 53] width 8 height 7
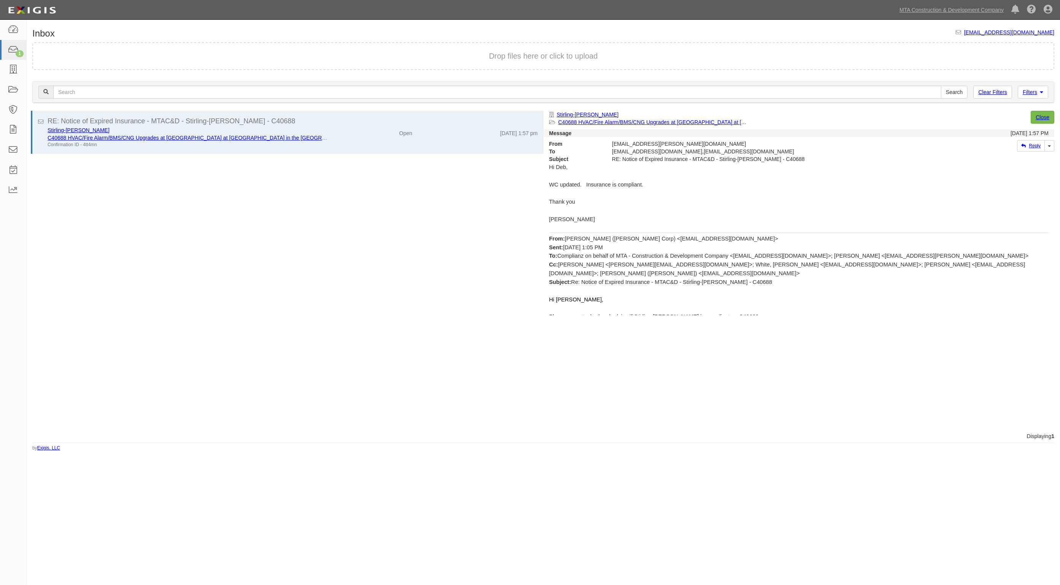
drag, startPoint x: 972, startPoint y: 370, endPoint x: 874, endPoint y: 354, distance: 99.5
click at [968, 370] on div "Stirling-[PERSON_NAME] C40688 HVAC/Fire Alarm/BMS/CNG Upgrades at [GEOGRAPHIC_D…" at bounding box center [802, 266] width 517 height 310
click at [345, 354] on div "RE: Notice of Expired Insurance - MTAC&D - Stirling-[PERSON_NAME] - C40688 Stir…" at bounding box center [285, 272] width 517 height 322
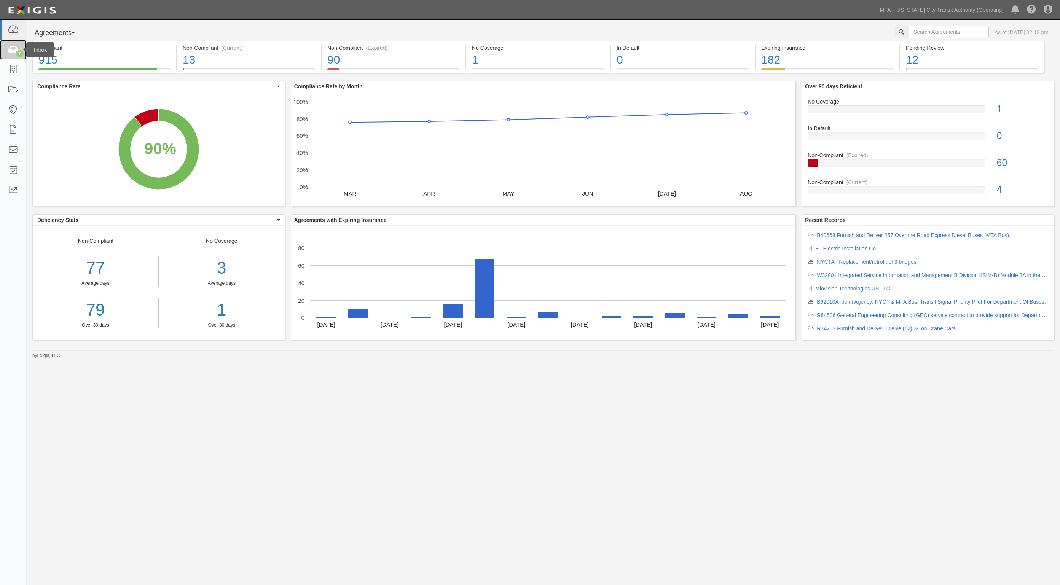
click at [10, 51] on icon at bounding box center [13, 50] width 11 height 9
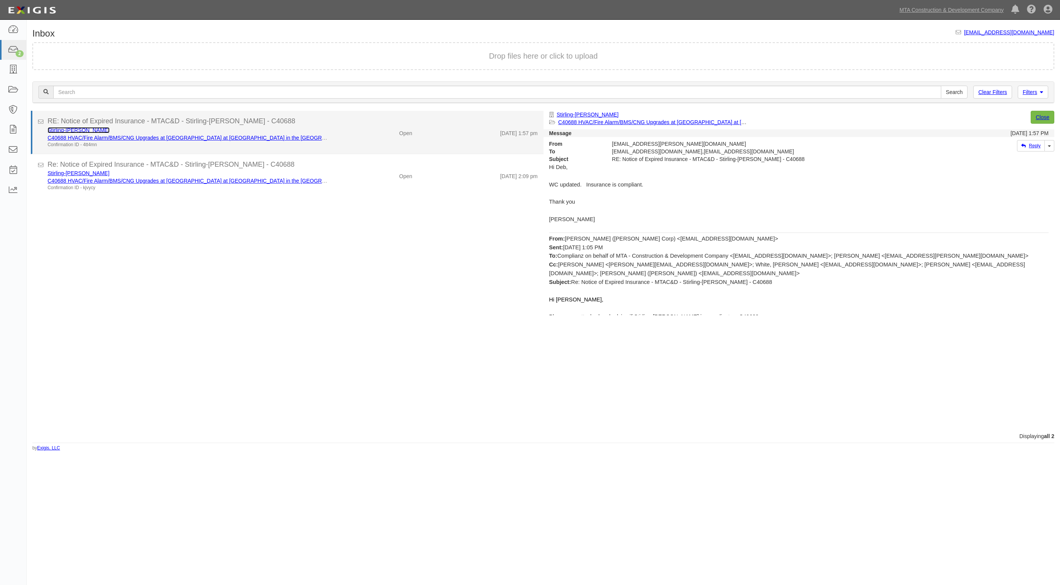
click at [76, 128] on link "Stirling-[PERSON_NAME]" at bounding box center [79, 130] width 62 height 6
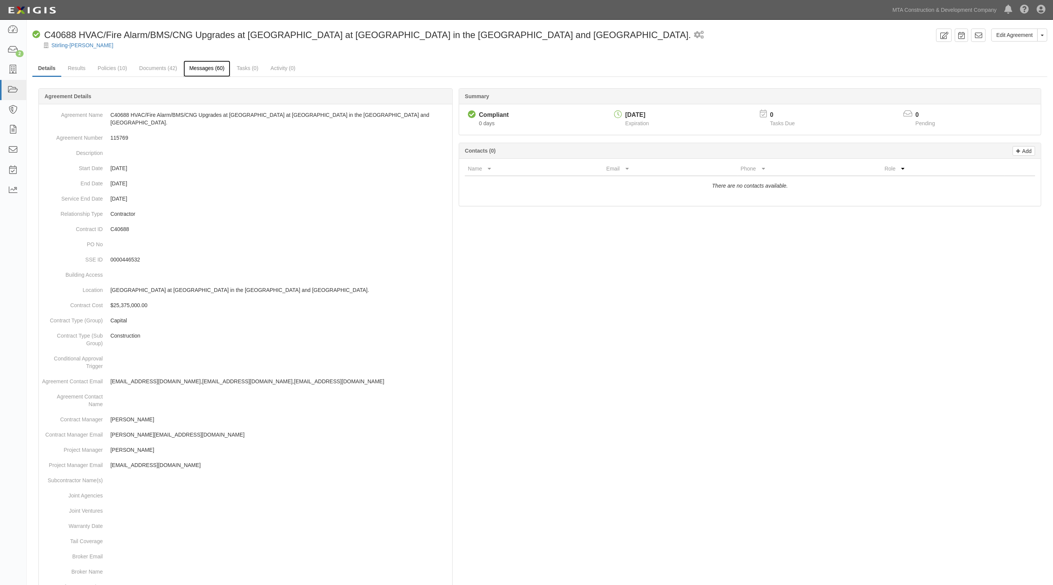
click at [216, 69] on link "Messages (60)" at bounding box center [206, 69] width 47 height 16
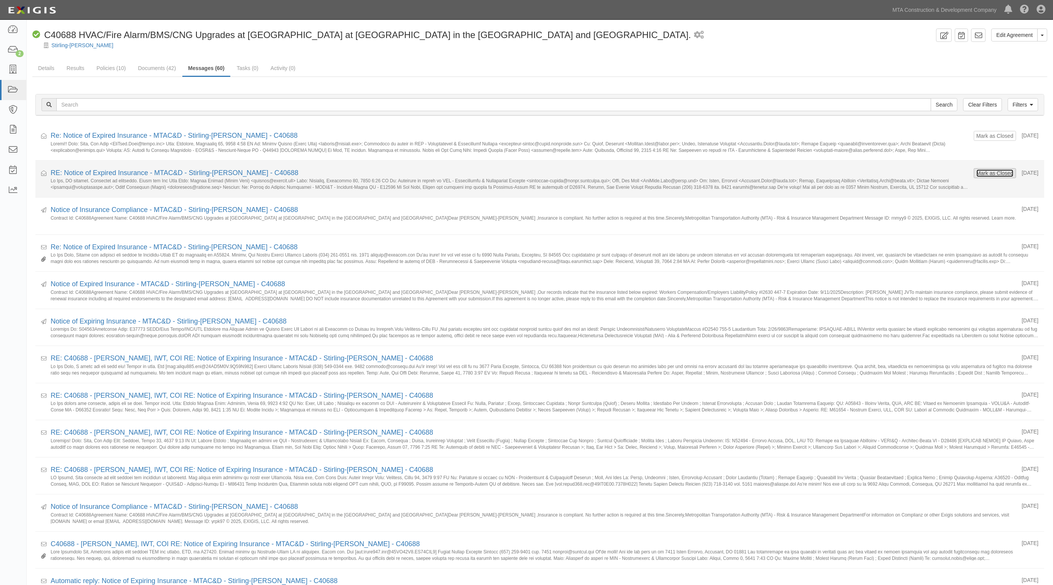
drag, startPoint x: 992, startPoint y: 172, endPoint x: 983, endPoint y: 149, distance: 25.1
click at [992, 172] on button "Mark as Closed" at bounding box center [995, 173] width 38 height 8
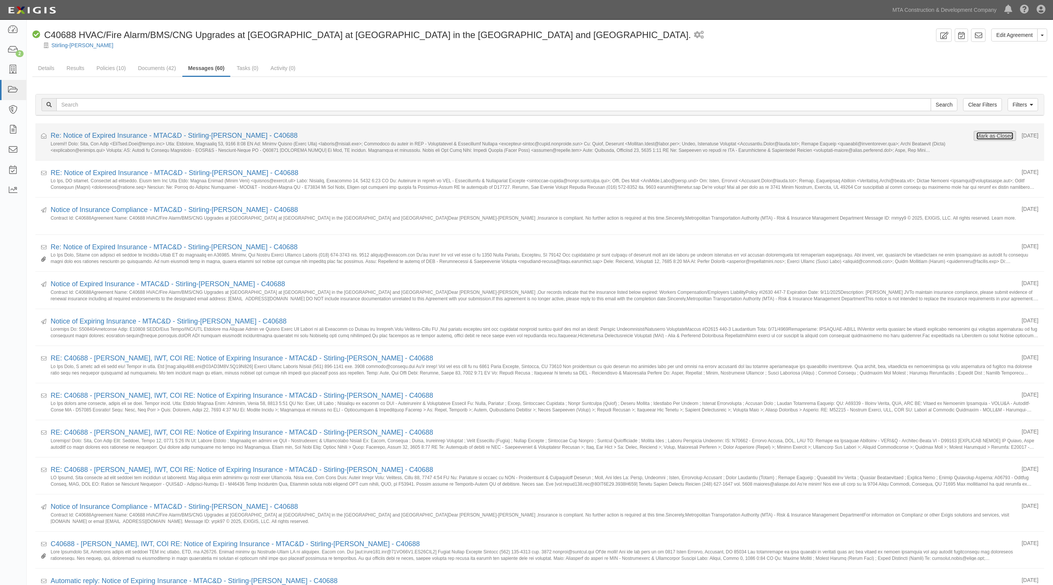
drag, startPoint x: 0, startPoint y: 0, endPoint x: 975, endPoint y: 136, distance: 984.6
click at [976, 136] on button "Mark as Closed" at bounding box center [995, 136] width 38 height 8
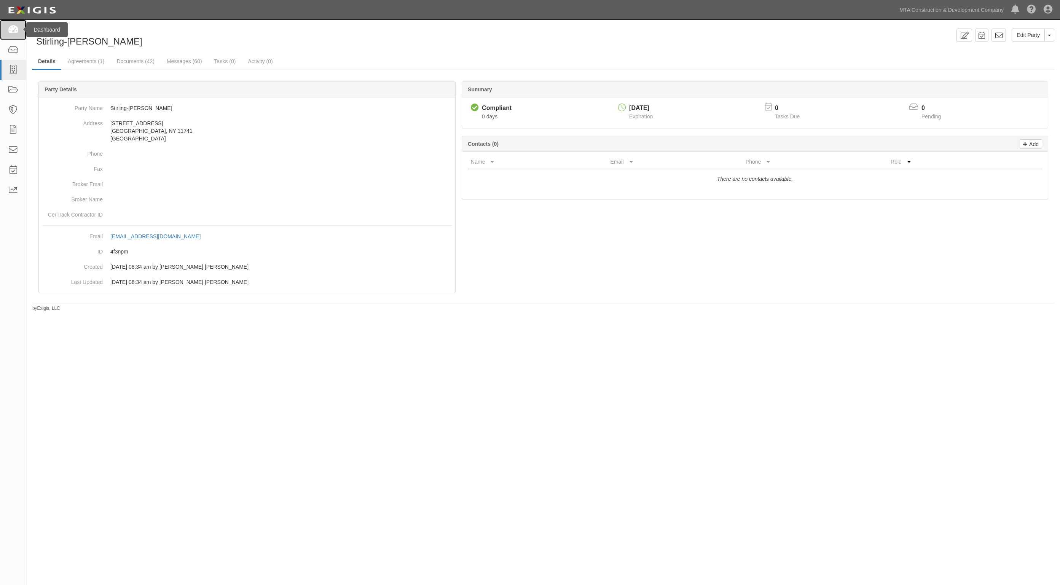
click at [13, 30] on icon at bounding box center [13, 30] width 11 height 9
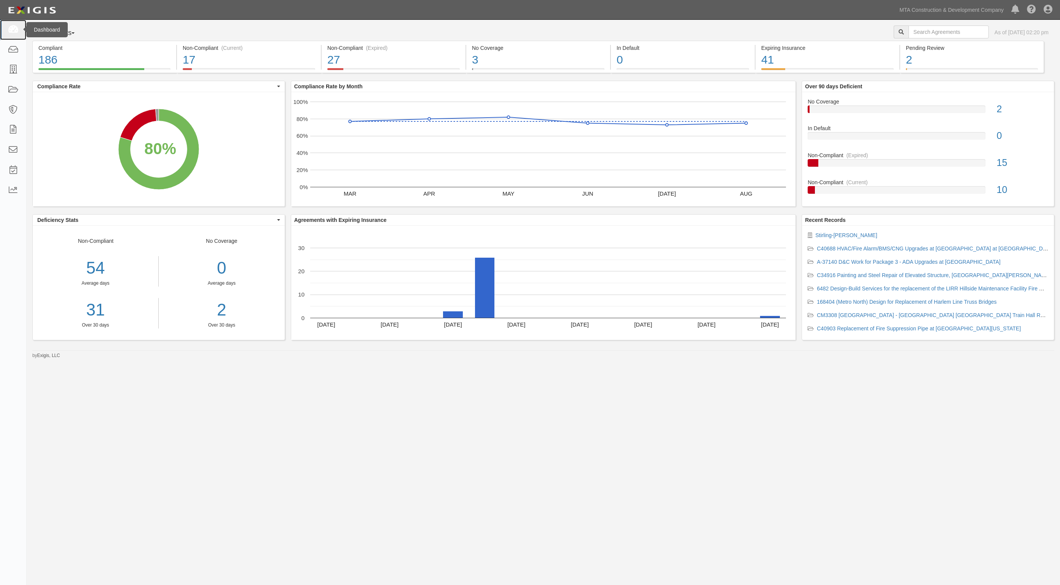
click at [12, 30] on icon at bounding box center [13, 30] width 11 height 9
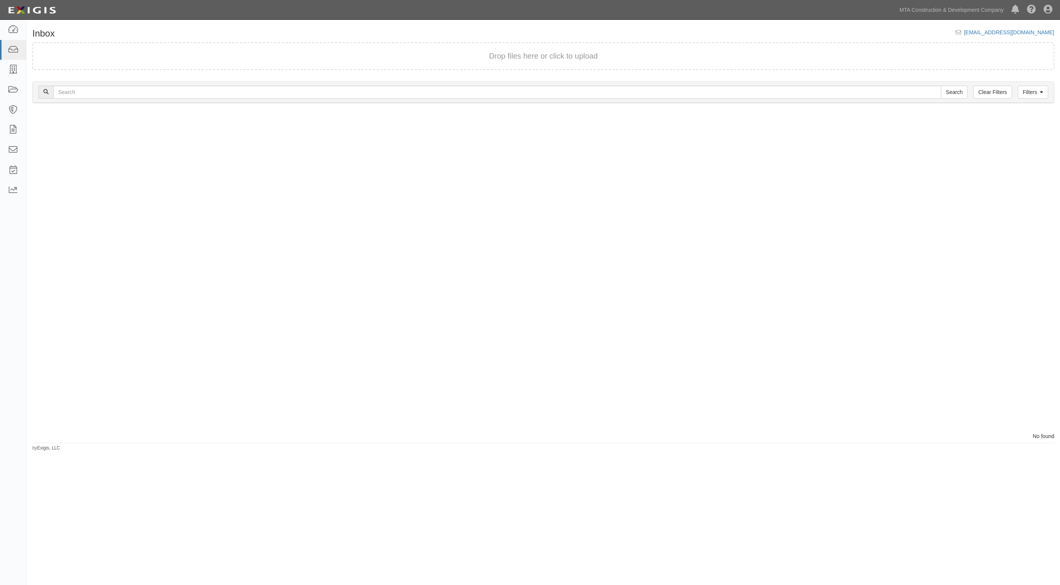
click at [543, 228] on div "Process Toggle Document Dropdown Archive Document Delete Document Close Mark as…" at bounding box center [543, 272] width 1033 height 322
click at [15, 27] on icon at bounding box center [13, 30] width 11 height 9
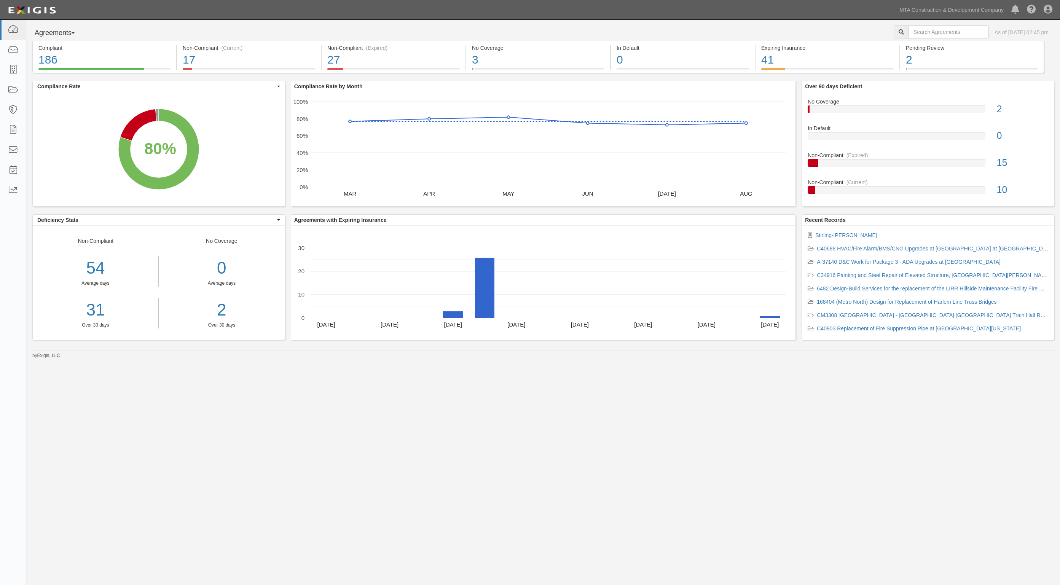
drag, startPoint x: 488, startPoint y: 428, endPoint x: 484, endPoint y: 434, distance: 7.4
click at [487, 428] on div "Agreements Parties Agreements Coverages As of Sep 25, 2025 02:45 pm Compliant 1…" at bounding box center [530, 283] width 1060 height 526
